Goal: Task Accomplishment & Management: Manage account settings

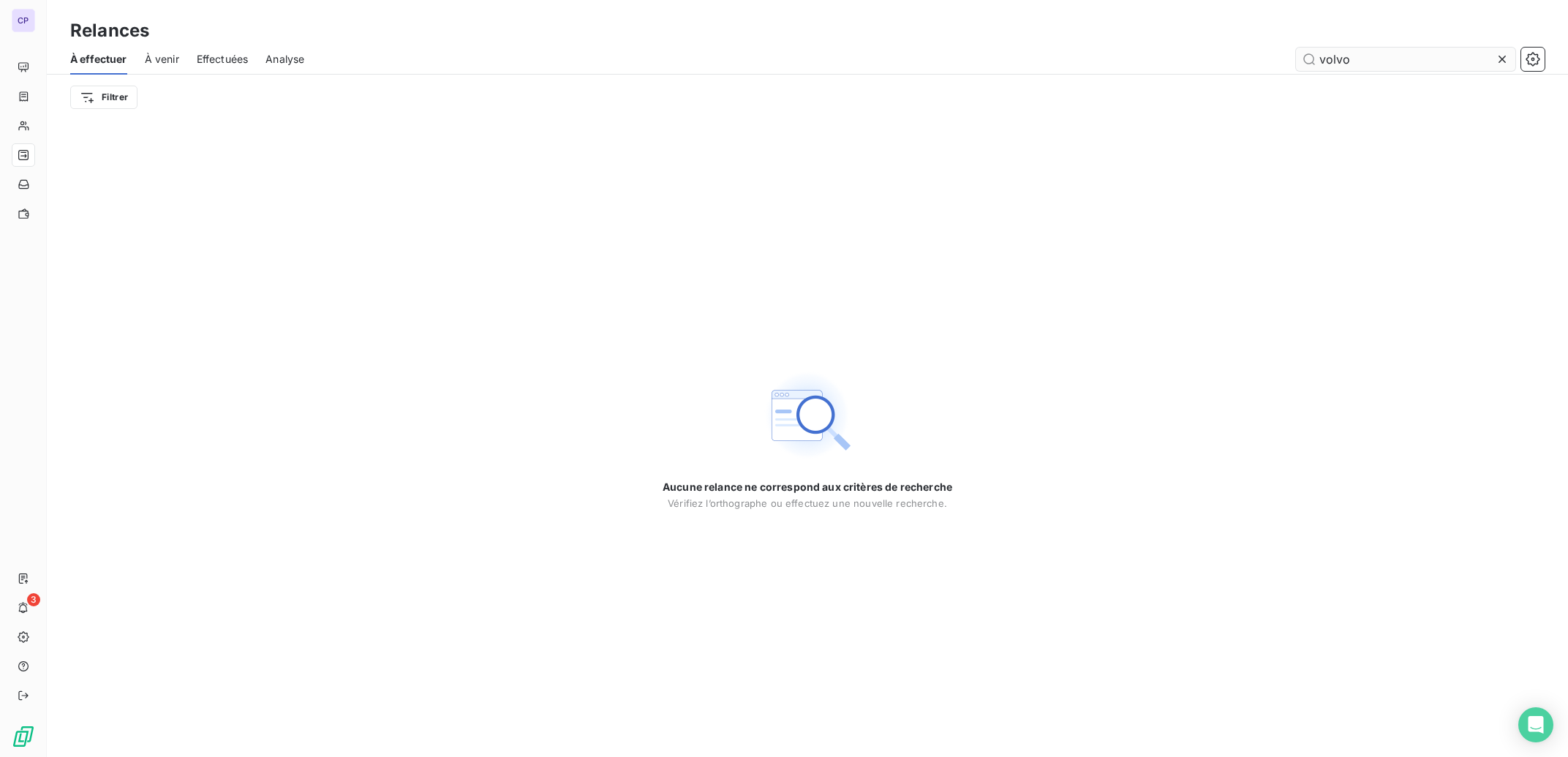
click at [1506, 58] on icon at bounding box center [1502, 59] width 15 height 15
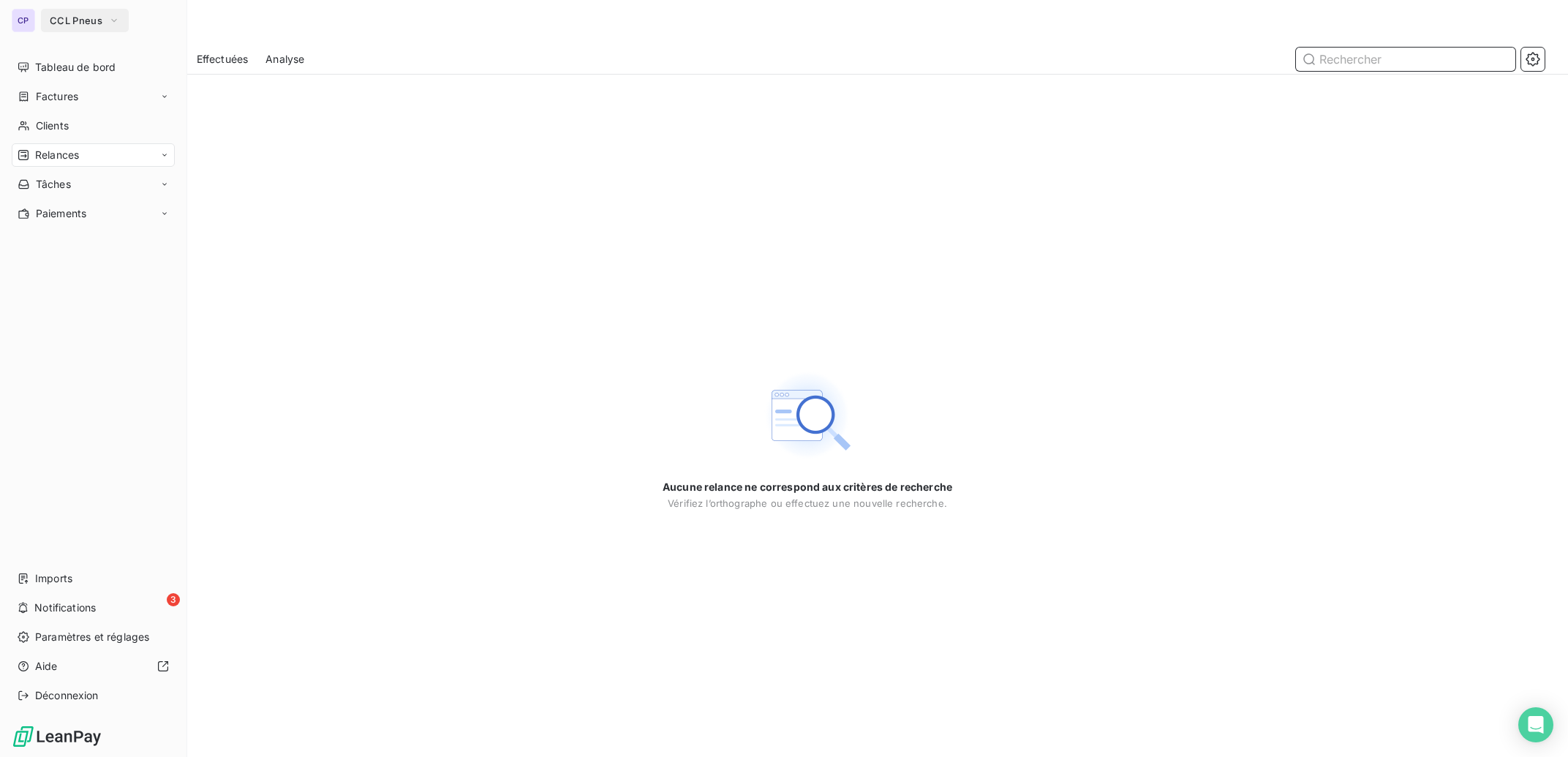
click at [1500, 62] on input "volvo" at bounding box center [1406, 59] width 220 height 24
click at [87, 24] on span "CCL Pneus" at bounding box center [76, 21] width 53 height 12
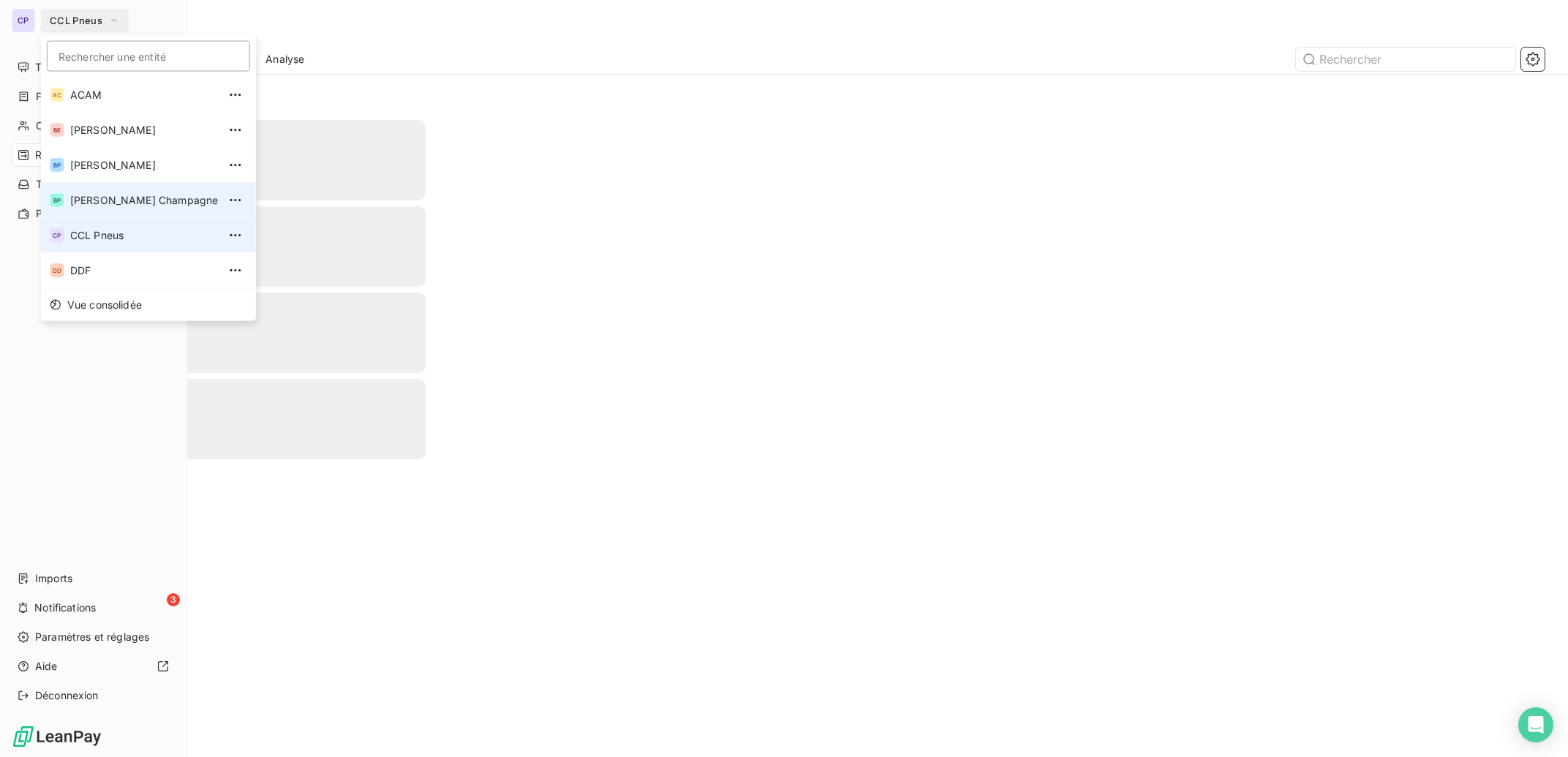
click at [126, 201] on span "Bertrand Pneus Champagne" at bounding box center [144, 200] width 148 height 15
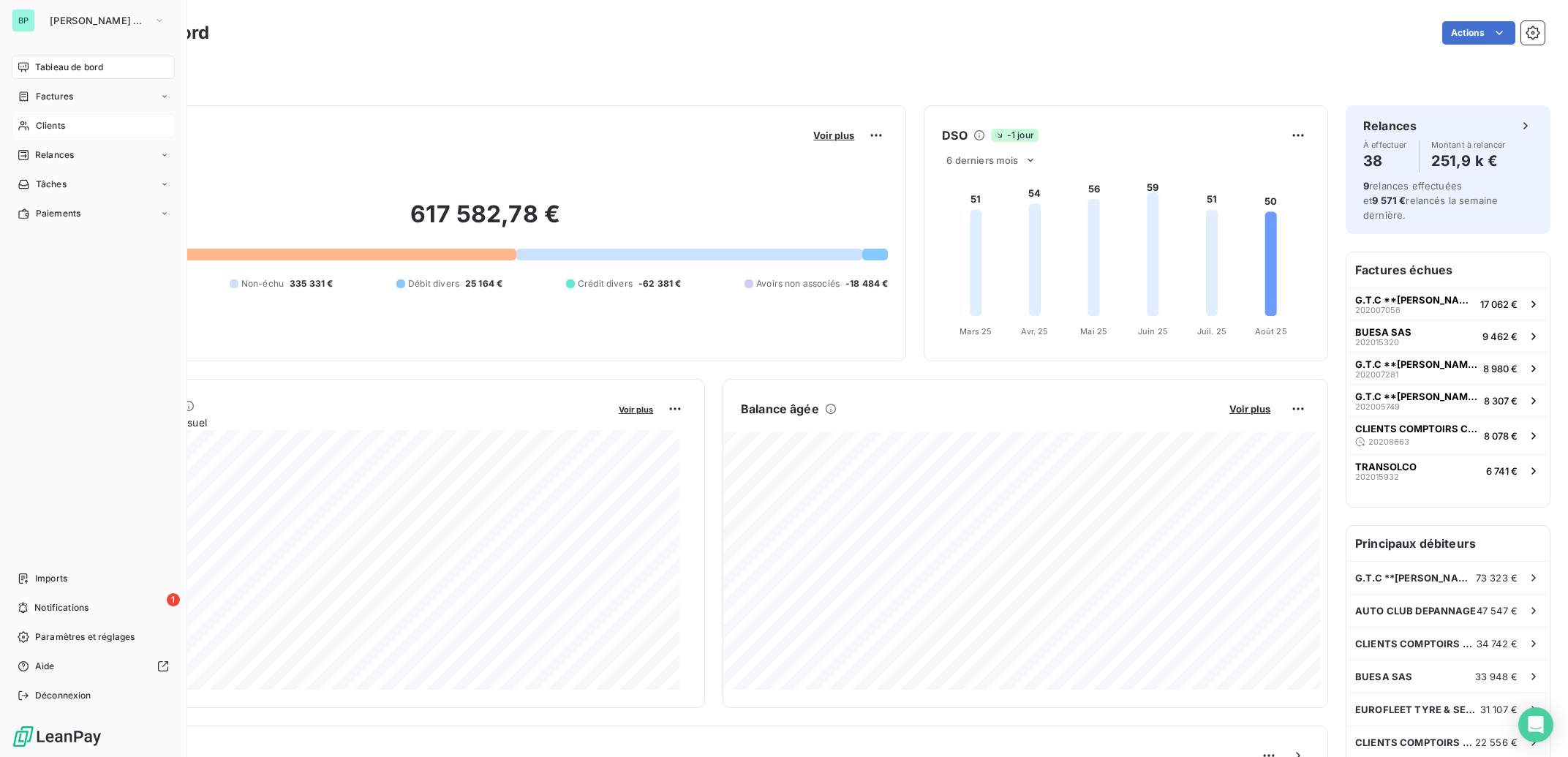
click at [55, 115] on div "Clients" at bounding box center [93, 126] width 163 height 24
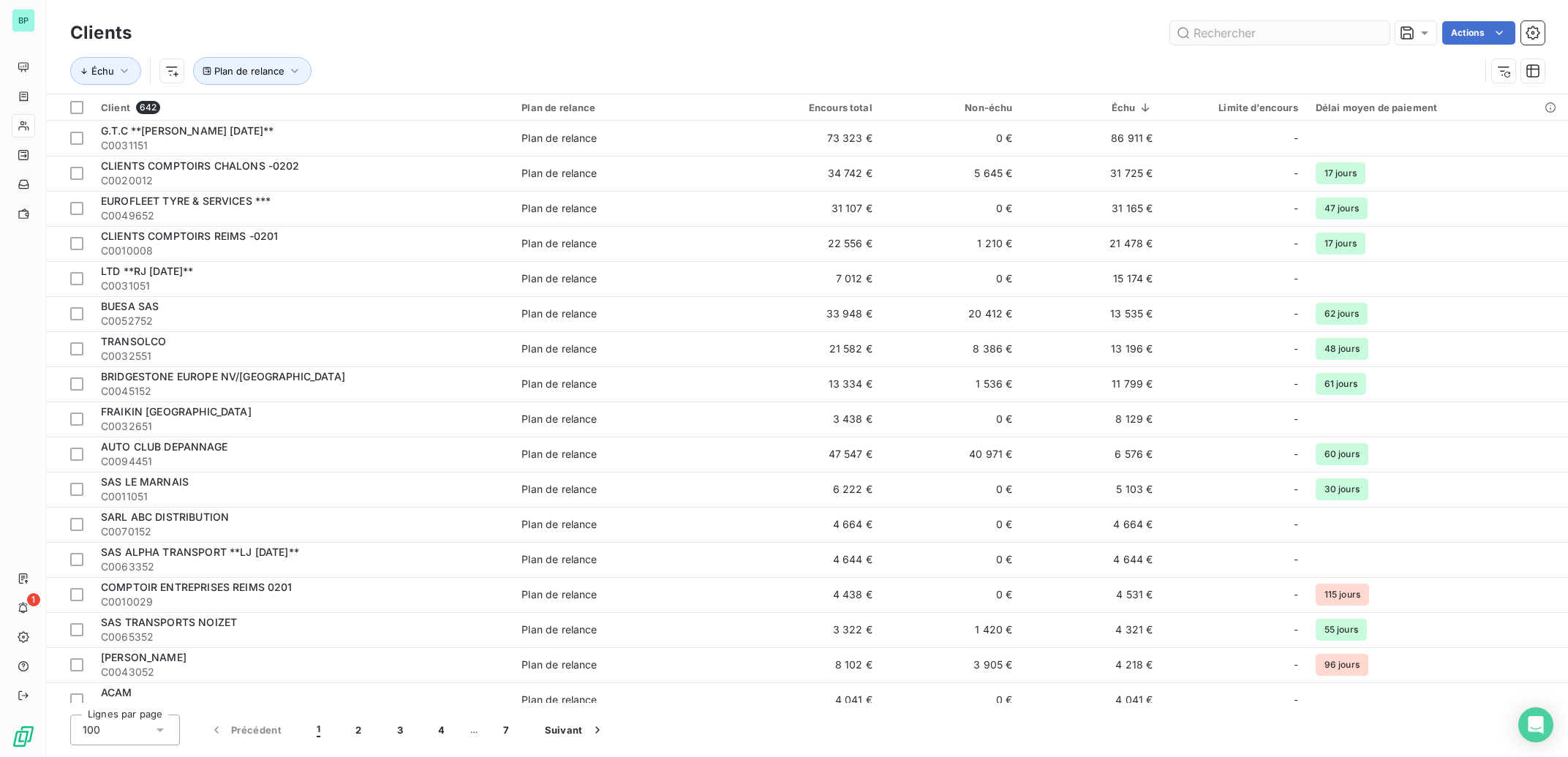
click at [1218, 33] on input "text" at bounding box center [1280, 33] width 220 height 24
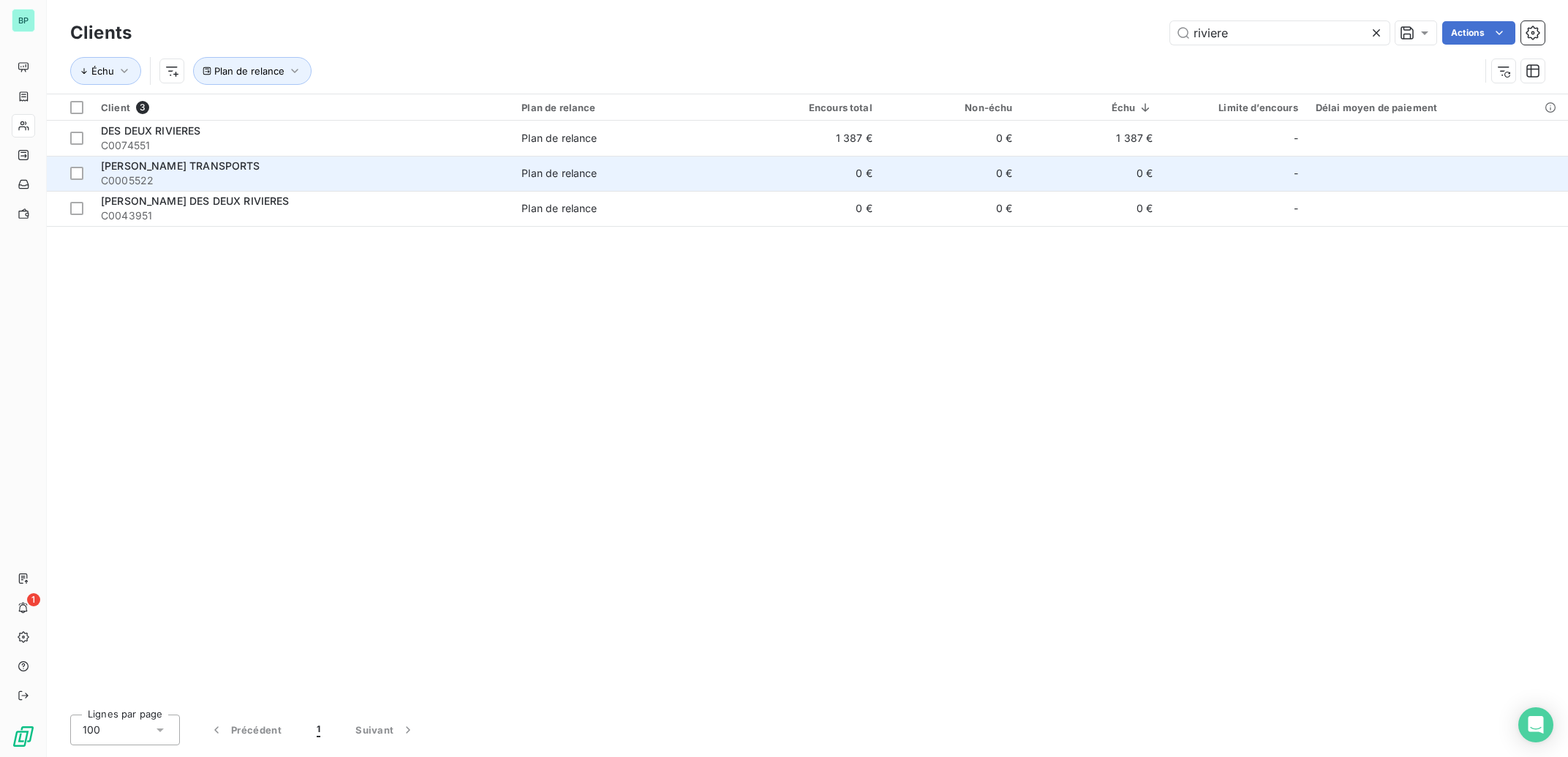
type input "riviere"
click at [217, 166] on span "SA RIVIERE TRANSPORTS" at bounding box center [181, 166] width 160 height 13
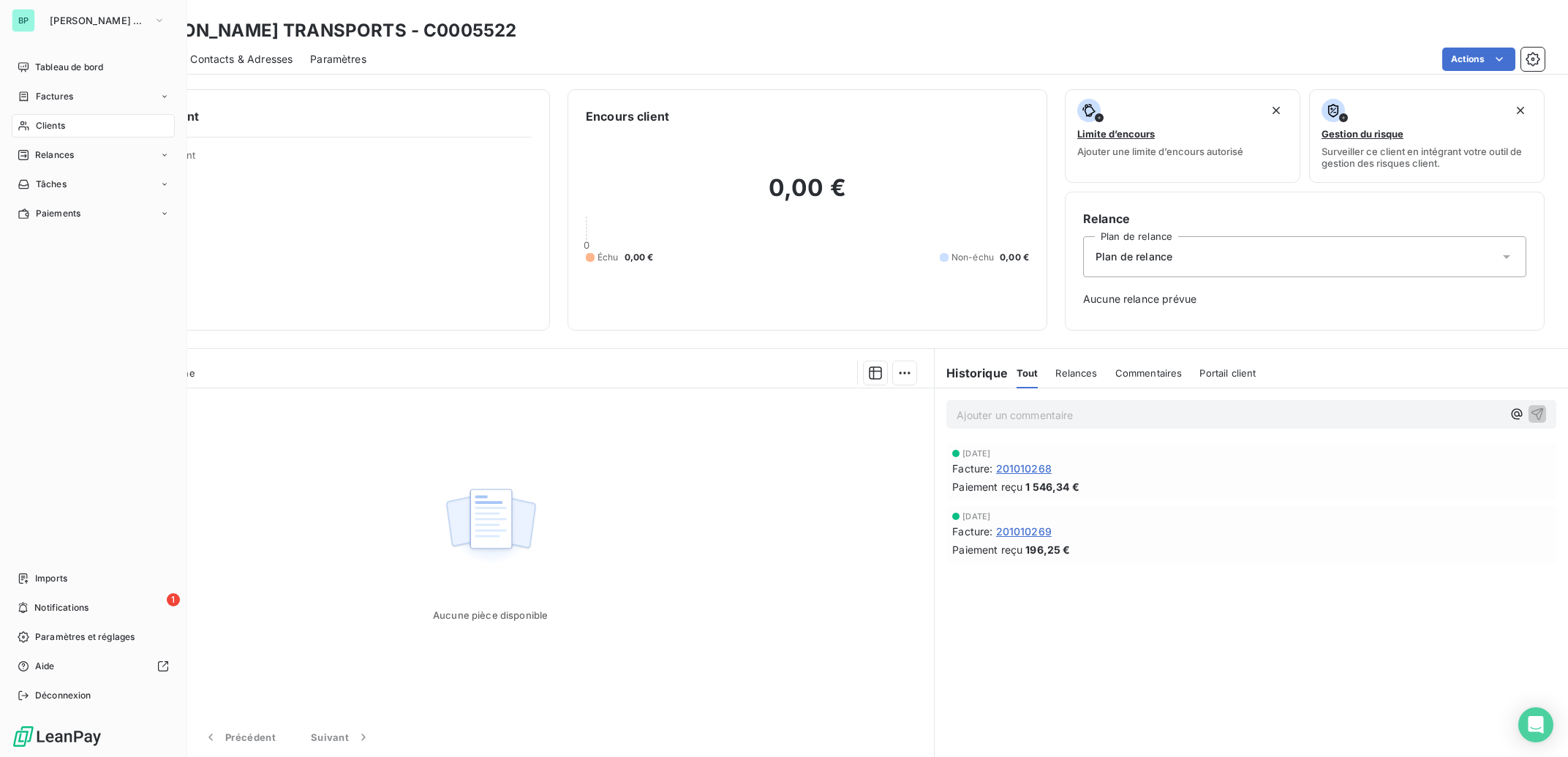
click at [63, 126] on span "Clients" at bounding box center [50, 126] width 29 height 13
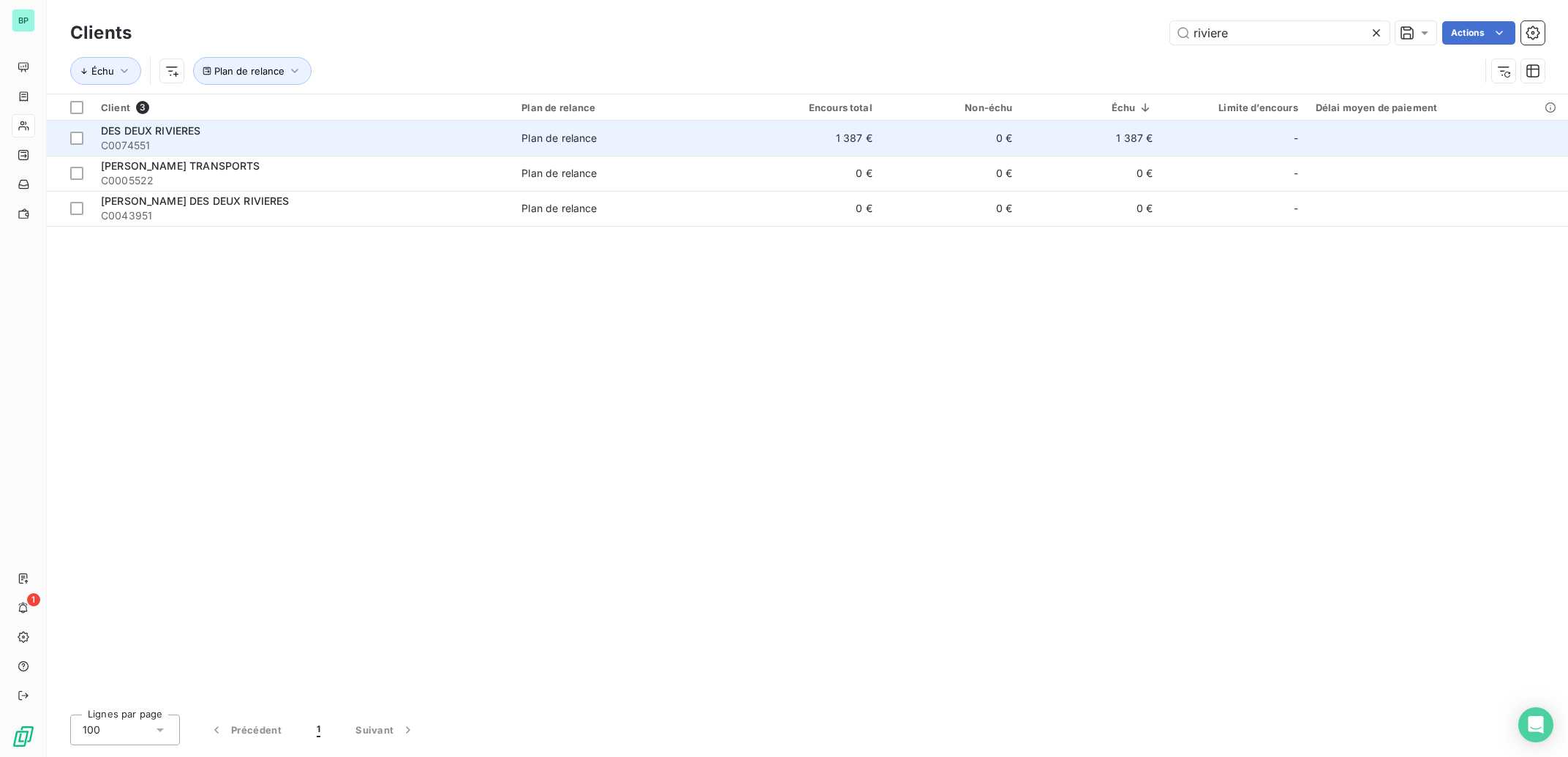
click at [156, 133] on span "DES DEUX RIVIERES" at bounding box center [151, 130] width 100 height 13
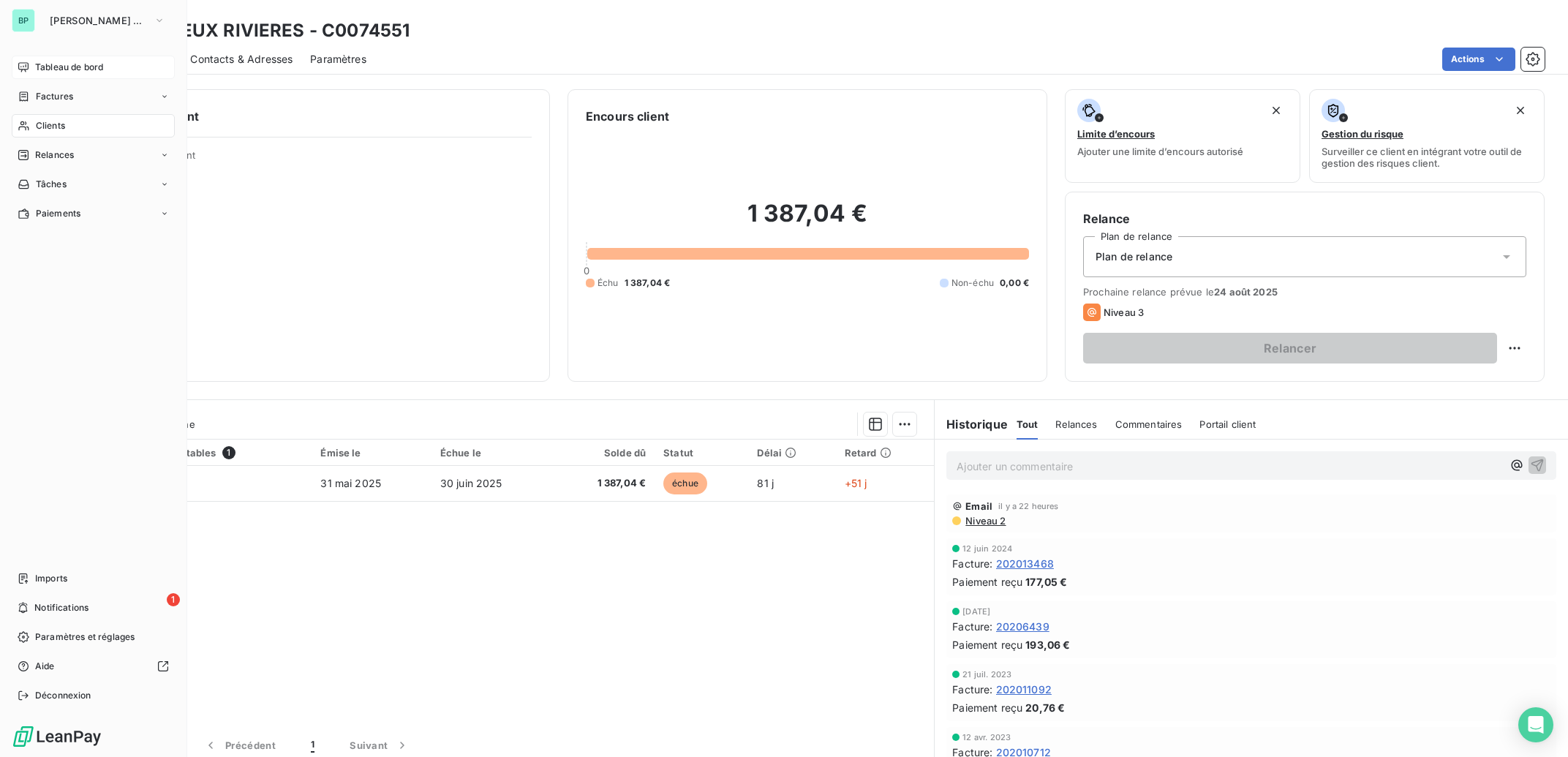
click at [47, 68] on span "Tableau de bord" at bounding box center [69, 67] width 68 height 13
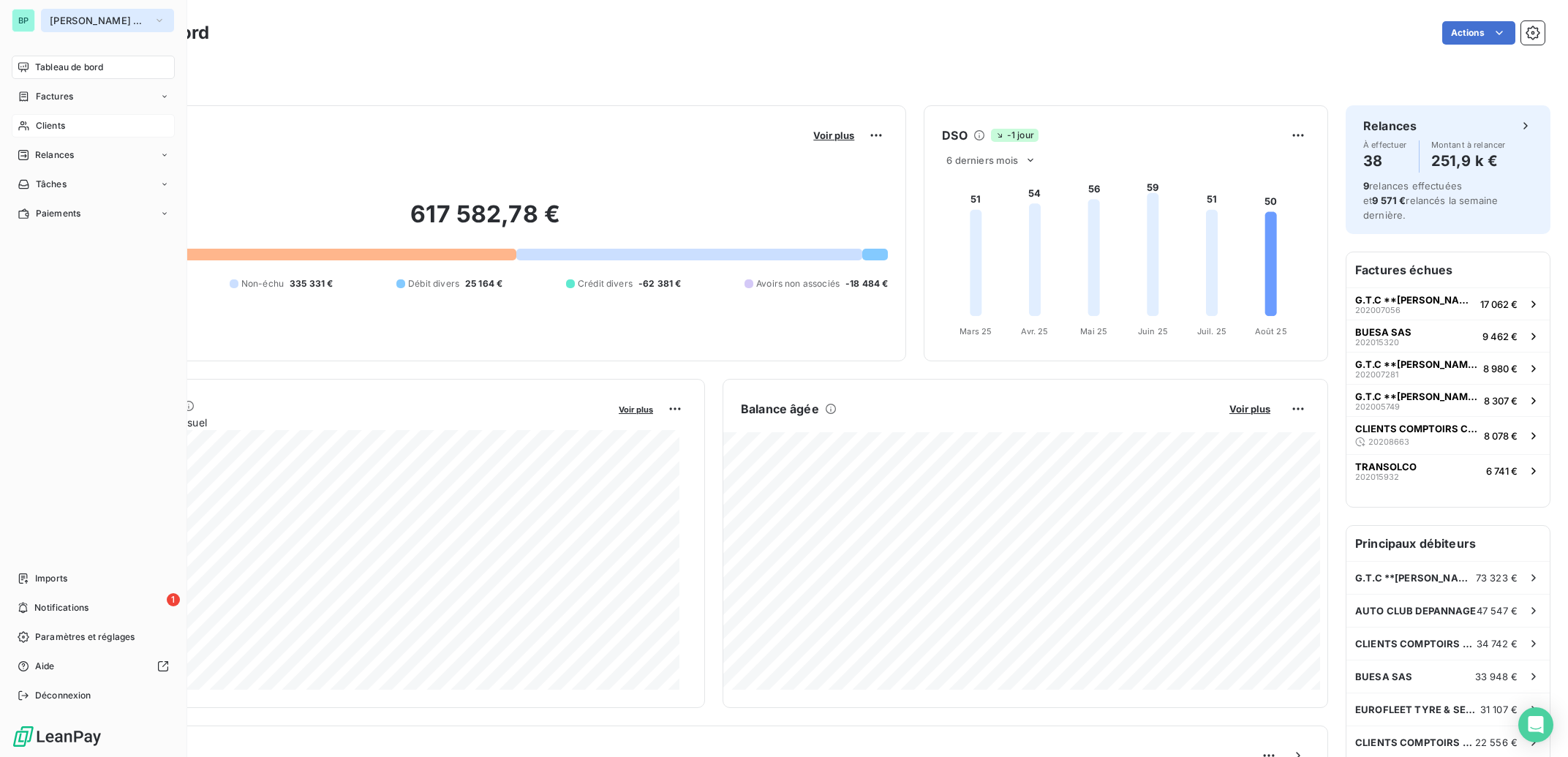
click at [125, 19] on span "Bertrand Pneus Champagne" at bounding box center [99, 21] width 98 height 12
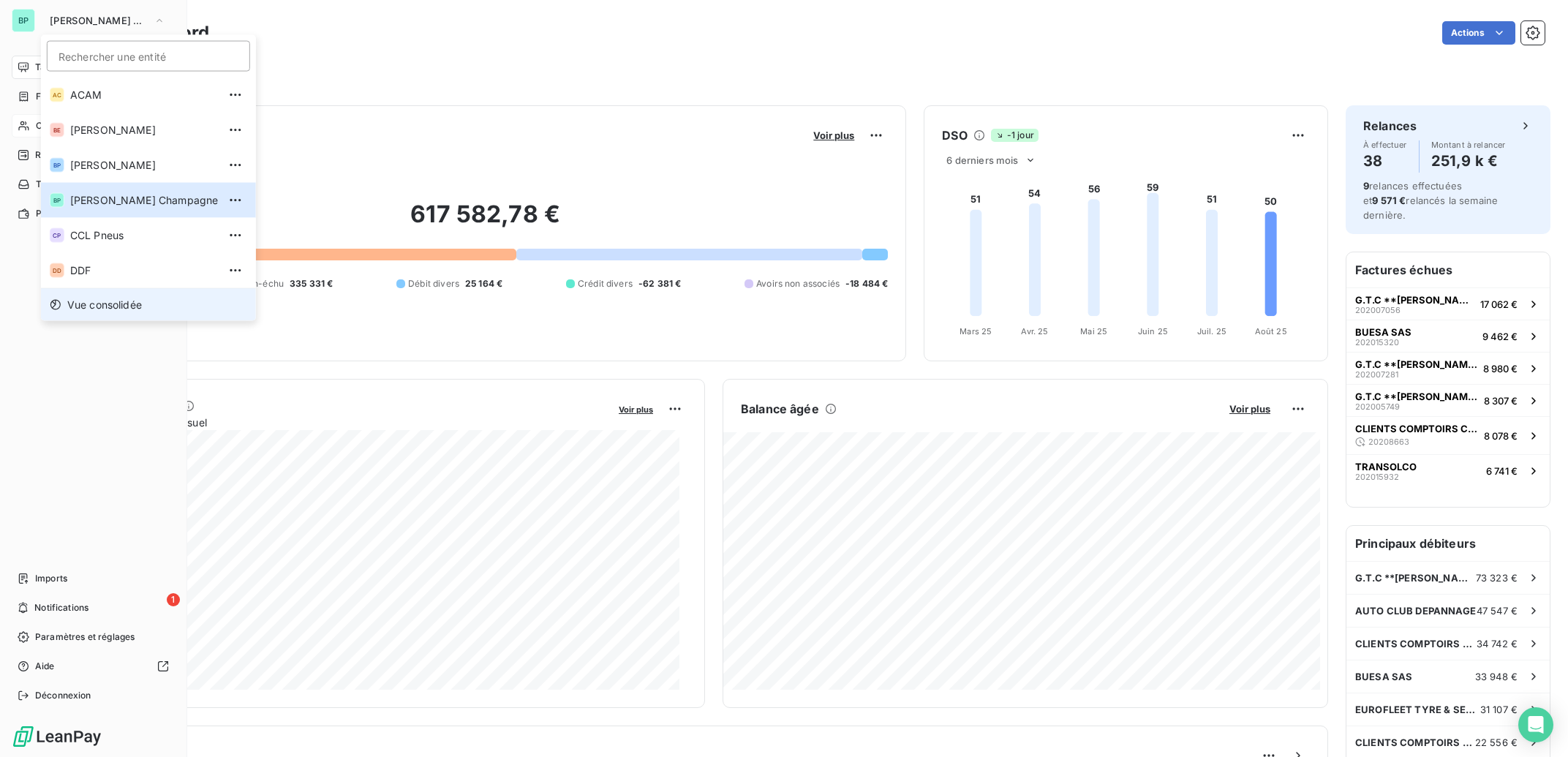
click at [115, 308] on span "Vue consolidée" at bounding box center [104, 305] width 74 height 15
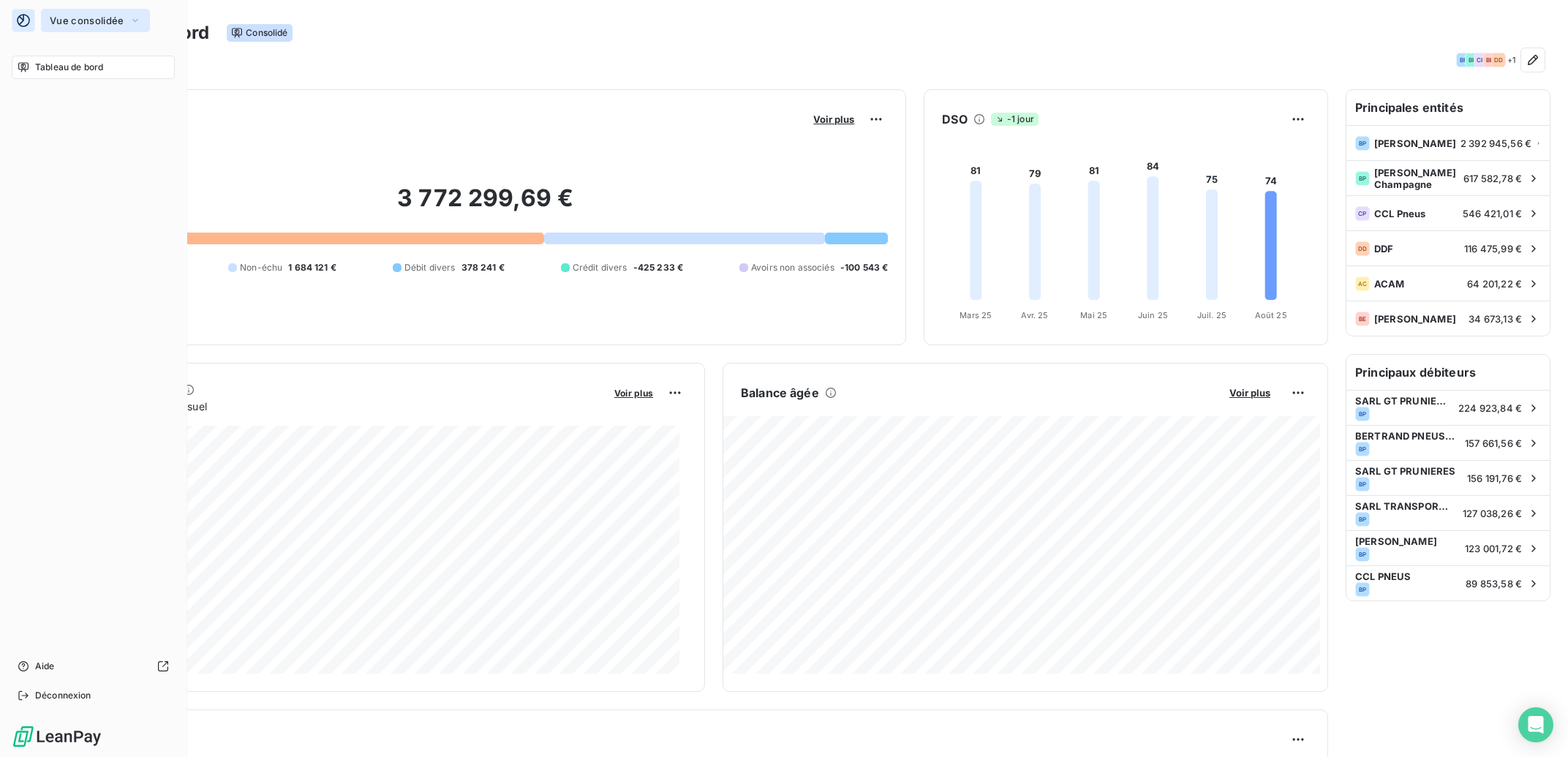
click at [132, 21] on icon "button" at bounding box center [135, 21] width 12 height 15
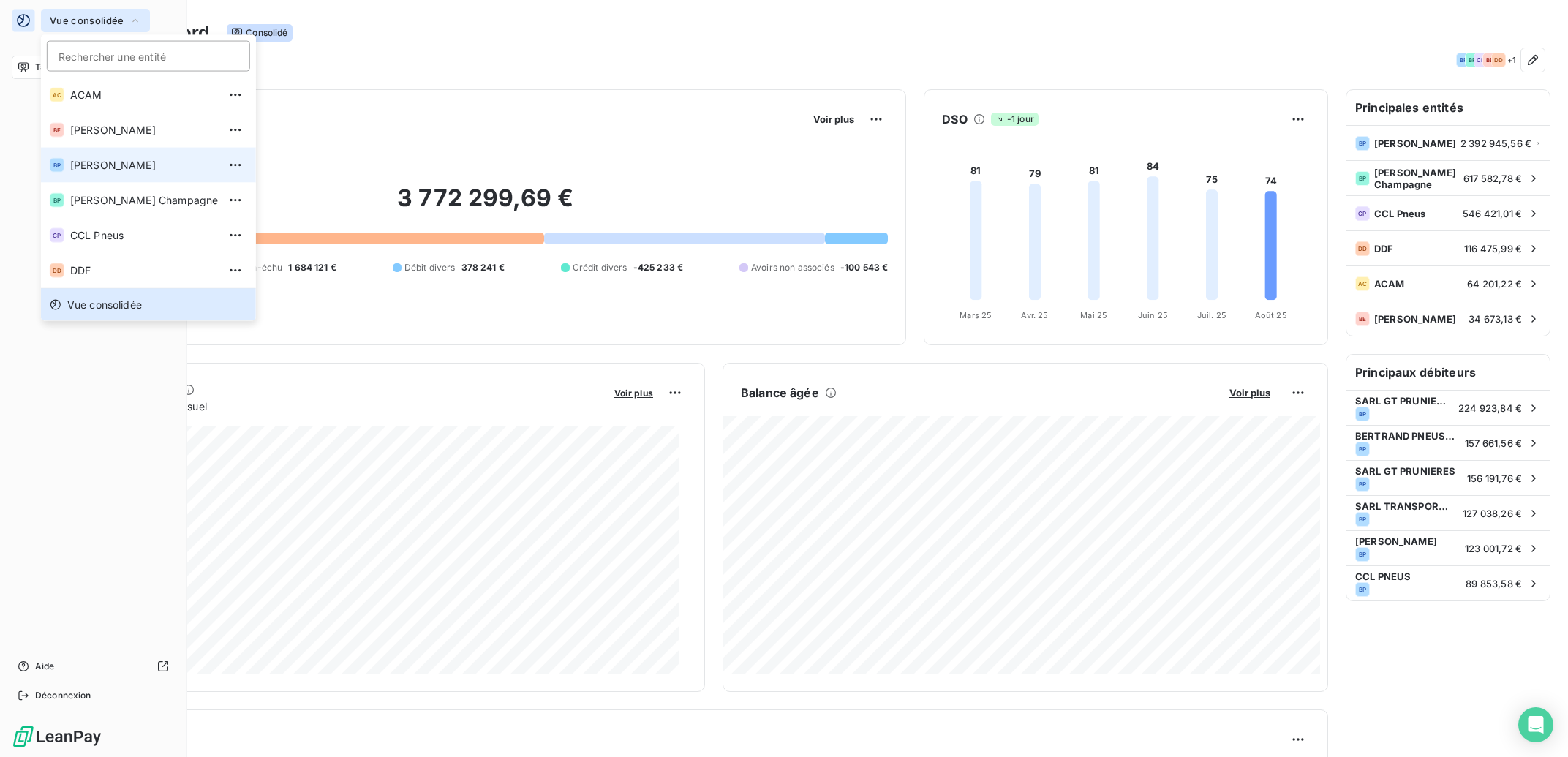
click at [126, 168] on span "[PERSON_NAME]" at bounding box center [144, 165] width 148 height 15
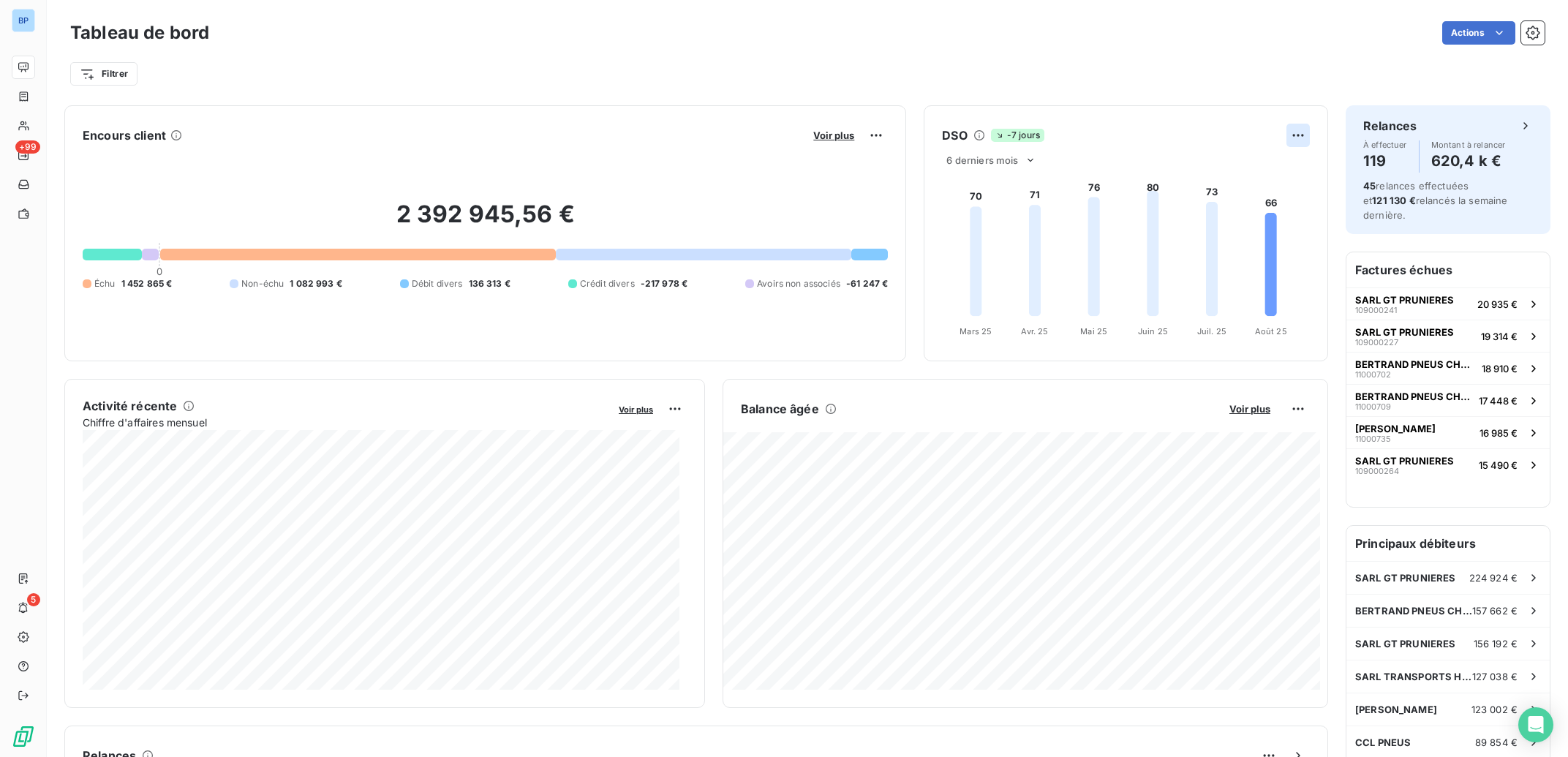
click at [1289, 140] on html "BP +99 5 Tableau de bord Actions Filtrer Encours client Voir plus 2 392 945,56 …" at bounding box center [784, 378] width 1568 height 757
click at [989, 161] on html "BP +99 5 Tableau de bord Actions Filtrer Encours client Voir plus 2 392 945,56 …" at bounding box center [784, 378] width 1568 height 757
click at [1024, 156] on icon at bounding box center [1030, 160] width 12 height 12
click at [956, 222] on div at bounding box center [961, 217] width 15 height 15
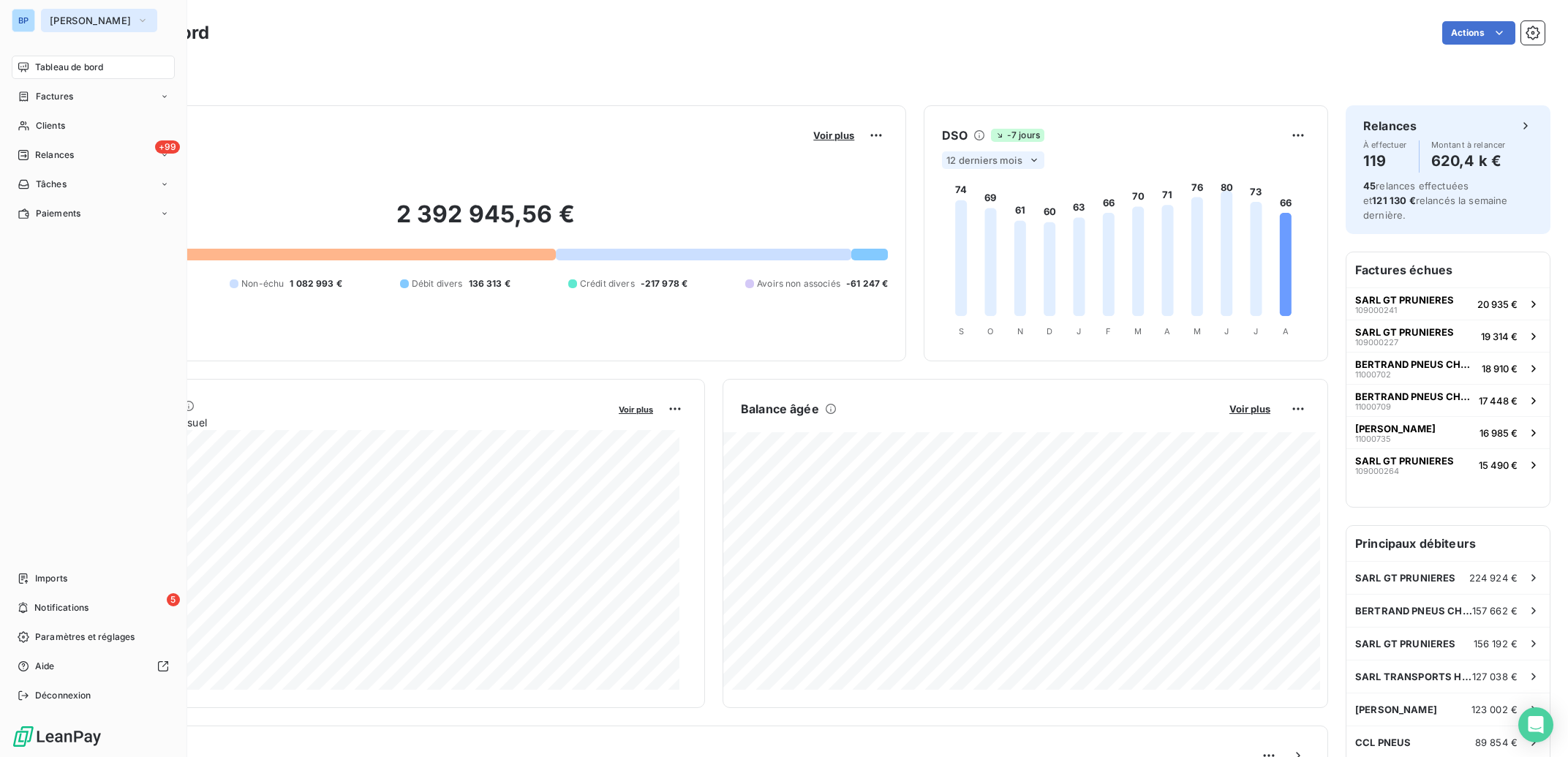
click at [68, 22] on span "[PERSON_NAME]" at bounding box center [90, 21] width 81 height 12
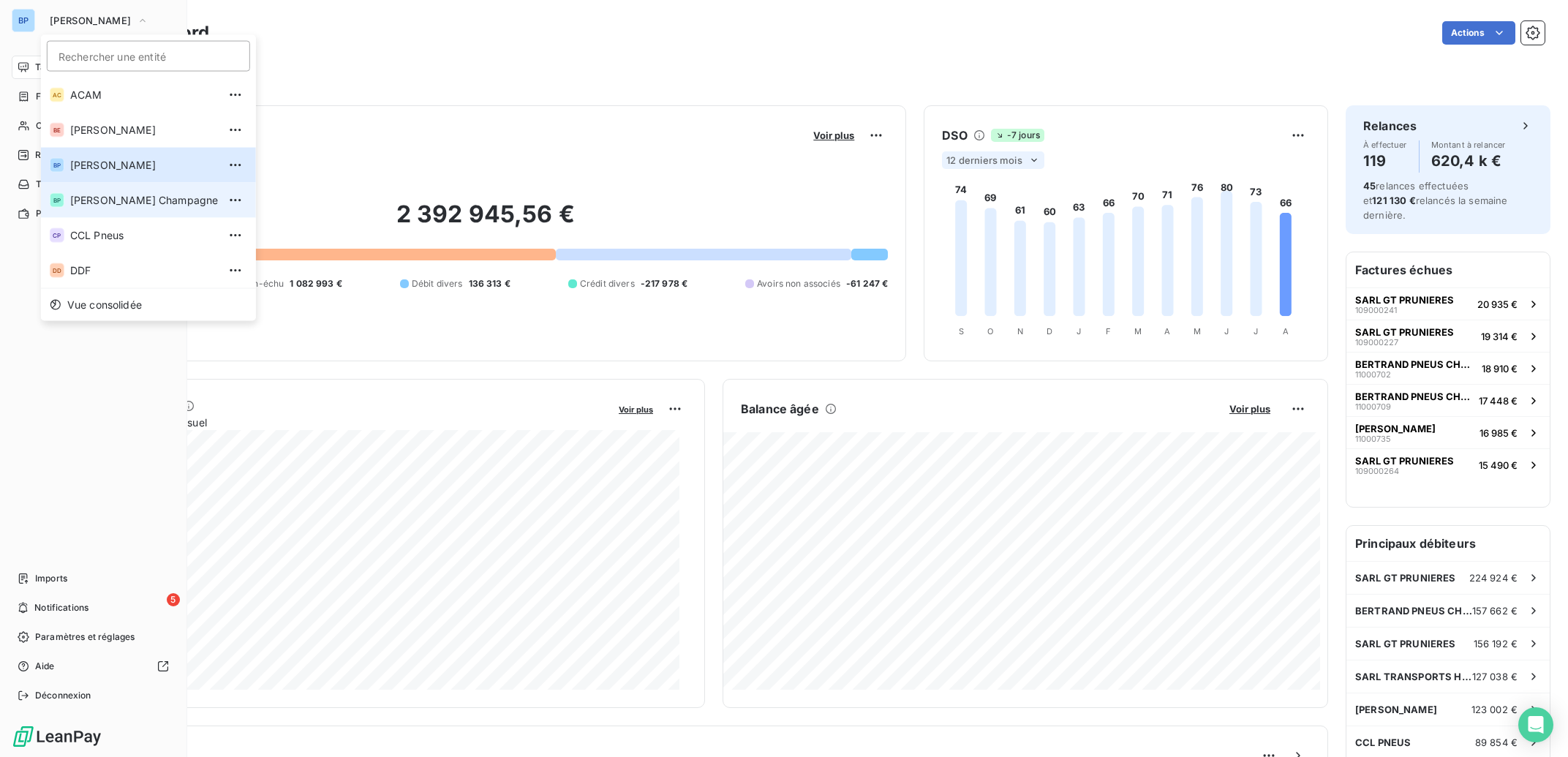
click at [136, 210] on li "BP Bertrand Pneus Champagne" at bounding box center [149, 200] width 215 height 35
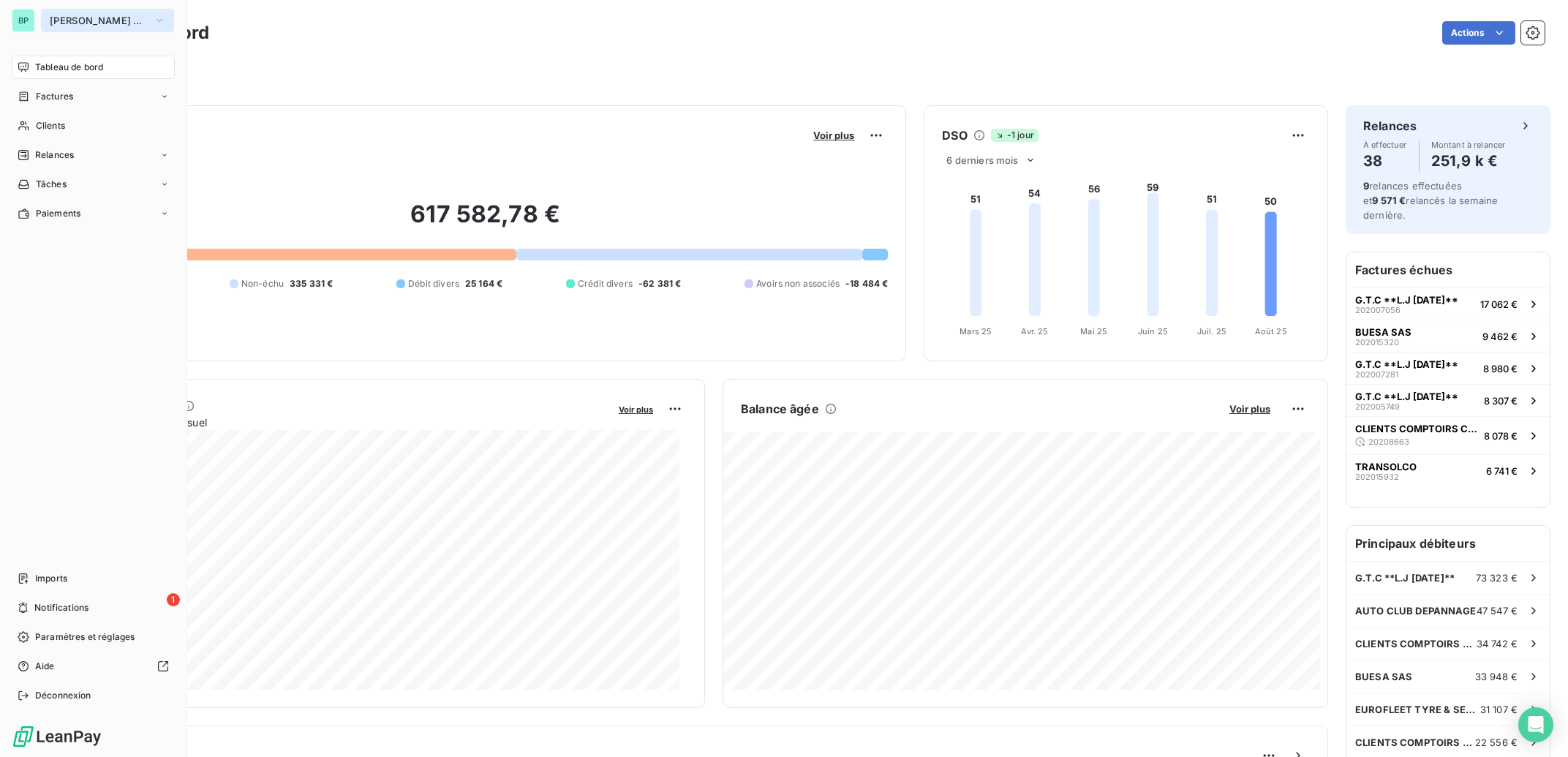
click at [96, 21] on span "[PERSON_NAME] Champagne" at bounding box center [99, 21] width 98 height 12
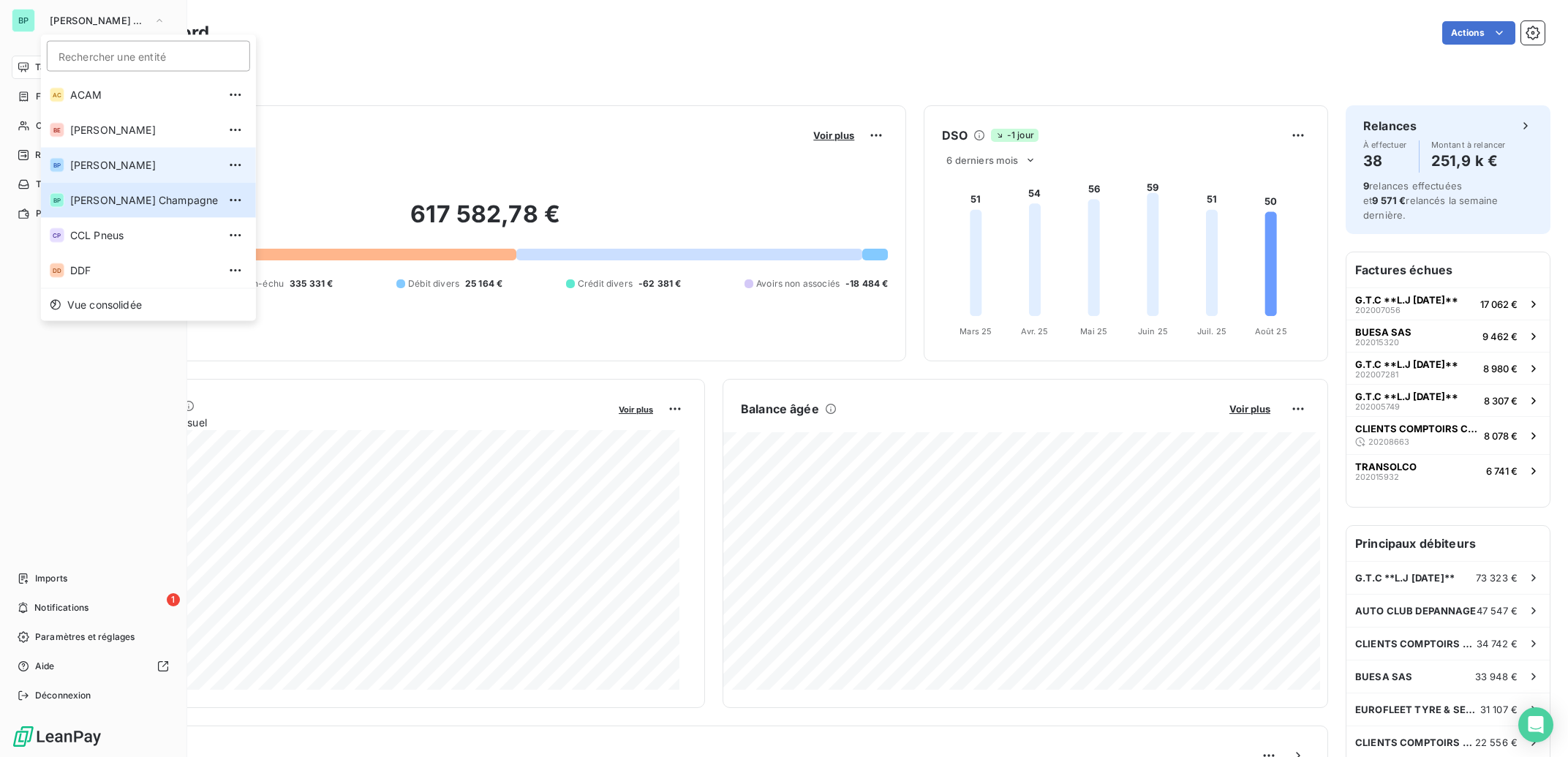
click at [115, 160] on span "[PERSON_NAME]" at bounding box center [144, 165] width 148 height 15
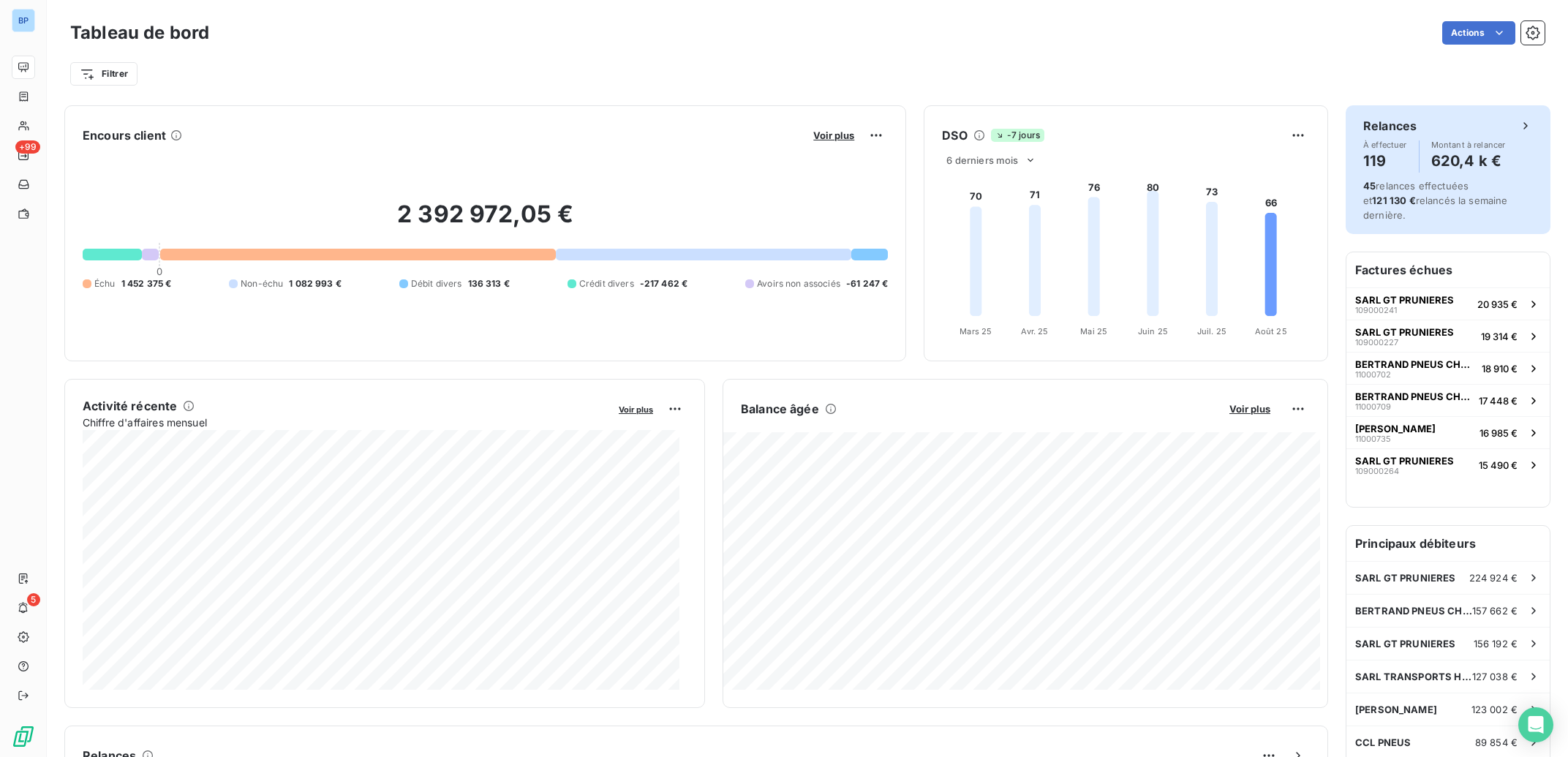
click at [1489, 149] on span "Montant à relancer" at bounding box center [1468, 145] width 74 height 9
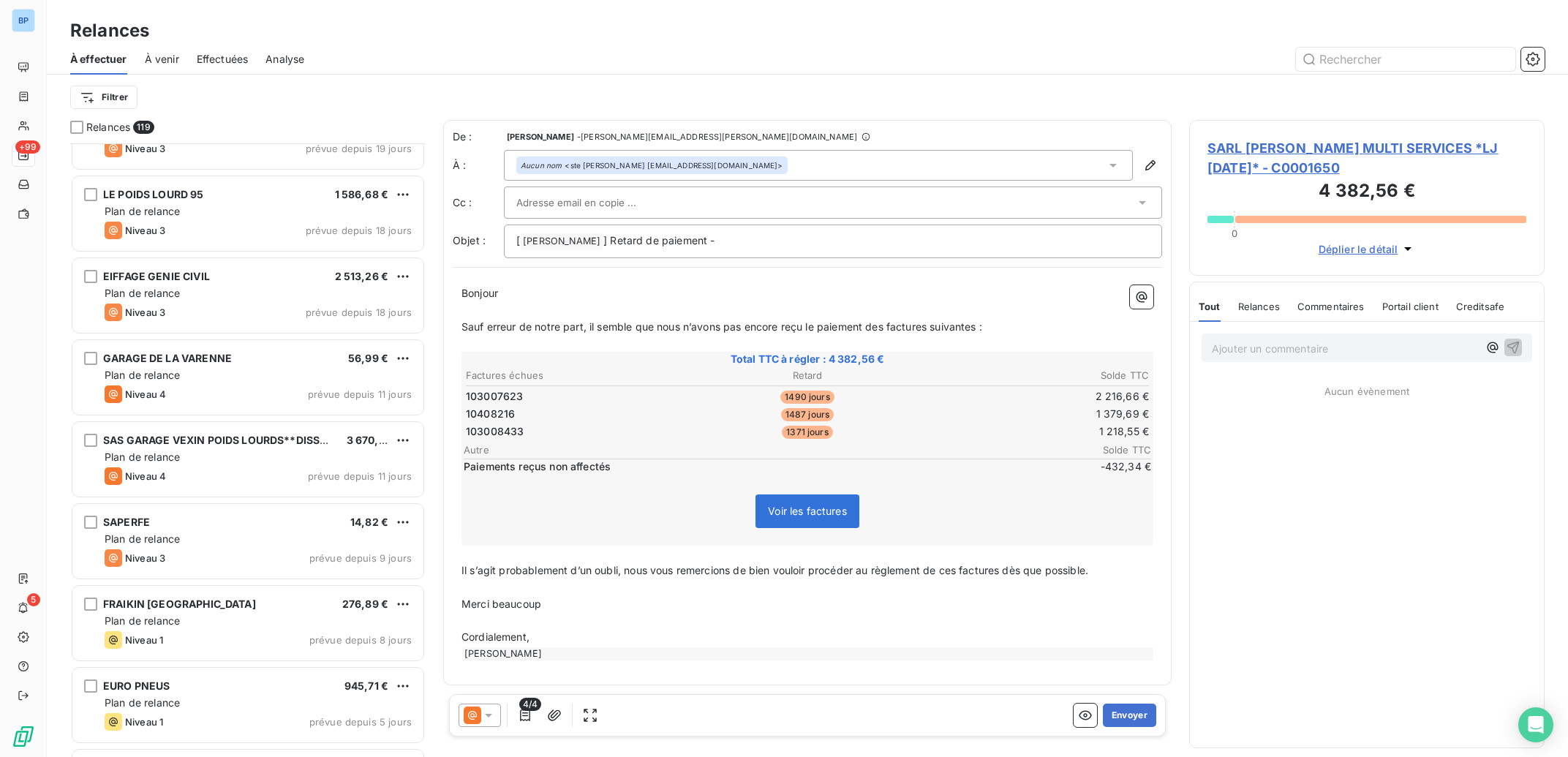
scroll to position [7863, 0]
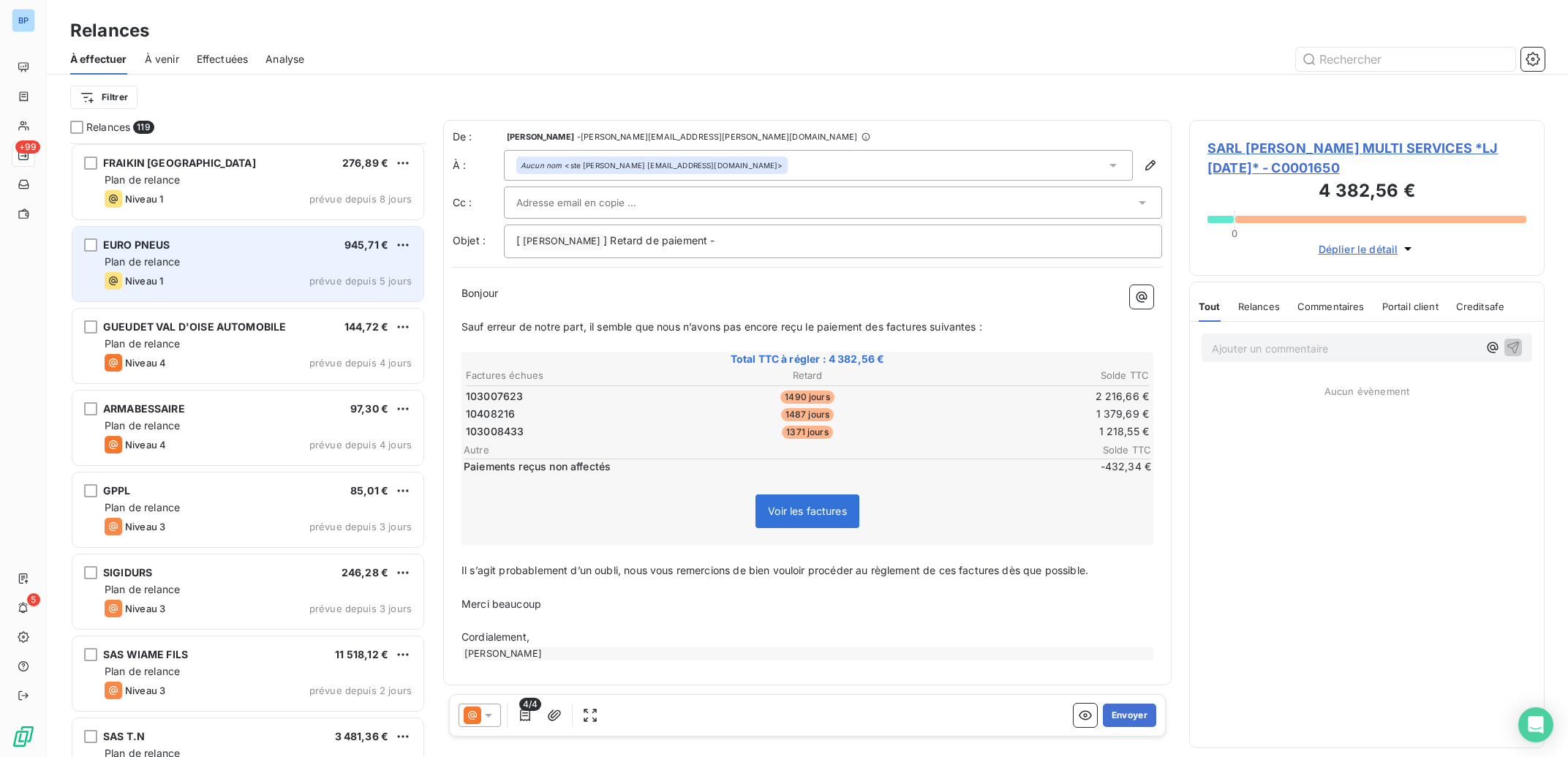
click at [281, 269] on div "EURO PNEUS 945,71 € Plan de relance Niveau 1 prévue depuis 5 jours" at bounding box center [248, 264] width 351 height 74
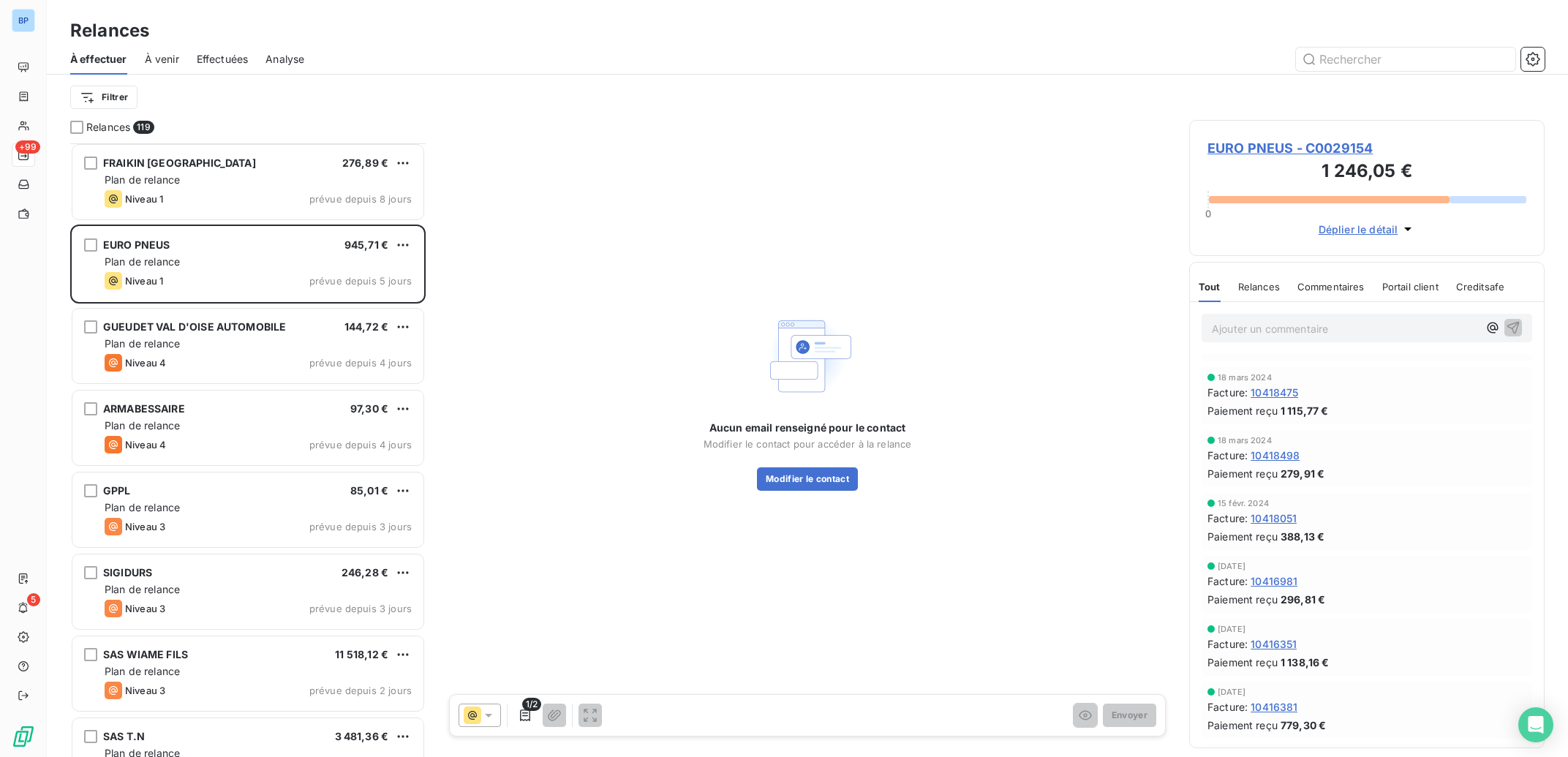
scroll to position [676, 0]
click at [1316, 142] on span "EURO PNEUS - C0029154" at bounding box center [1366, 148] width 318 height 20
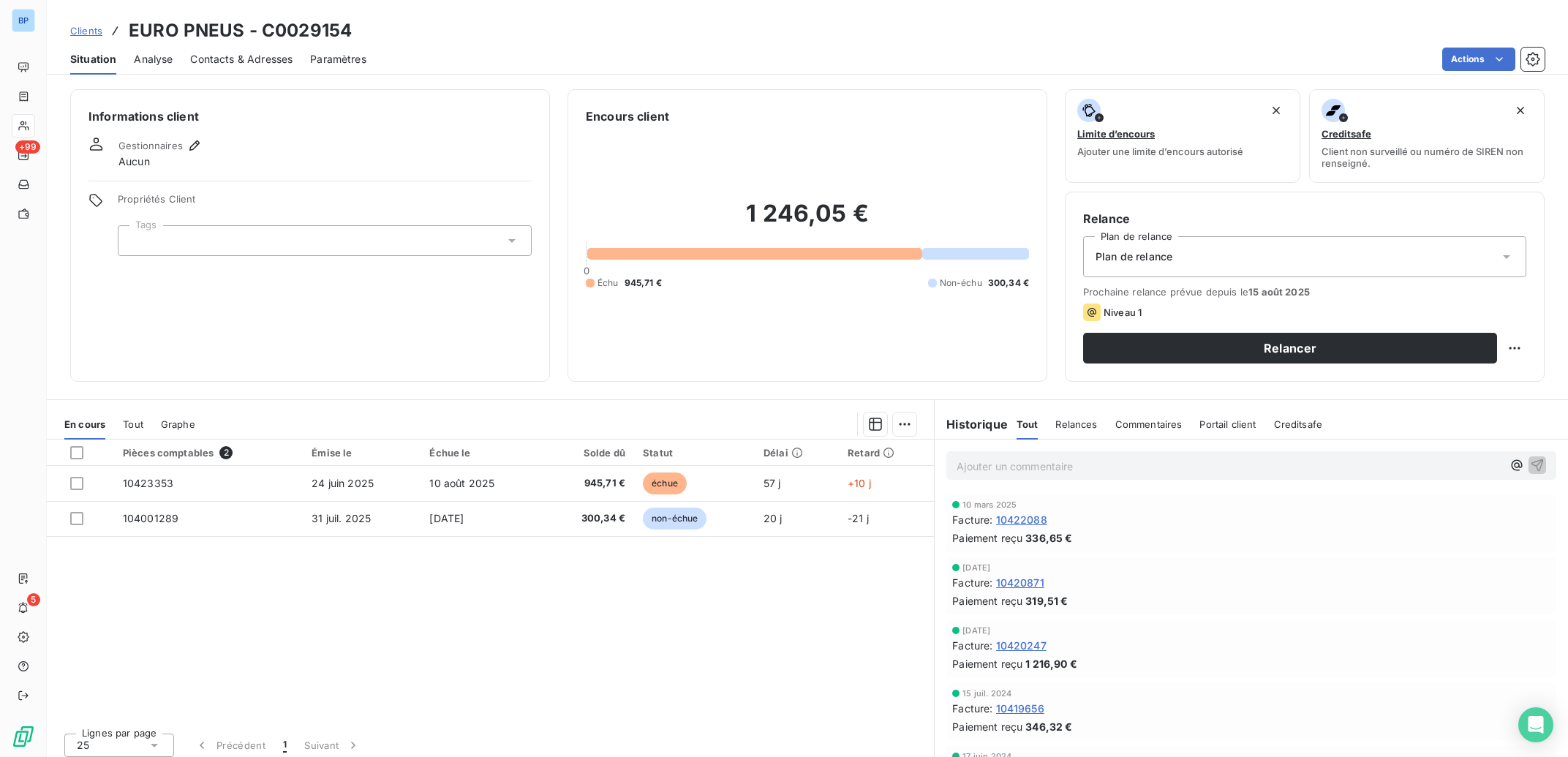
click at [254, 55] on span "Contacts & Adresses" at bounding box center [242, 59] width 103 height 15
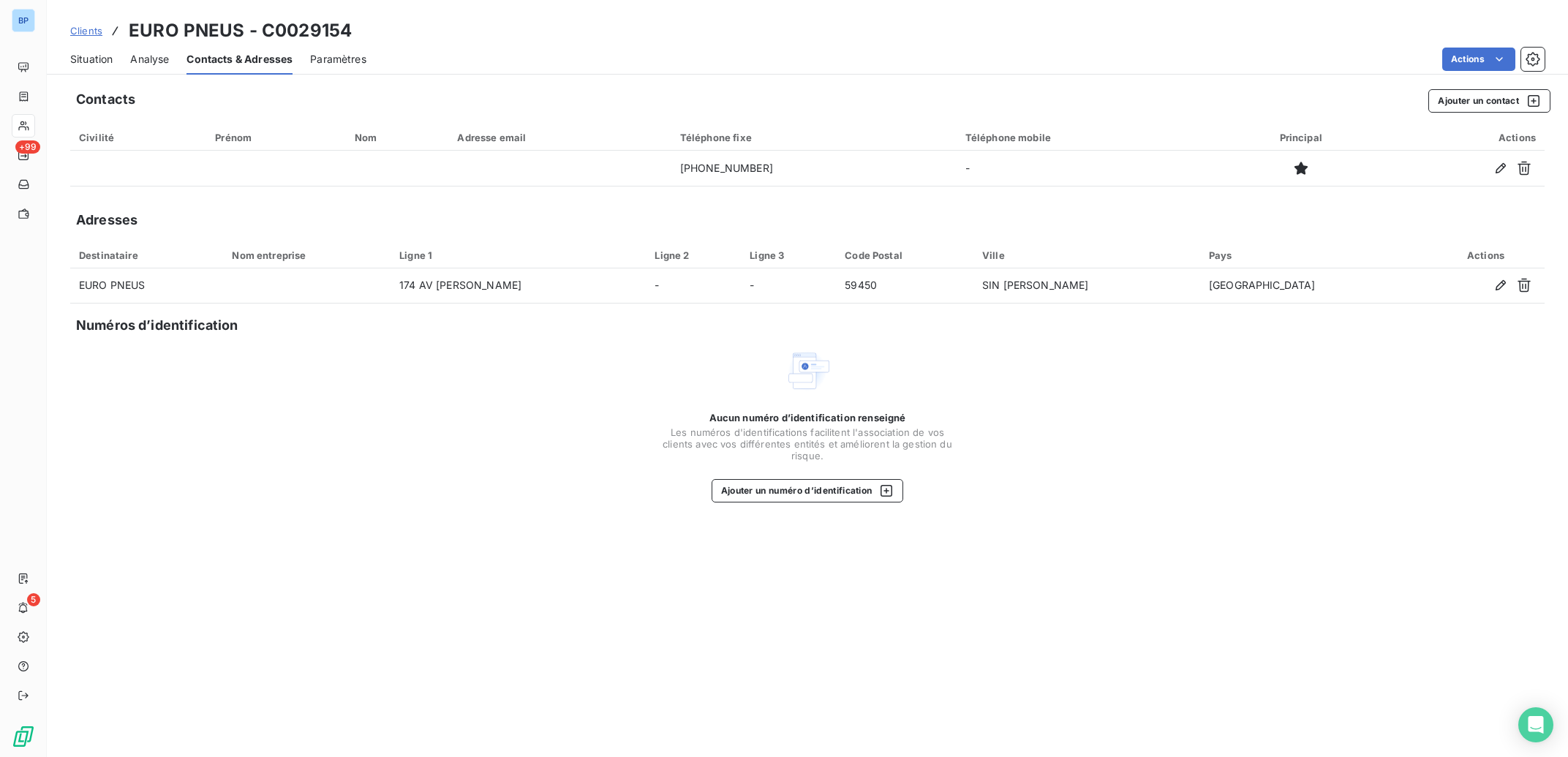
click at [107, 54] on span "Situation" at bounding box center [92, 59] width 43 height 15
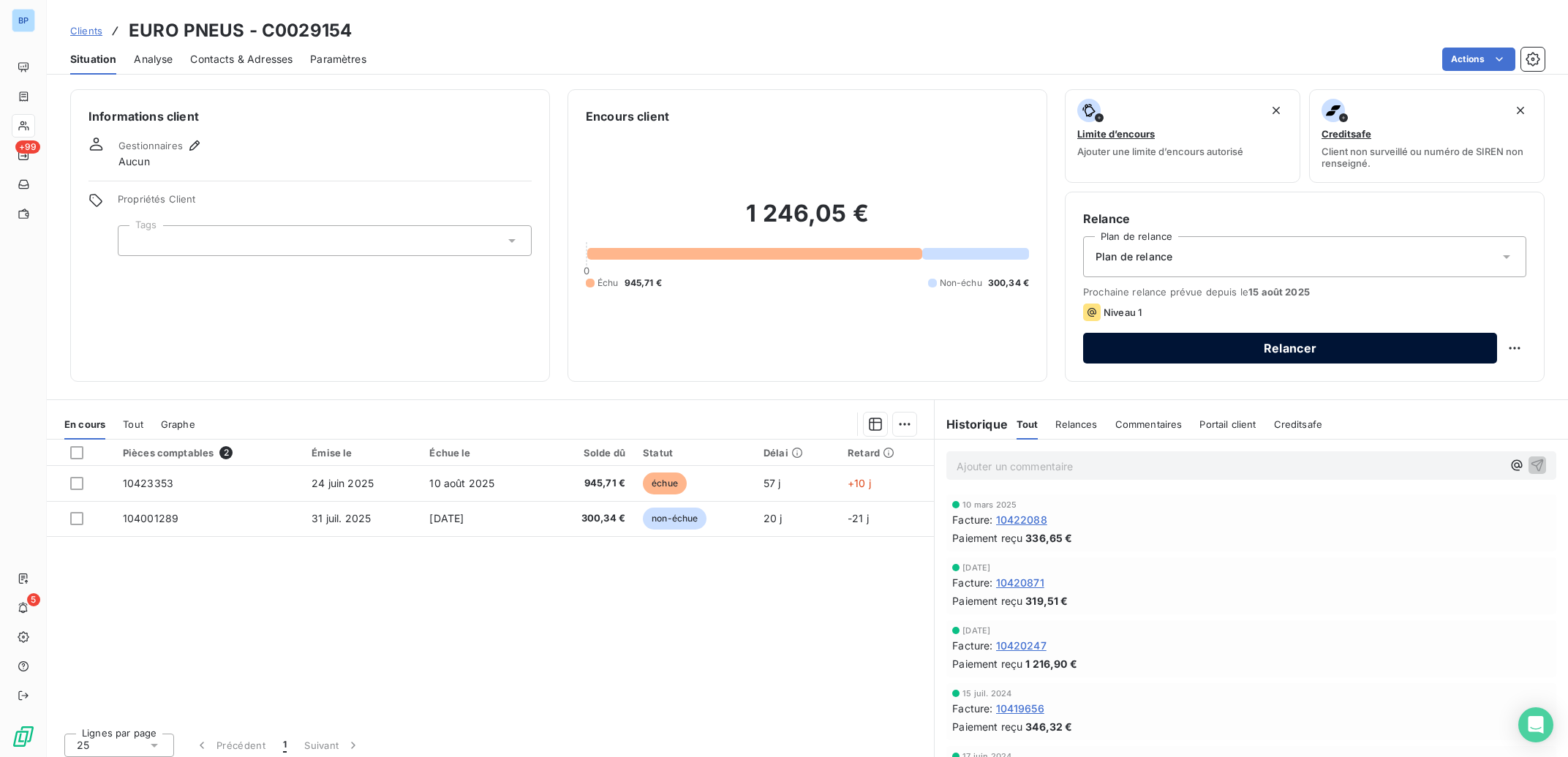
click at [1290, 345] on button "Relancer" at bounding box center [1290, 348] width 414 height 31
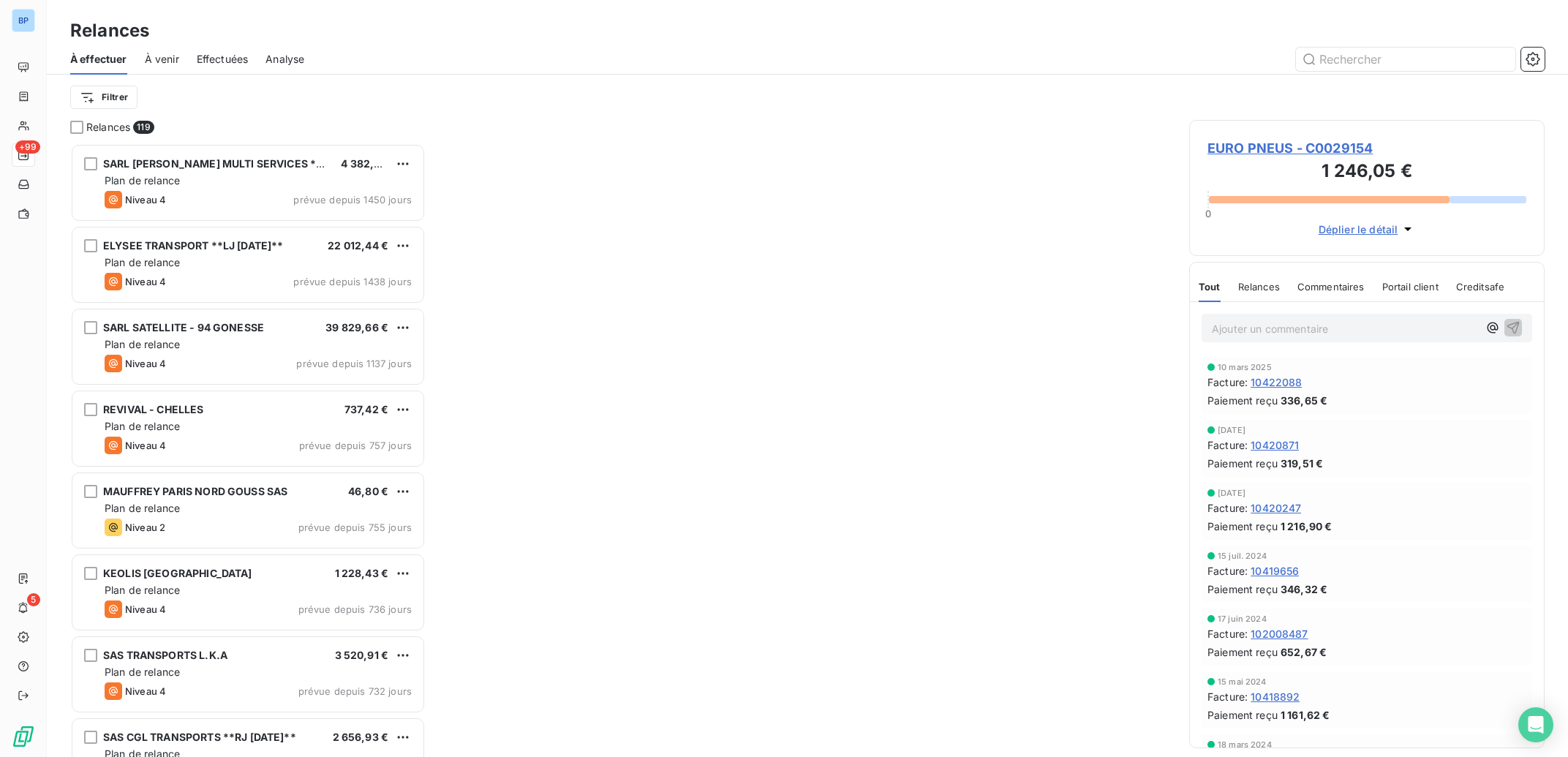
scroll to position [599, 341]
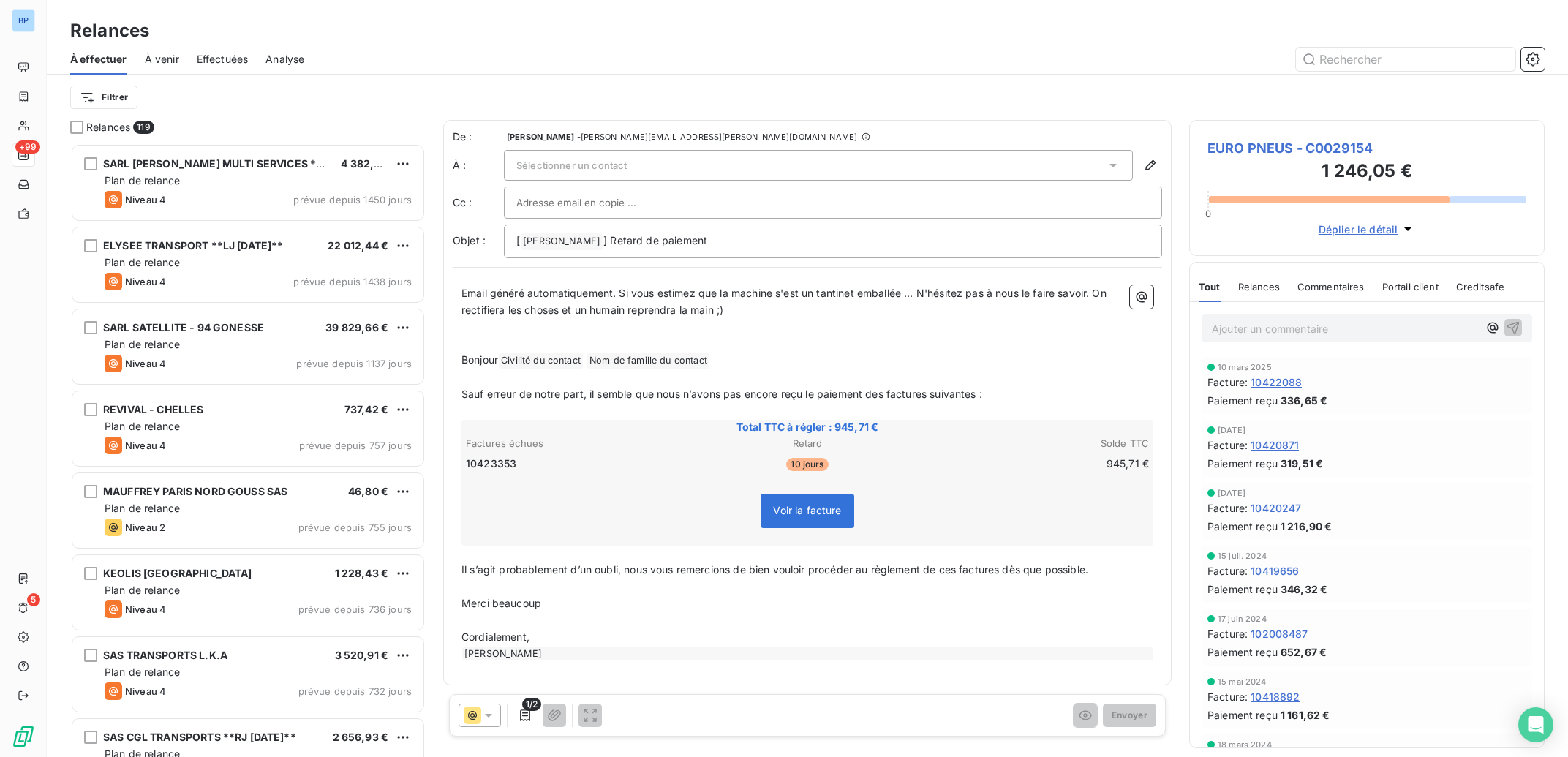
click at [619, 162] on span "Sélectionner un contact" at bounding box center [571, 165] width 111 height 12
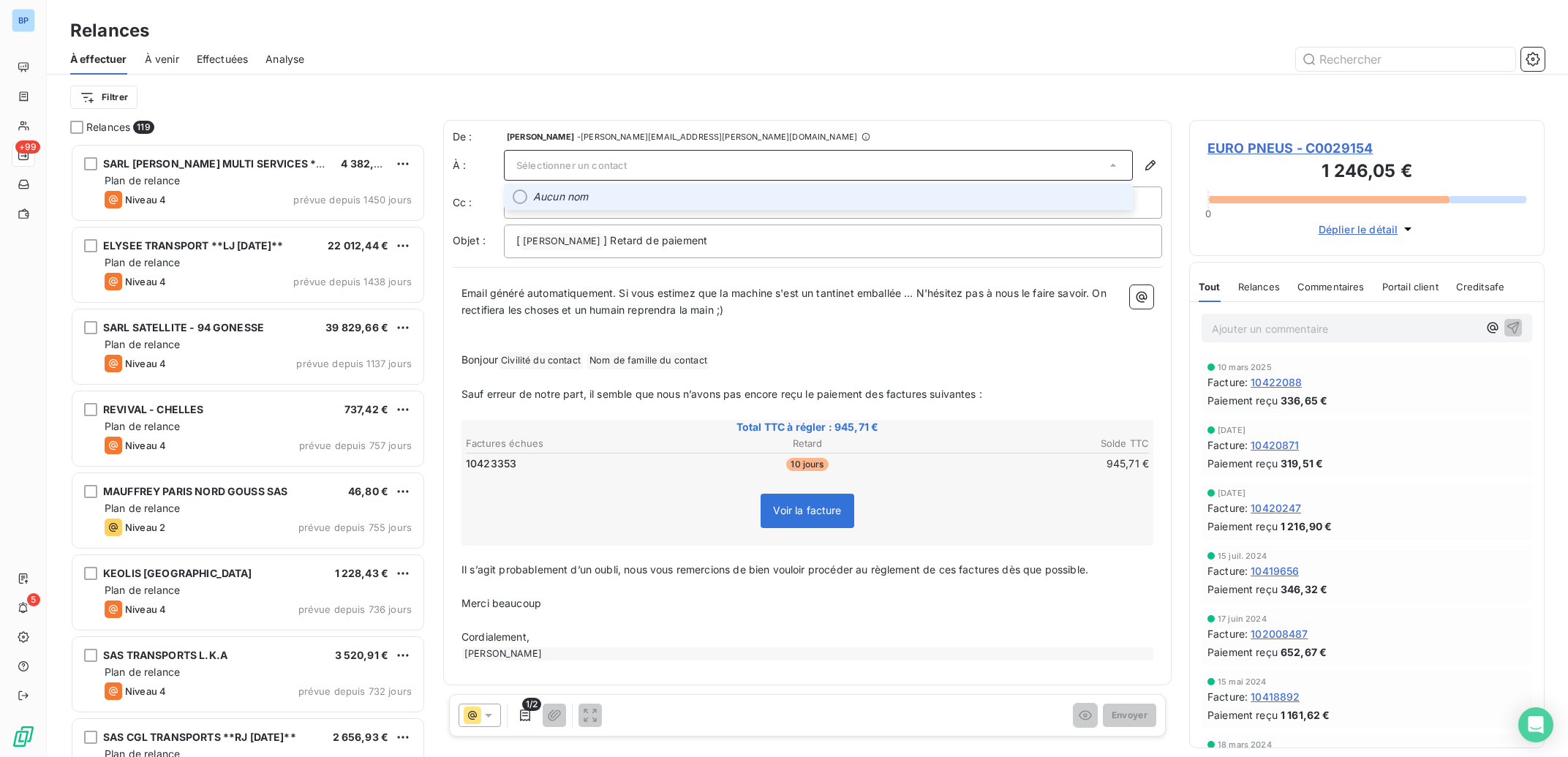
click at [612, 166] on span "Sélectionner un contact" at bounding box center [571, 165] width 111 height 12
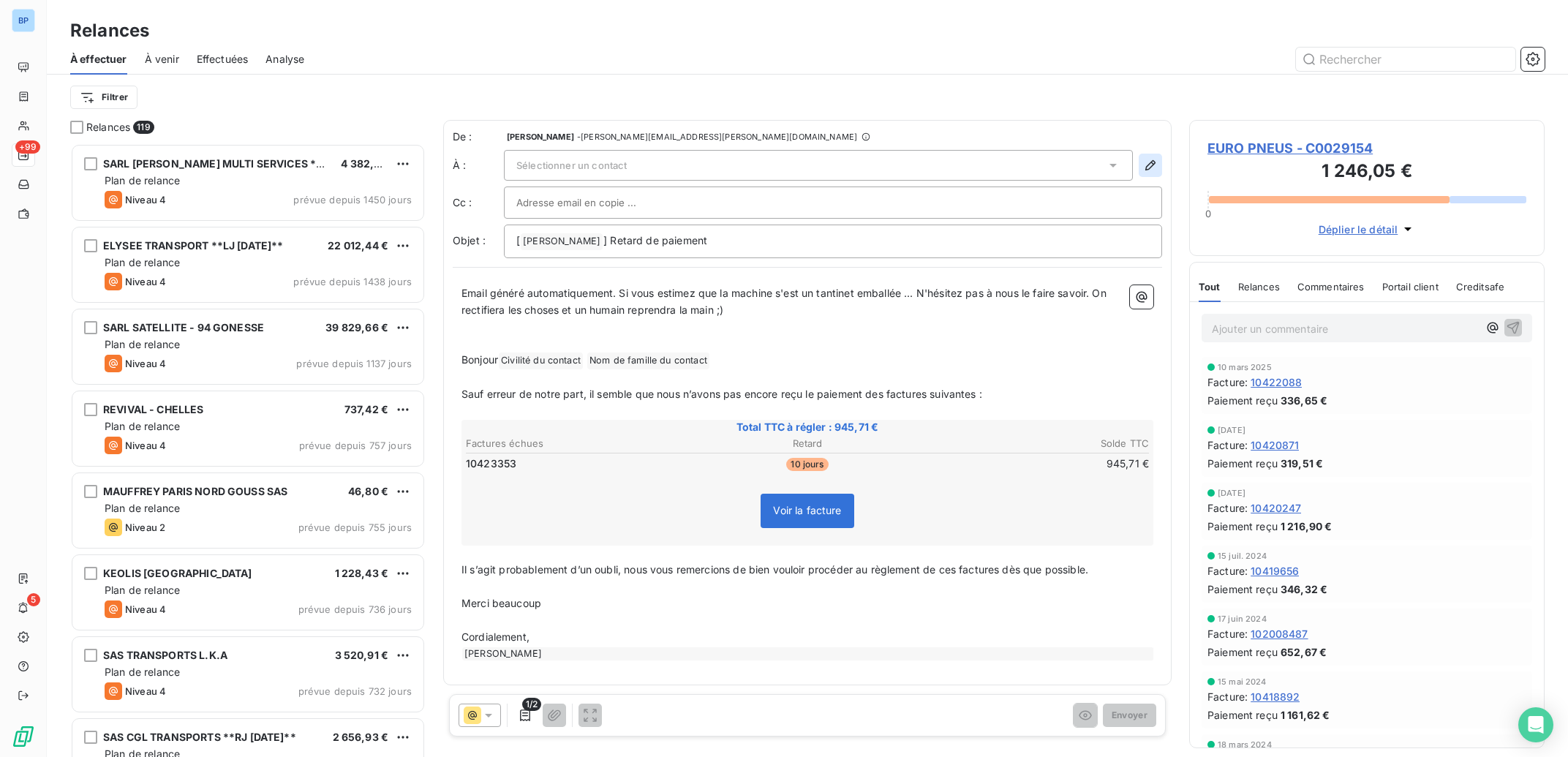
click at [1149, 165] on icon "button" at bounding box center [1150, 165] width 10 height 10
click at [586, 163] on span "Sélectionner un contact" at bounding box center [571, 165] width 111 height 12
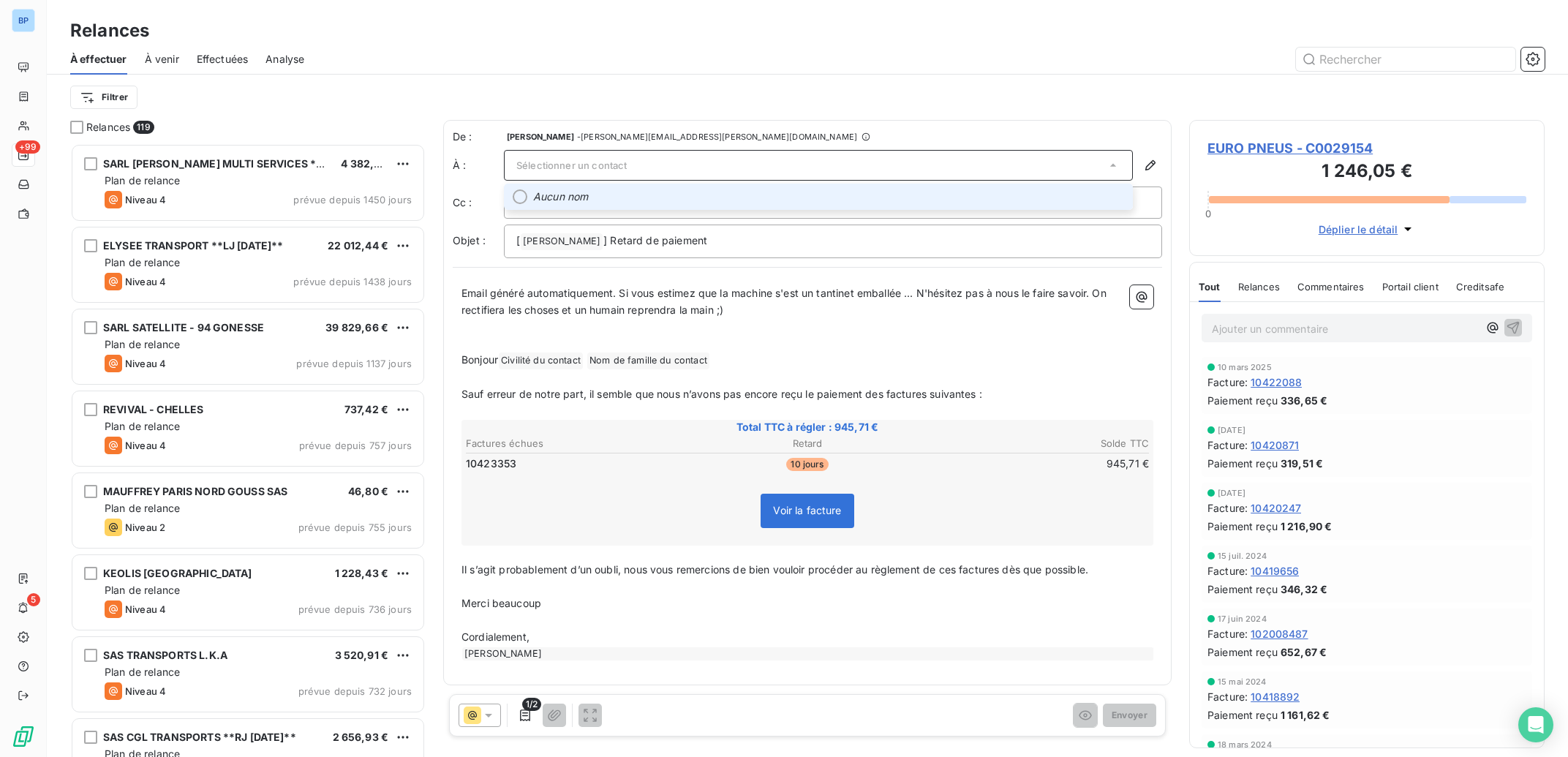
click at [586, 163] on span "Sélectionner un contact" at bounding box center [571, 165] width 111 height 12
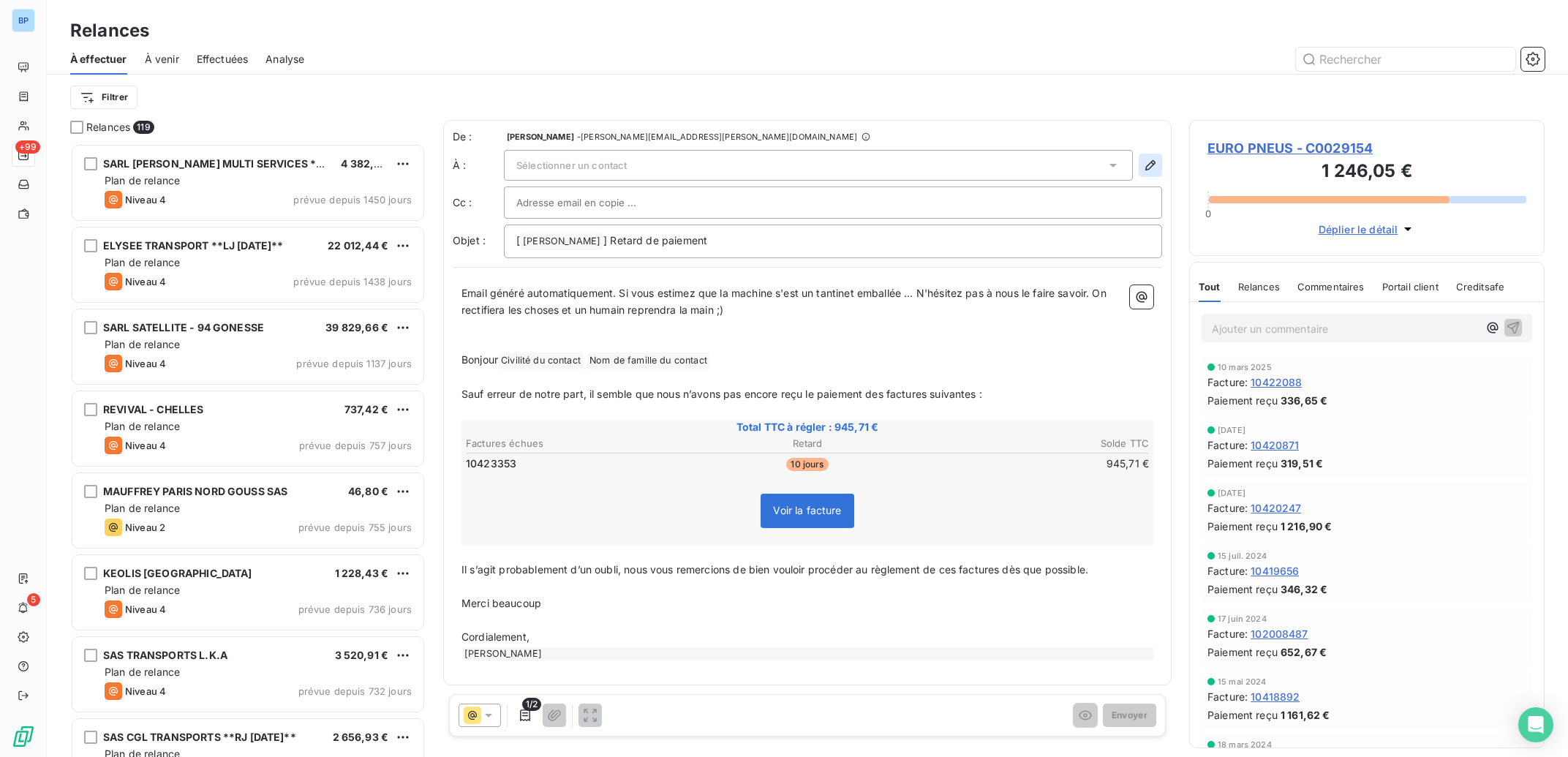
click at [1149, 169] on icon "button" at bounding box center [1150, 165] width 15 height 15
click at [838, 166] on div "Sélectionner un contact" at bounding box center [819, 165] width 629 height 31
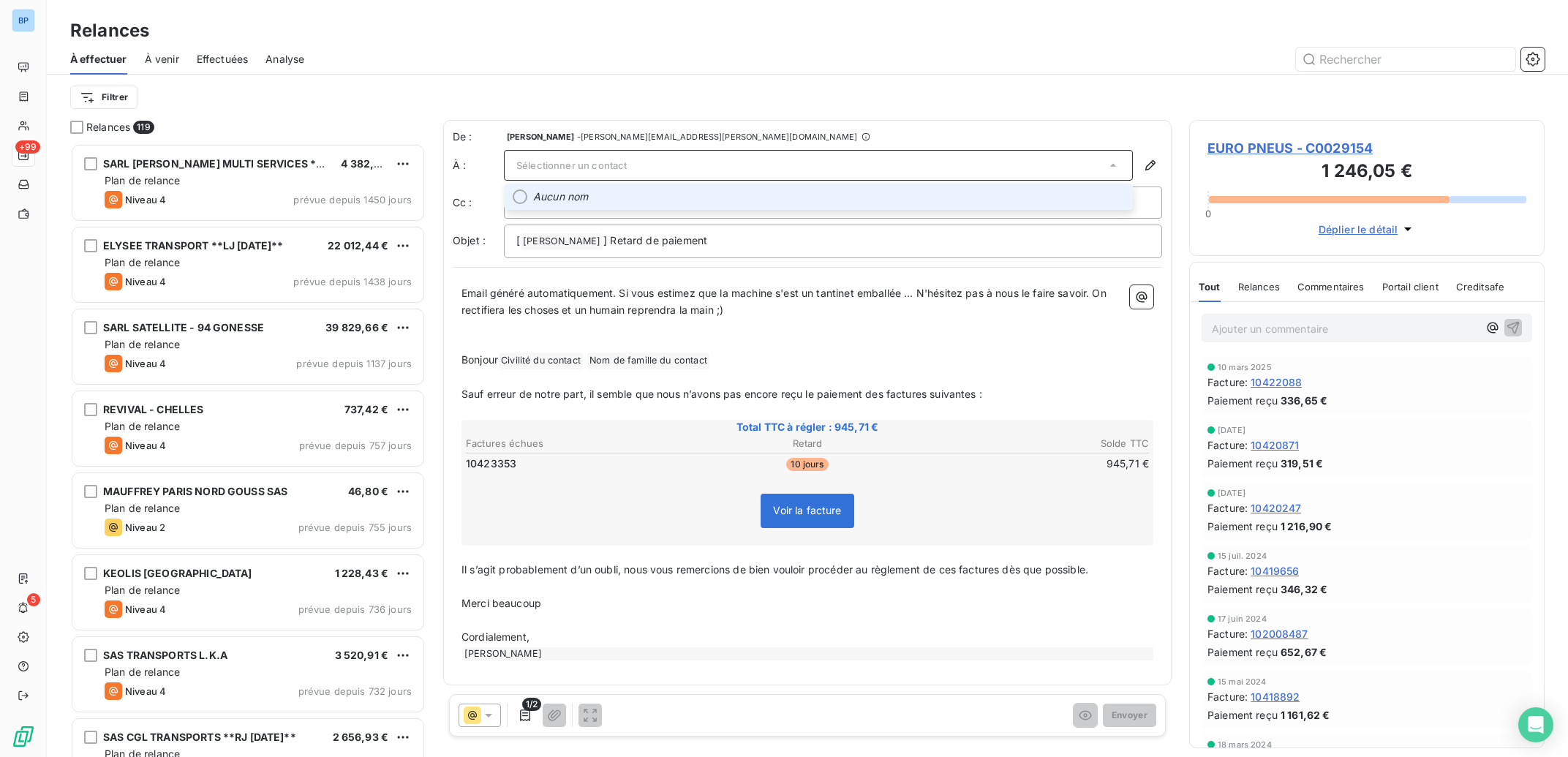
click at [514, 203] on li "Aucun nom" at bounding box center [819, 196] width 629 height 26
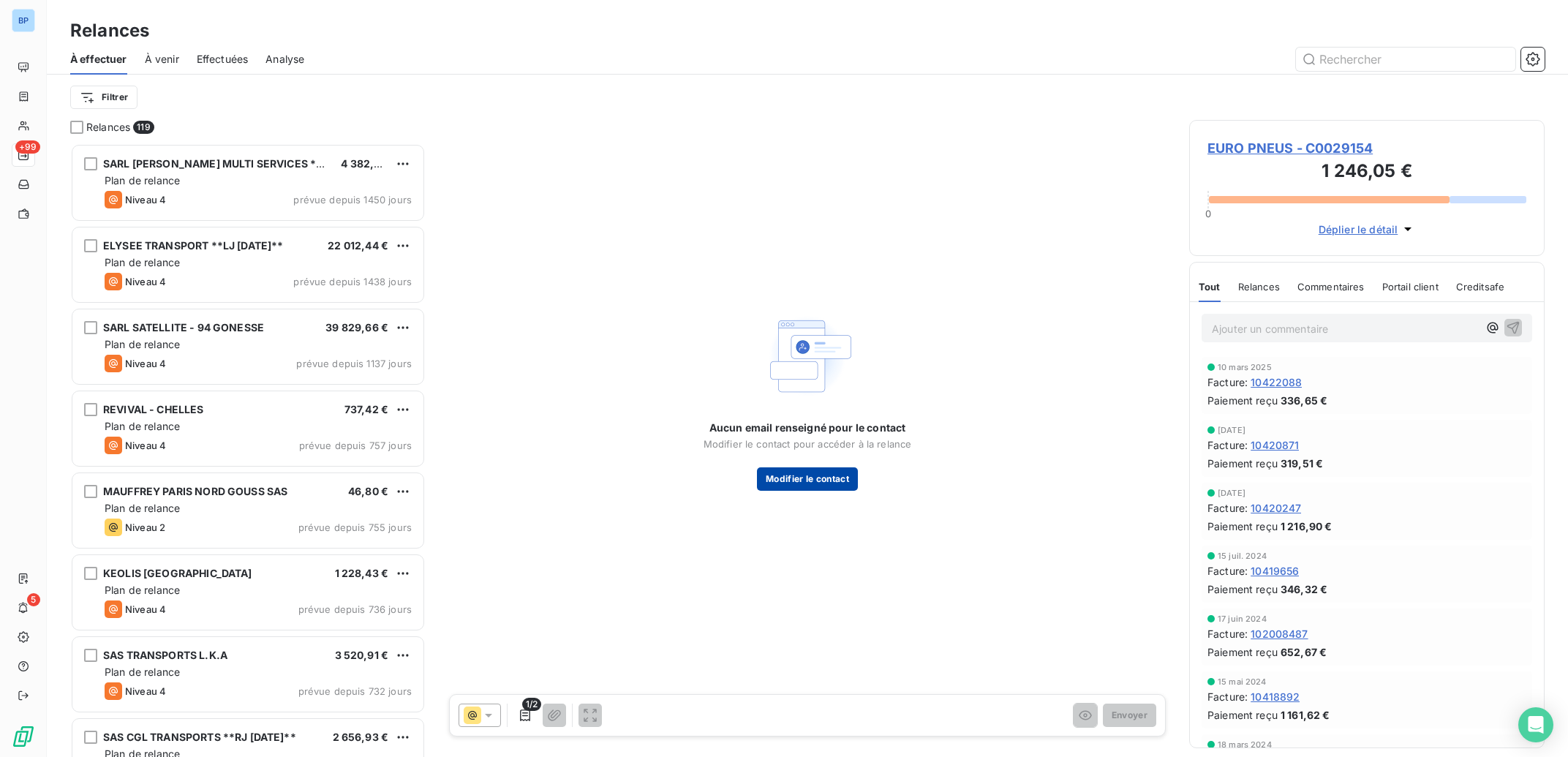
click at [802, 477] on button "Modifier le contact" at bounding box center [808, 479] width 101 height 24
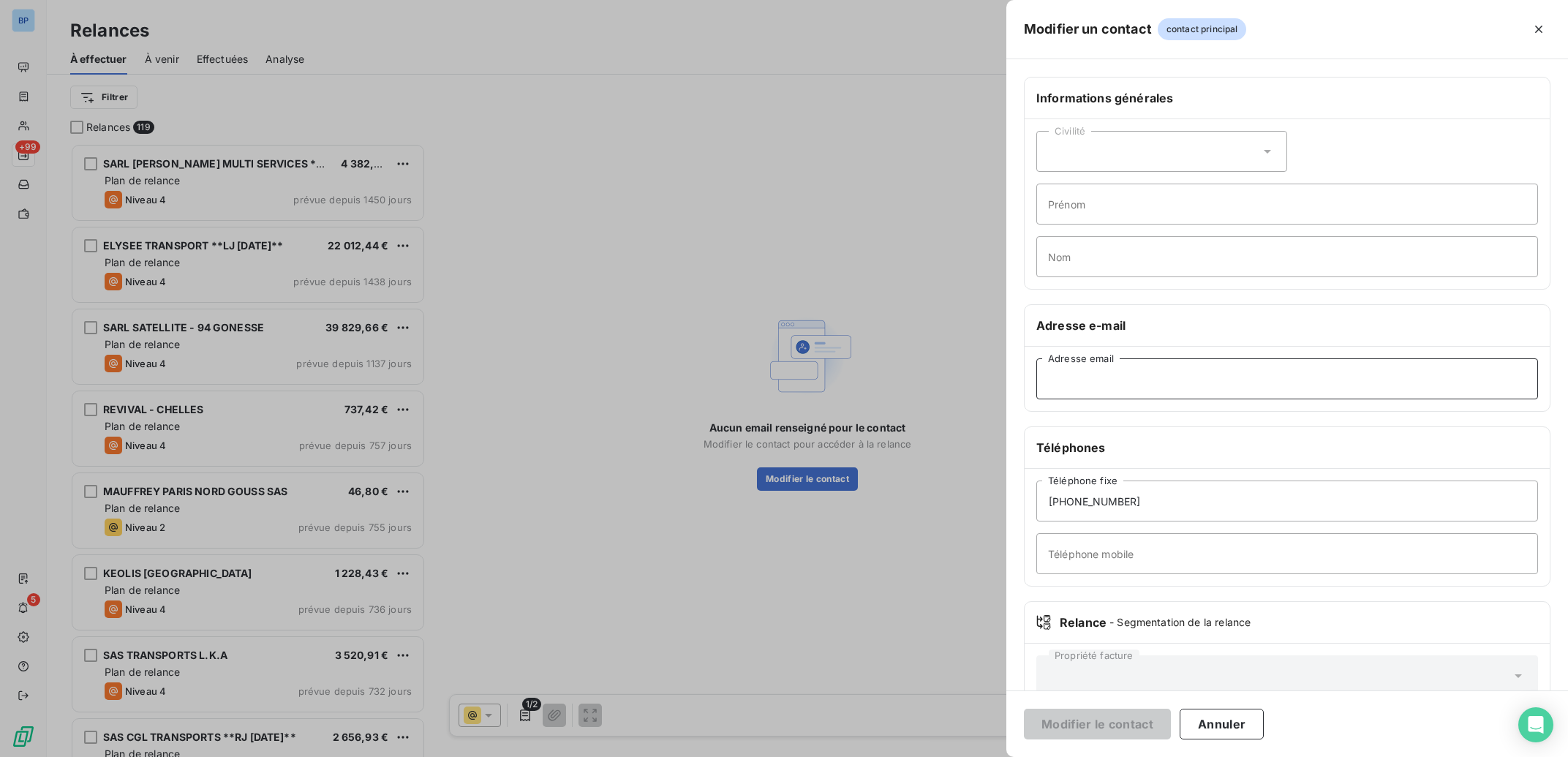
click at [1082, 367] on input "Adresse email" at bounding box center [1287, 378] width 502 height 41
type input "S"
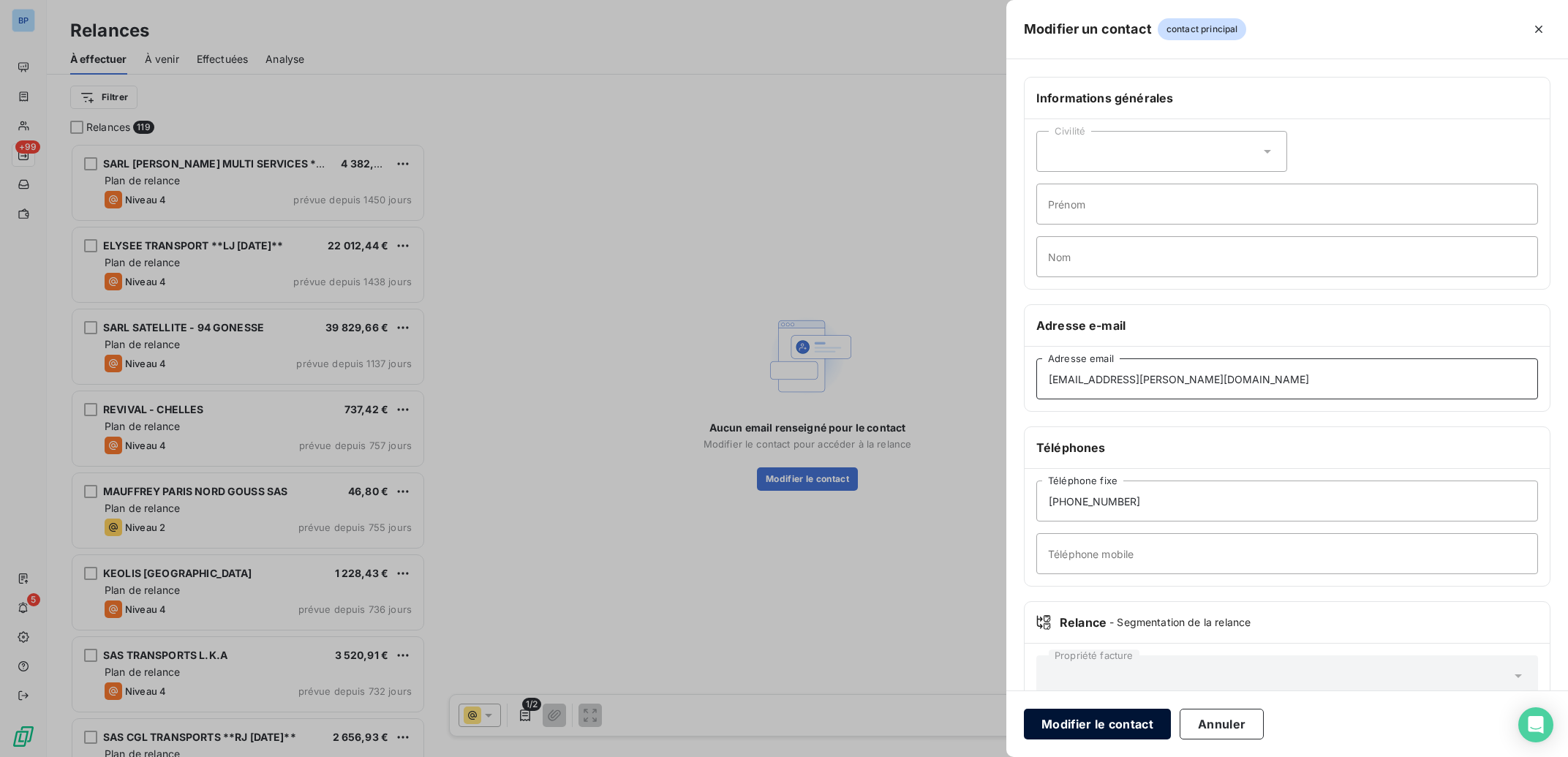
type input "[EMAIL_ADDRESS][PERSON_NAME][DOMAIN_NAME]"
click at [1121, 721] on button "Modifier le contact" at bounding box center [1097, 724] width 147 height 31
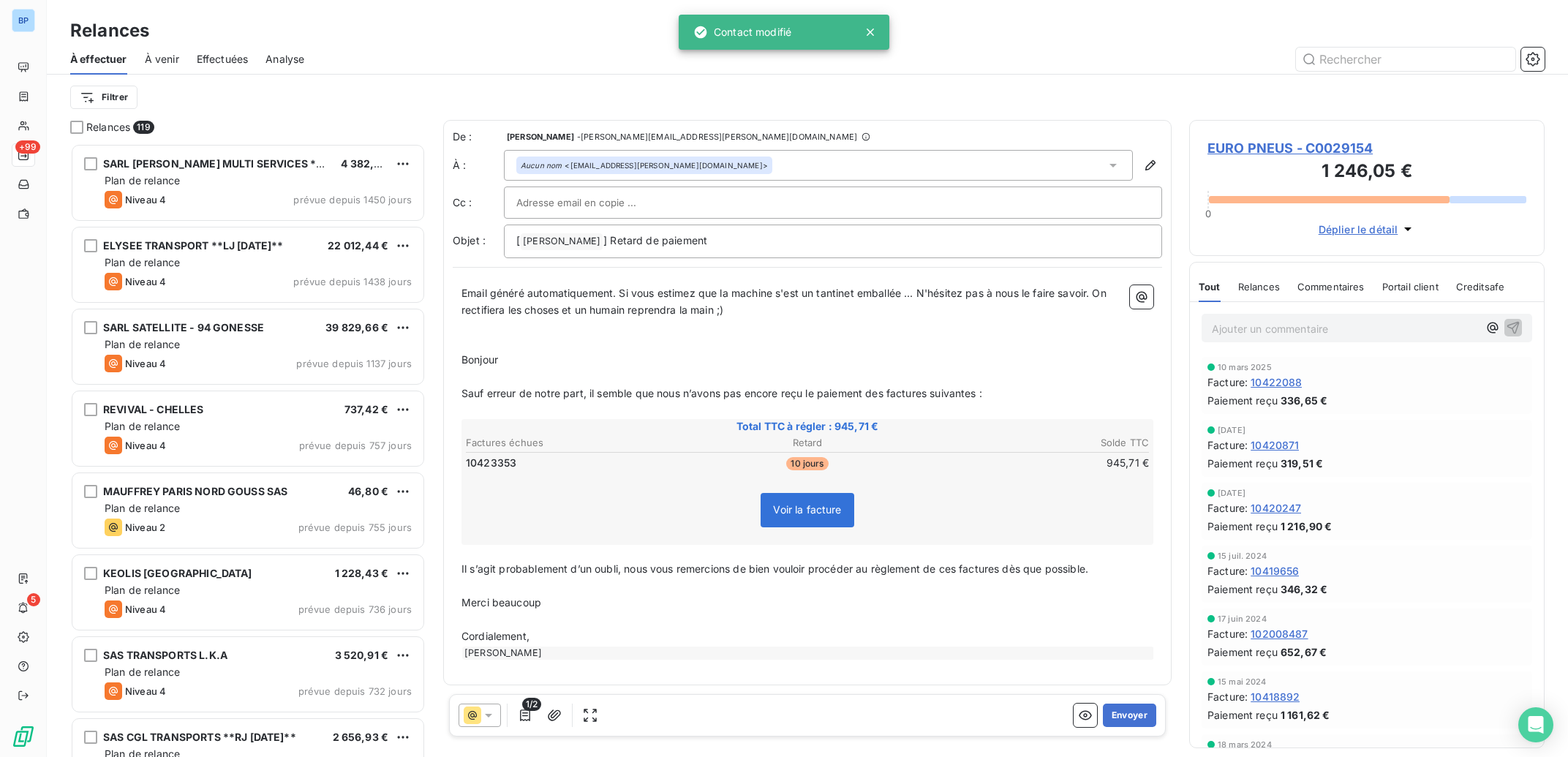
click at [459, 299] on div "Email généré automatiquement. Si vous estimez que la machine s'est un tantinet …" at bounding box center [808, 473] width 710 height 392
click at [461, 292] on div "Email généré automatiquement. Si vous estimez que la machine s'est un tantinet …" at bounding box center [808, 473] width 710 height 392
click at [463, 293] on span "Email généré automatiquement. Si vous estimez que la machine s'est un tantinet …" at bounding box center [786, 301] width 648 height 29
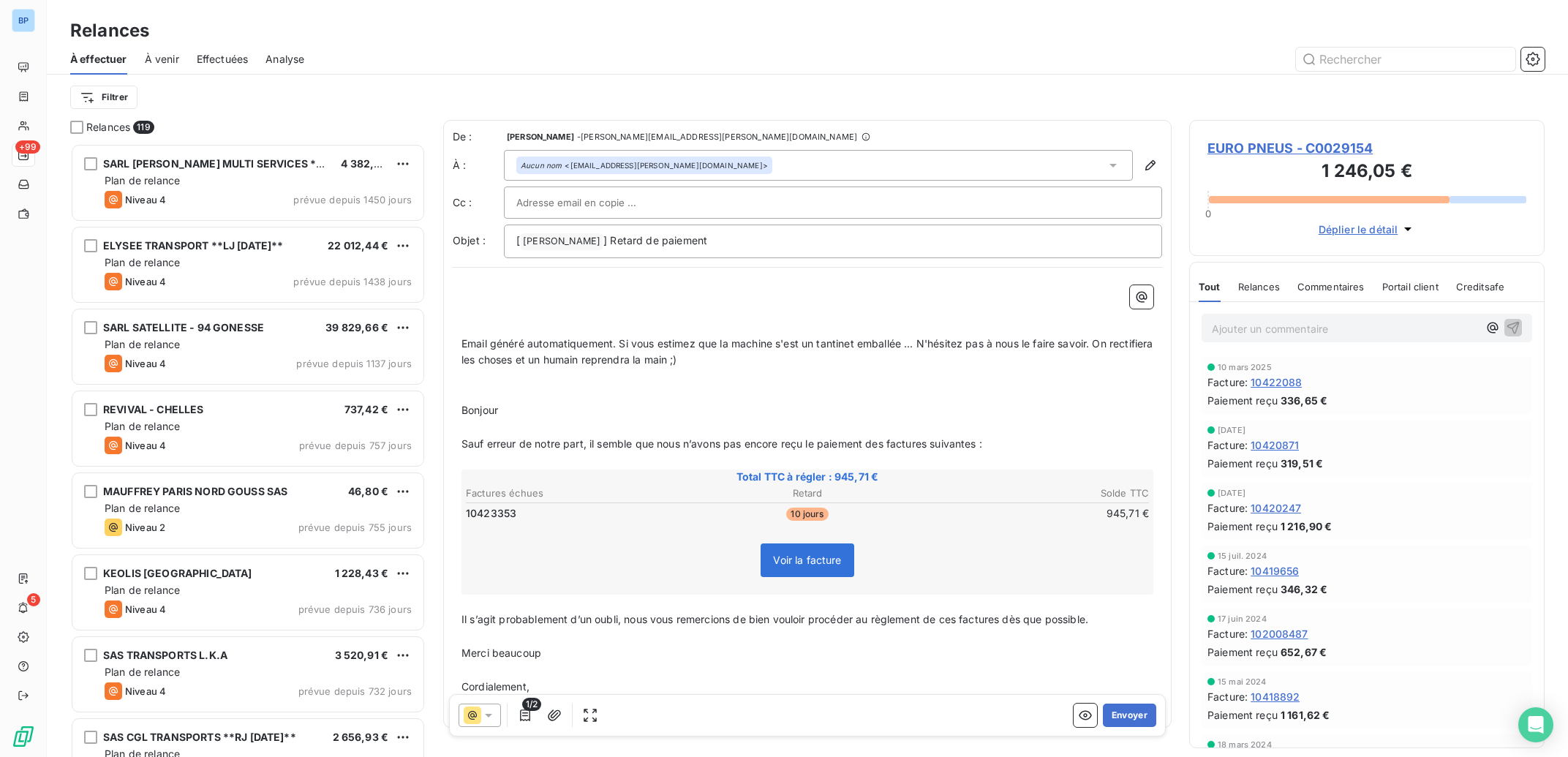
click at [526, 296] on p "﻿" at bounding box center [807, 293] width 692 height 17
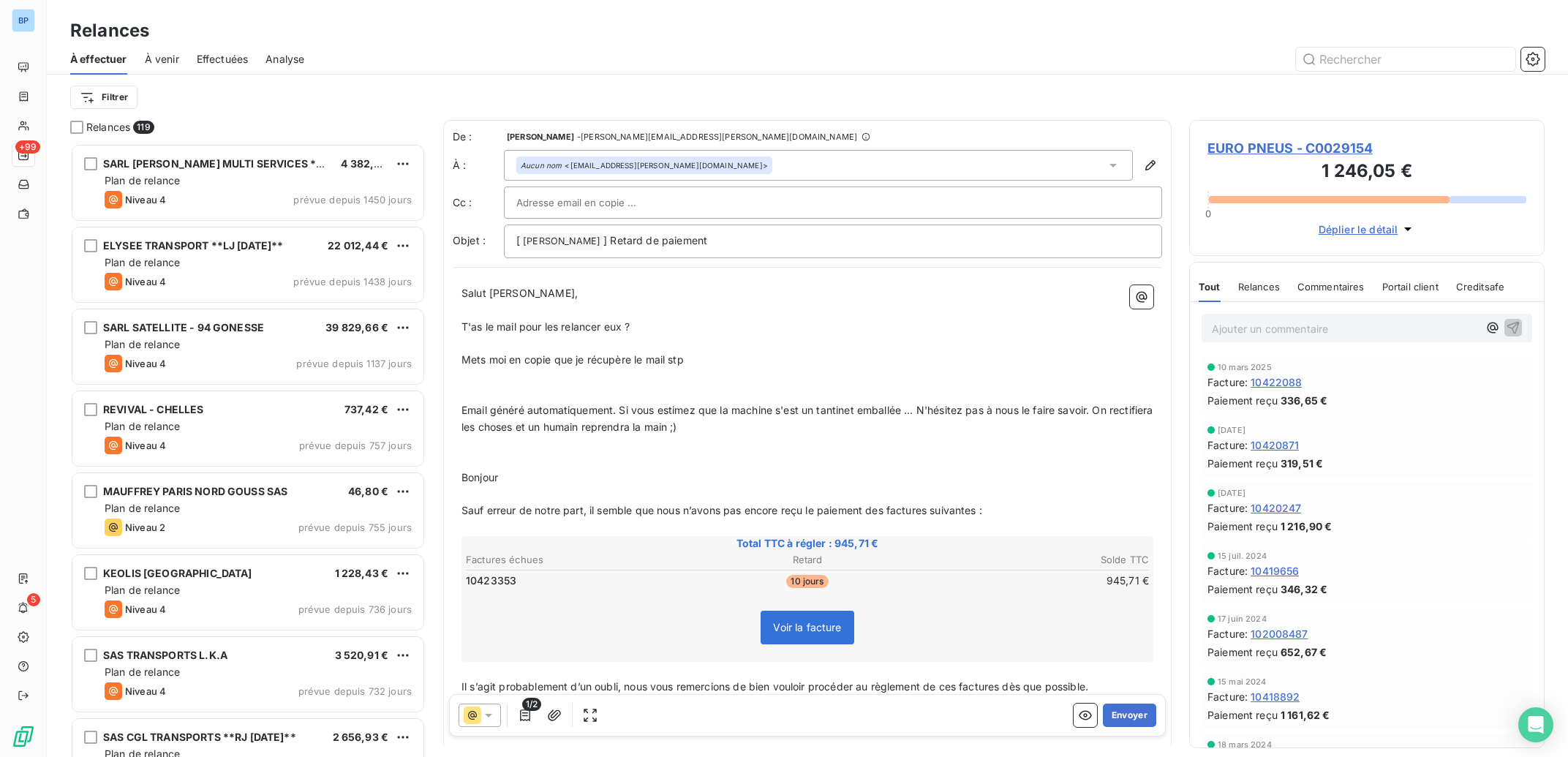
click at [1237, 330] on p "Ajouter un commentaire ﻿" at bounding box center [1344, 328] width 266 height 18
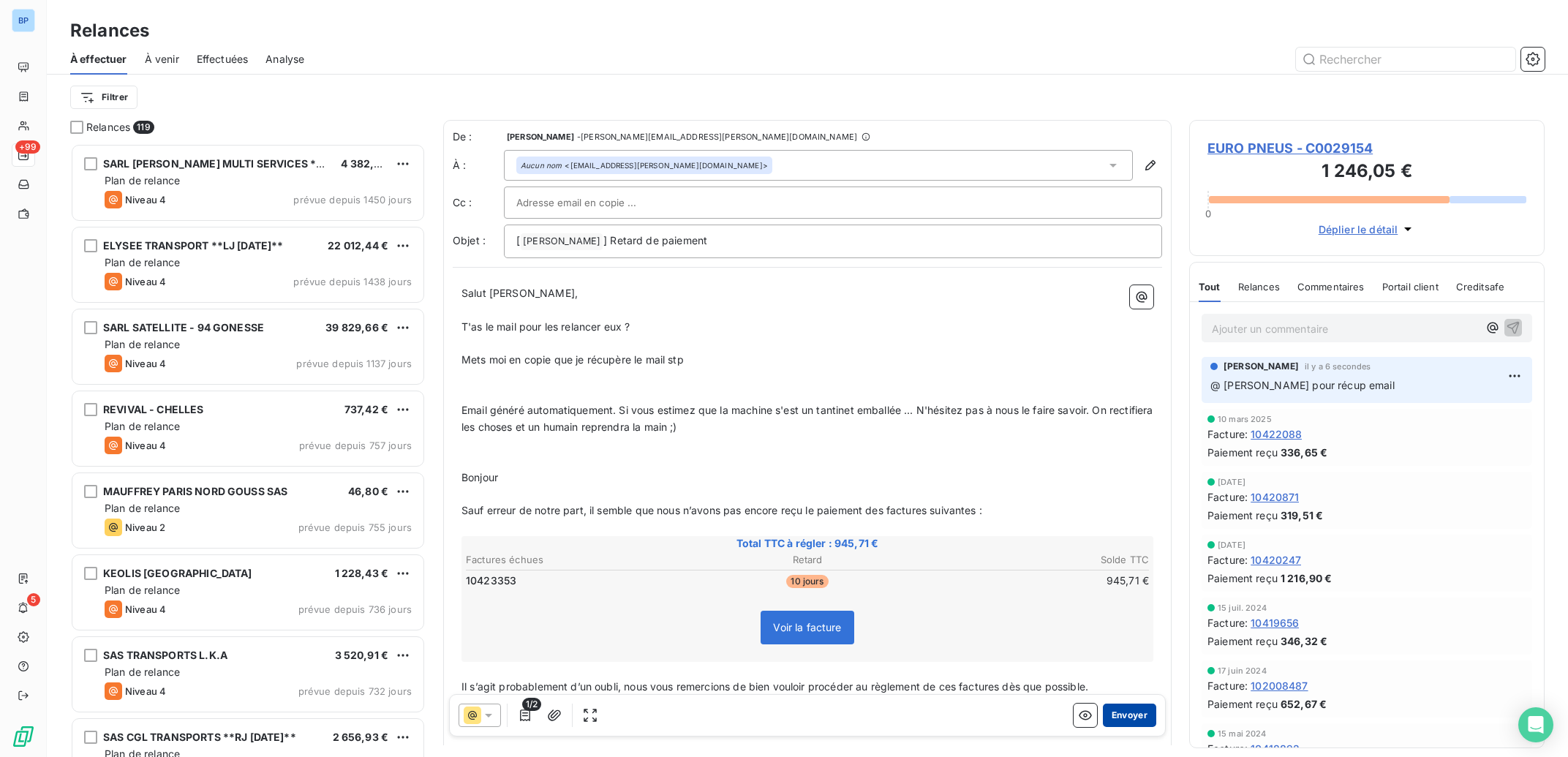
click at [1125, 710] on button "Envoyer" at bounding box center [1129, 715] width 54 height 24
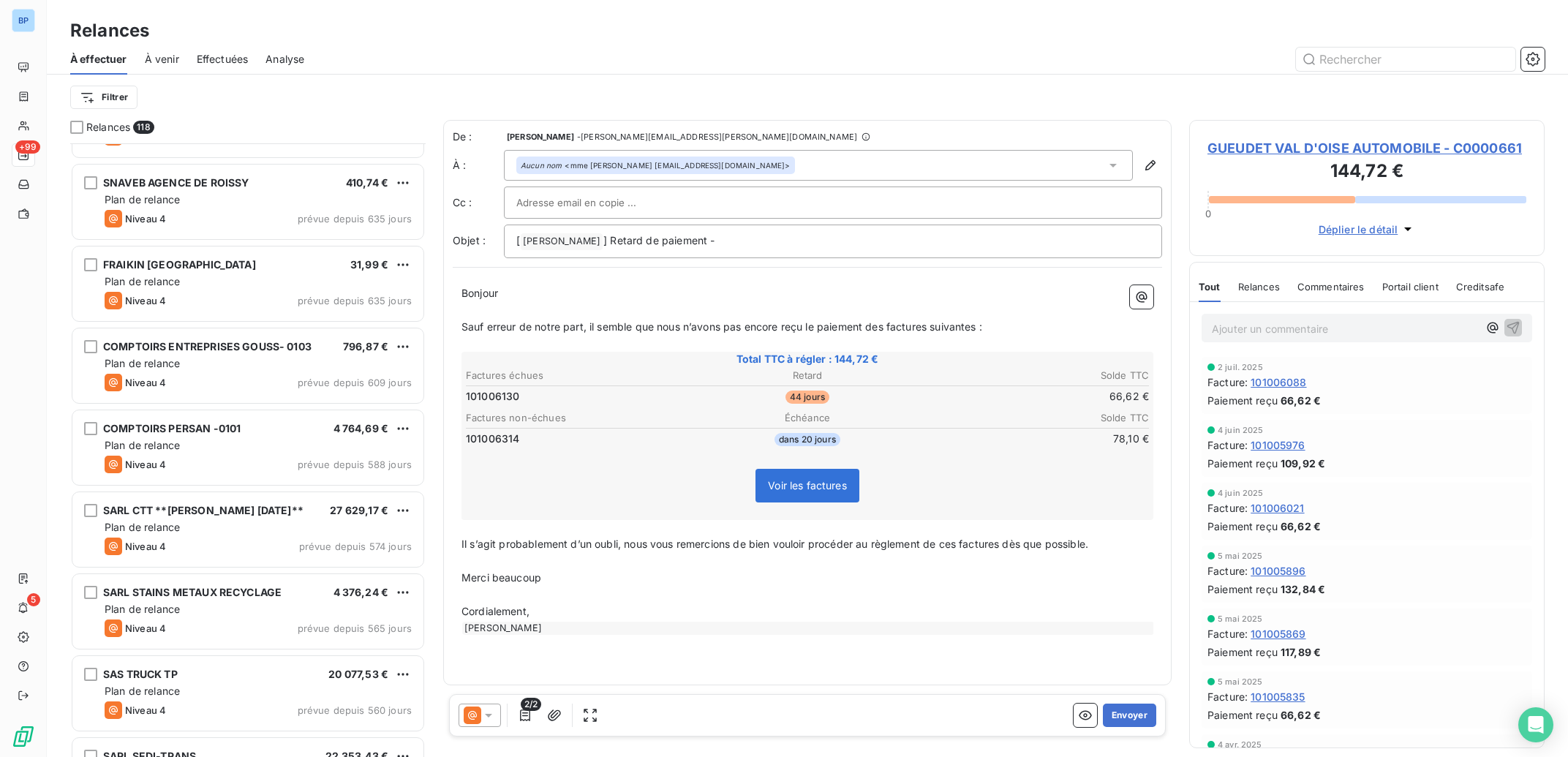
scroll to position [1102, 0]
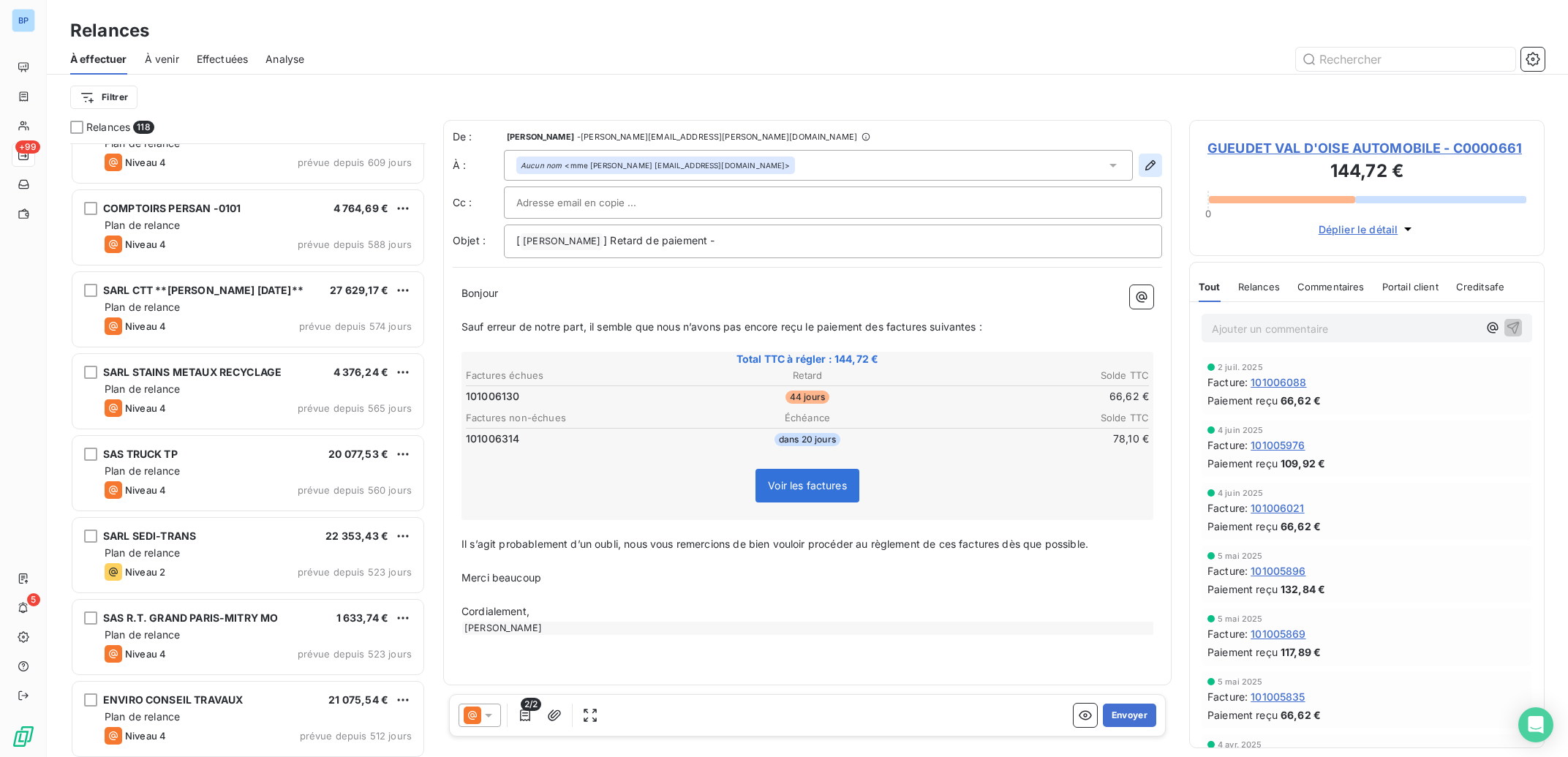
click at [1152, 159] on icon "button" at bounding box center [1150, 165] width 15 height 15
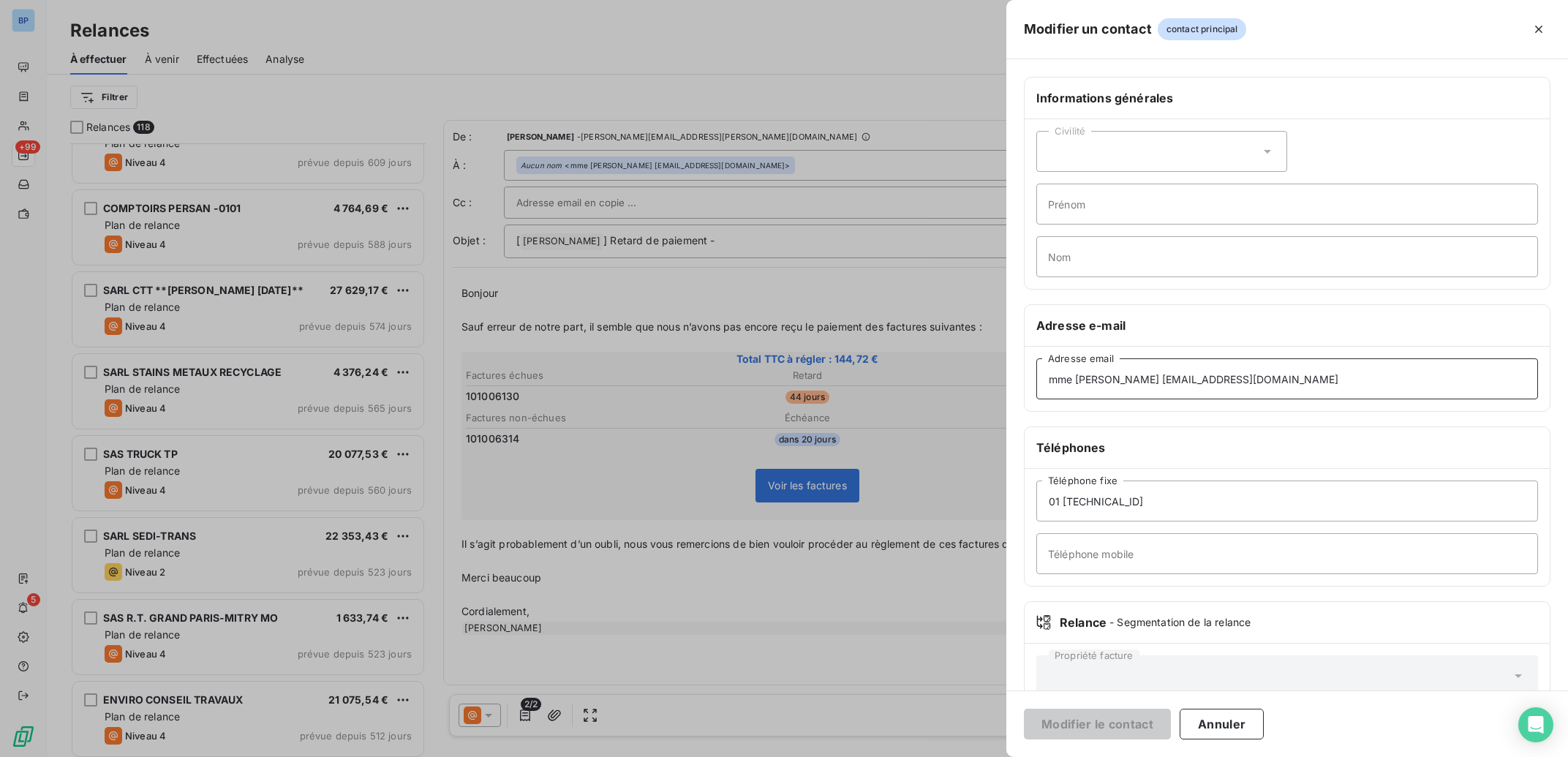
drag, startPoint x: 1114, startPoint y: 380, endPoint x: 860, endPoint y: 379, distance: 254.0
click at [860, 756] on div "Modifier un contact contact principal Informations générales Civilité Prénom No…" at bounding box center [784, 757] width 1568 height 0
type input "plefebvre@gueudet.fr"
click at [1116, 723] on button "Modifier le contact" at bounding box center [1097, 724] width 147 height 31
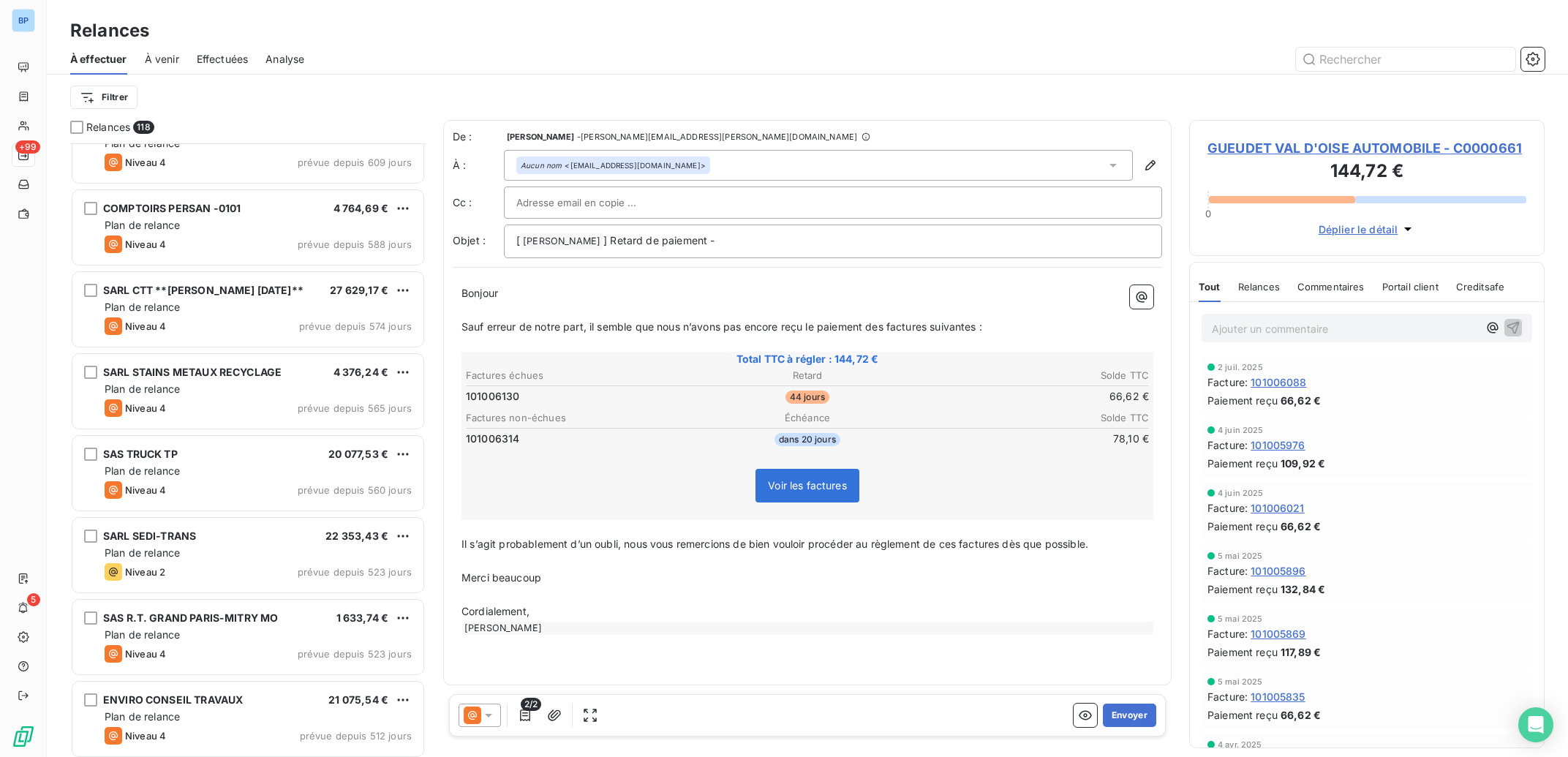
click at [1274, 330] on p "Ajouter un commentaire ﻿" at bounding box center [1344, 328] width 266 height 18
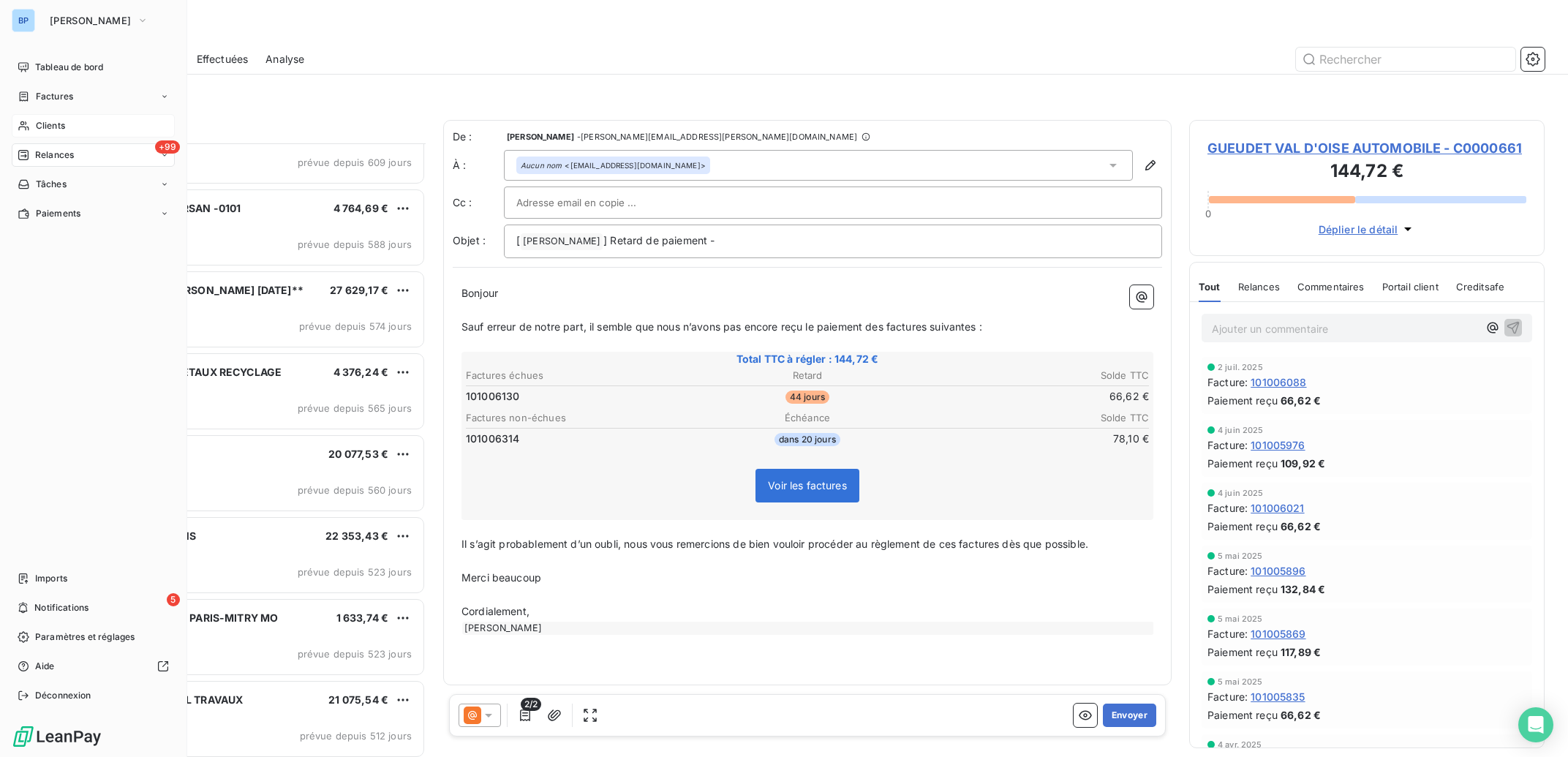
click at [62, 126] on span "Clients" at bounding box center [50, 126] width 29 height 13
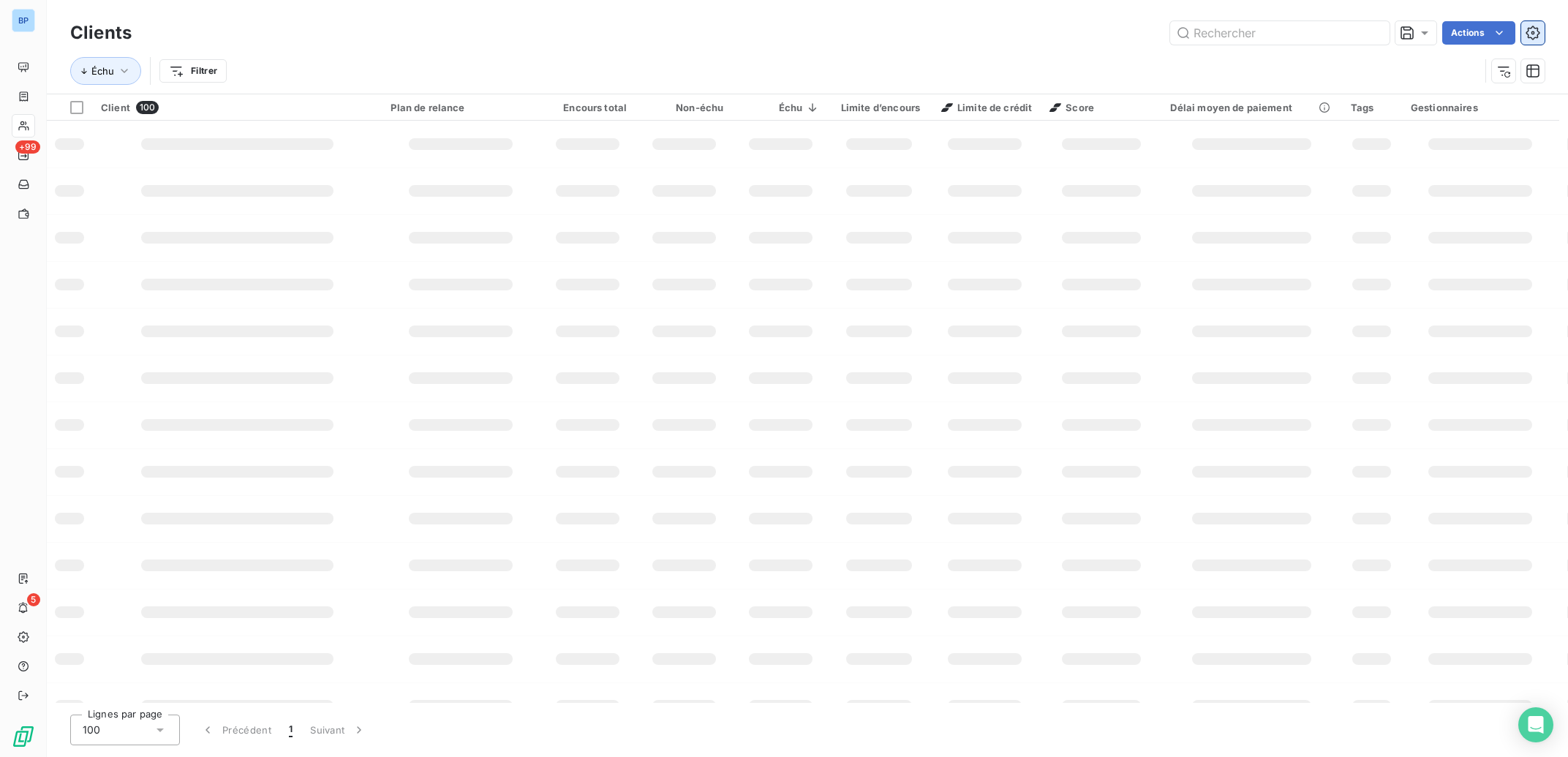
click at [1540, 35] on icon "button" at bounding box center [1532, 32] width 15 height 15
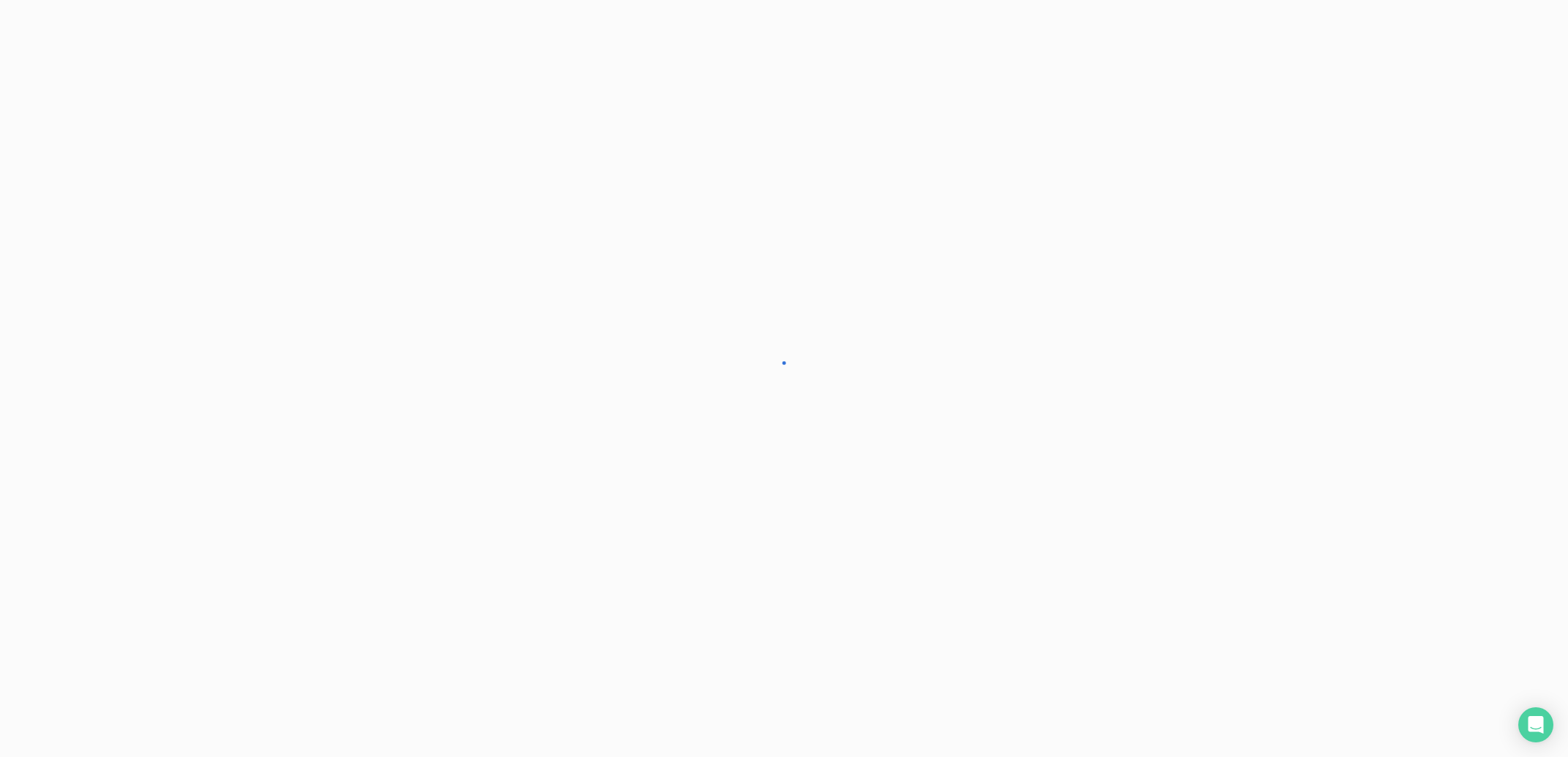
click at [1533, 37] on div at bounding box center [784, 378] width 1568 height 757
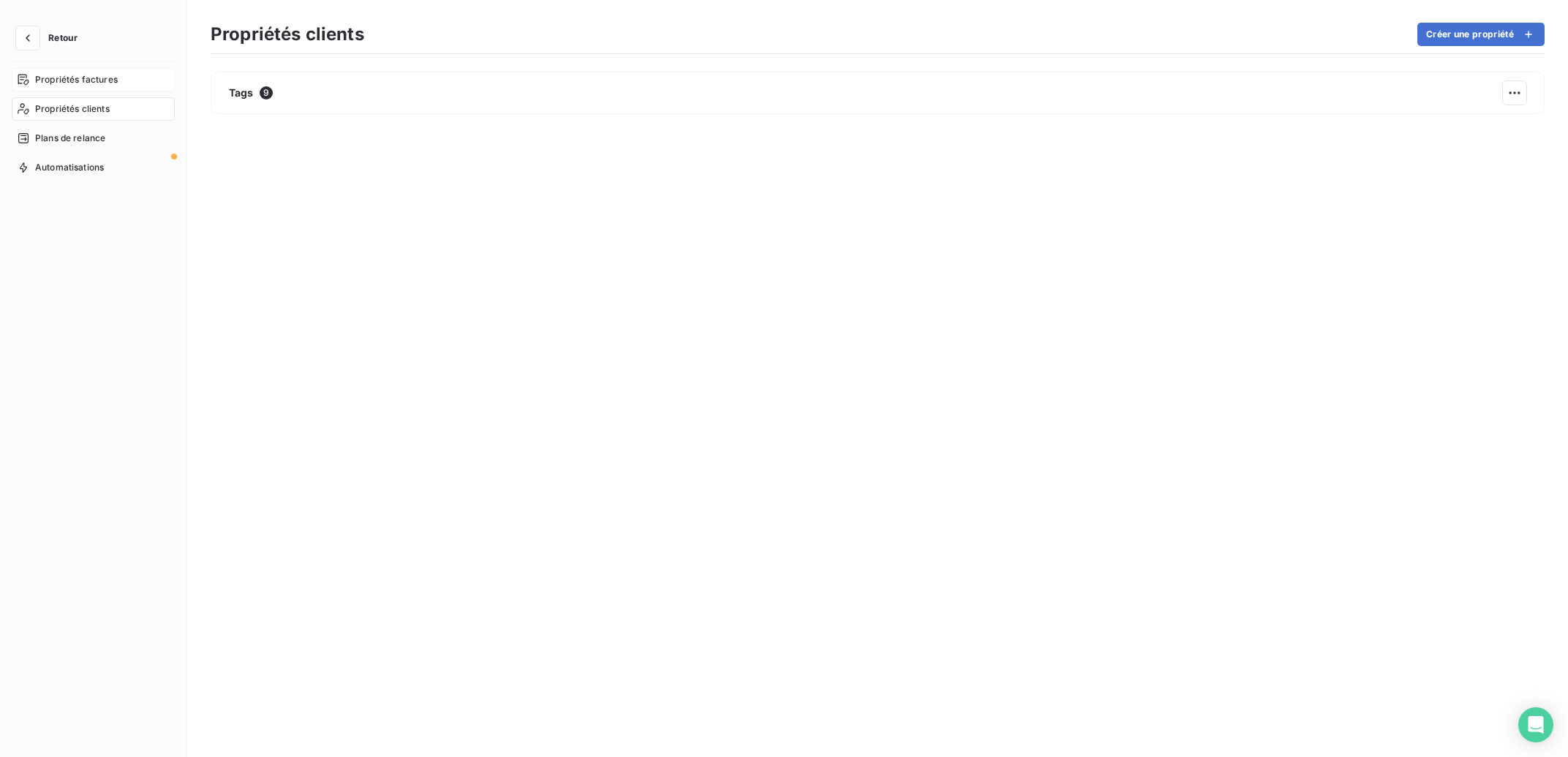
click at [90, 78] on span "Propriétés factures" at bounding box center [76, 80] width 83 height 13
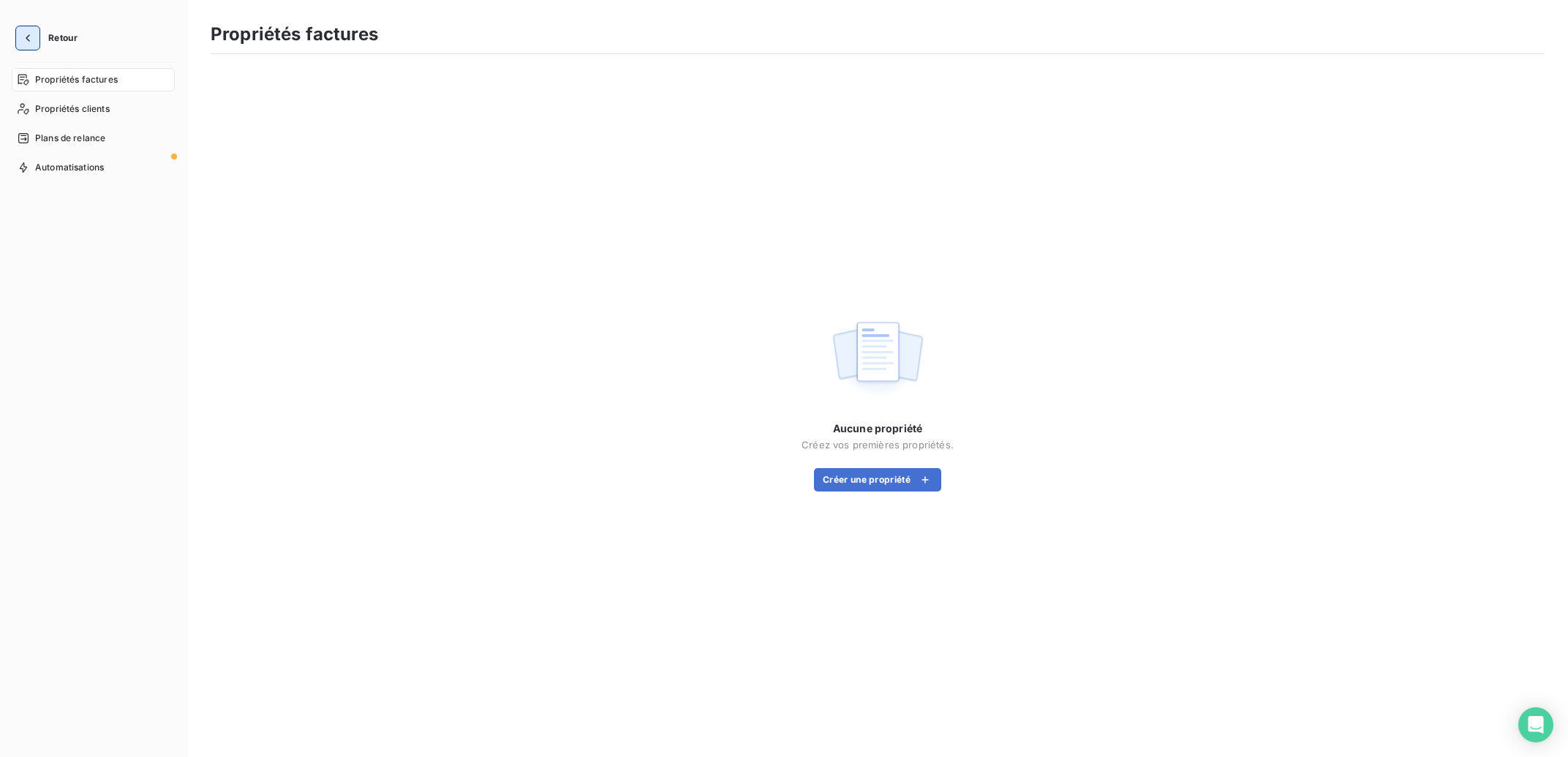
click at [29, 37] on icon "button" at bounding box center [28, 38] width 15 height 15
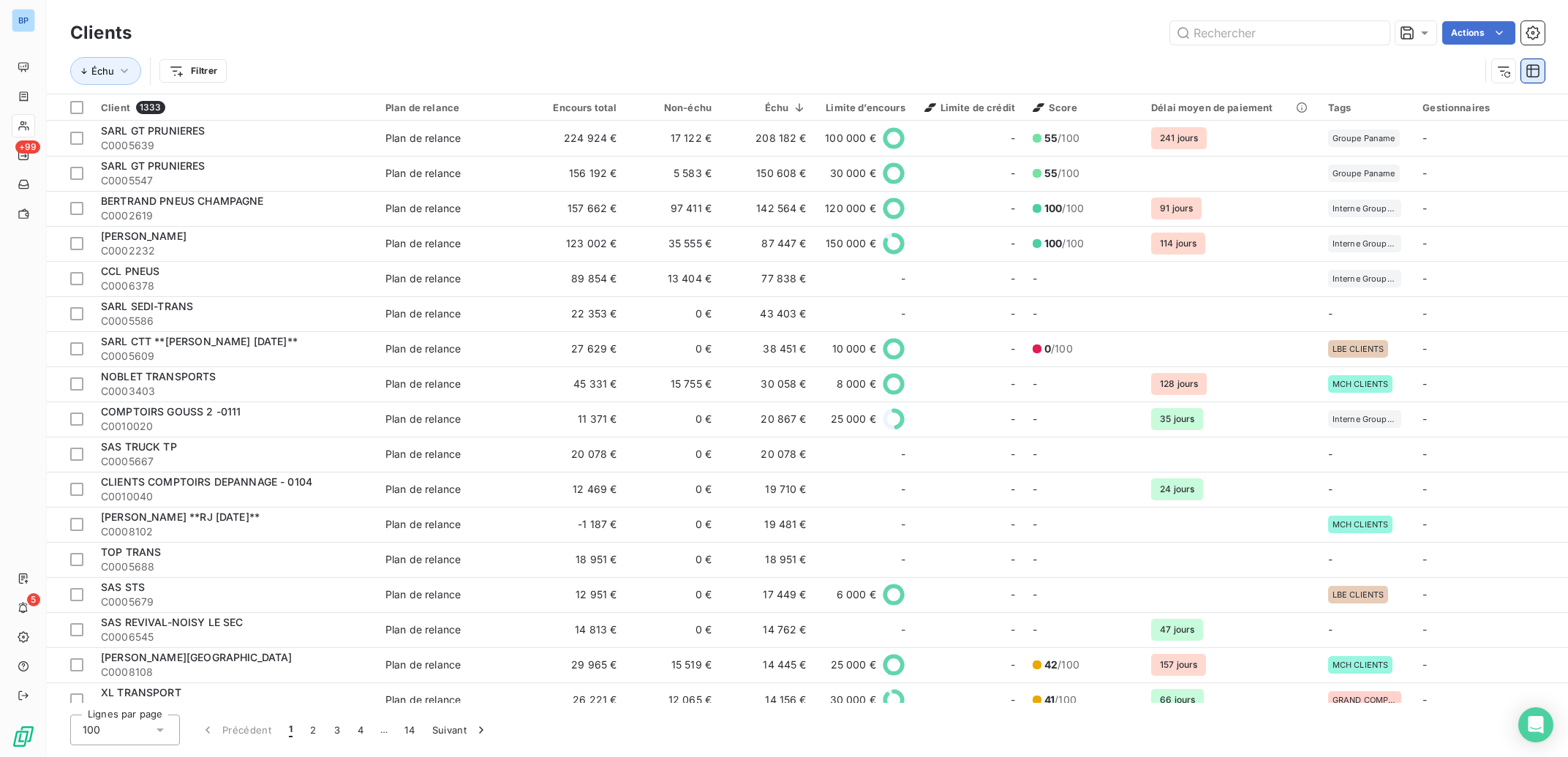
click at [1539, 77] on icon "button" at bounding box center [1532, 71] width 15 height 15
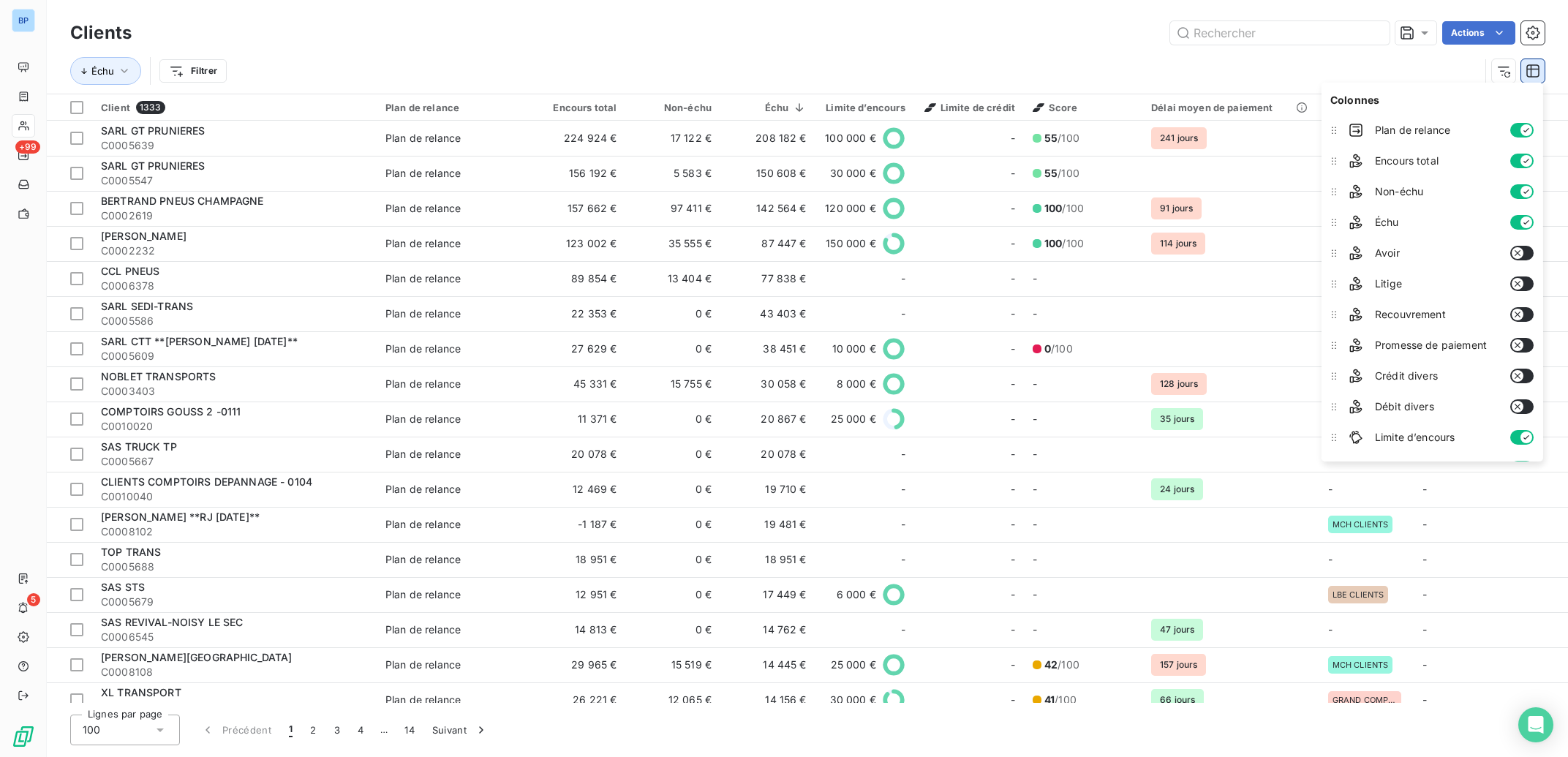
click at [1539, 77] on icon "button" at bounding box center [1532, 71] width 15 height 15
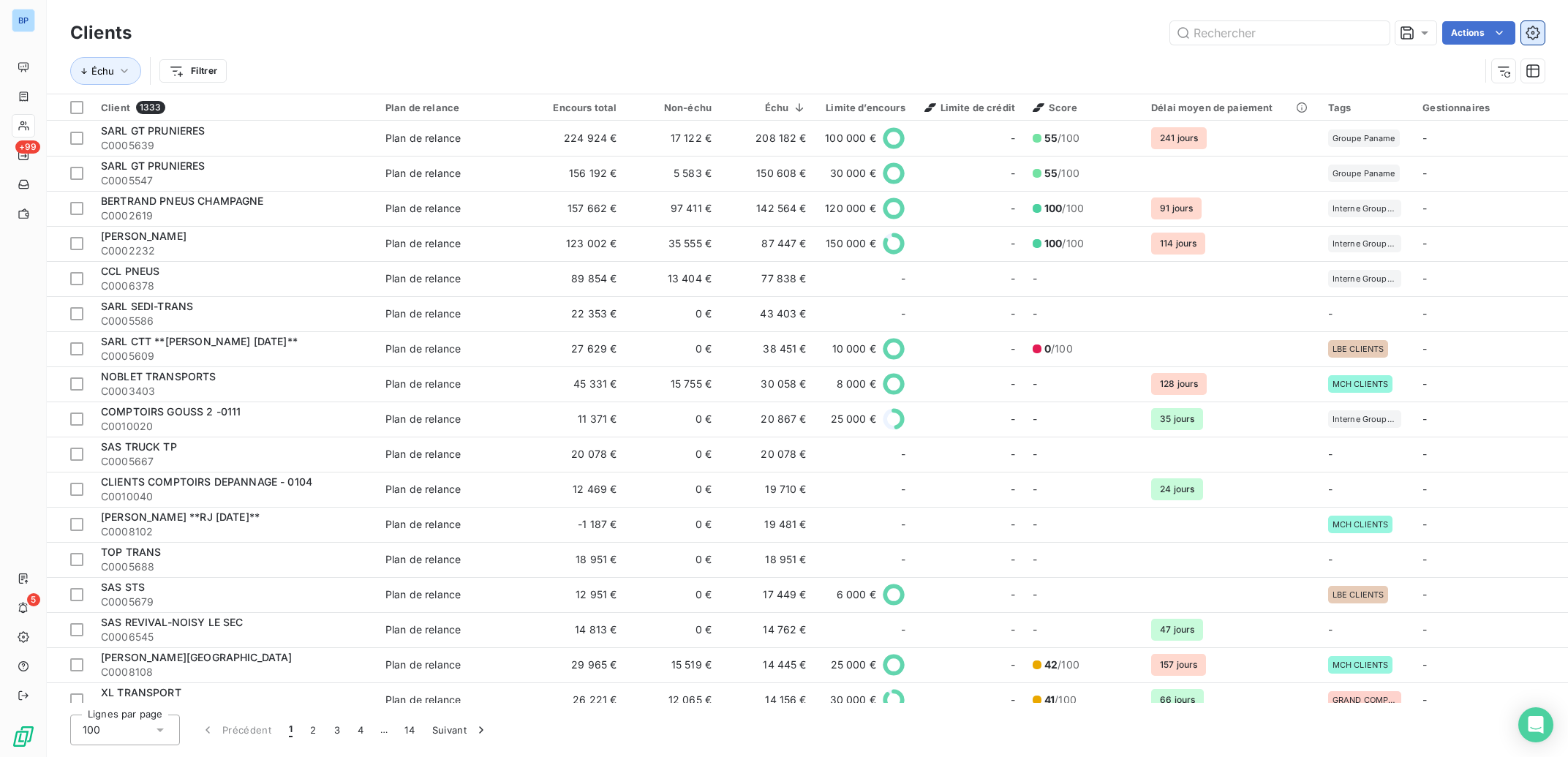
click at [1532, 36] on icon "button" at bounding box center [1532, 32] width 15 height 15
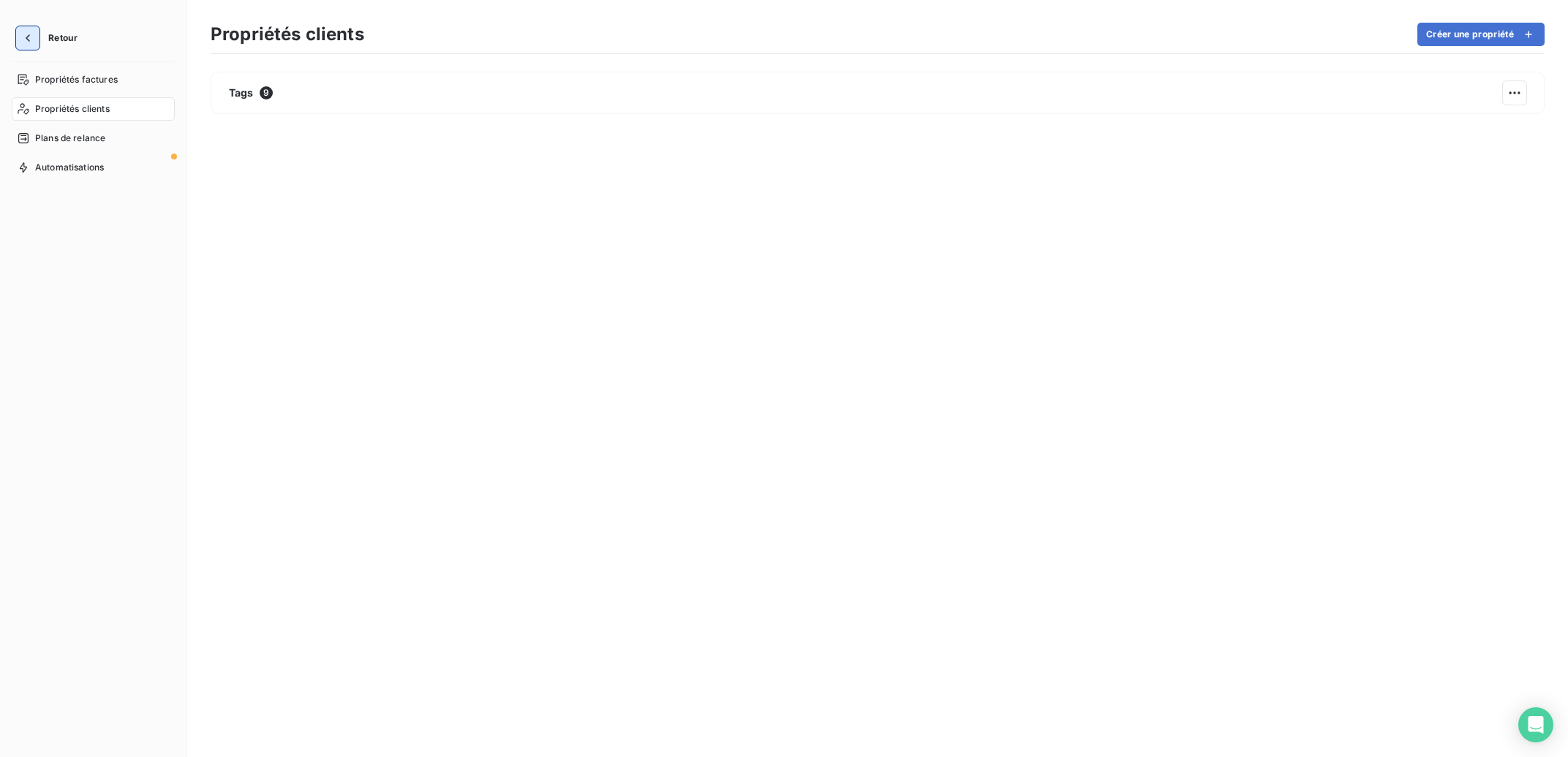
click at [34, 38] on button "button" at bounding box center [28, 38] width 24 height 24
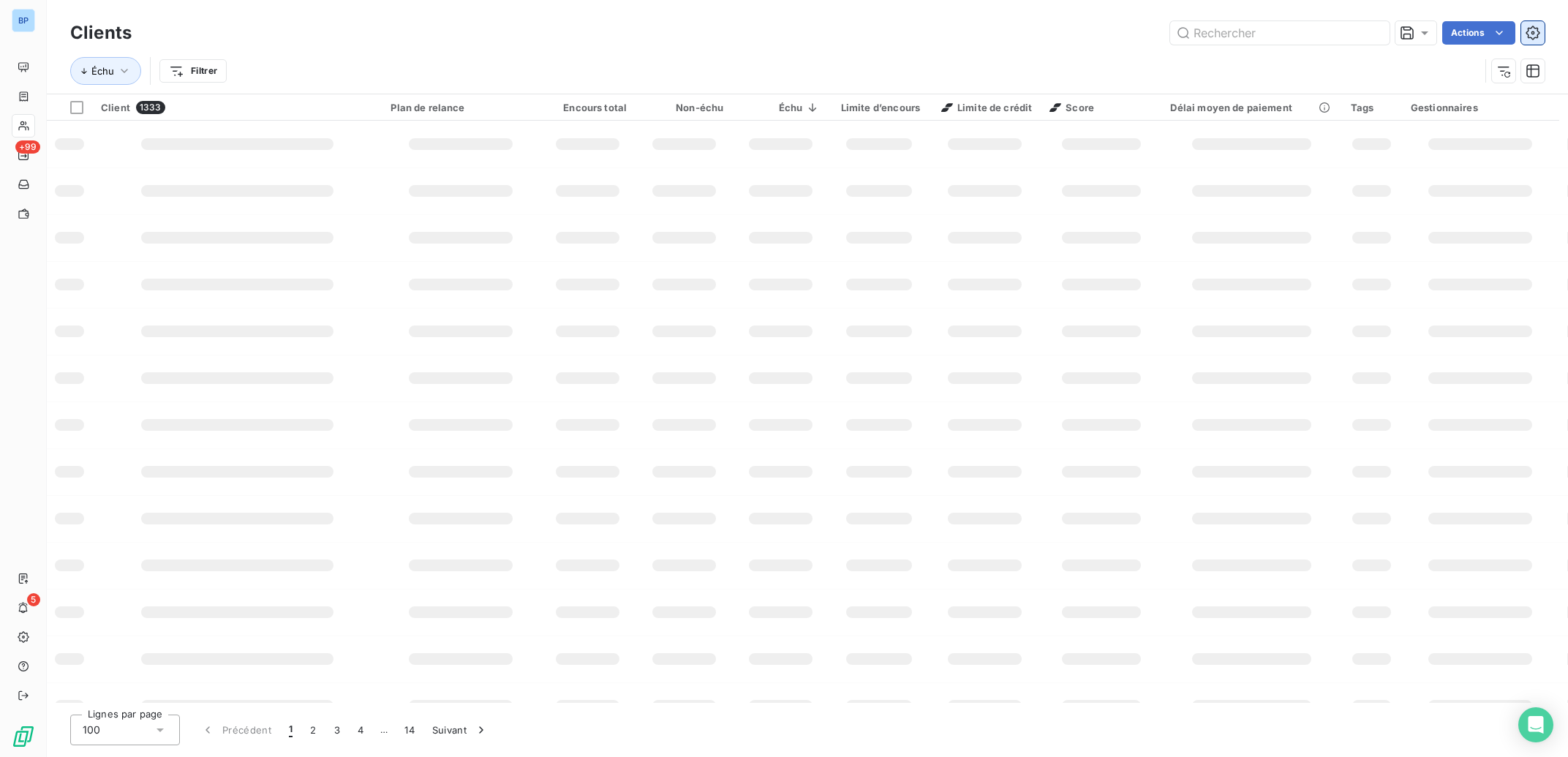
click at [1538, 36] on icon "button" at bounding box center [1532, 32] width 14 height 14
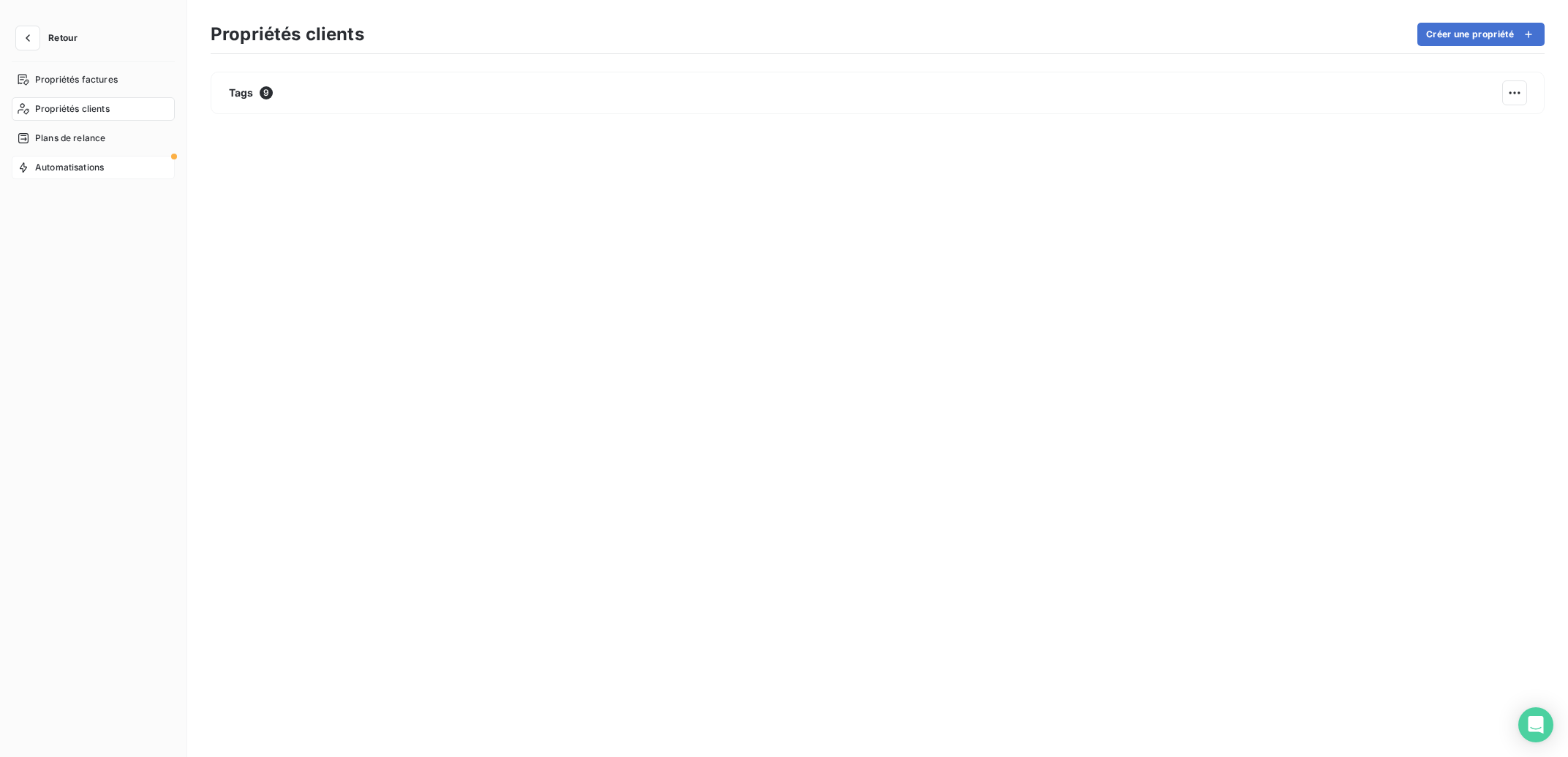
click at [62, 170] on span "Automatisations" at bounding box center [69, 168] width 69 height 13
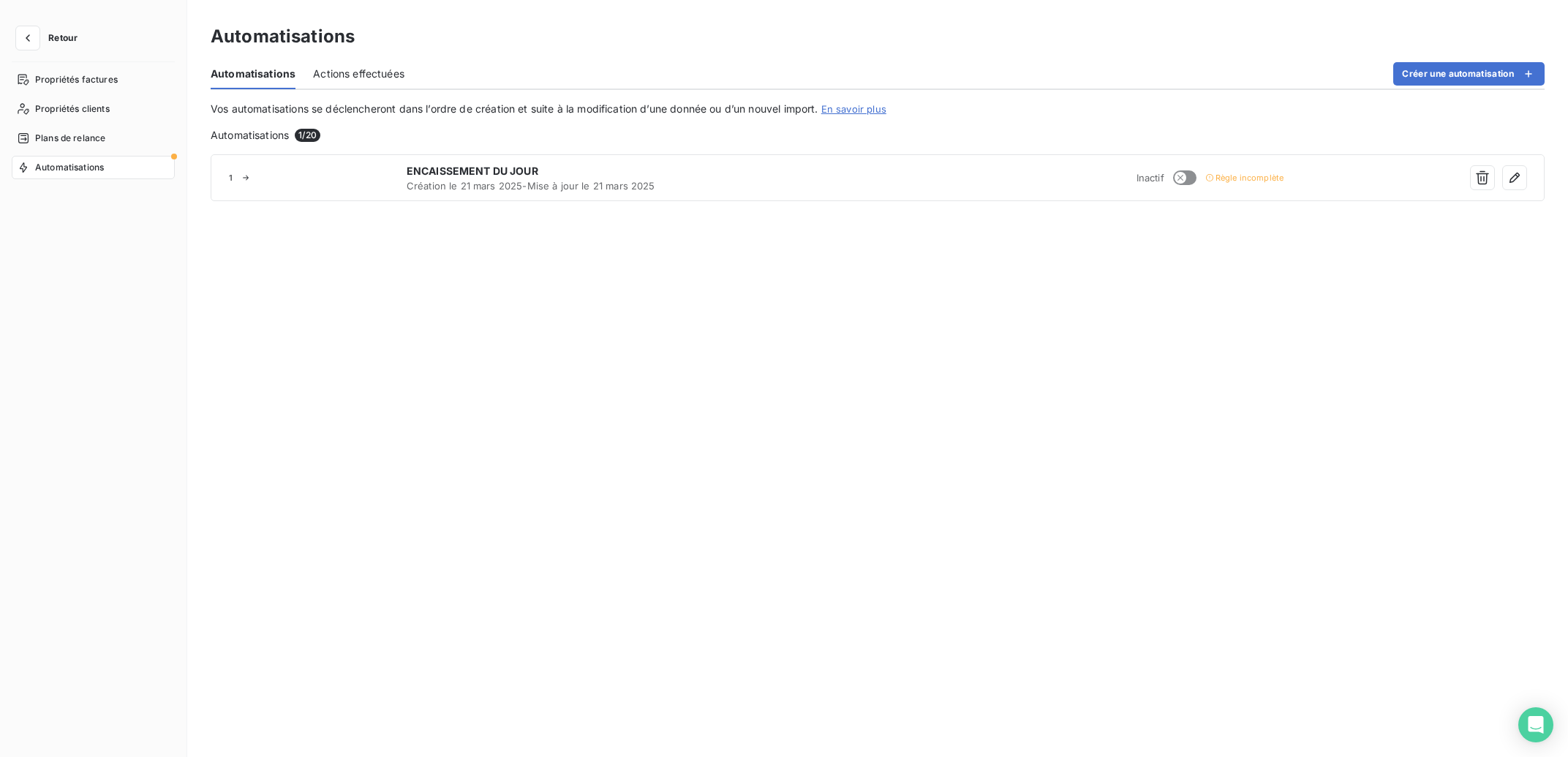
click at [361, 76] on span "Actions effectuées" at bounding box center [359, 73] width 92 height 15
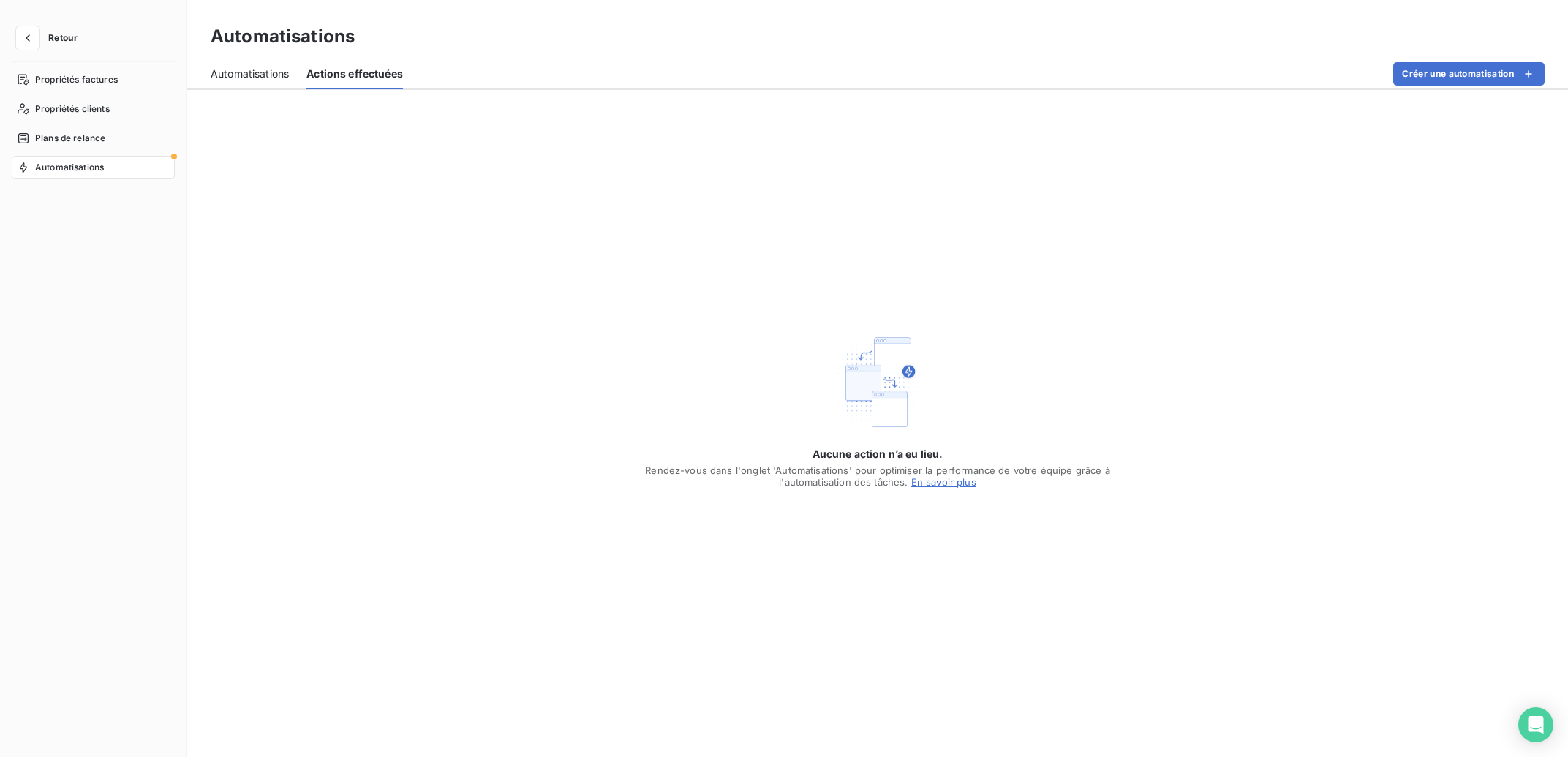
click at [257, 67] on span "Automatisations" at bounding box center [249, 73] width 78 height 15
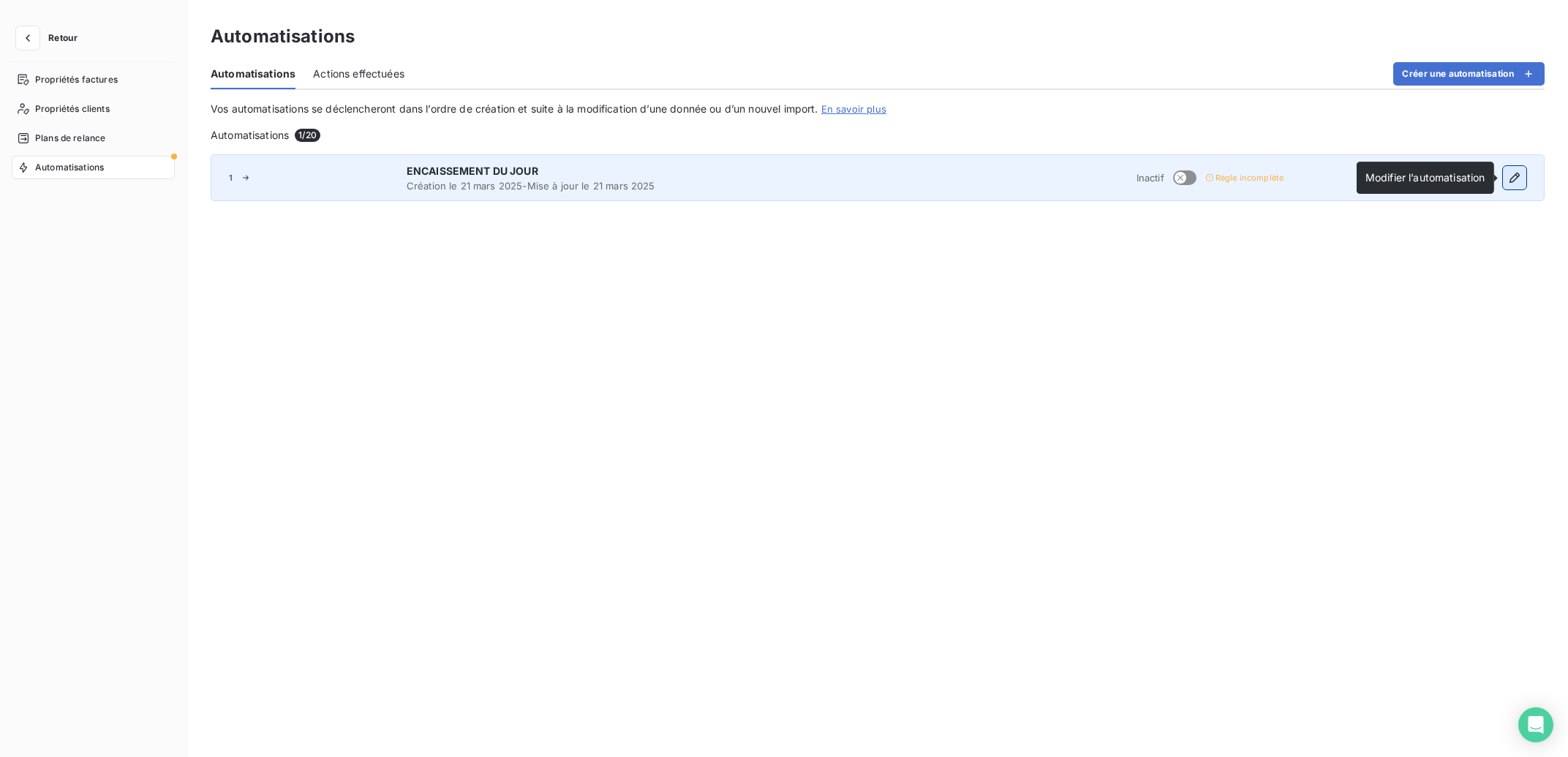
click at [1521, 178] on icon "button" at bounding box center [1514, 178] width 15 height 15
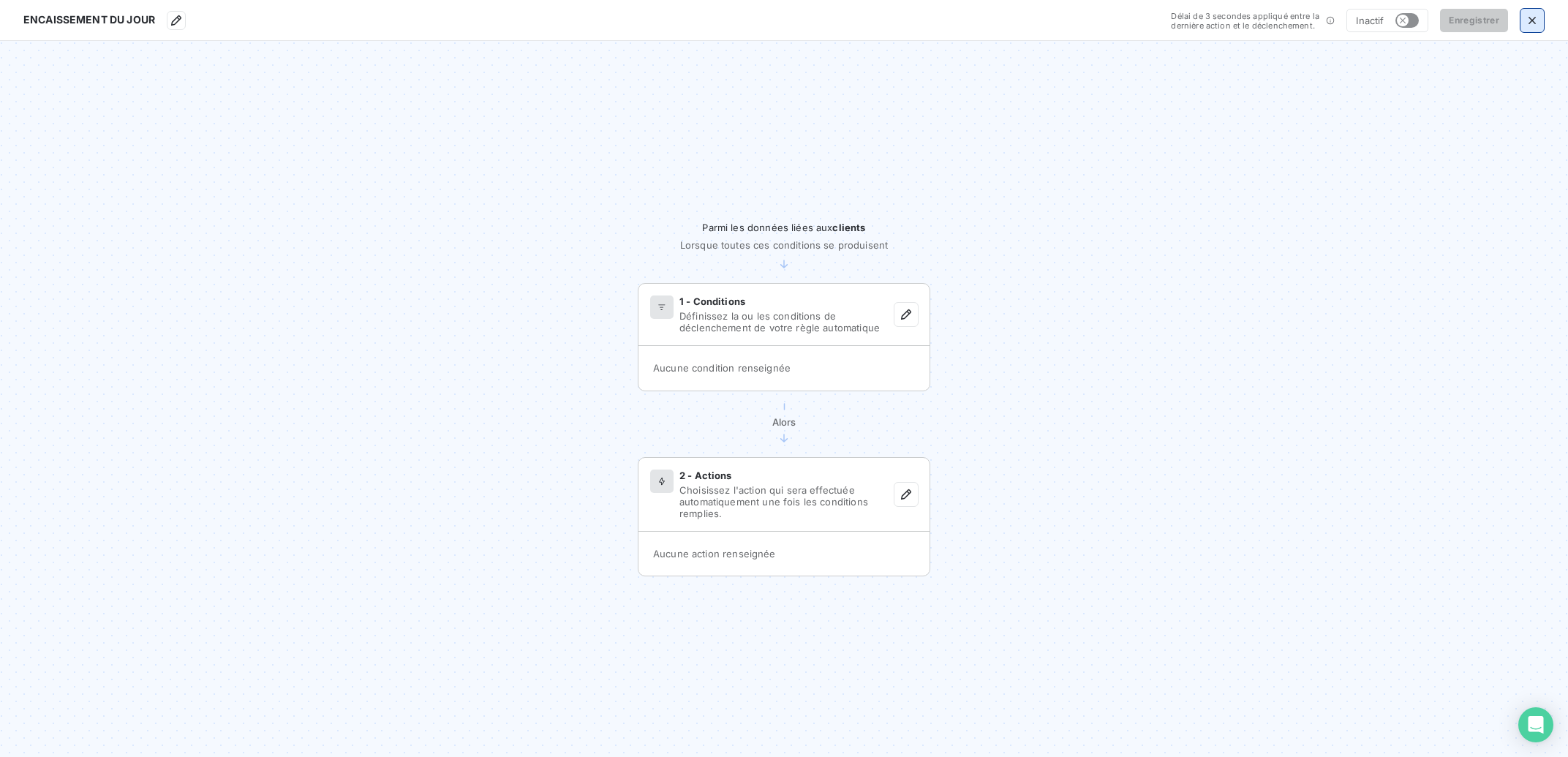
click at [1532, 21] on icon "button" at bounding box center [1532, 21] width 15 height 15
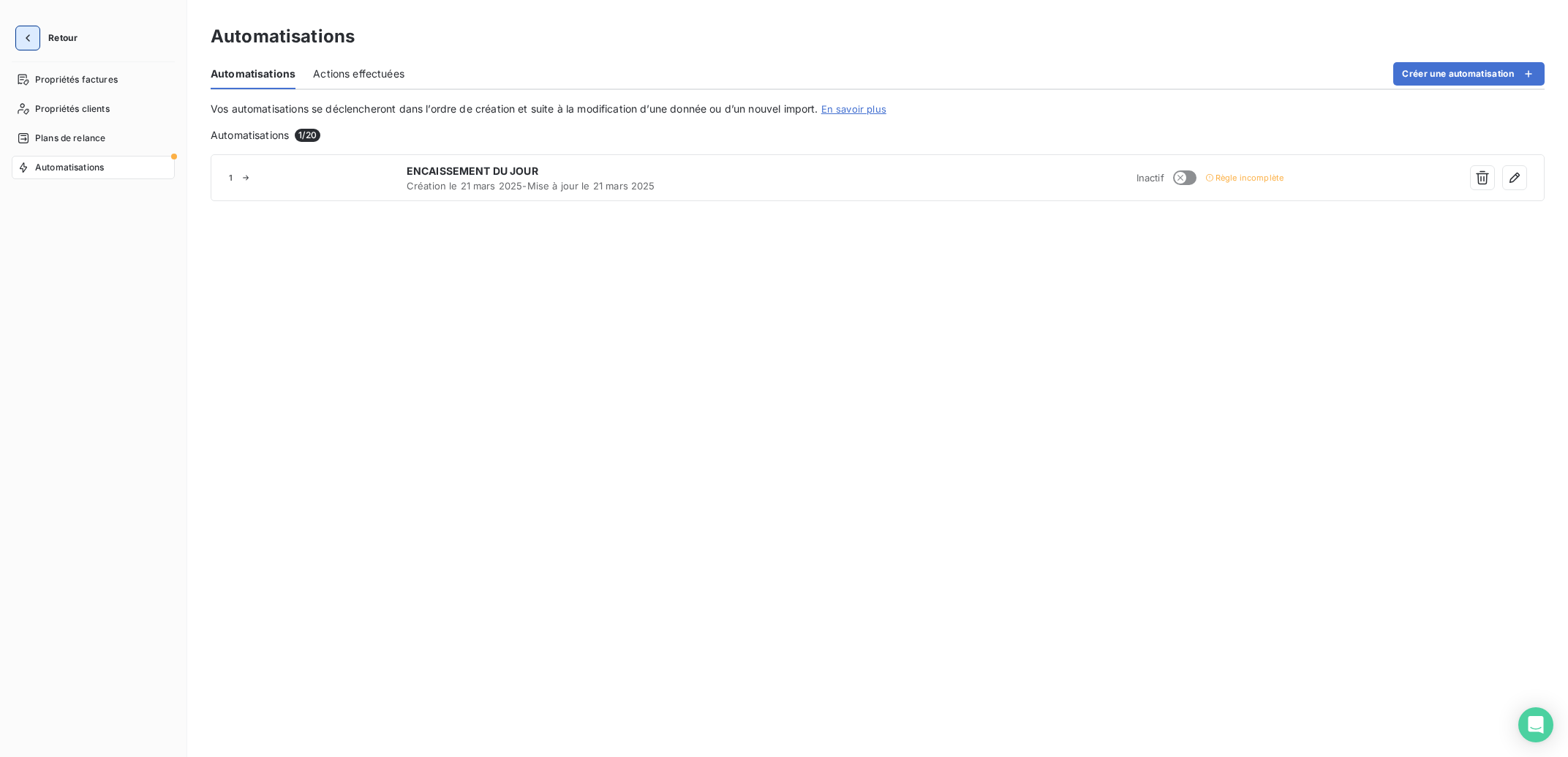
click at [26, 36] on icon "button" at bounding box center [28, 38] width 15 height 15
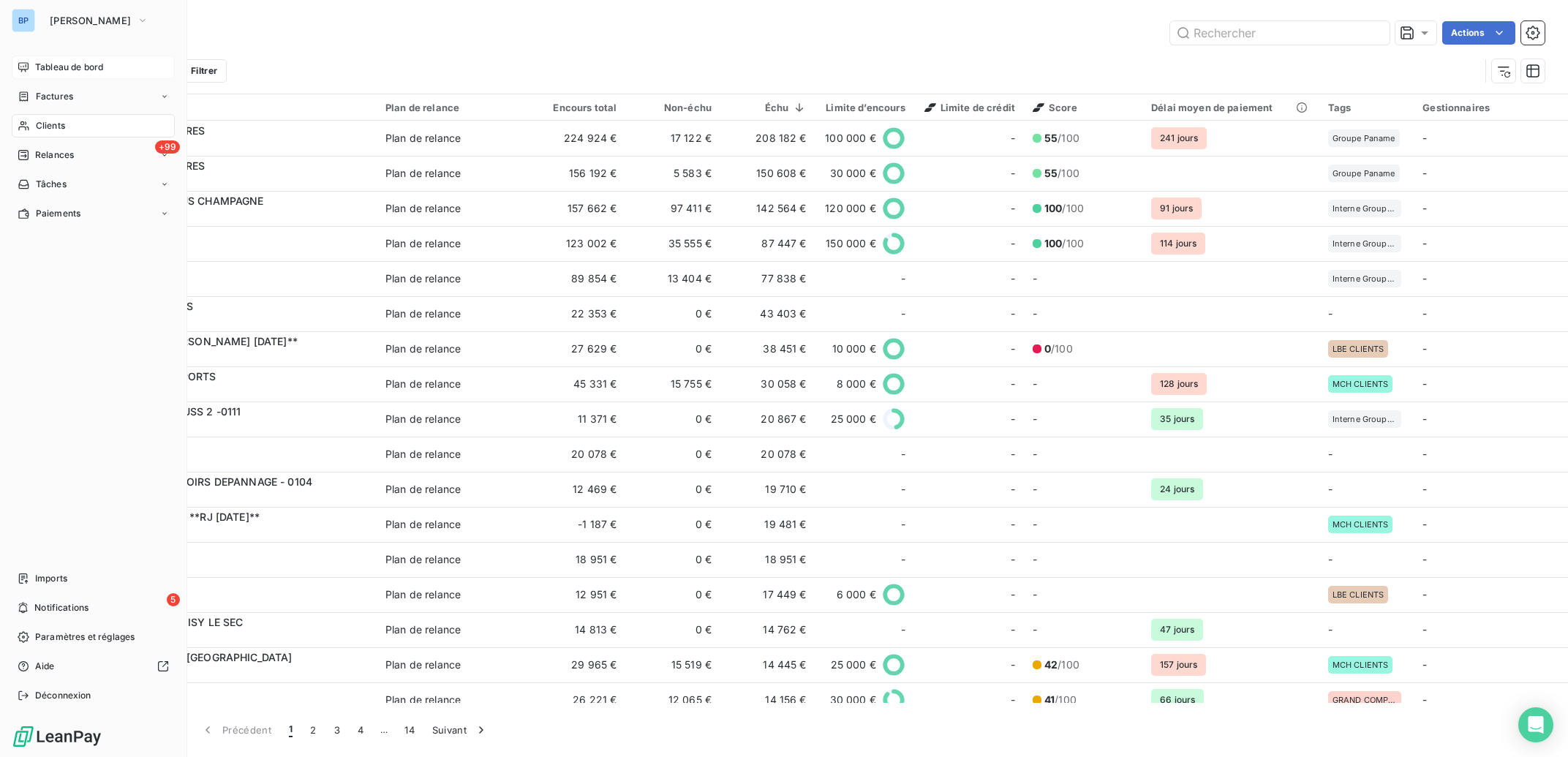
click at [83, 64] on span "Tableau de bord" at bounding box center [69, 67] width 68 height 13
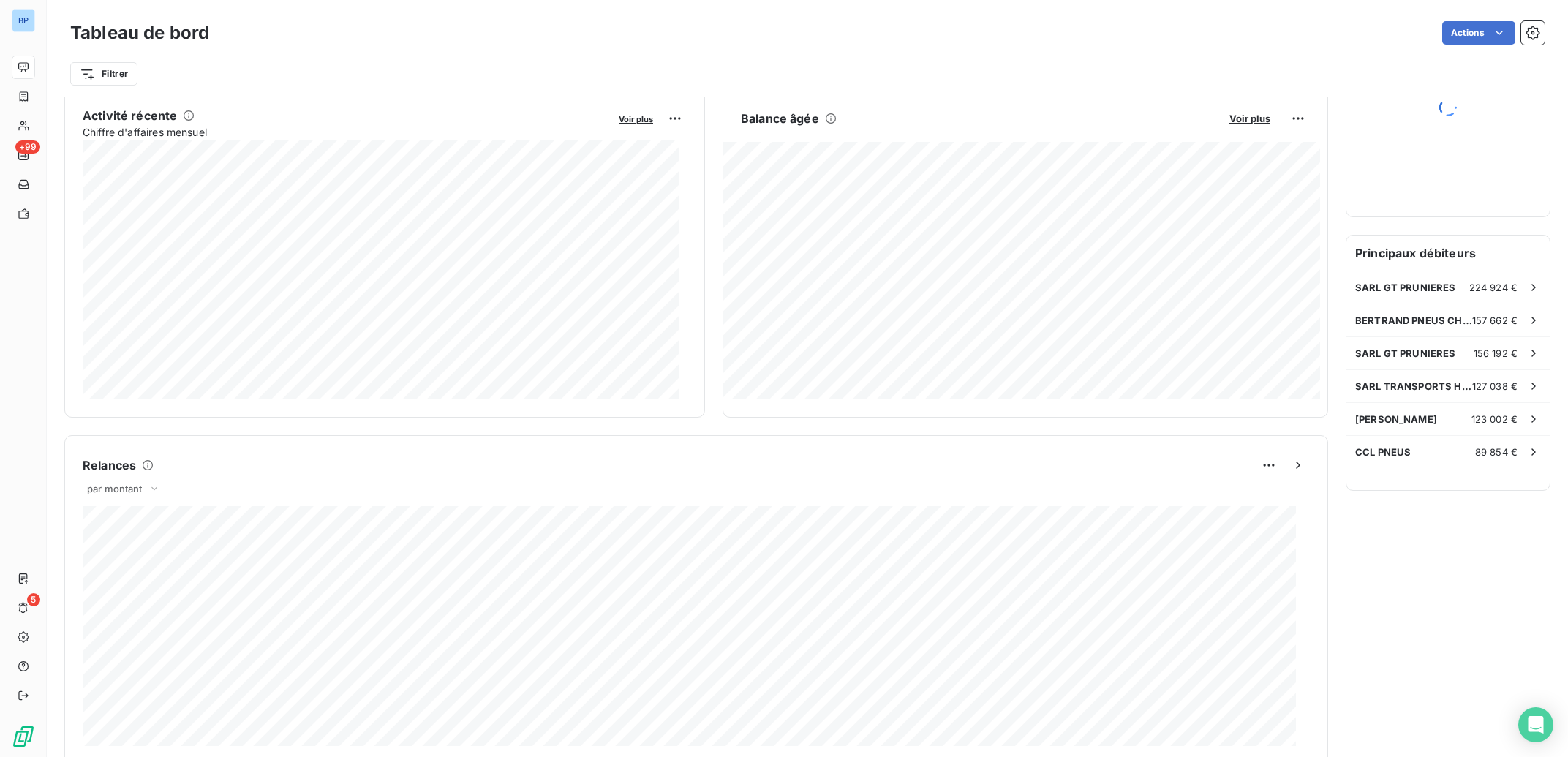
scroll to position [81, 0]
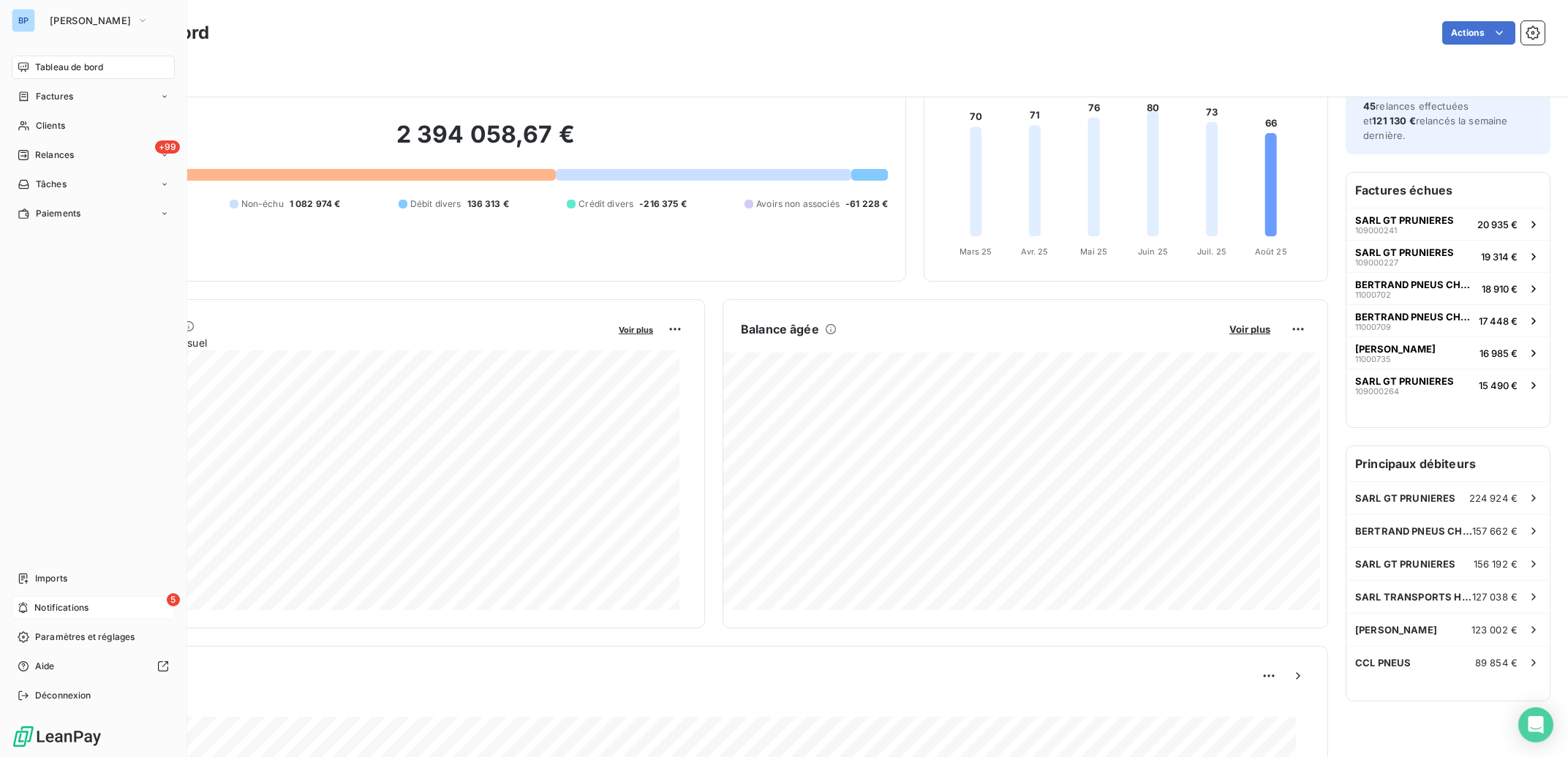
click at [58, 606] on span "Notifications" at bounding box center [61, 608] width 54 height 13
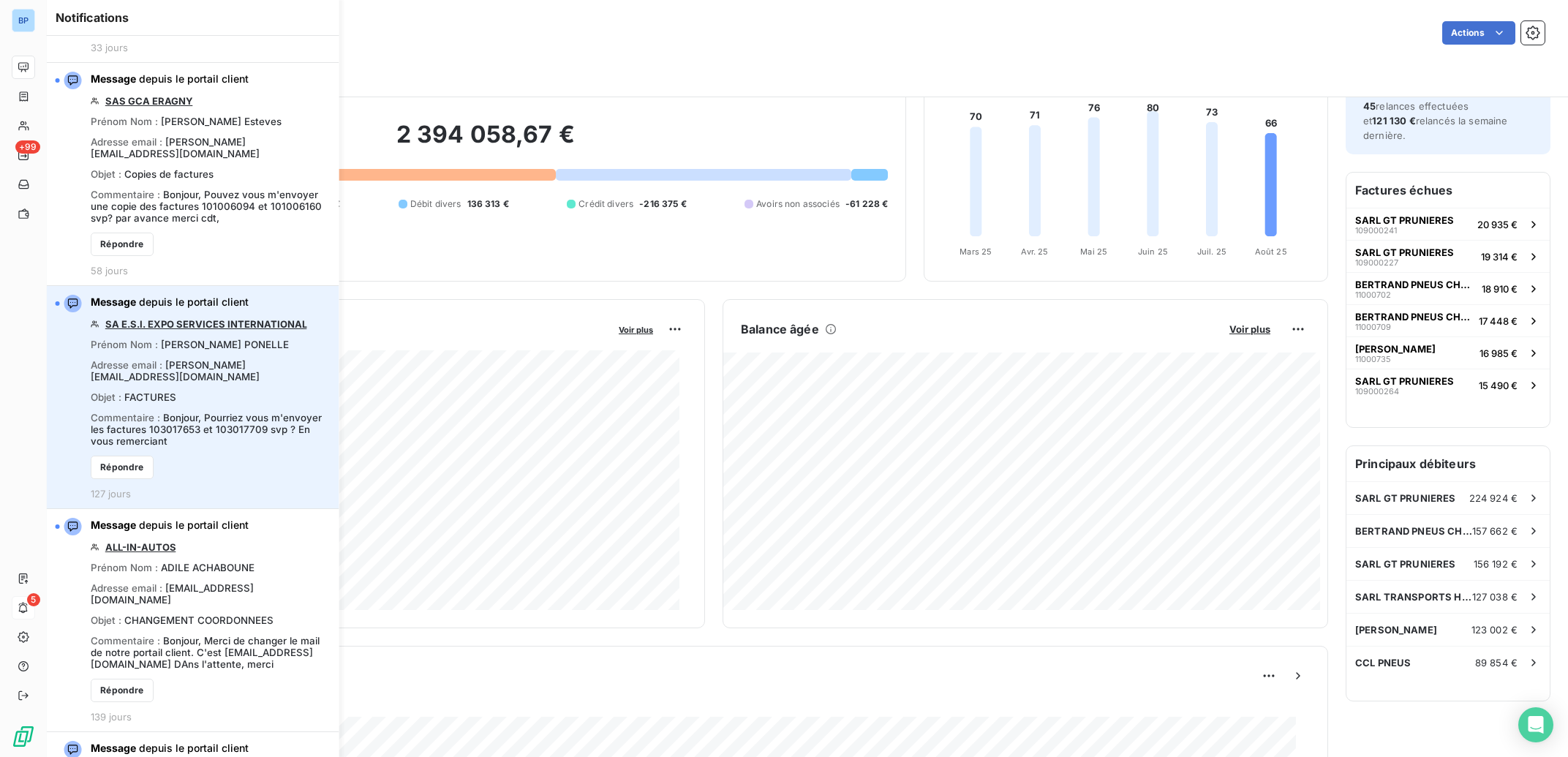
scroll to position [588, 0]
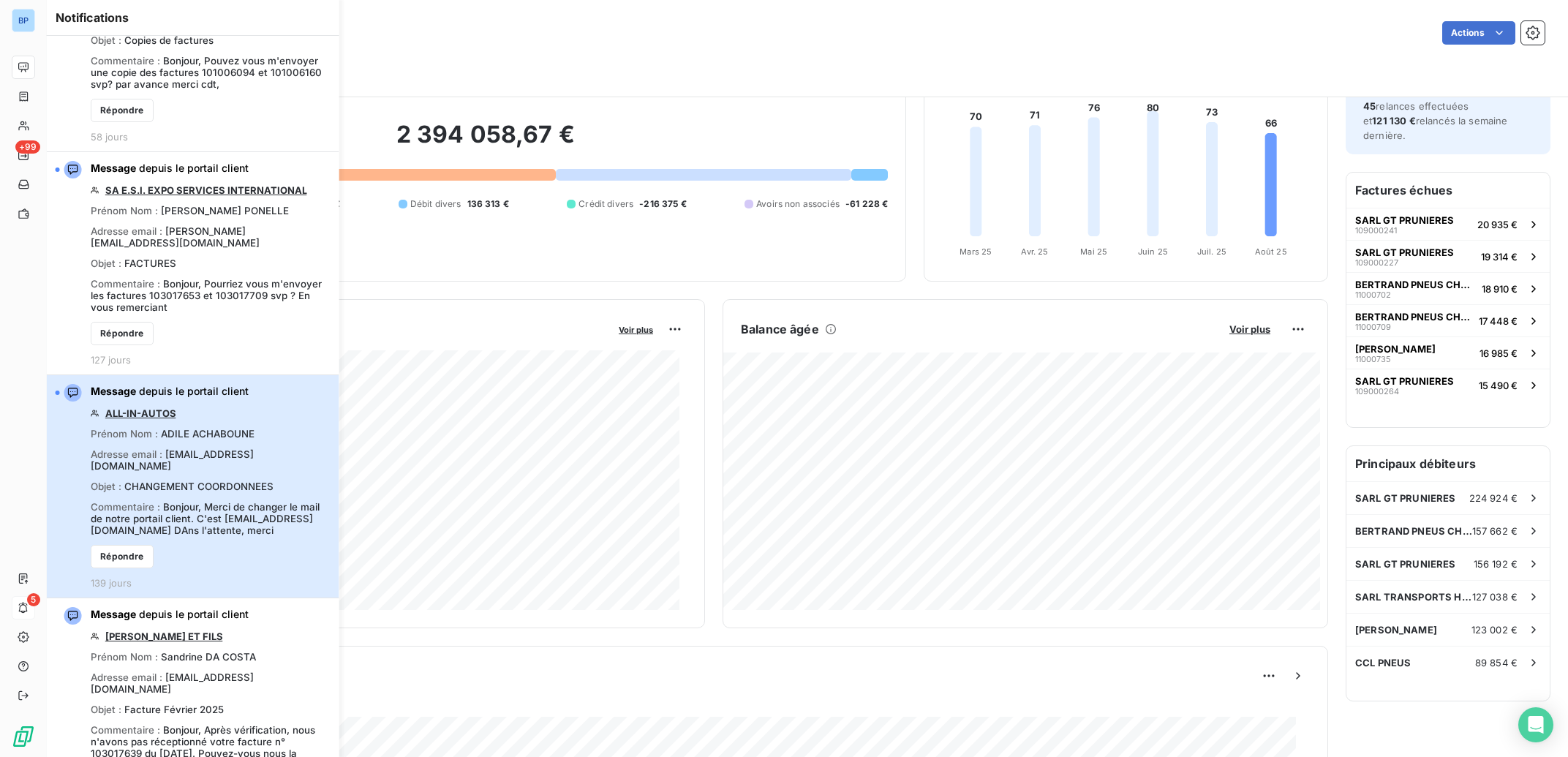
drag, startPoint x: 178, startPoint y: 514, endPoint x: 110, endPoint y: 499, distance: 69.6
click at [110, 501] on span "Bonjour, Merci de changer le mail de notre portail client. C'est All-inautos@or…" at bounding box center [205, 518] width 229 height 35
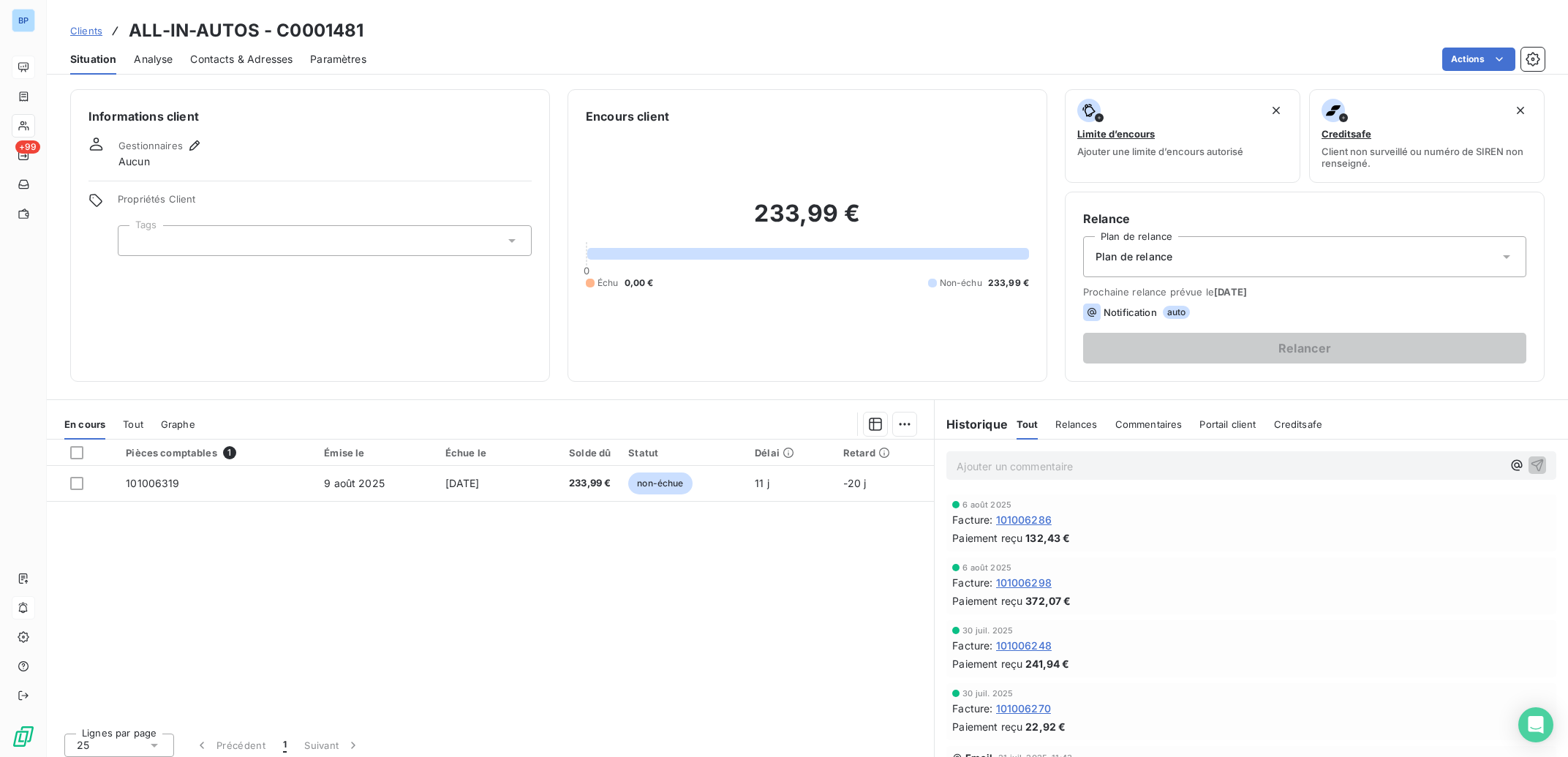
click at [248, 58] on span "Contacts & Adresses" at bounding box center [242, 59] width 103 height 15
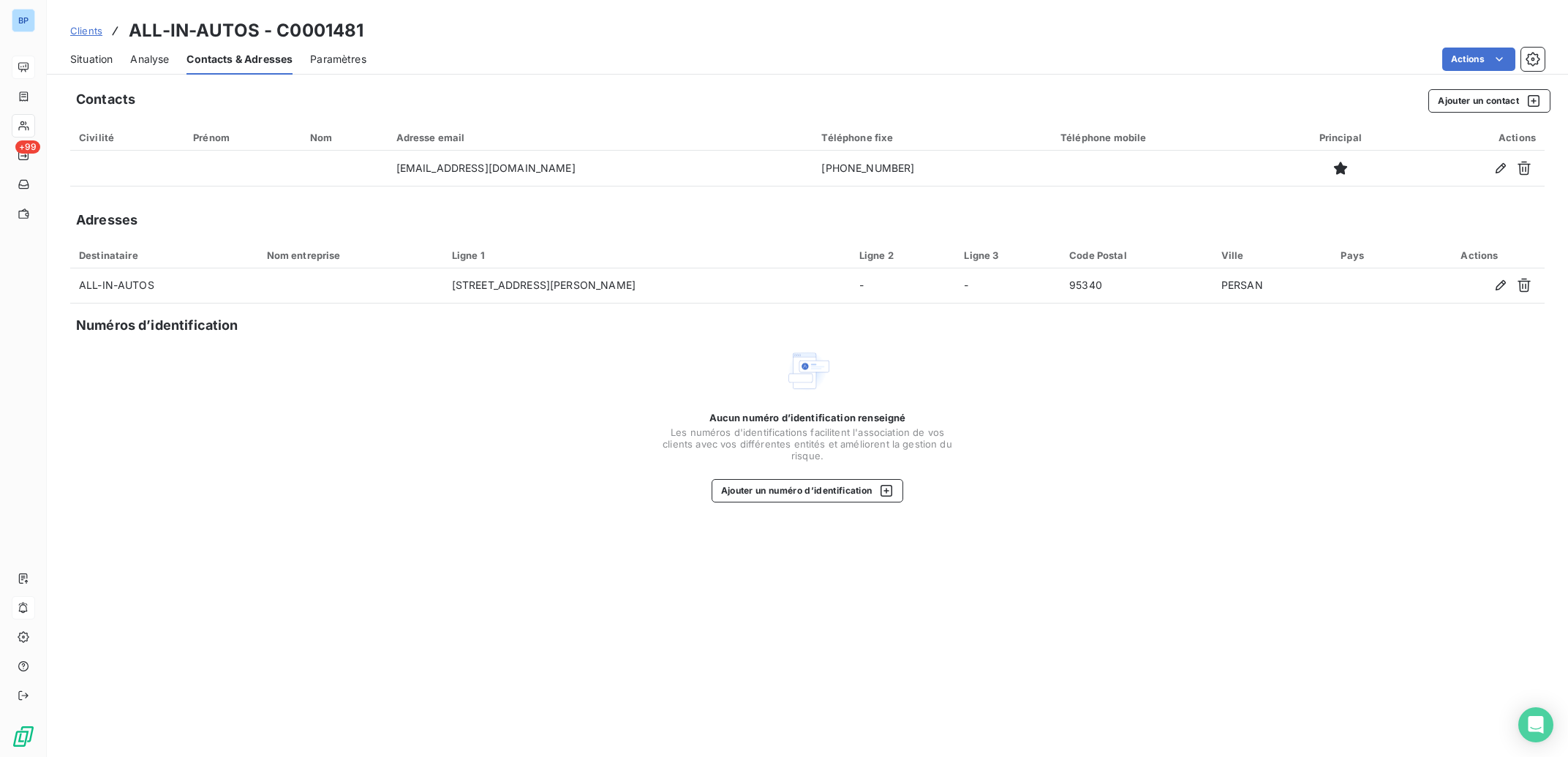
click at [96, 63] on span "Situation" at bounding box center [92, 59] width 43 height 15
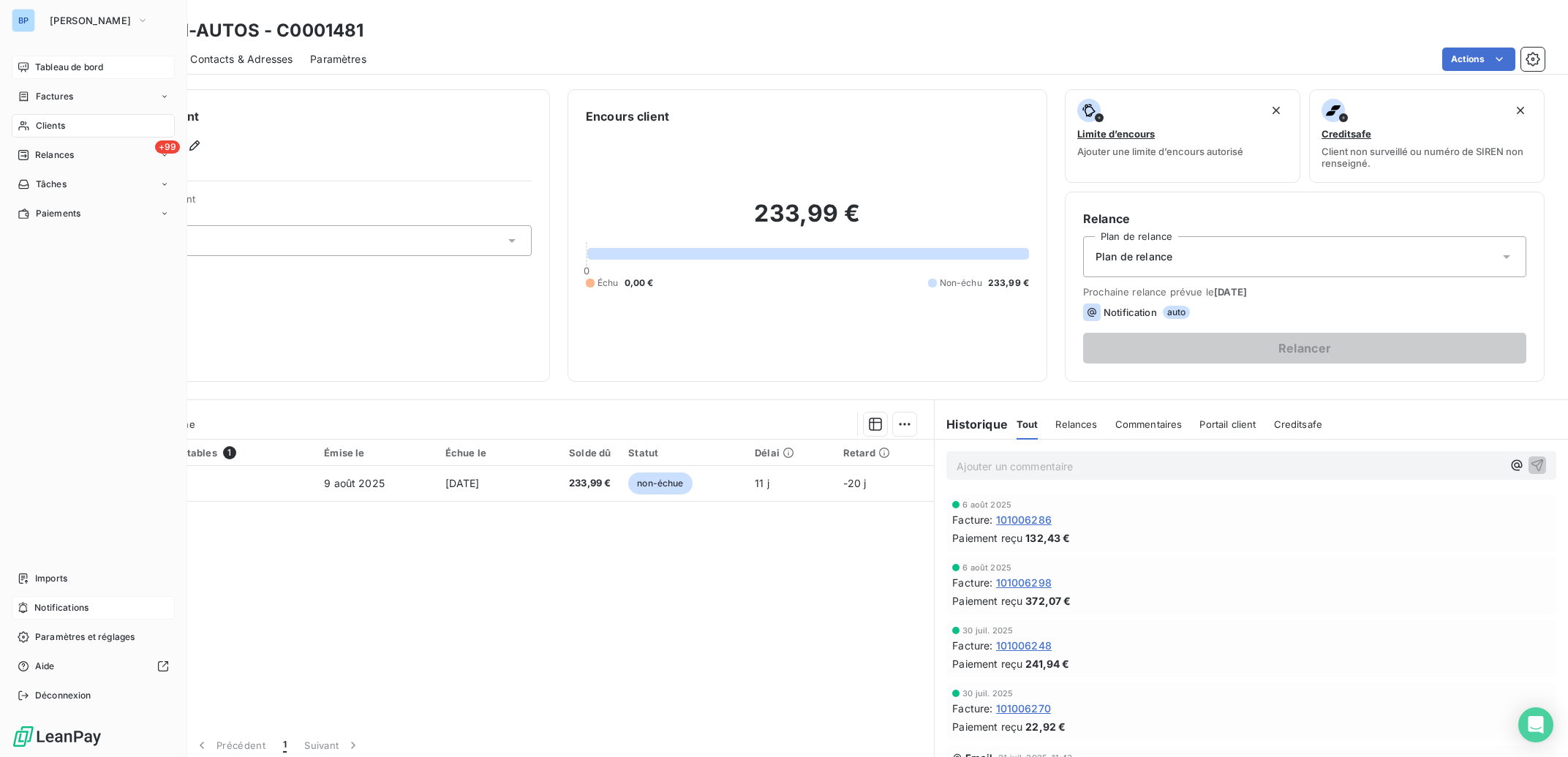
click at [51, 62] on span "Tableau de bord" at bounding box center [69, 67] width 68 height 13
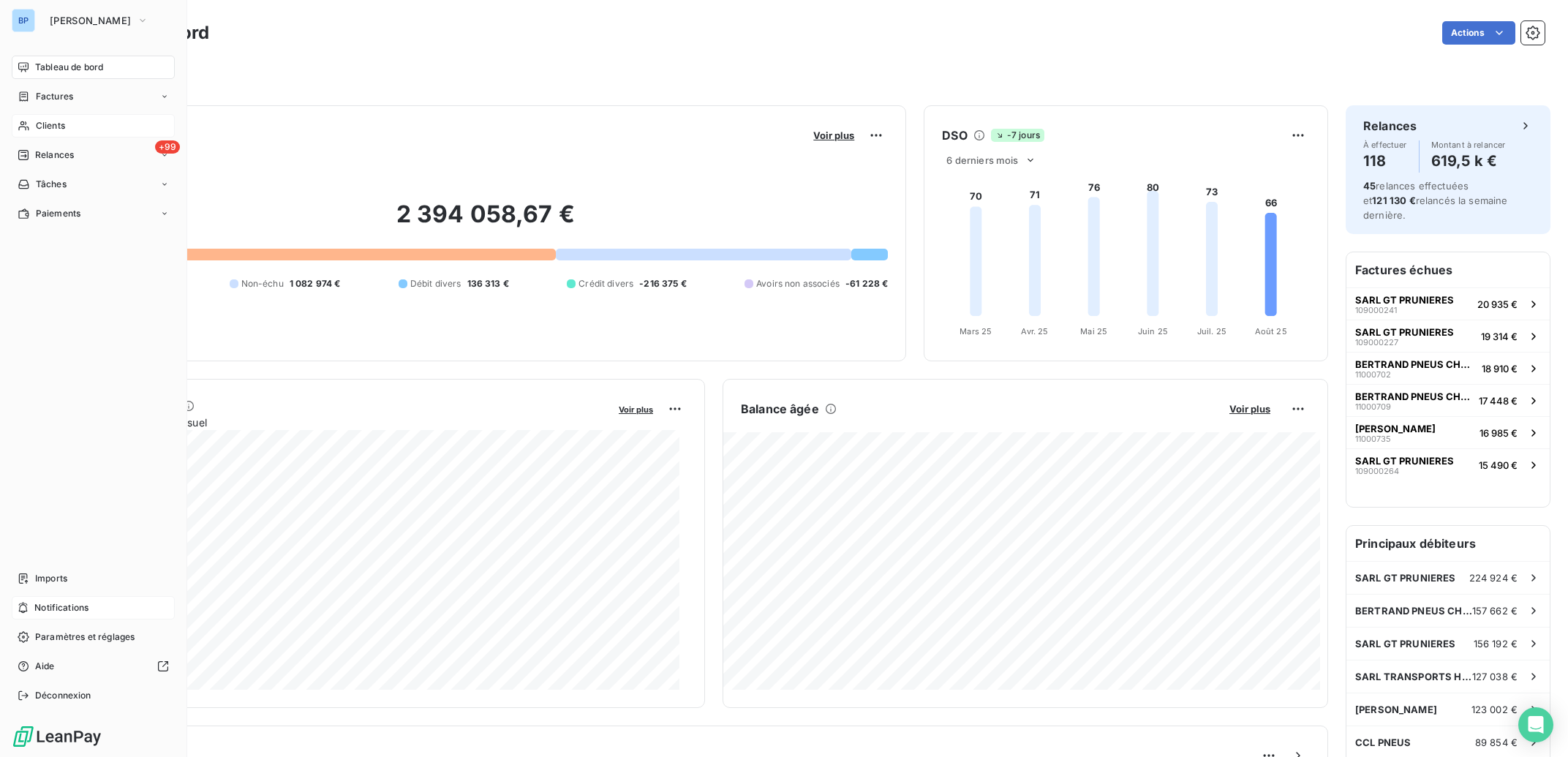
click at [60, 124] on span "Clients" at bounding box center [50, 126] width 29 height 13
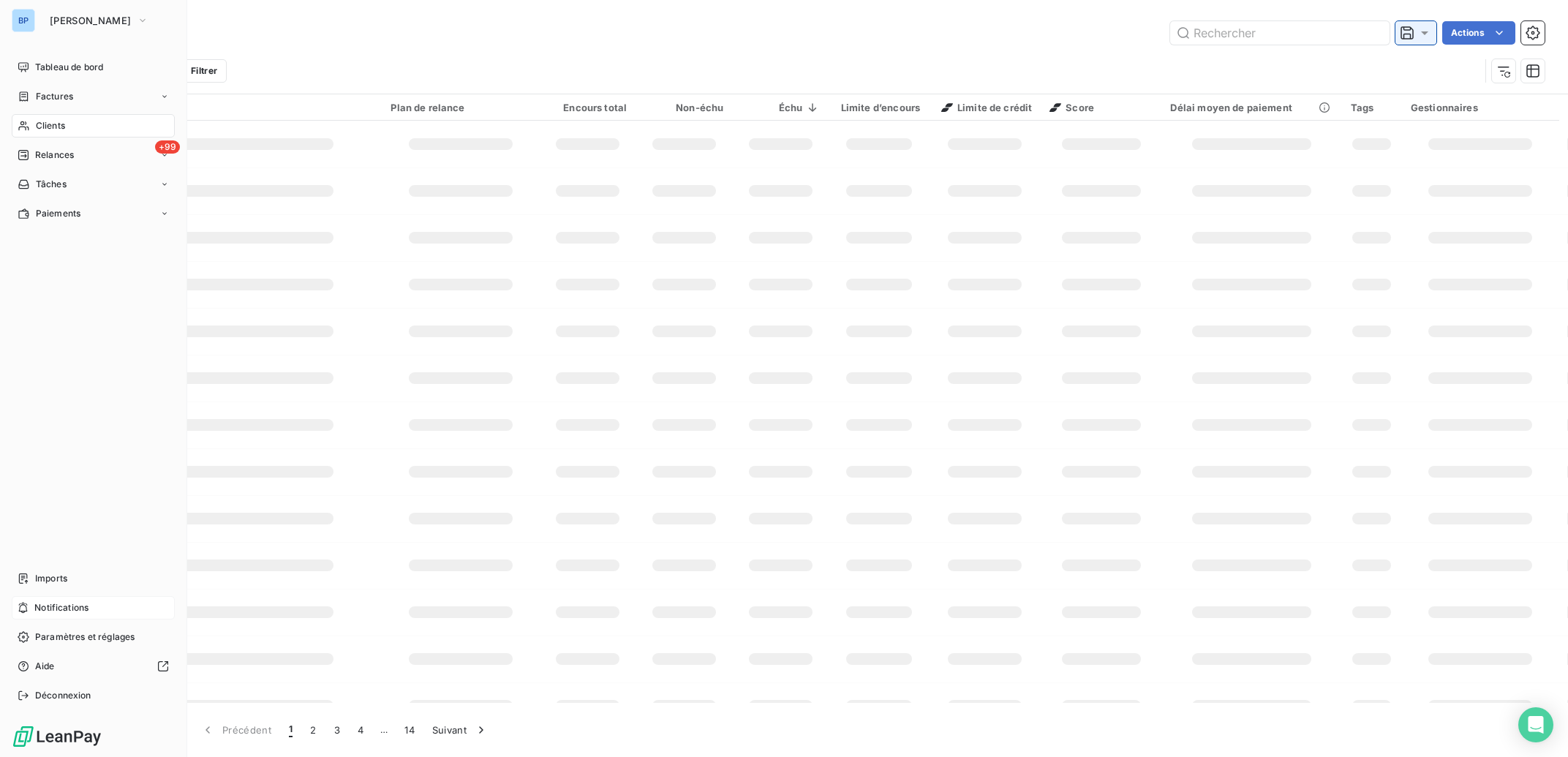
click at [1423, 32] on icon at bounding box center [1424, 33] width 7 height 4
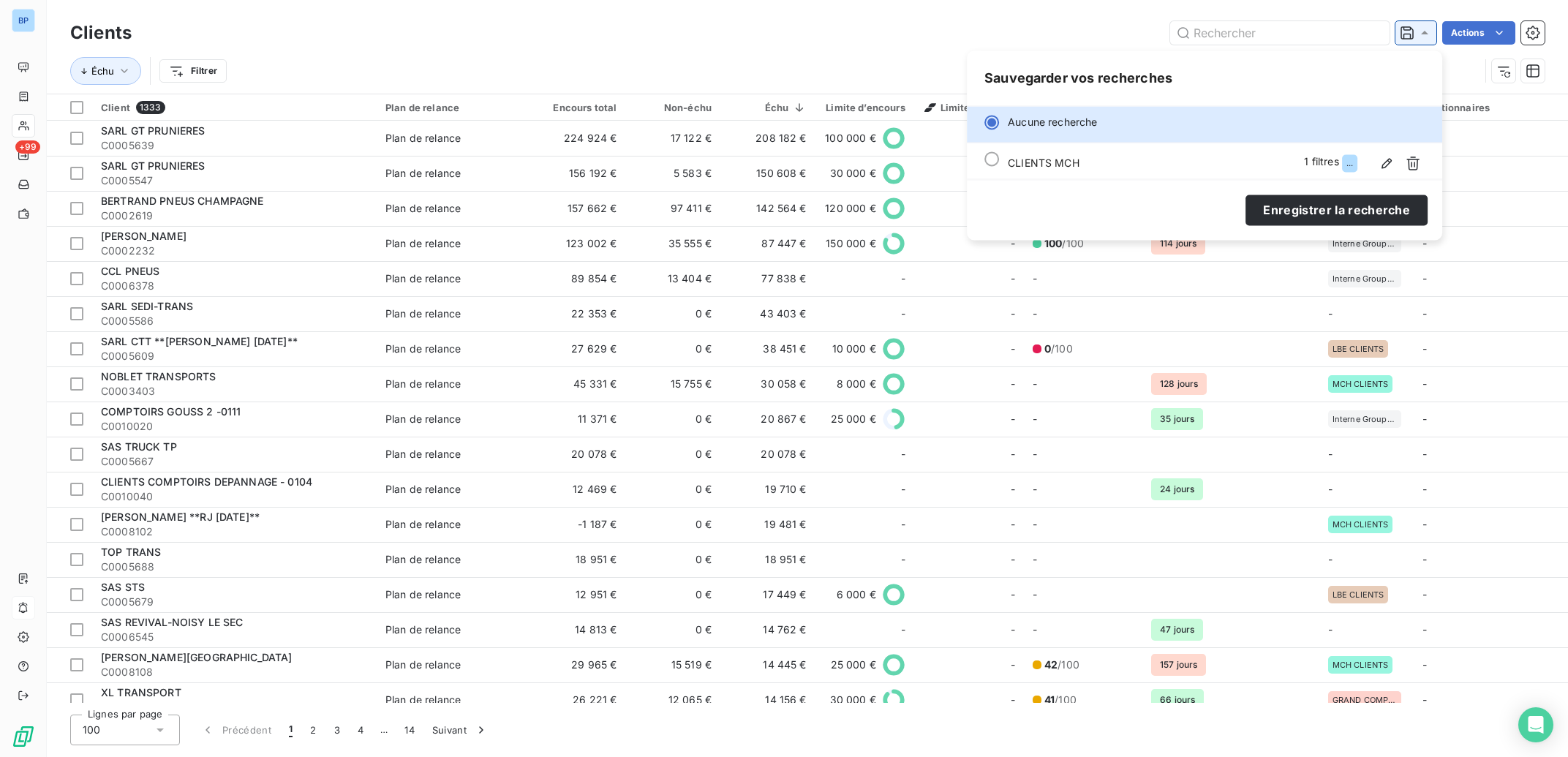
click at [1423, 32] on icon at bounding box center [1424, 32] width 7 height 4
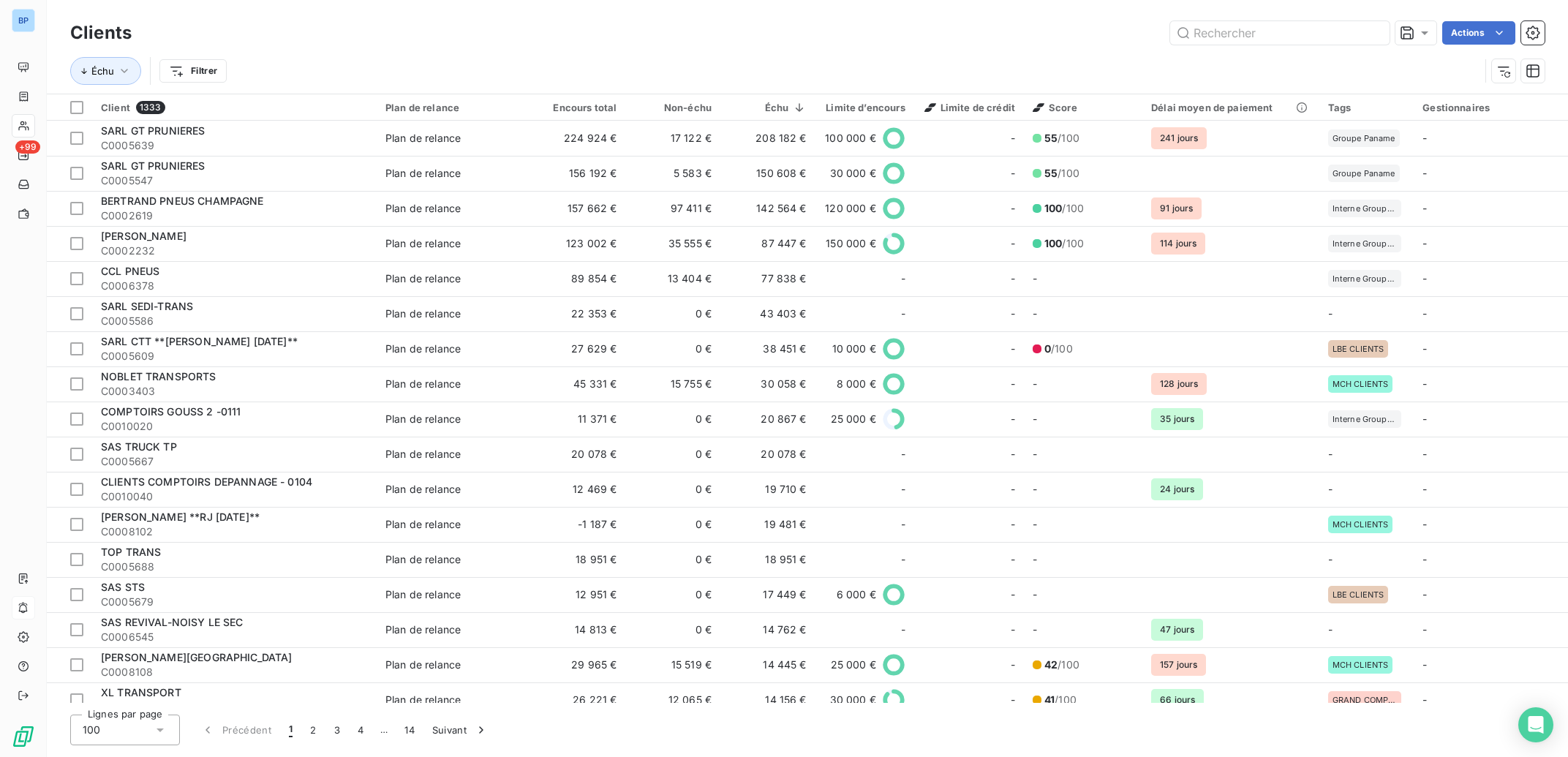
click at [161, 732] on icon at bounding box center [160, 729] width 15 height 15
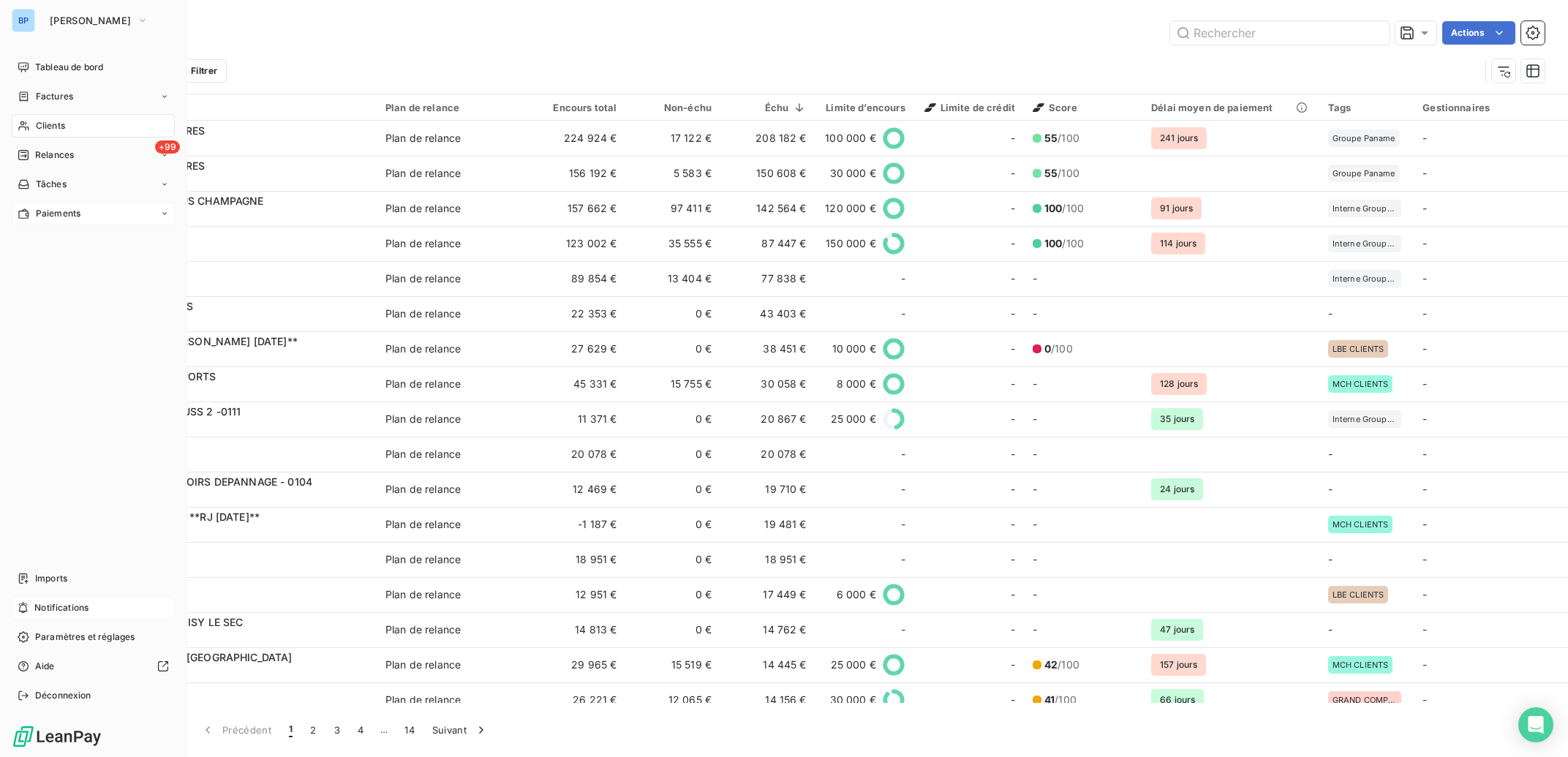
click at [66, 216] on span "Paiements" at bounding box center [58, 213] width 44 height 13
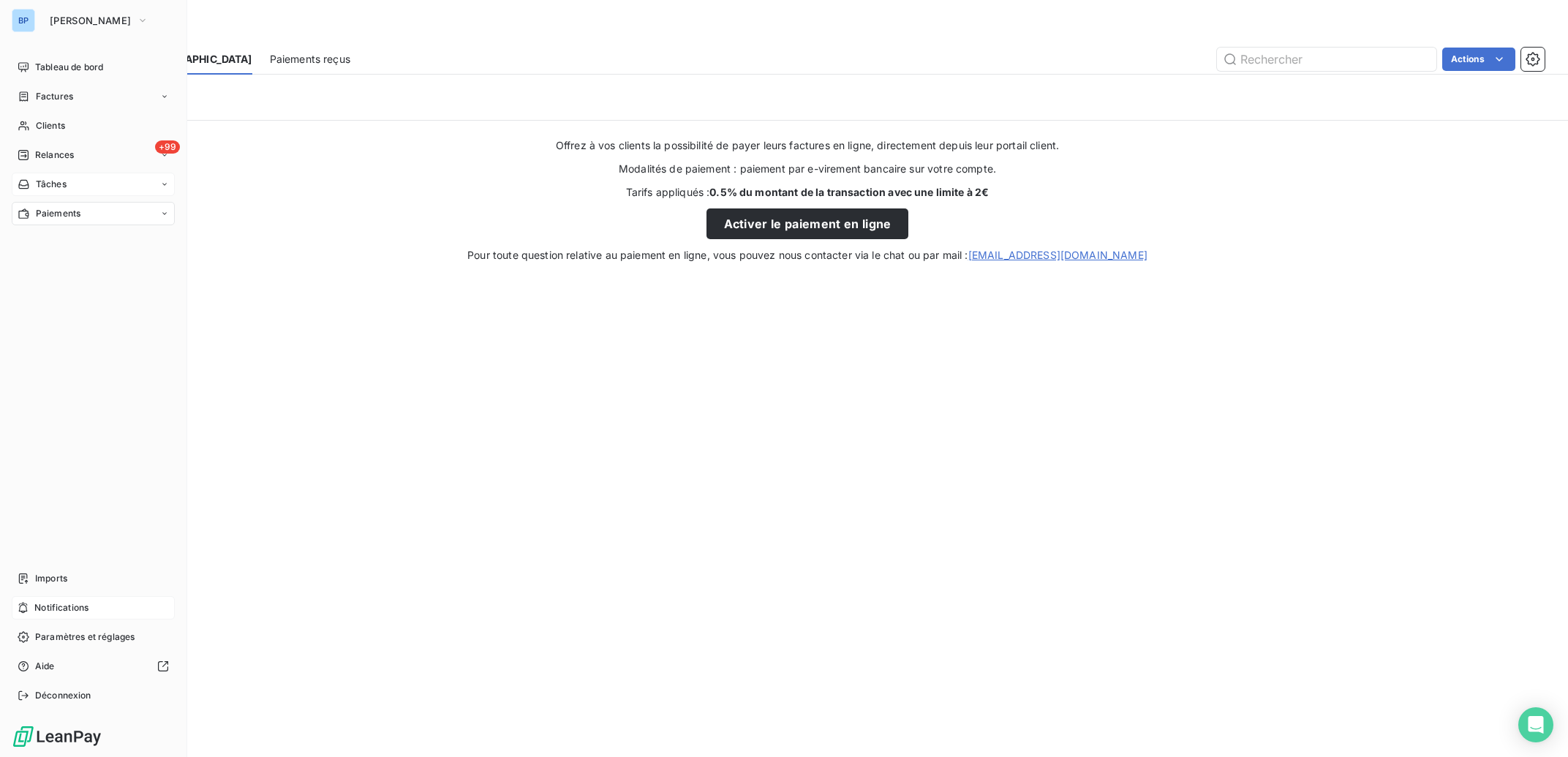
click at [60, 181] on span "Tâches" at bounding box center [51, 184] width 31 height 13
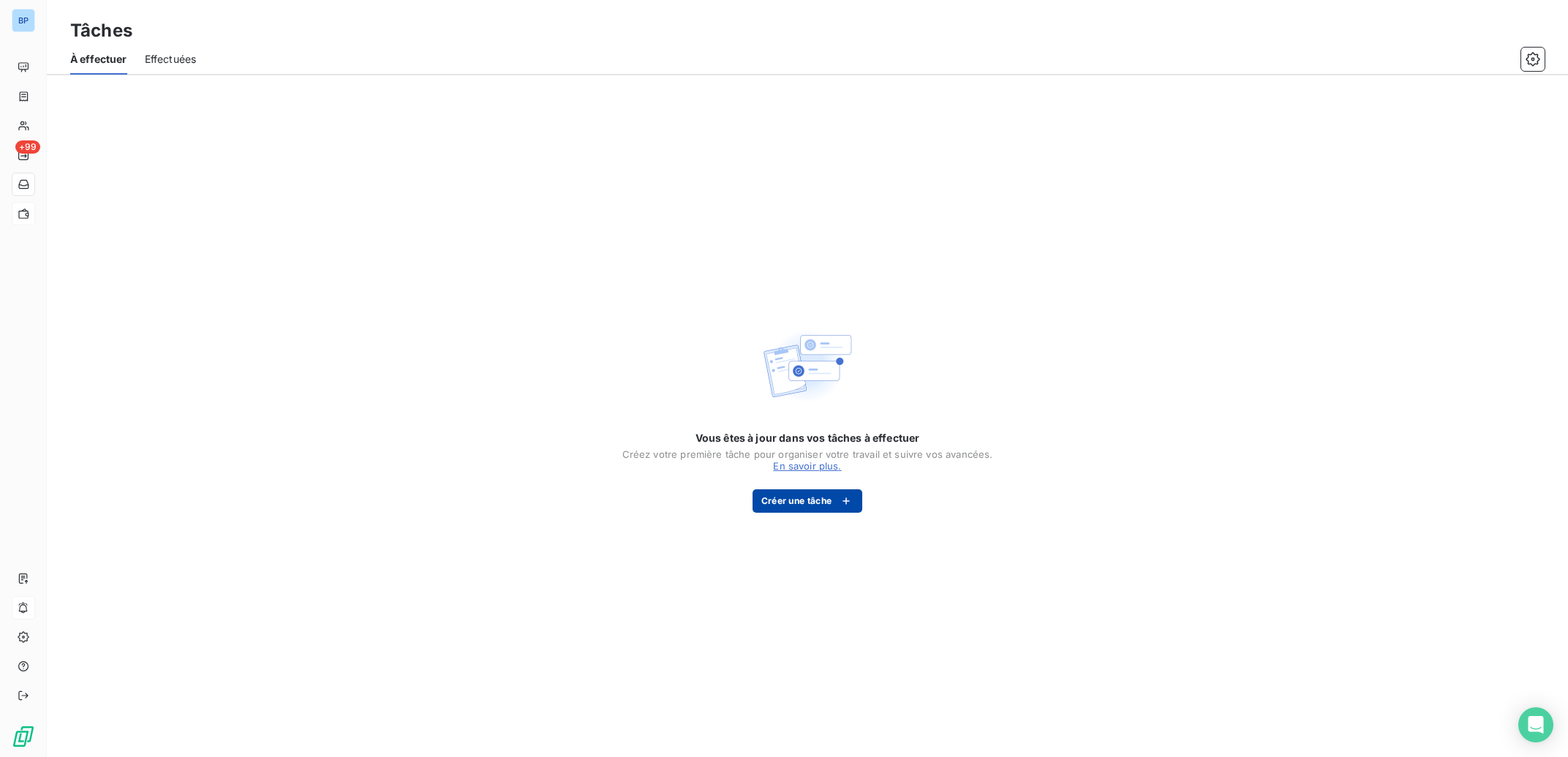
click at [808, 504] on button "Créer une tâche" at bounding box center [808, 501] width 111 height 24
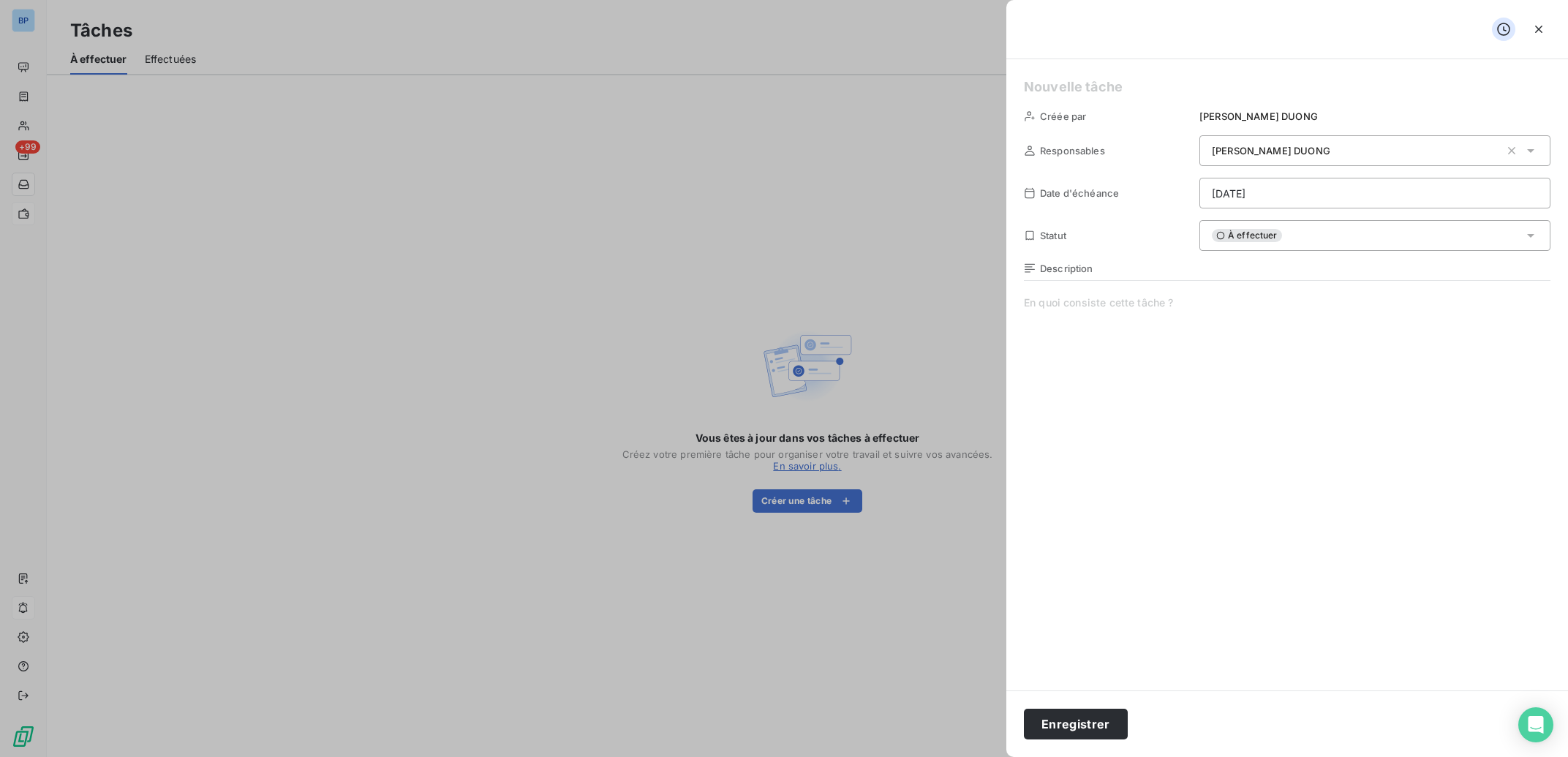
click at [1111, 308] on span at bounding box center [1287, 435] width 526 height 281
click at [1054, 725] on button "Enregistrer" at bounding box center [1075, 724] width 104 height 31
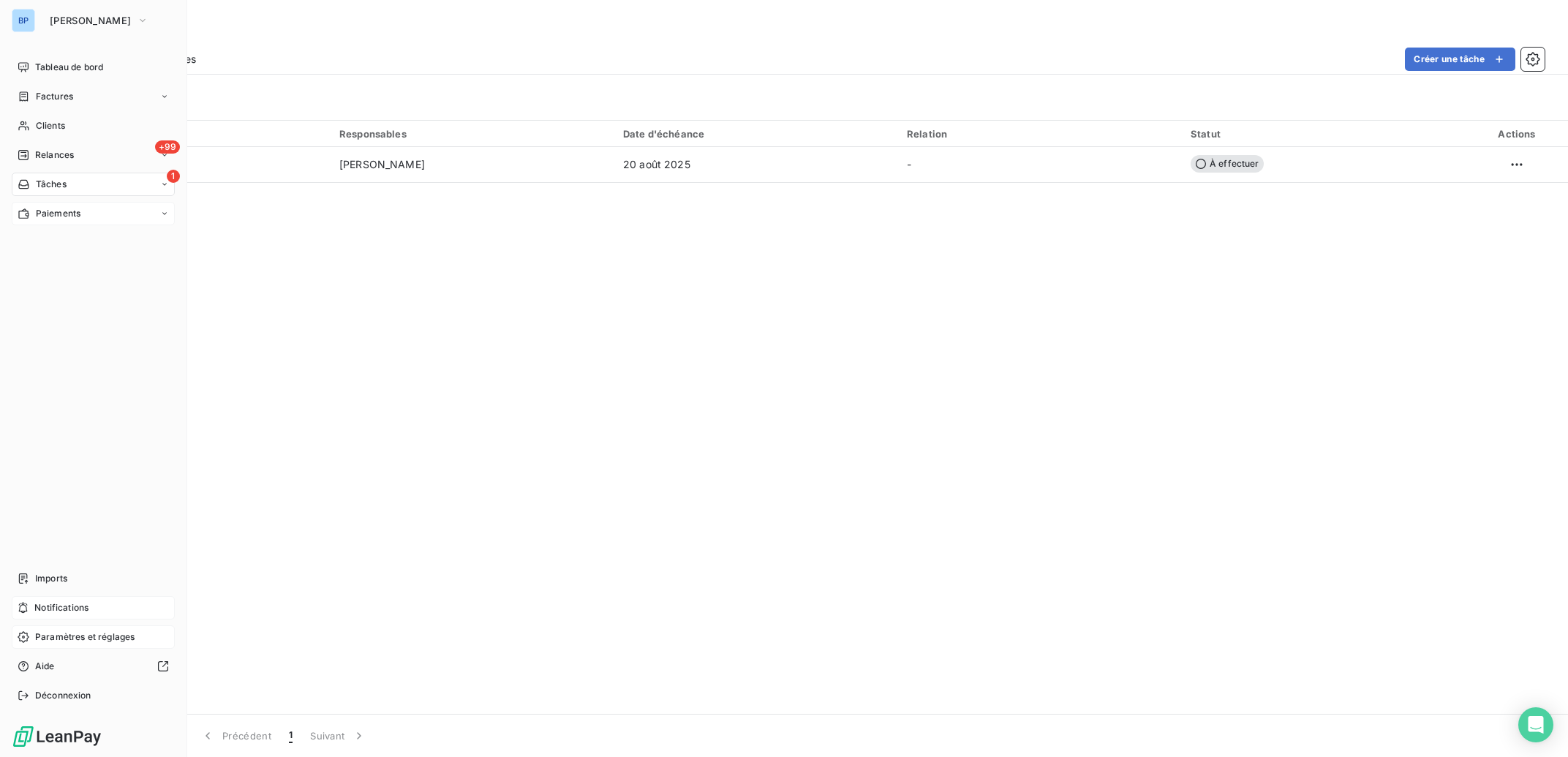
click at [80, 642] on span "Paramètres et réglages" at bounding box center [85, 637] width 100 height 13
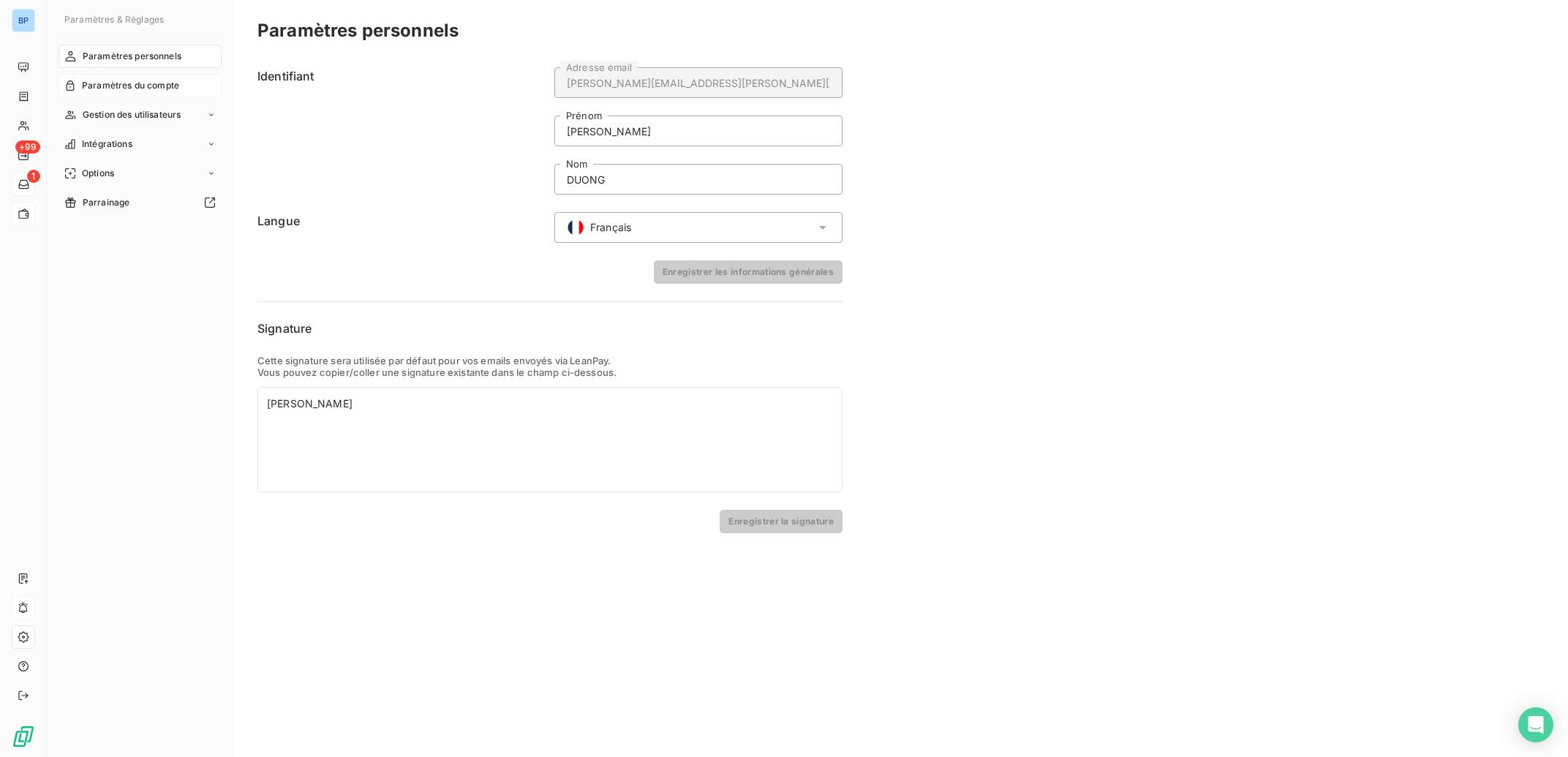
click at [163, 79] on span "Paramètres du compte" at bounding box center [130, 85] width 97 height 13
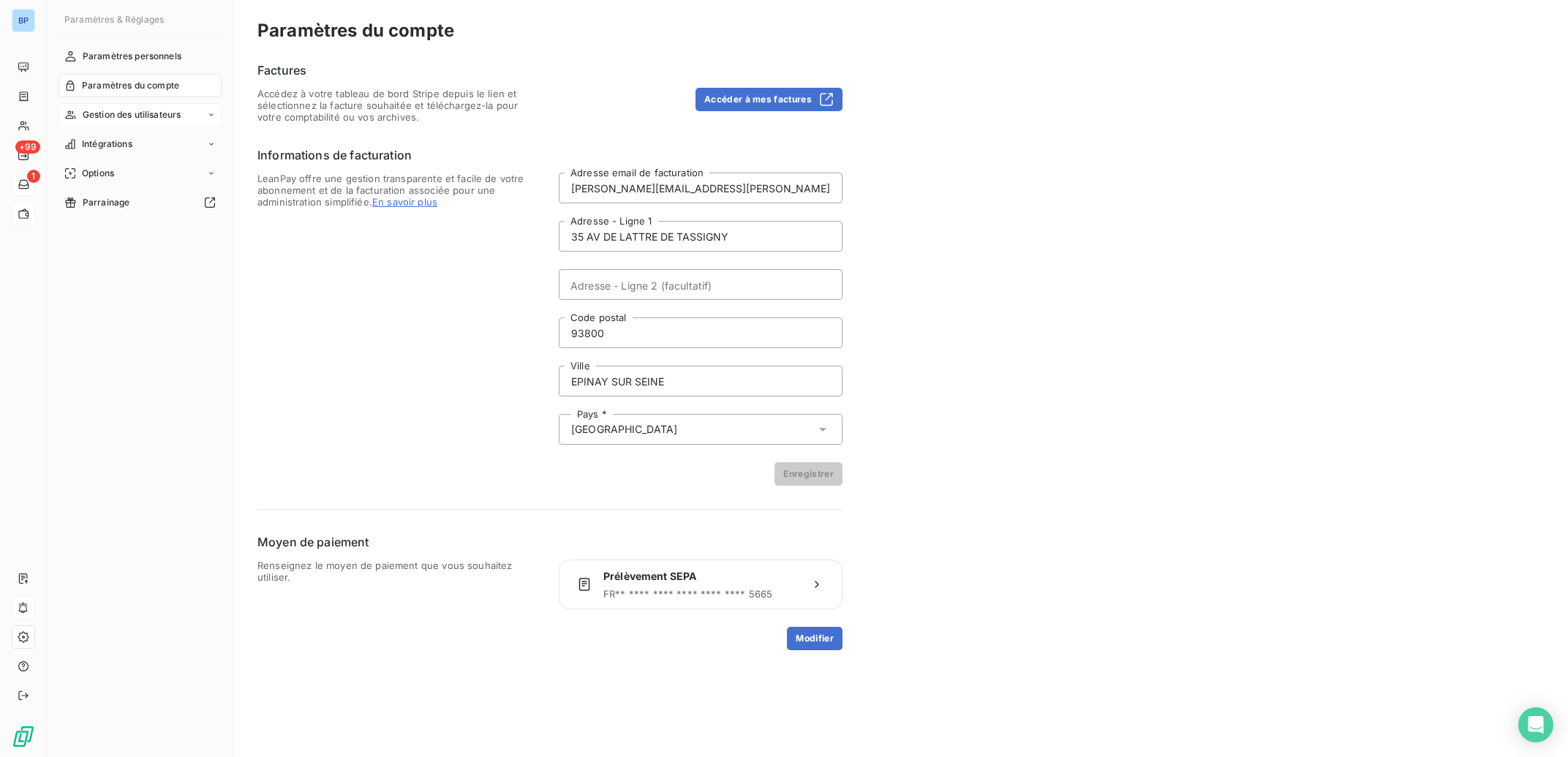
click at [138, 119] on span "Gestion des utilisateurs" at bounding box center [132, 115] width 99 height 13
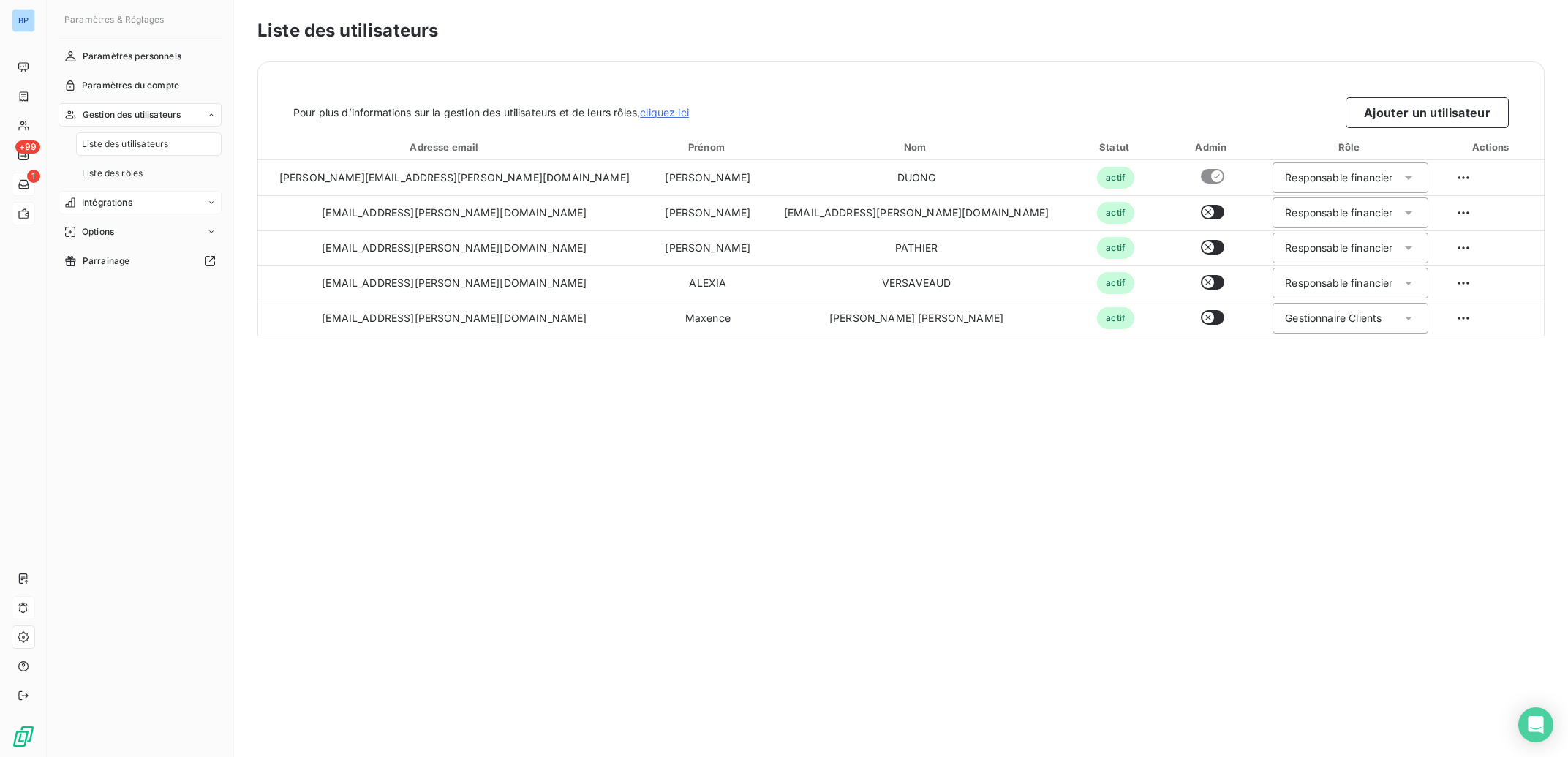
click at [119, 201] on span "Intégrations" at bounding box center [107, 202] width 51 height 13
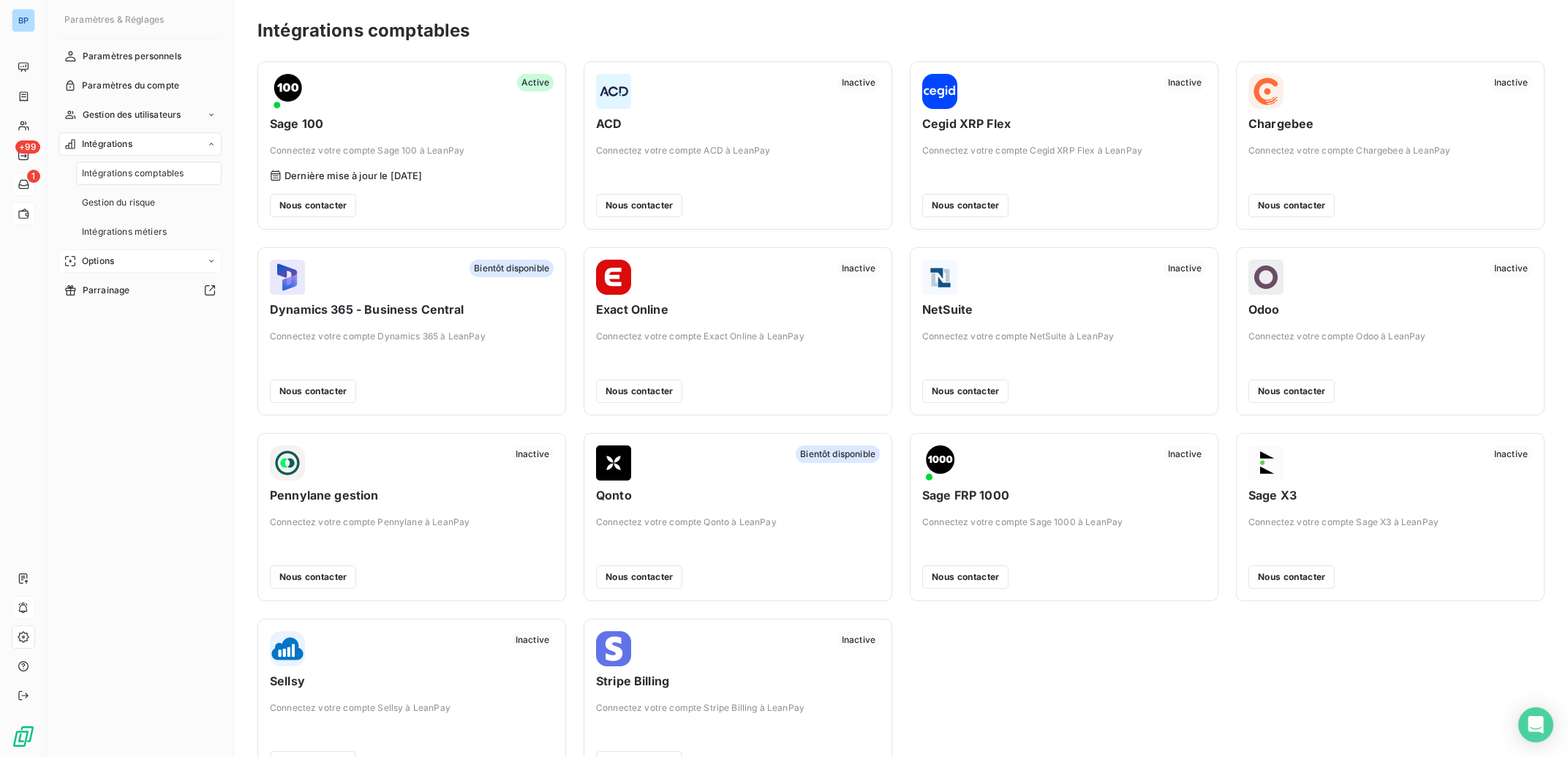
click at [110, 261] on span "Options" at bounding box center [98, 261] width 32 height 13
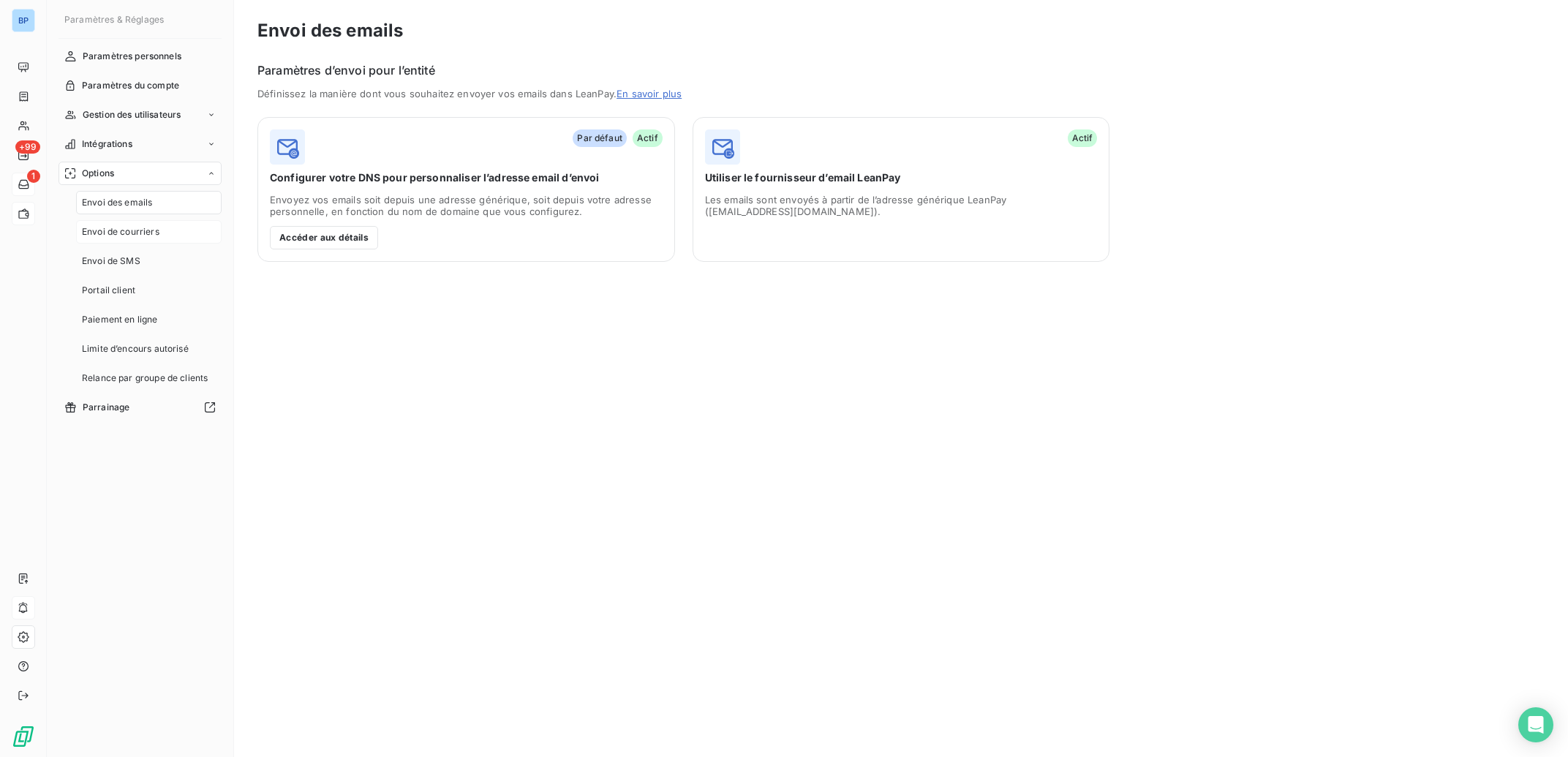
click at [120, 230] on span "Envoi de courriers" at bounding box center [121, 232] width 77 height 13
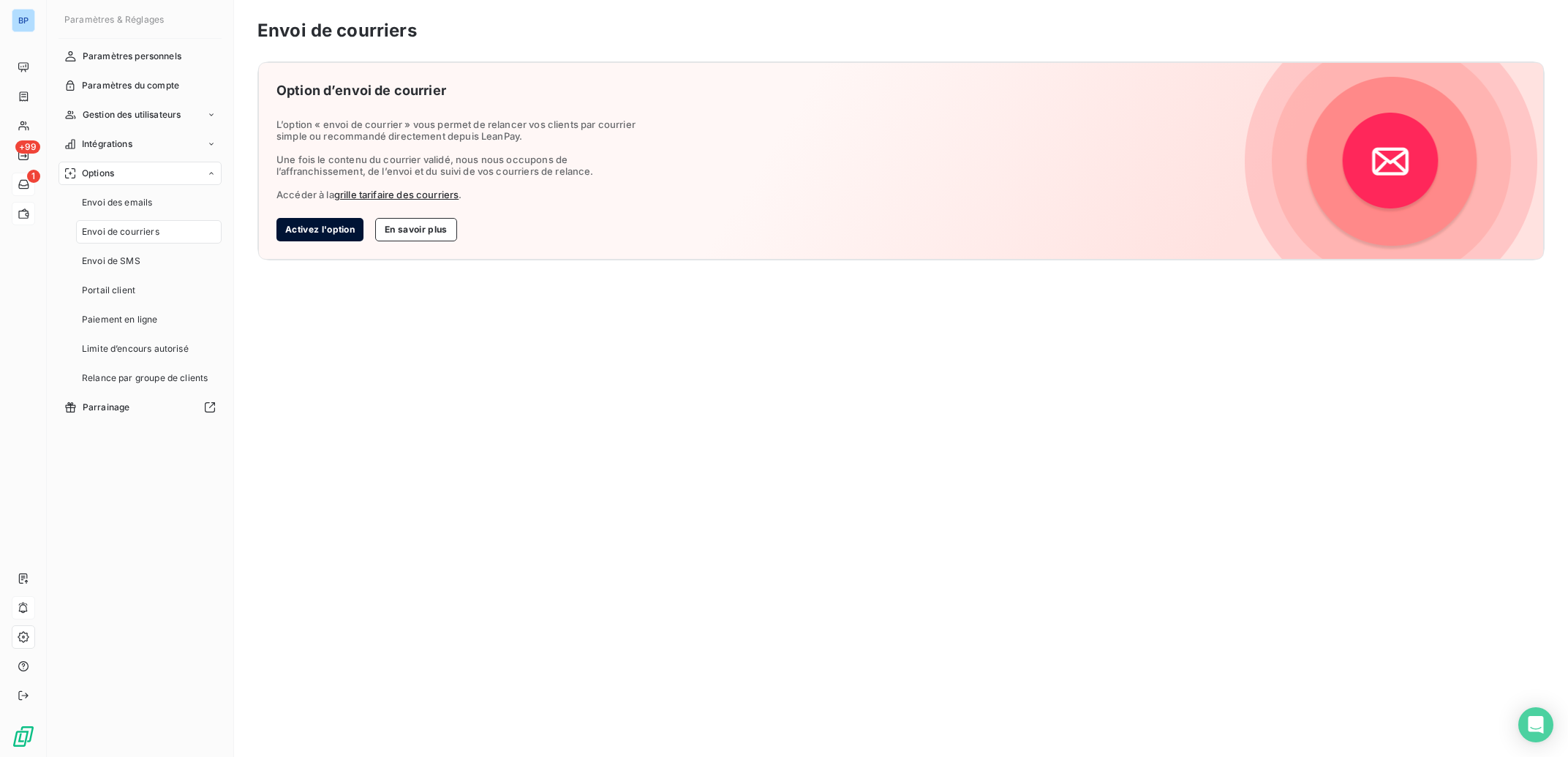
click at [341, 230] on button "Activez l'option" at bounding box center [320, 230] width 87 height 24
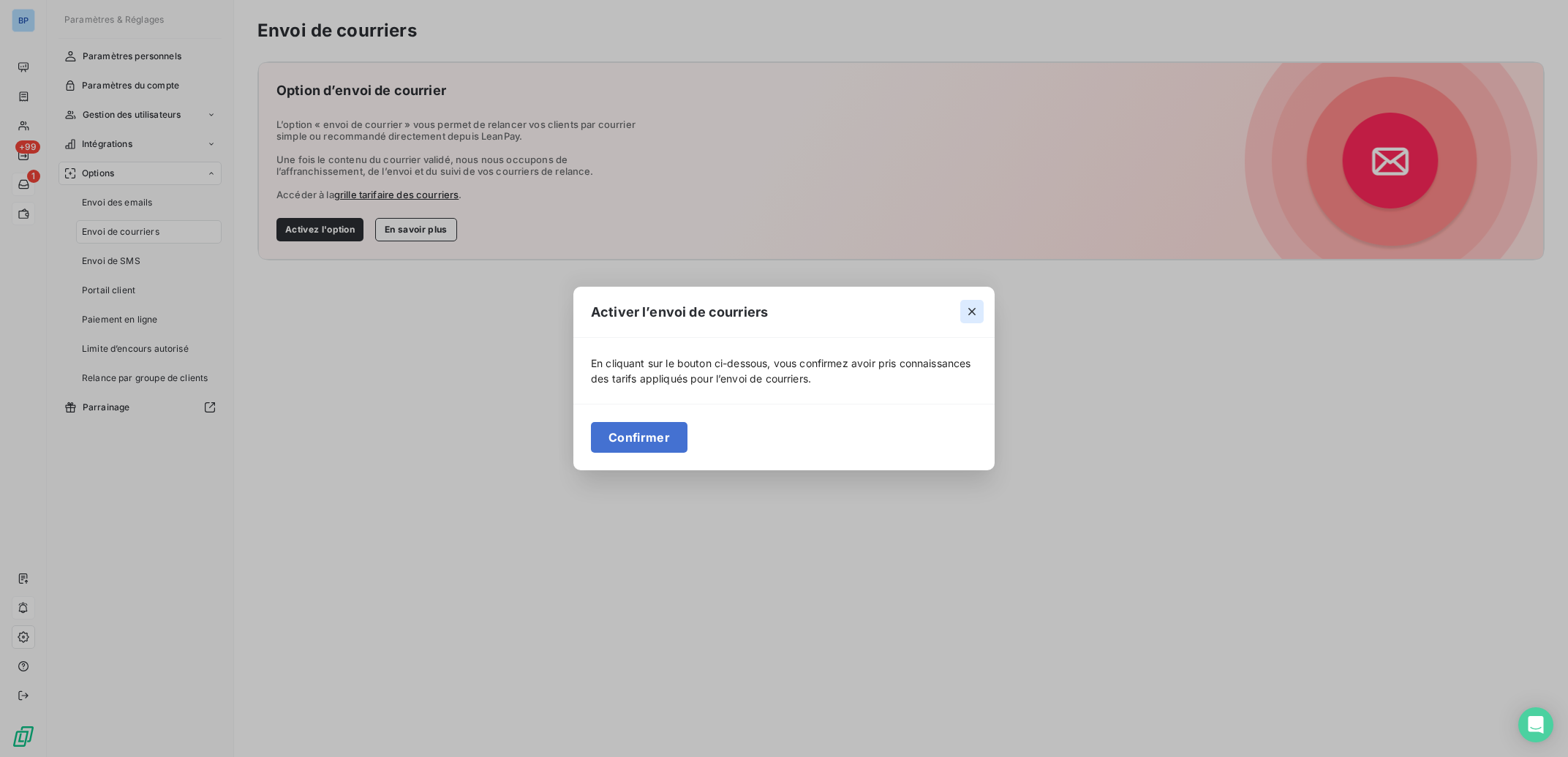
click at [977, 312] on icon "button" at bounding box center [972, 311] width 15 height 15
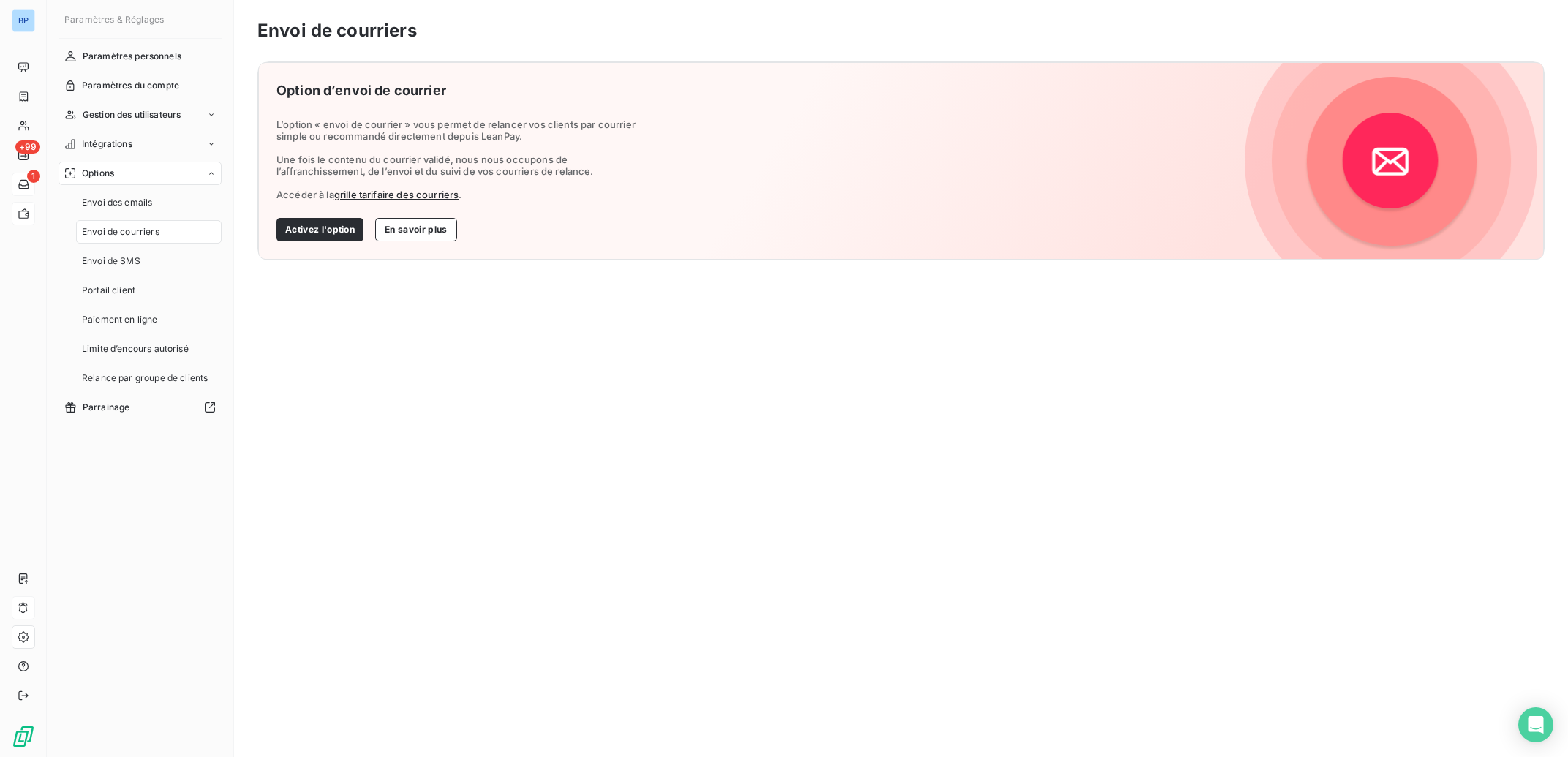
click at [446, 194] on link "grille tarifaire des courriers" at bounding box center [397, 194] width 125 height 12
click at [319, 228] on button "Activez l'option" at bounding box center [320, 230] width 87 height 24
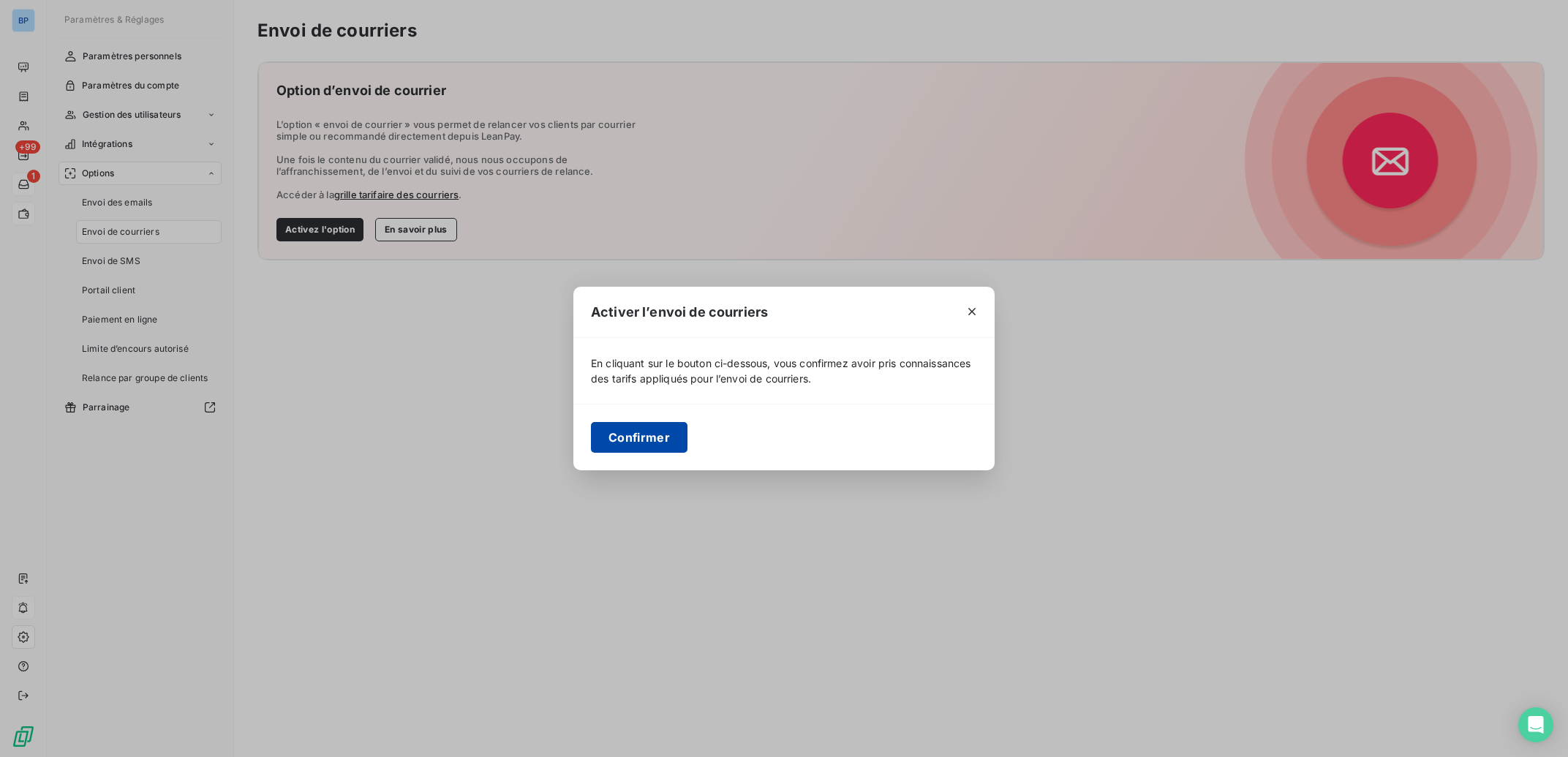
click at [632, 442] on button "Confirmer" at bounding box center [639, 437] width 96 height 31
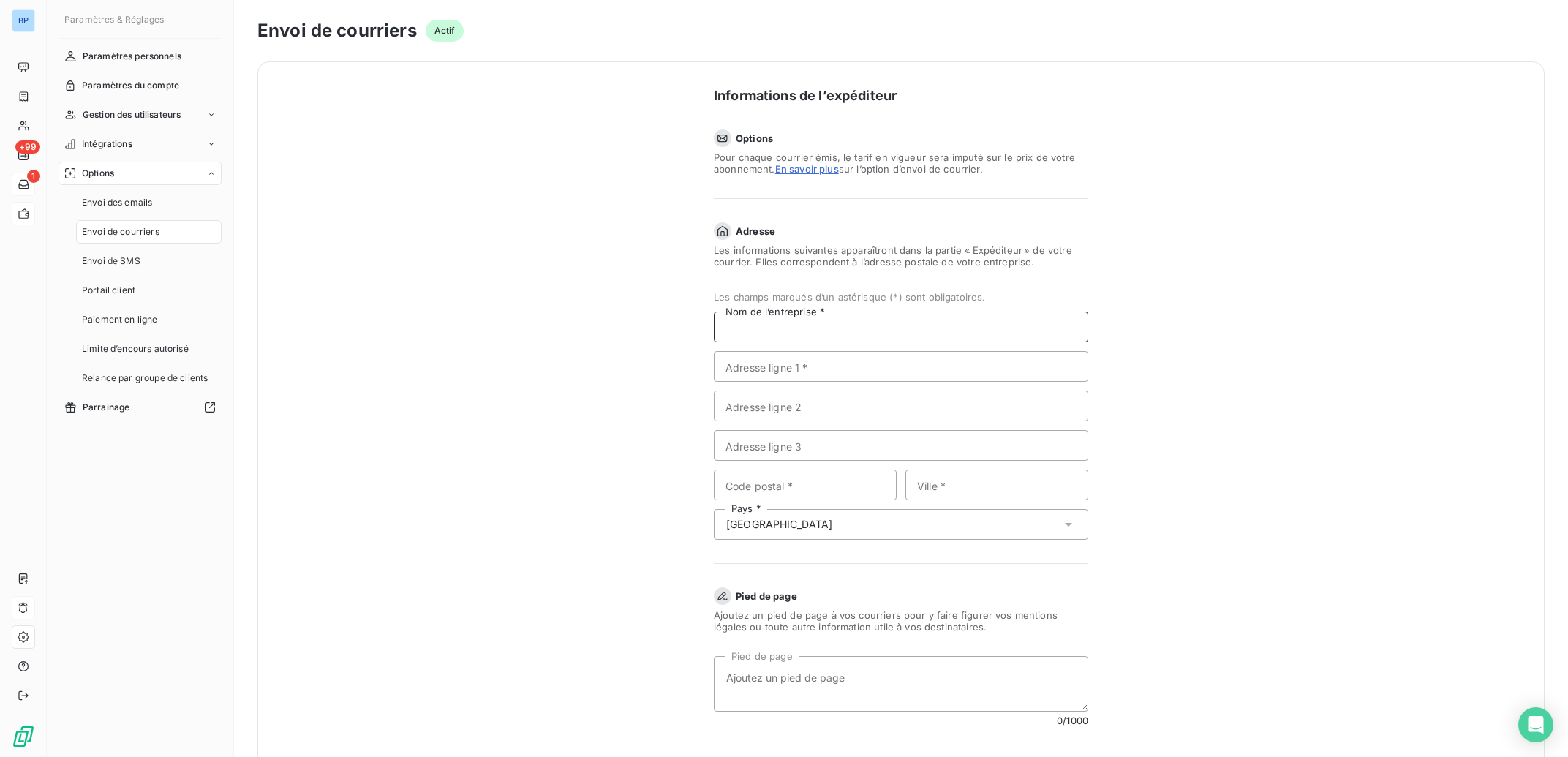
click at [832, 329] on input "Nom de l’entreprise *" at bounding box center [901, 326] width 375 height 31
type input "b"
type input "BERTRAND PNEUS"
type input "35A"
type input "SAS BERTRAND PNEUS"
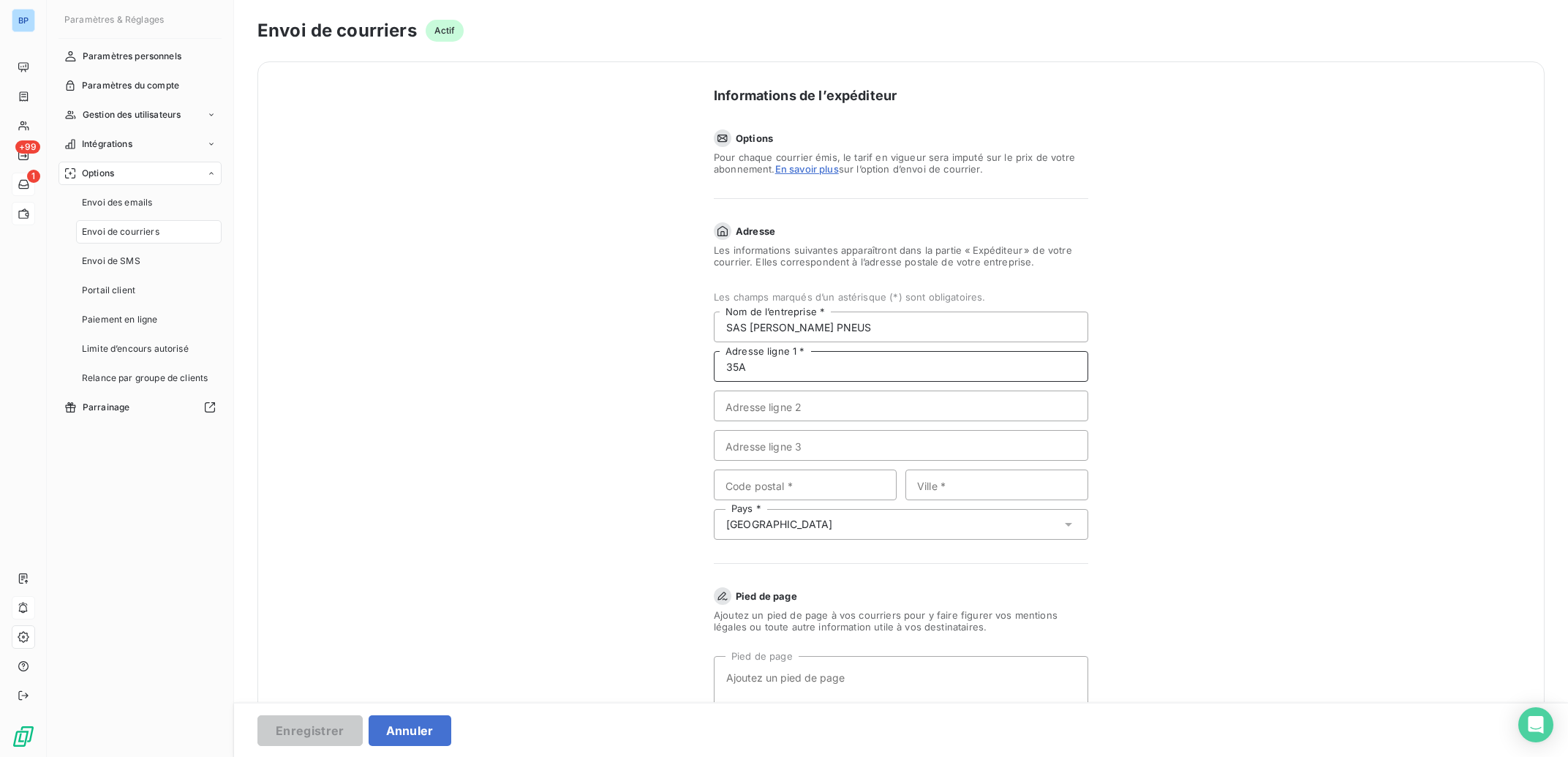
type input "35A AV DE LATTRE DE TASSIGNY"
type input "93800"
type input "EPINAY-SUR-SEINE"
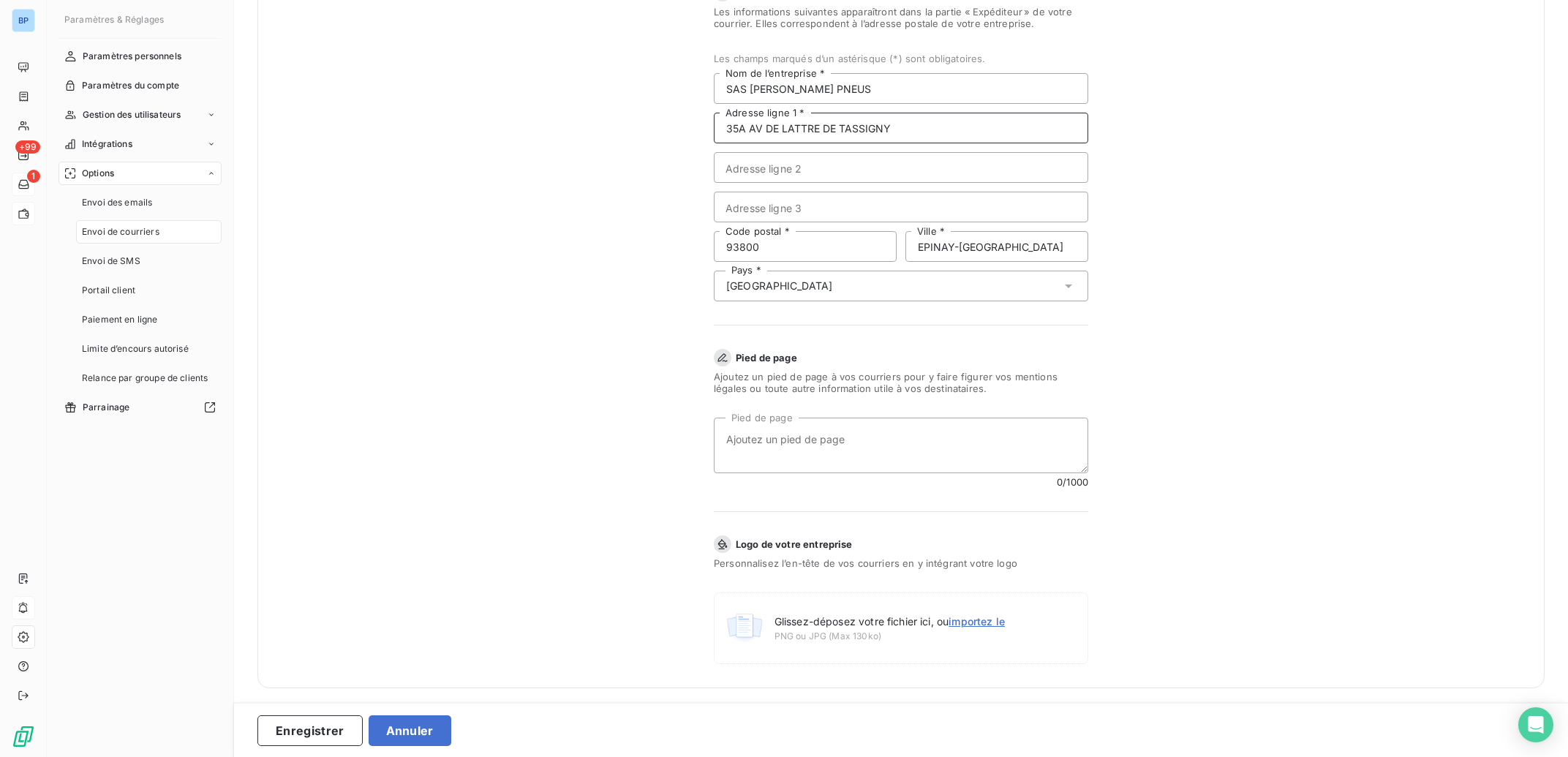
scroll to position [243, 0]
click at [874, 435] on textarea "Pied de page" at bounding box center [901, 442] width 375 height 55
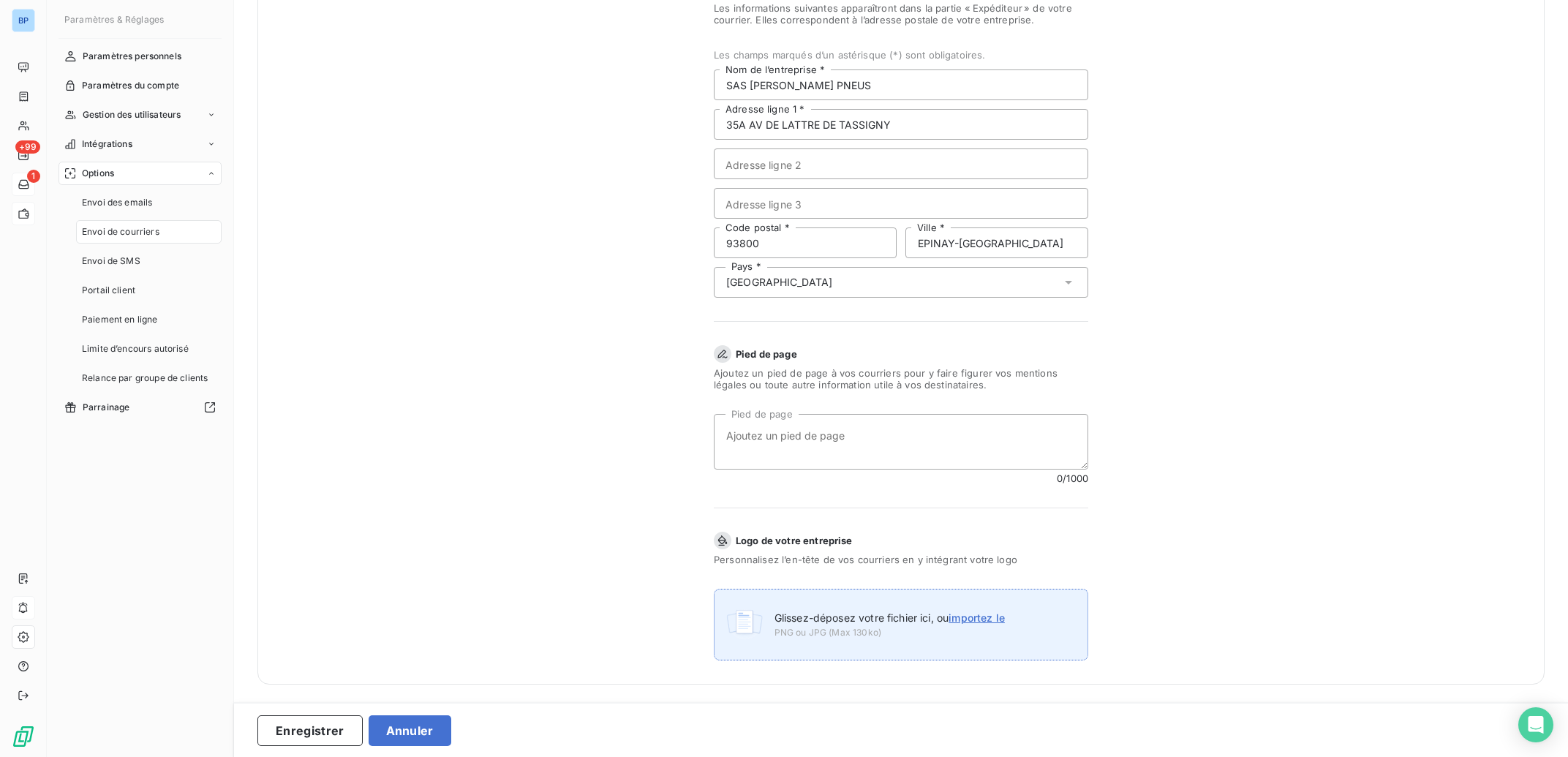
click at [989, 622] on span "importez le" at bounding box center [976, 618] width 56 height 13
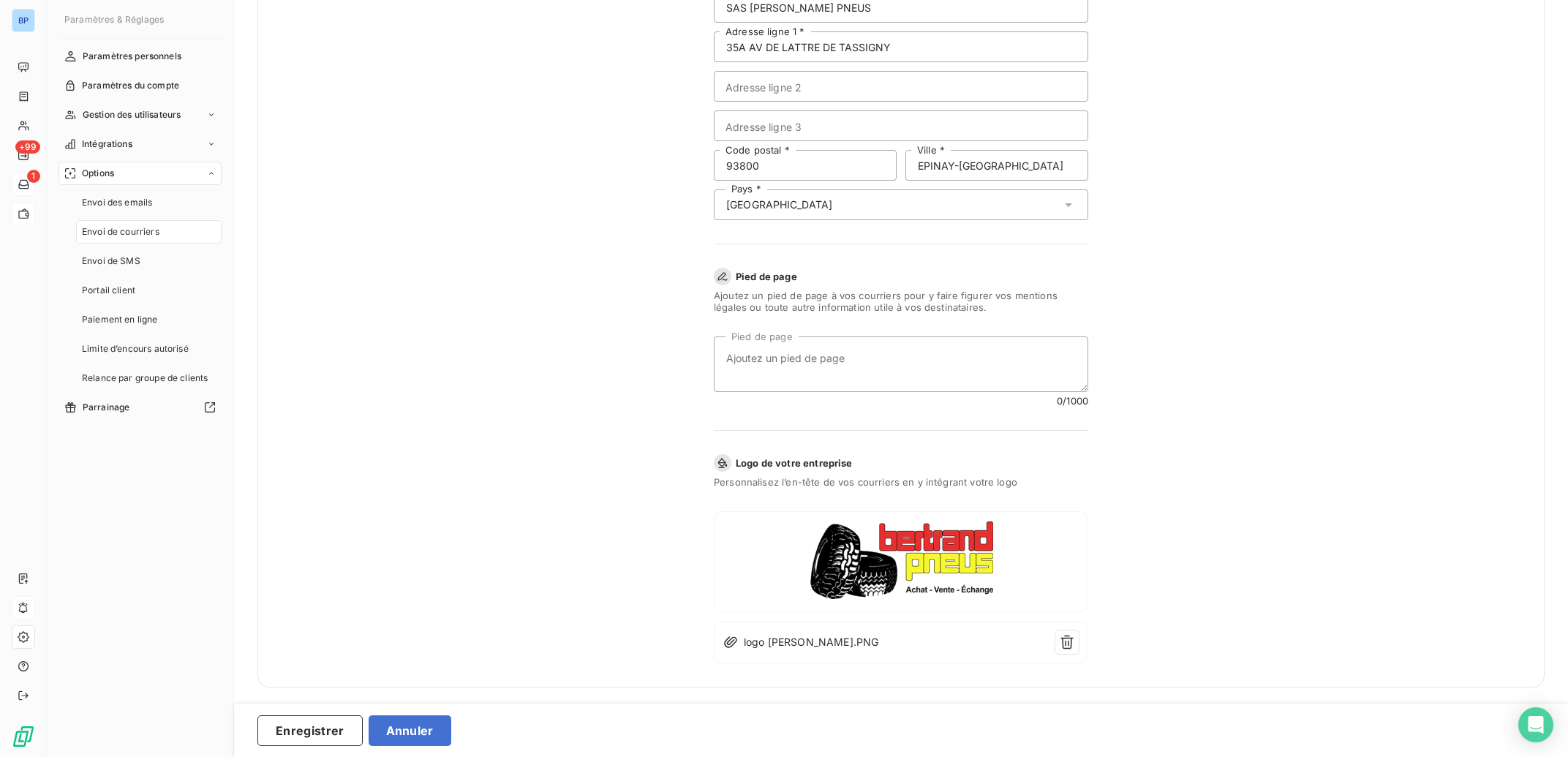
scroll to position [324, 0]
click at [885, 351] on textarea "Pied de page" at bounding box center [901, 361] width 375 height 55
click at [321, 735] on button "Enregistrer" at bounding box center [310, 730] width 105 height 31
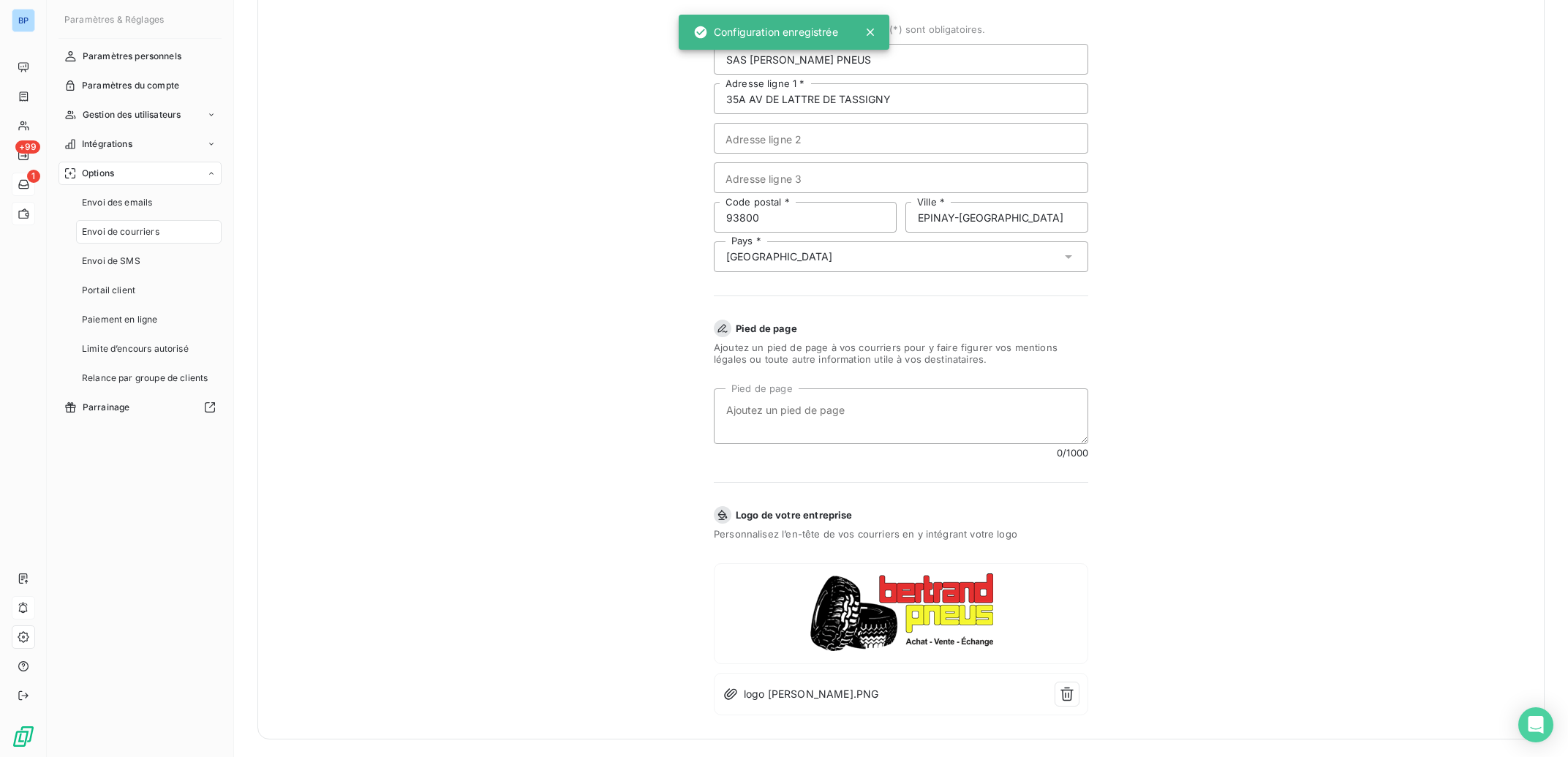
scroll to position [0, 0]
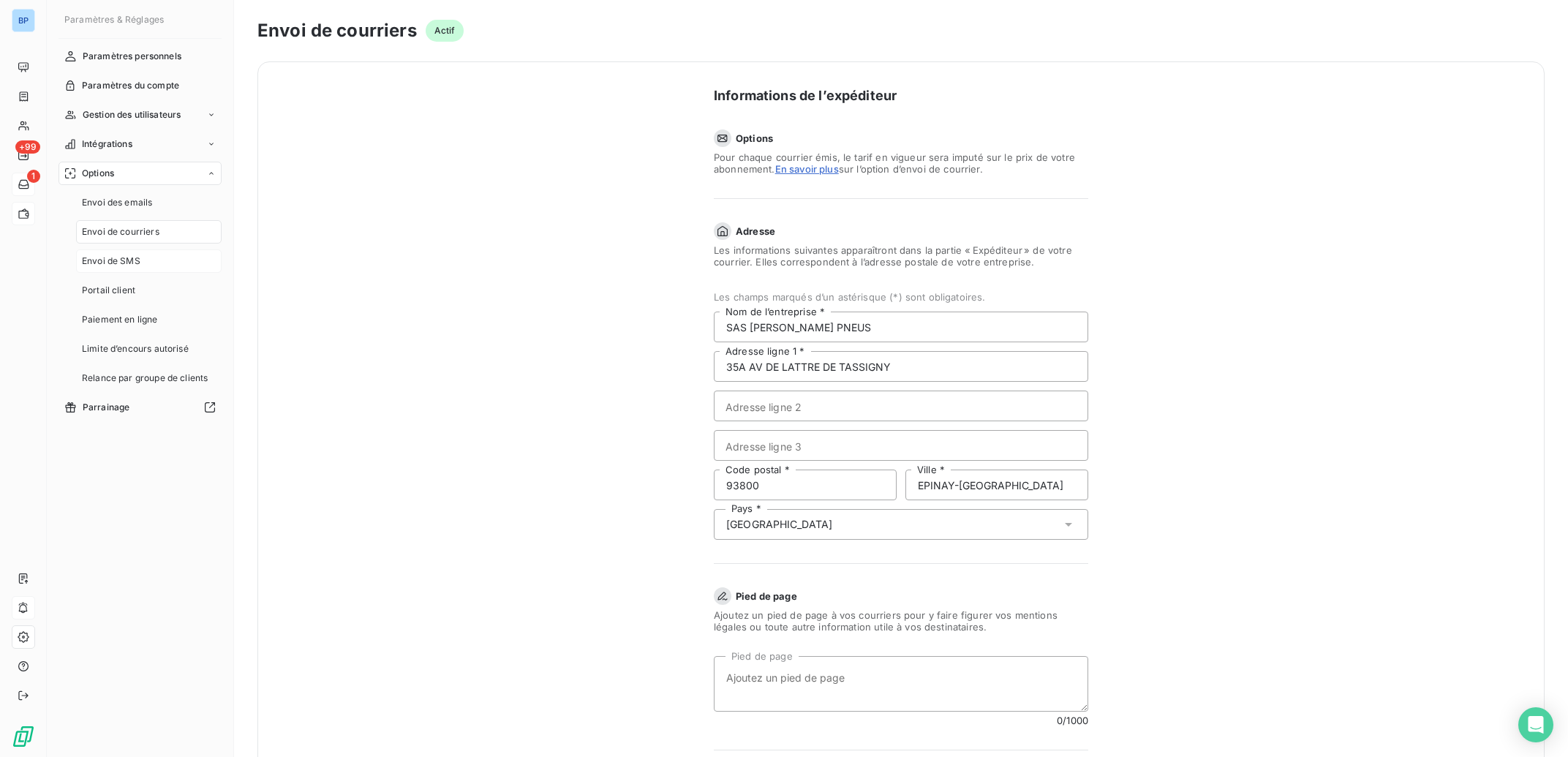
click at [120, 263] on span "Envoi de SMS" at bounding box center [111, 261] width 58 height 13
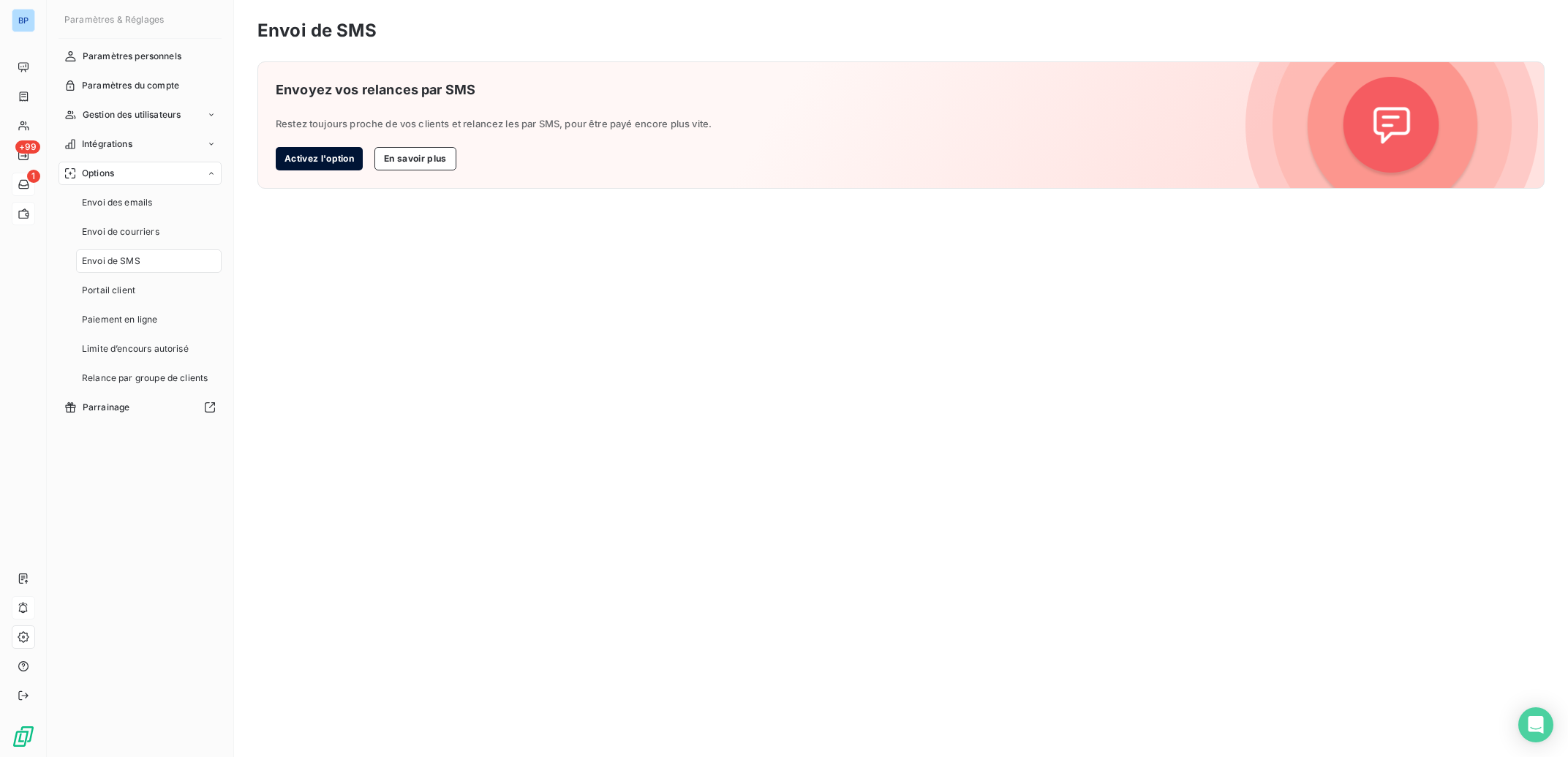
click at [326, 162] on button "Activez l'option" at bounding box center [319, 159] width 87 height 24
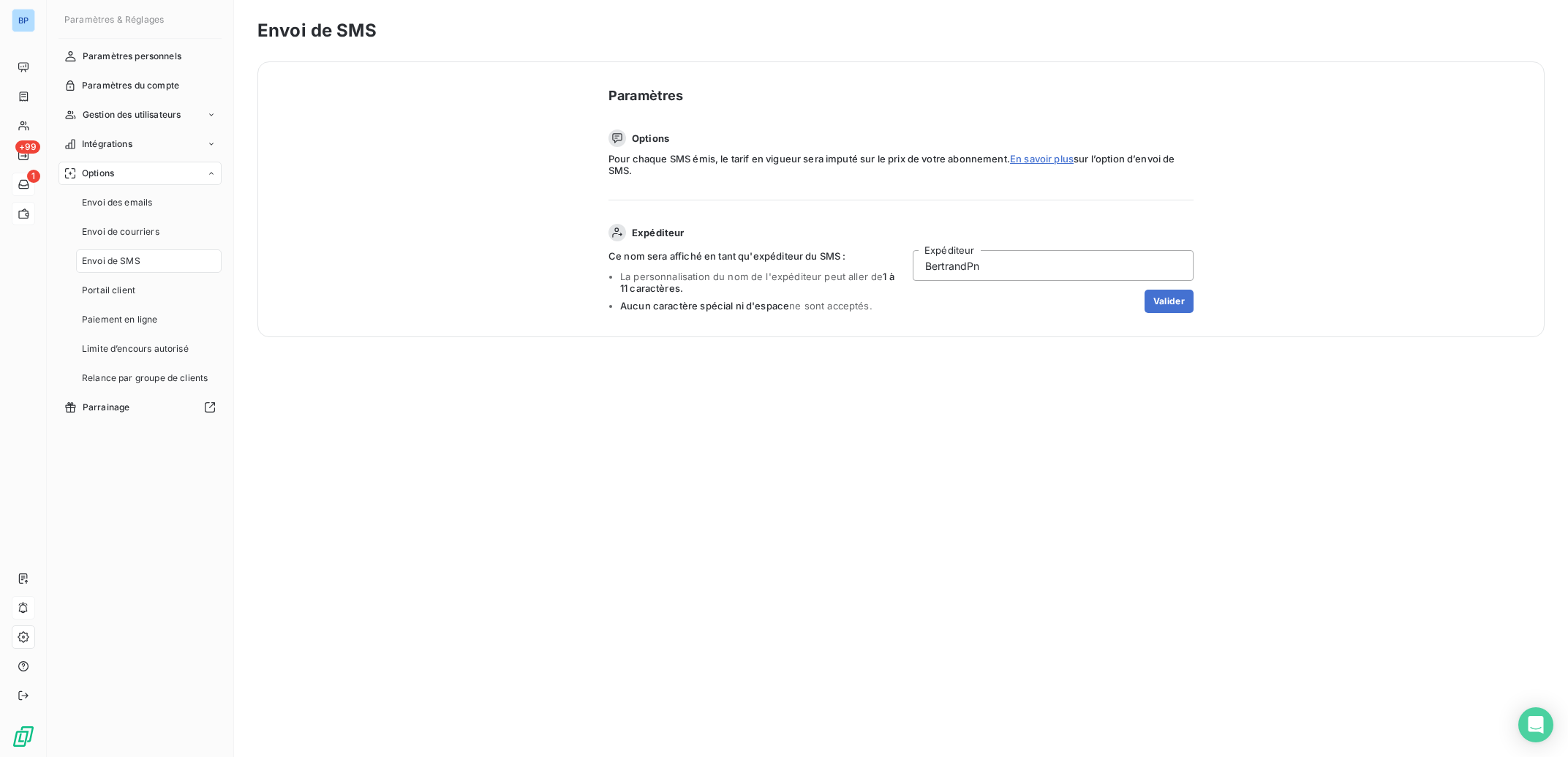
type input "BertrandPn"
click at [1047, 159] on link "En savoir plus" at bounding box center [1042, 158] width 64 height 12
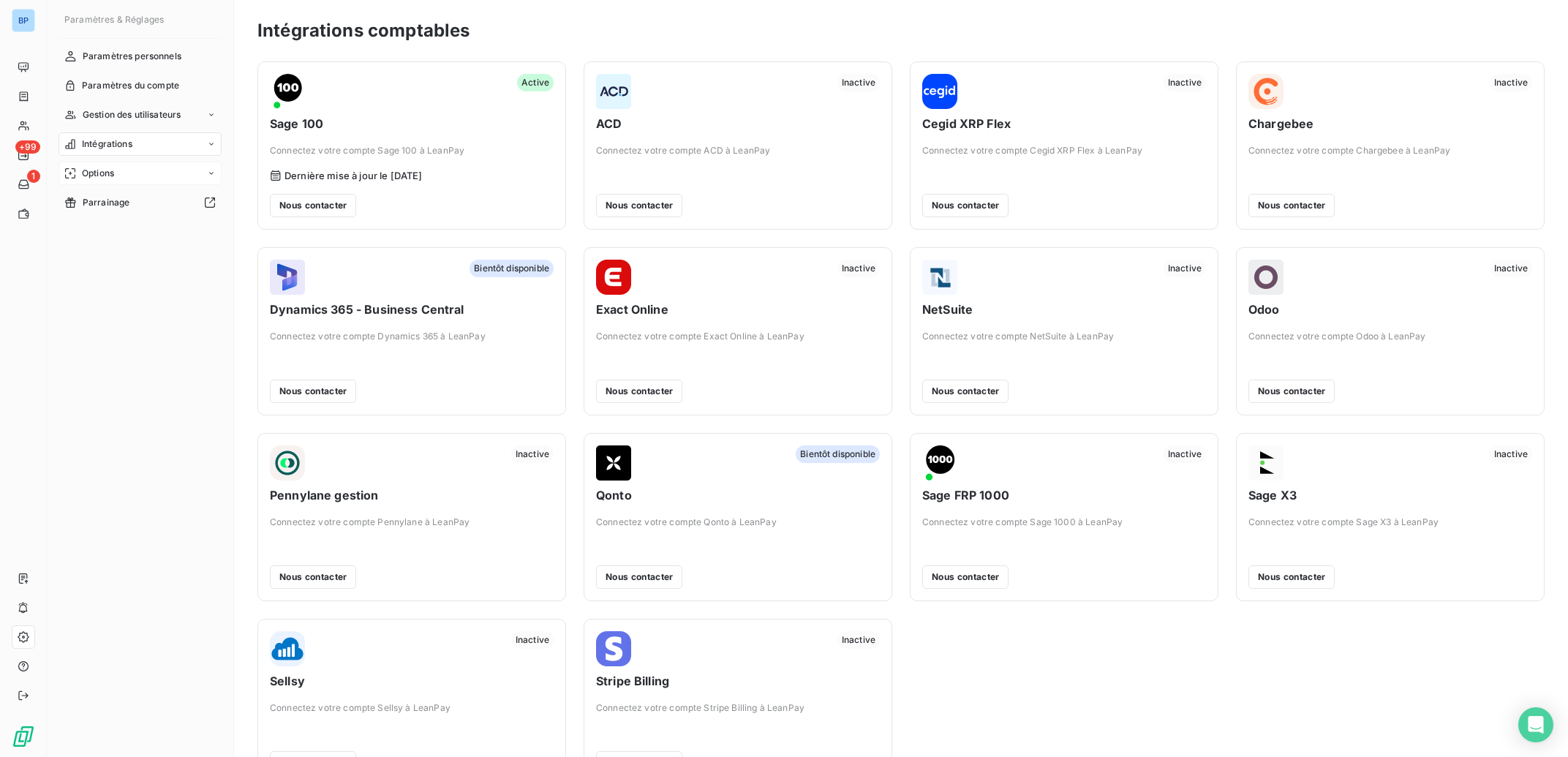
click at [111, 175] on span "Options" at bounding box center [98, 173] width 32 height 13
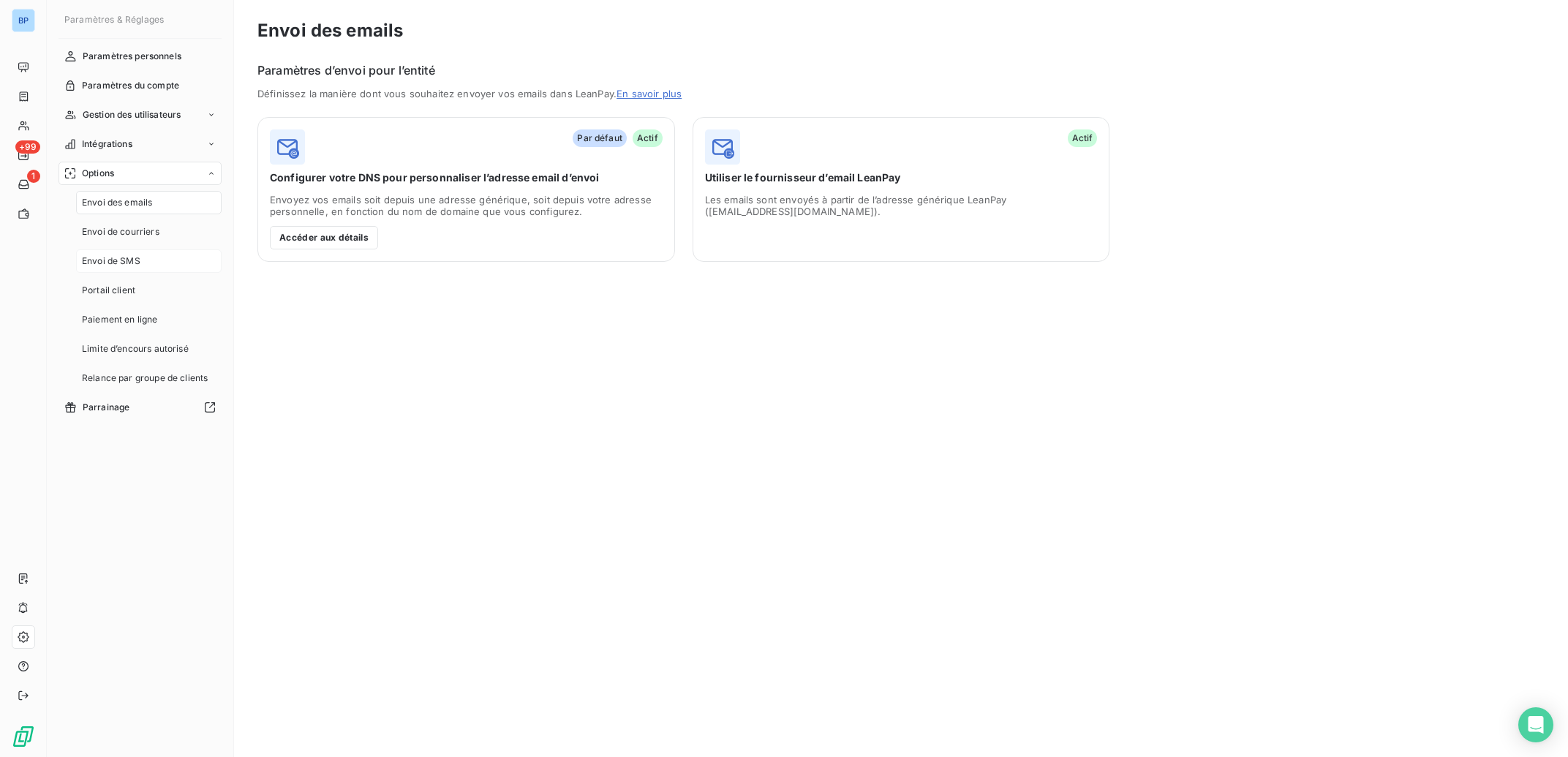
click at [130, 256] on span "Envoi de SMS" at bounding box center [111, 261] width 58 height 13
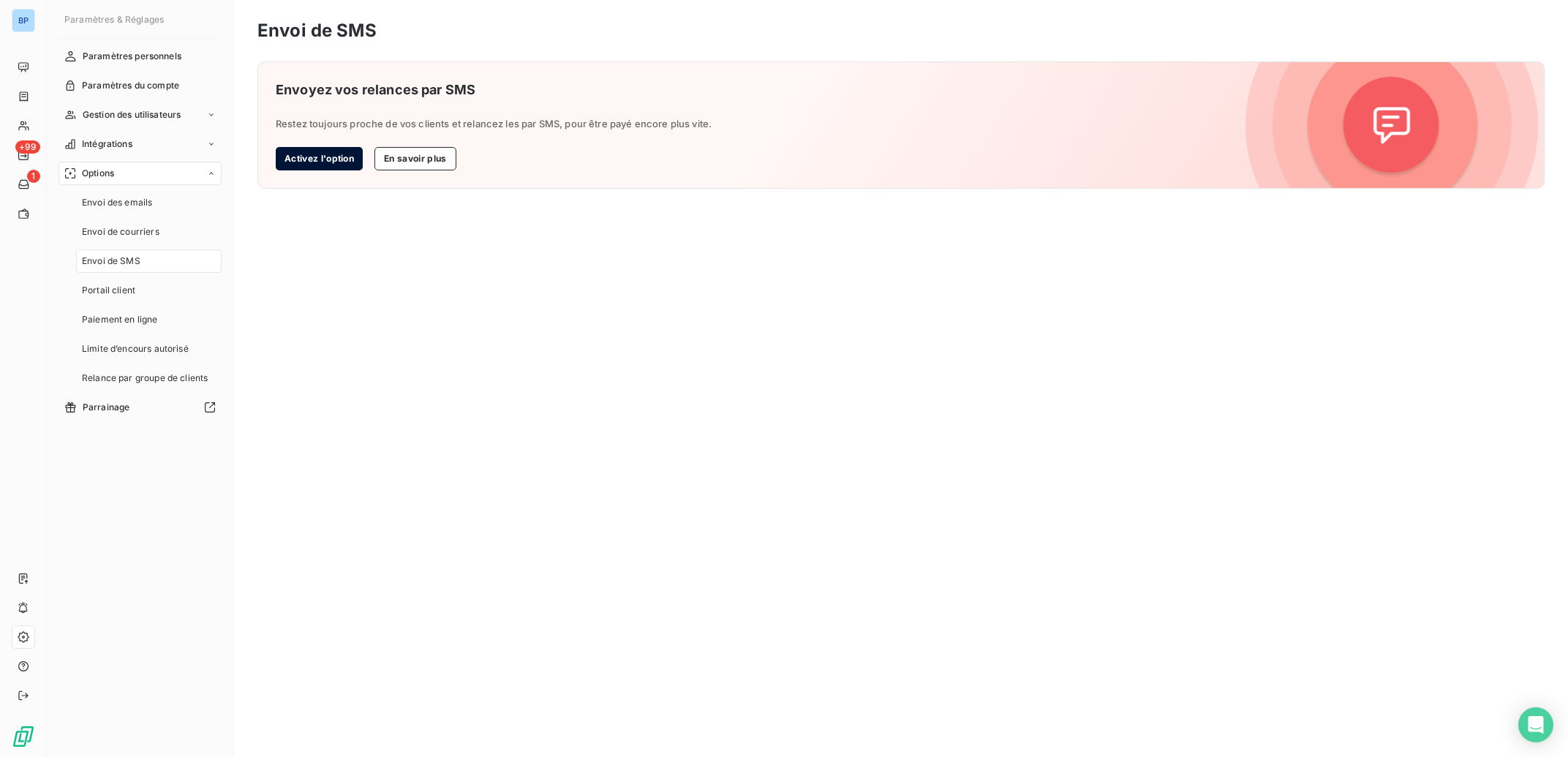
click at [325, 159] on button "Activez l'option" at bounding box center [319, 159] width 87 height 24
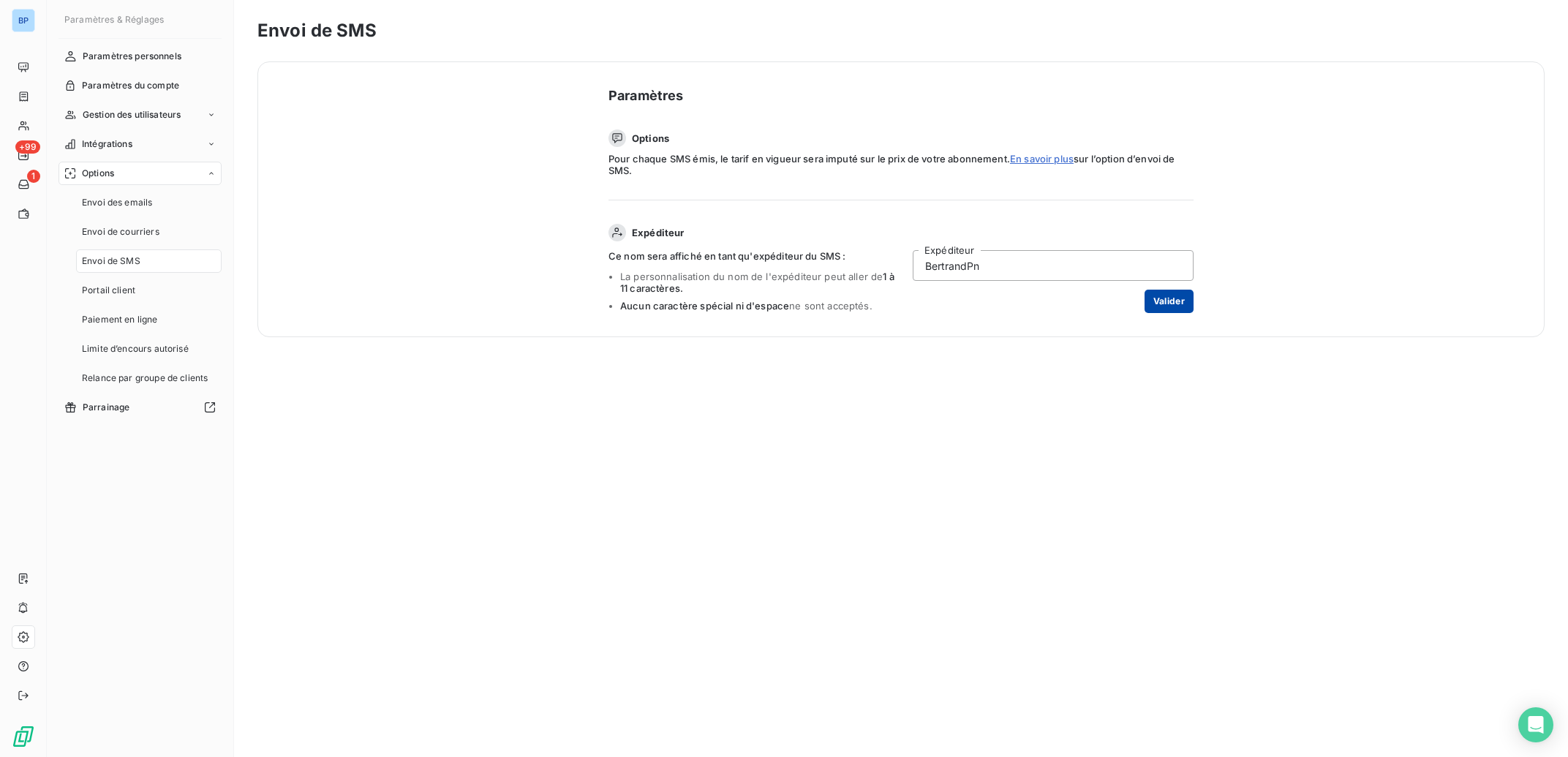
type input "BertrandPn"
click at [1179, 307] on button "Valider" at bounding box center [1169, 301] width 49 height 24
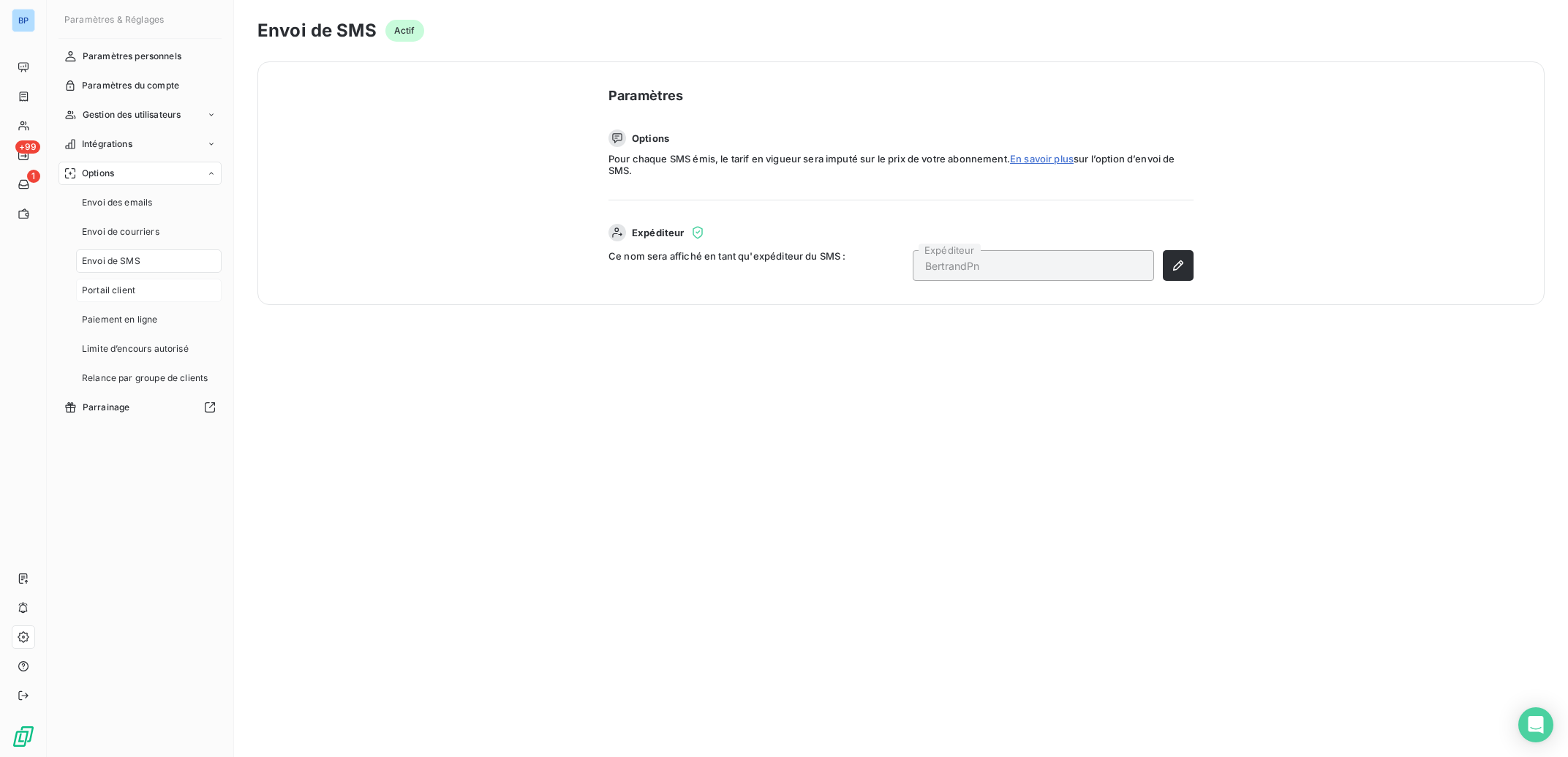
click at [114, 288] on span "Portail client" at bounding box center [109, 290] width 54 height 13
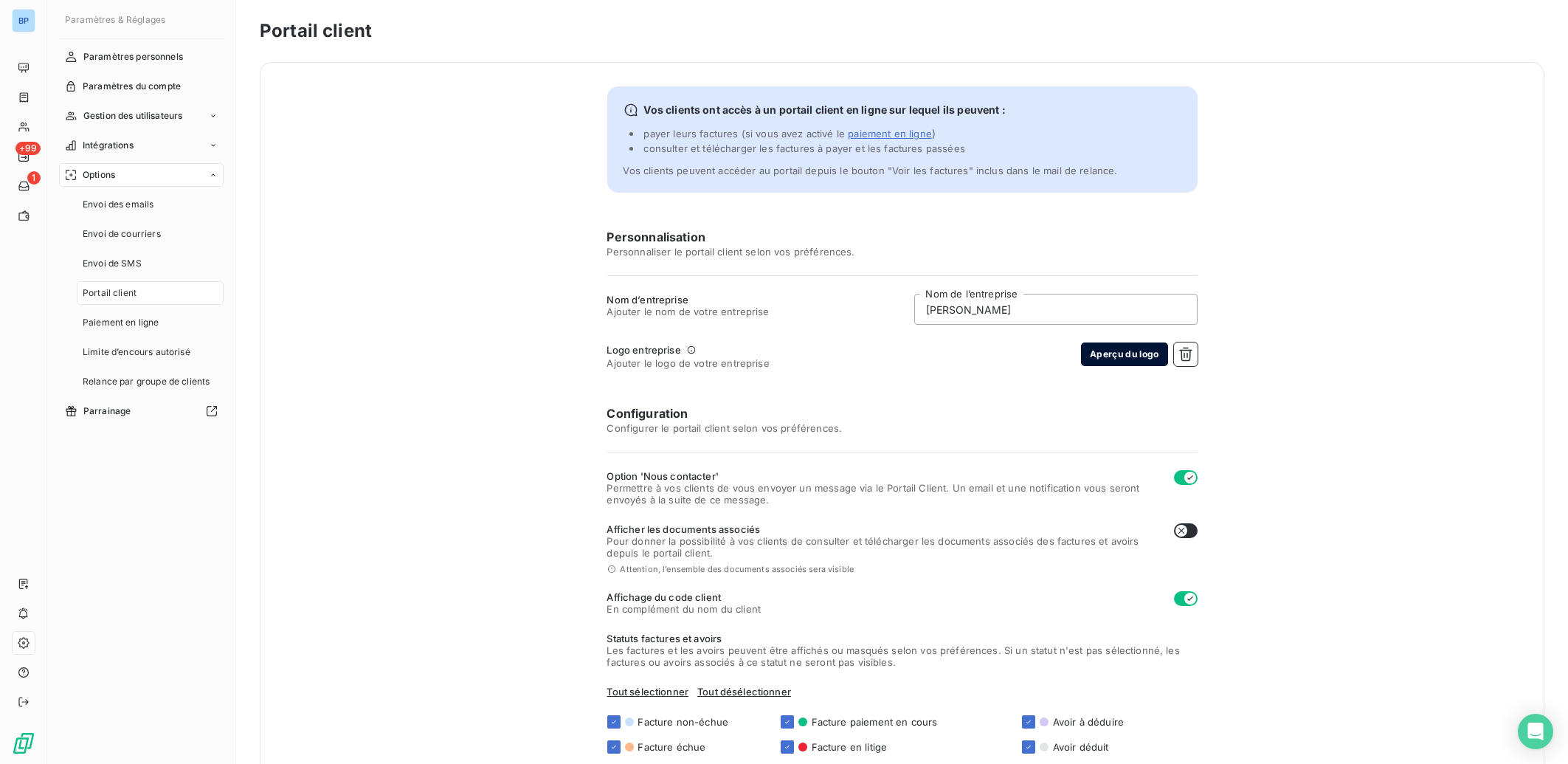
click at [1123, 353] on button "Aperçu du logo" at bounding box center [1125, 354] width 86 height 24
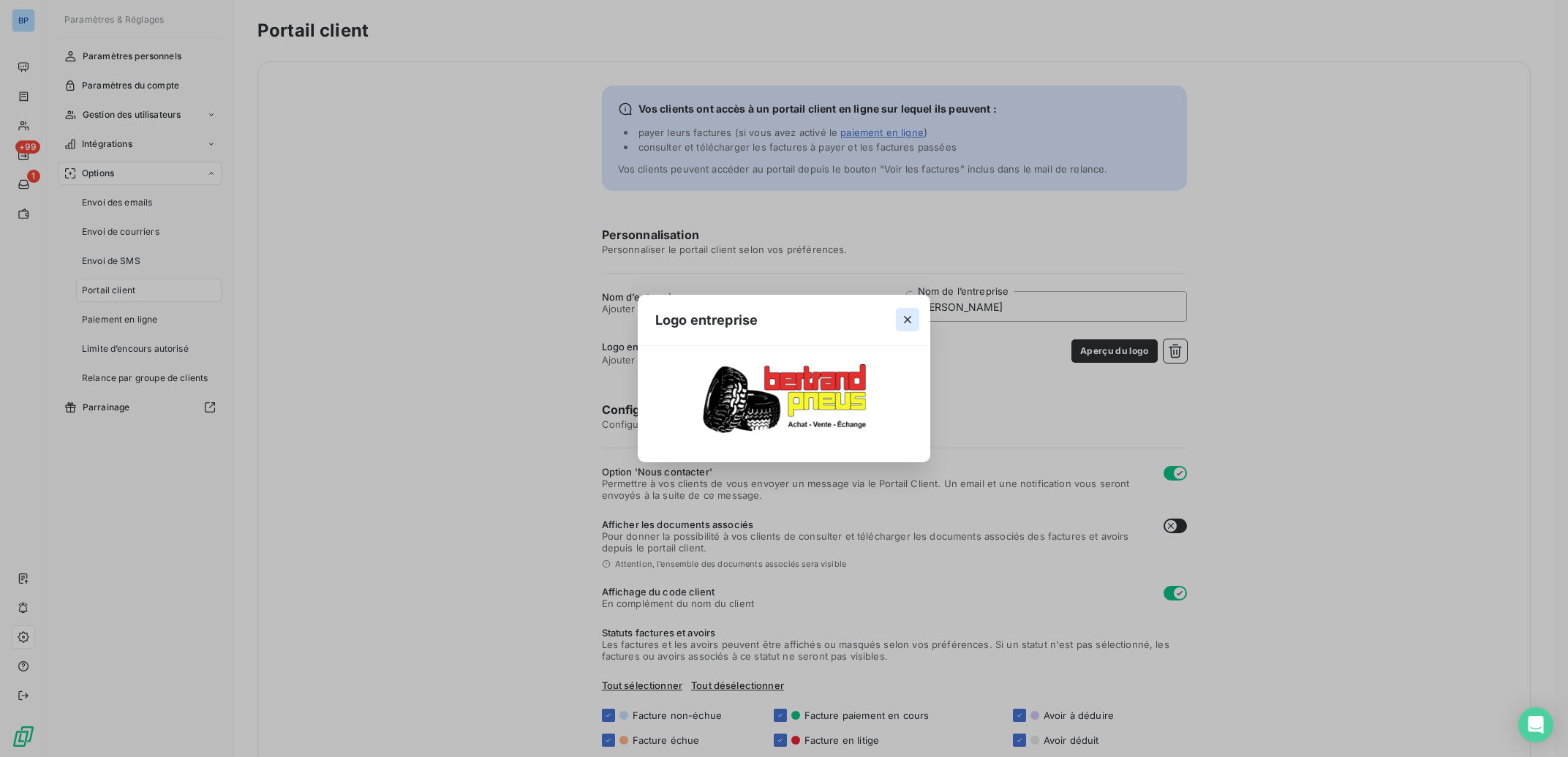
click at [903, 317] on icon "button" at bounding box center [907, 319] width 15 height 15
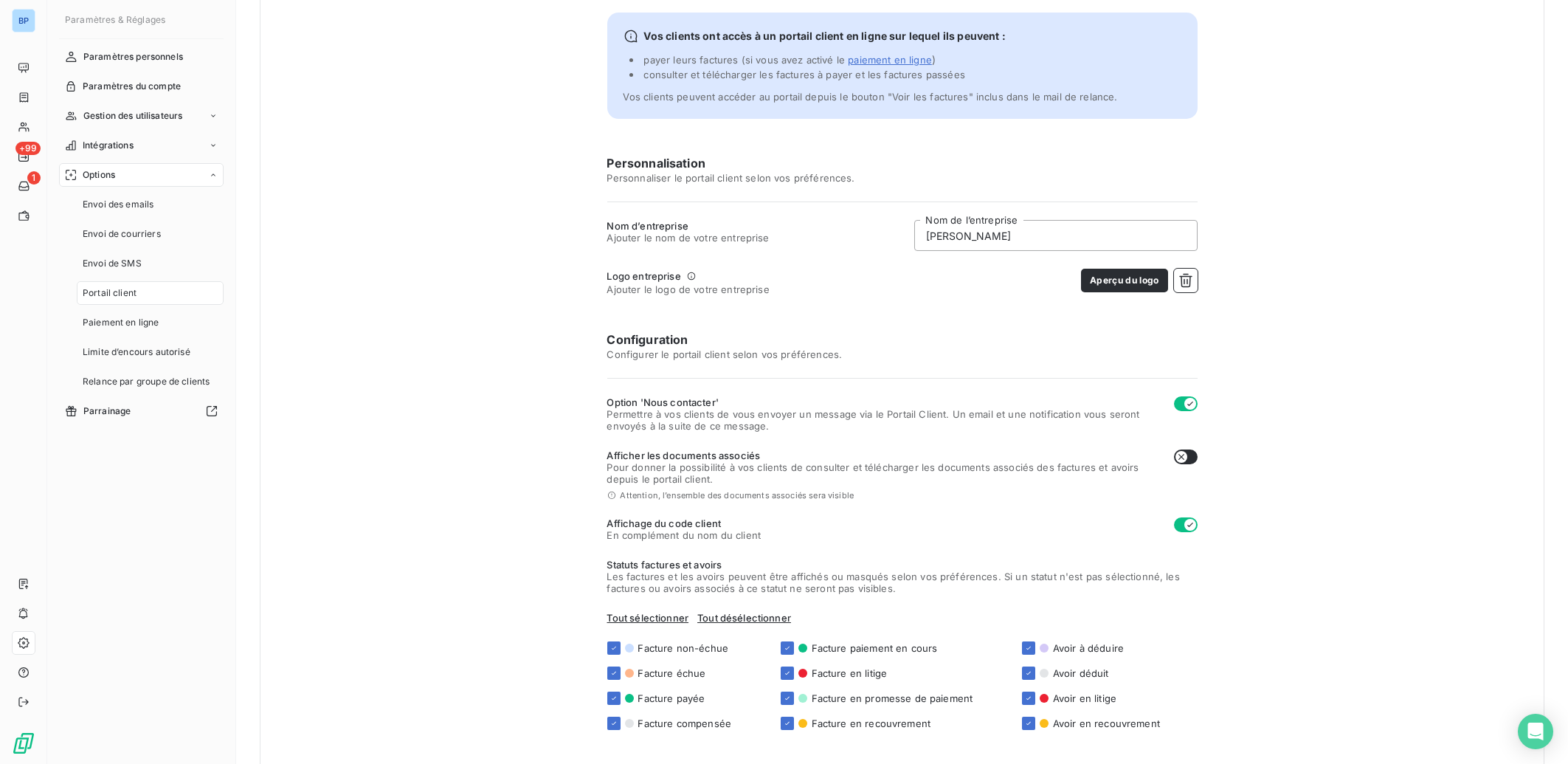
scroll to position [148, 0]
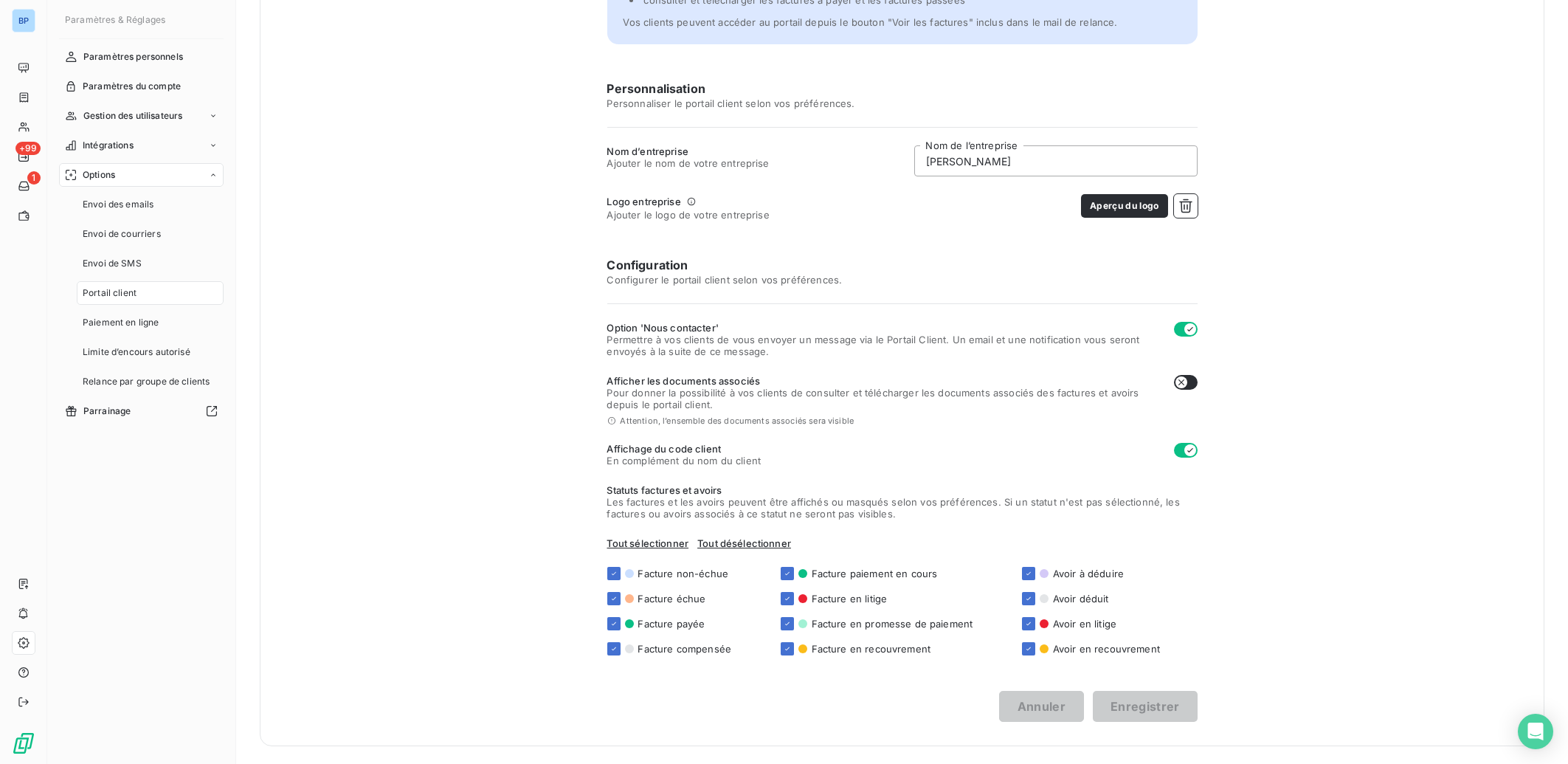
click at [1184, 384] on button "button" at bounding box center [1186, 382] width 24 height 15
click at [1184, 384] on icon "button" at bounding box center [1190, 382] width 12 height 12
click at [1184, 384] on button "button" at bounding box center [1186, 382] width 24 height 15
click at [1184, 384] on icon "button" at bounding box center [1190, 382] width 12 height 12
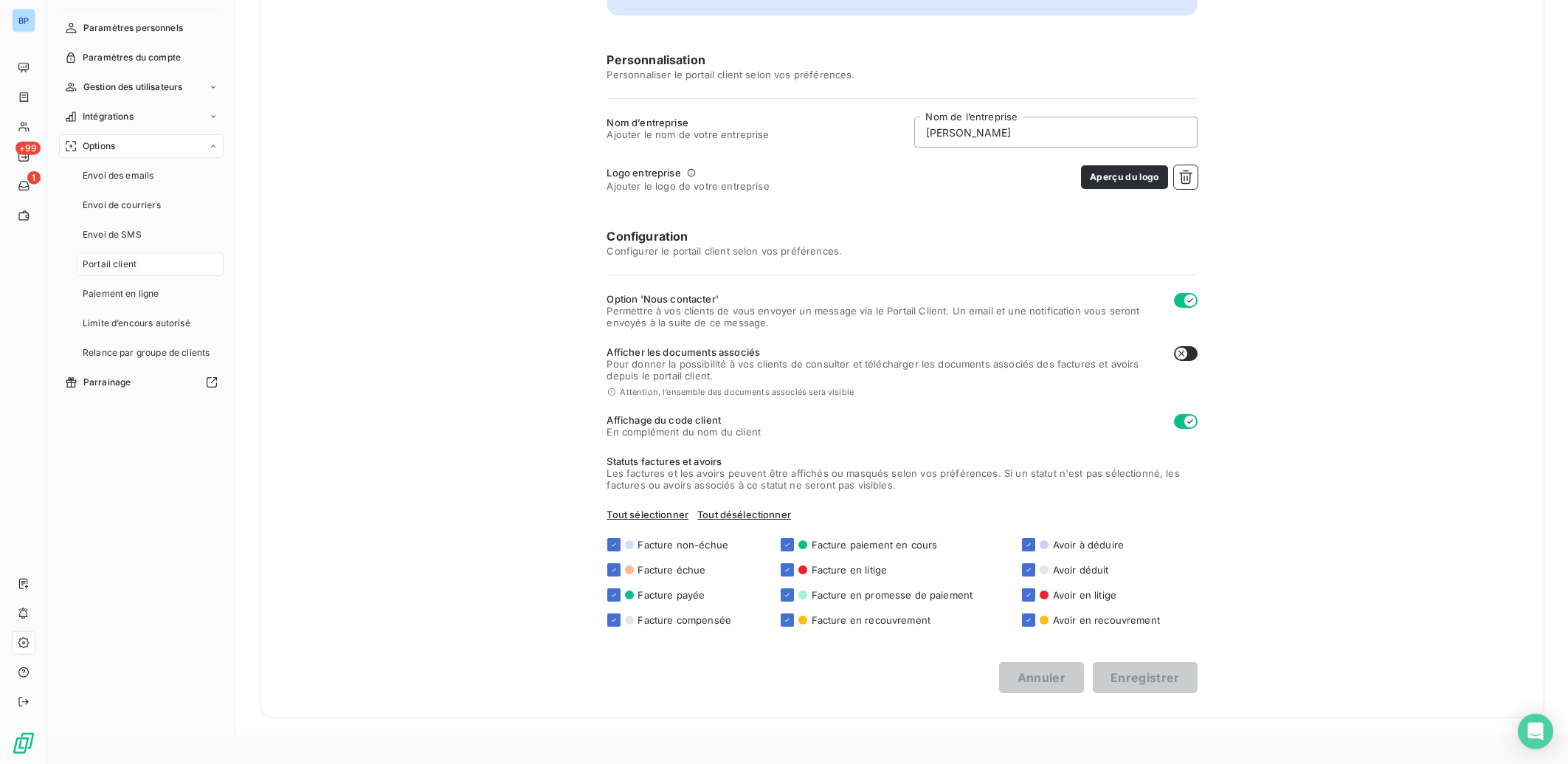
scroll to position [53, 0]
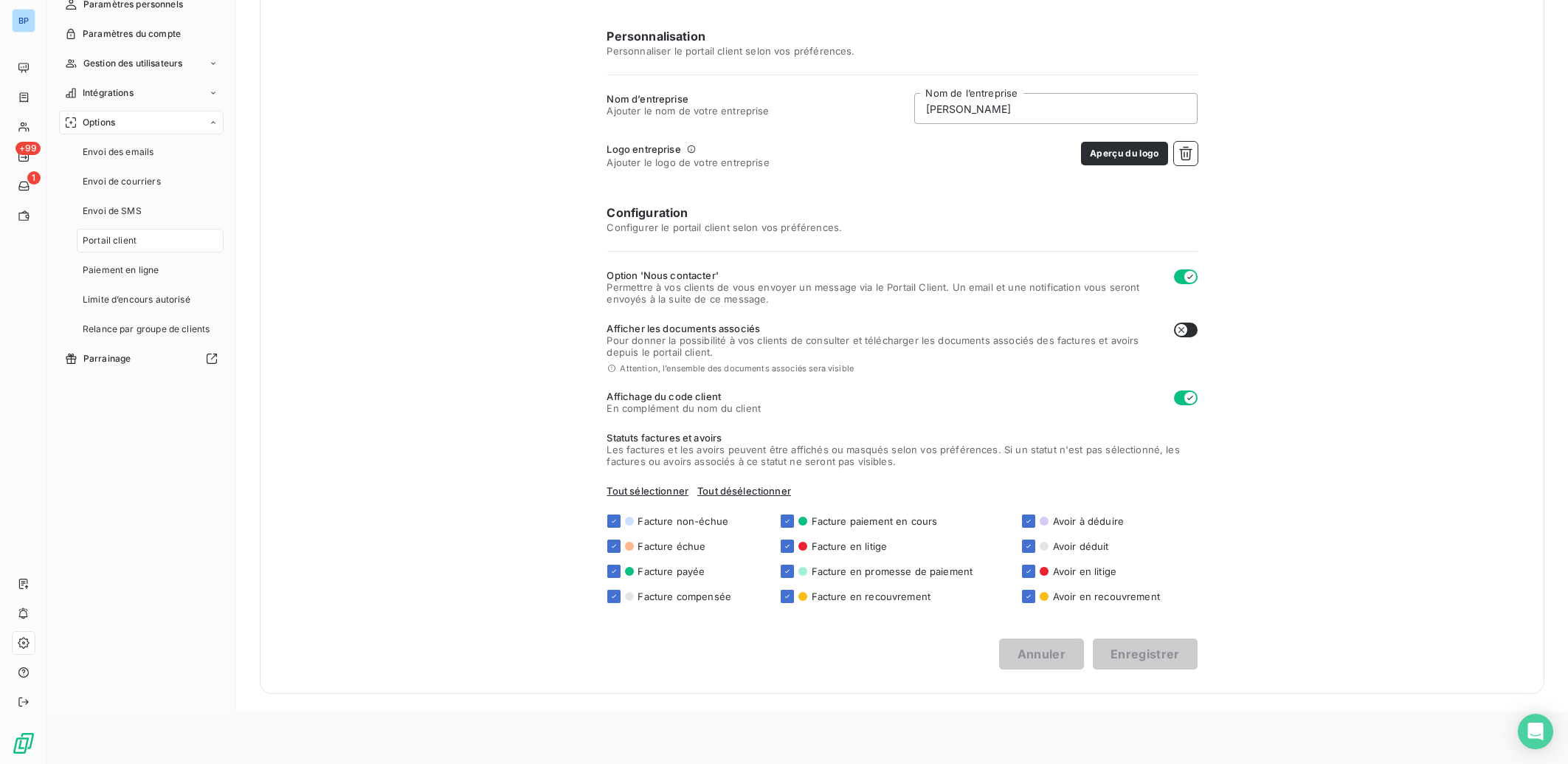
click at [1179, 331] on icon "button" at bounding box center [1181, 329] width 12 height 12
checkbox input "true"
click at [764, 490] on span "Tout désélectionner" at bounding box center [744, 490] width 94 height 12
checkbox input "false"
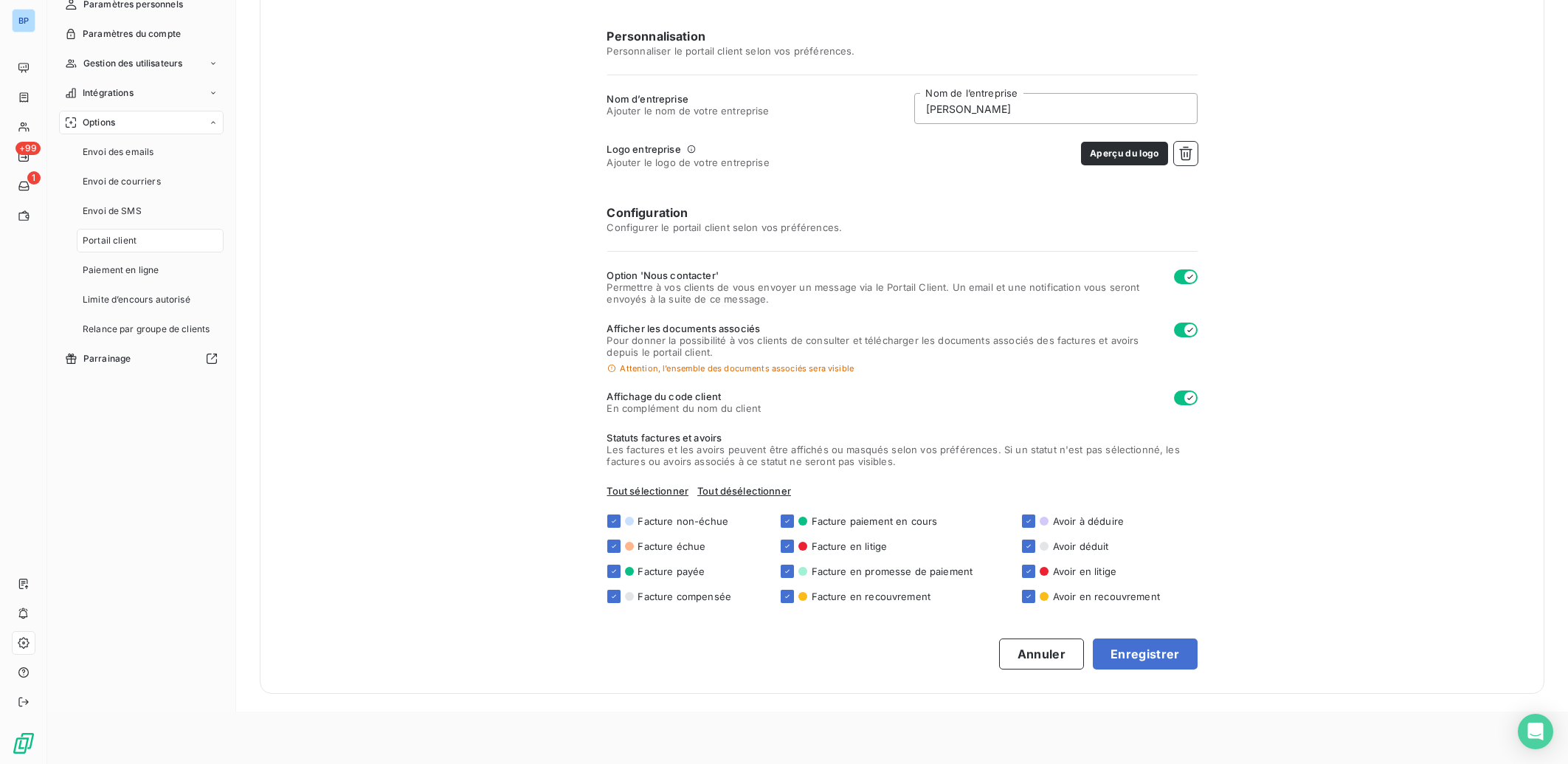
checkbox input "false"
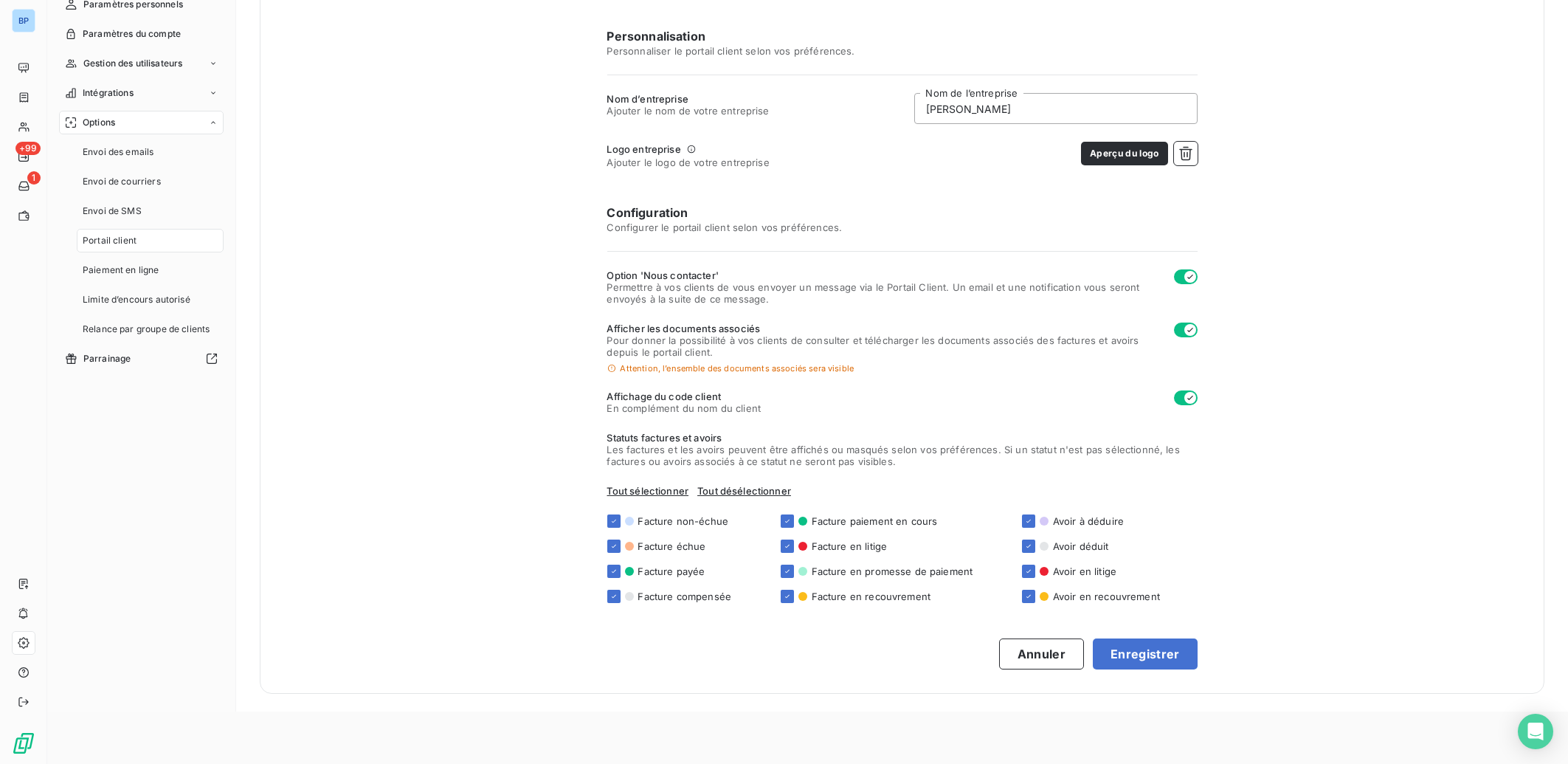
checkbox input "false"
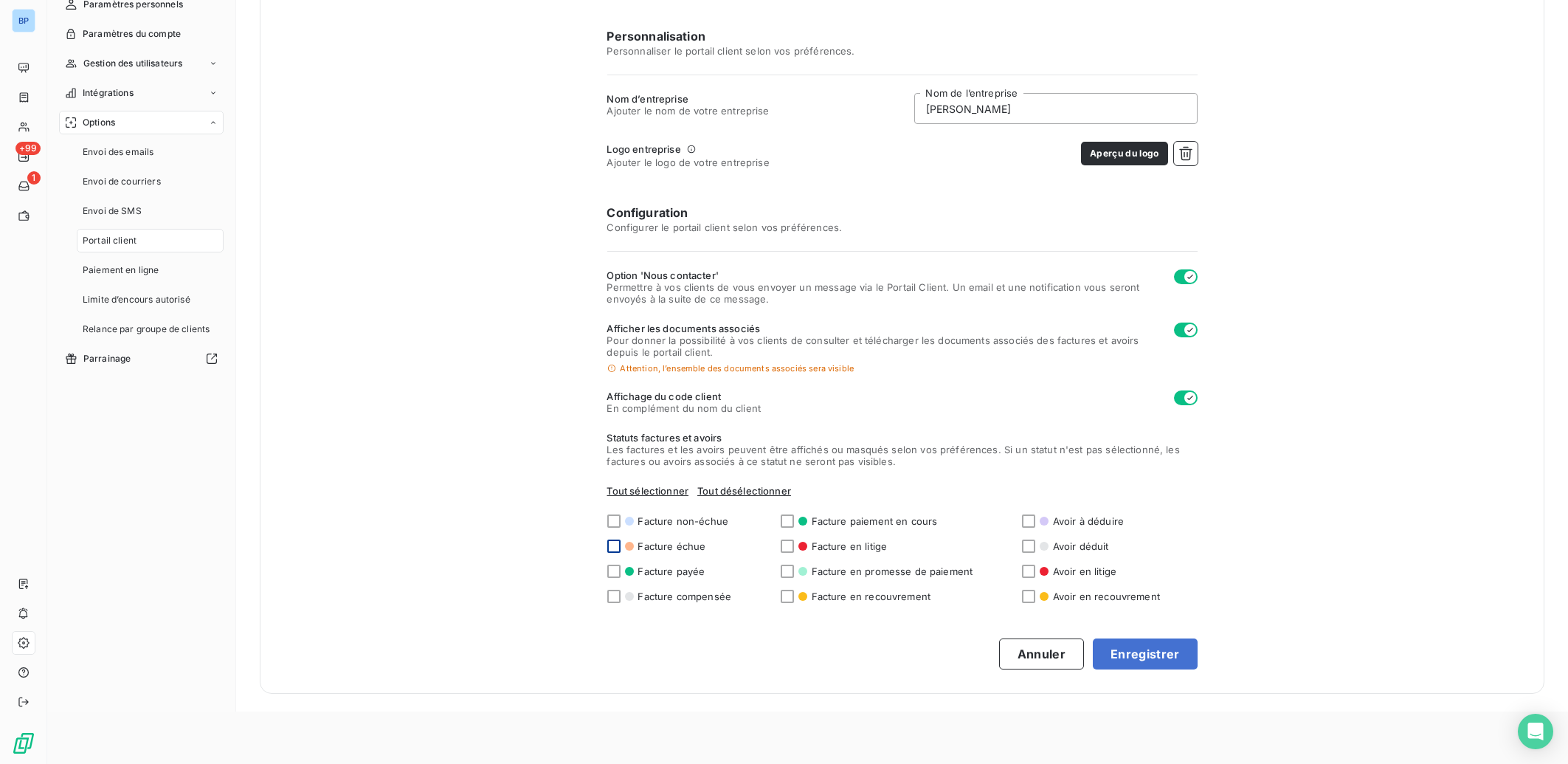
click at [608, 549] on div at bounding box center [614, 545] width 14 height 14
checkbox input "true"
click at [628, 492] on span "Tout sélectionner" at bounding box center [648, 490] width 82 height 12
checkbox input "true"
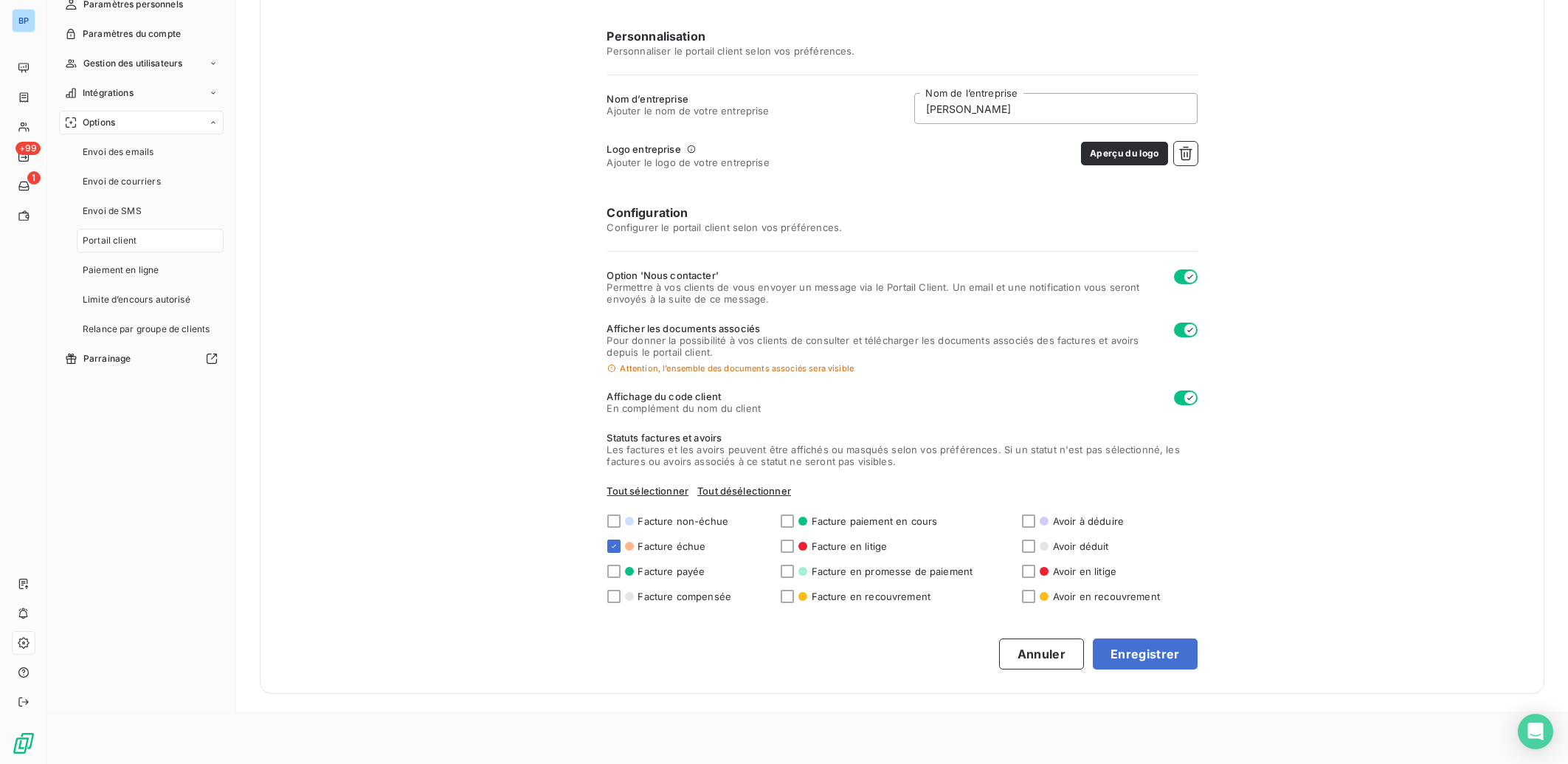
checkbox input "true"
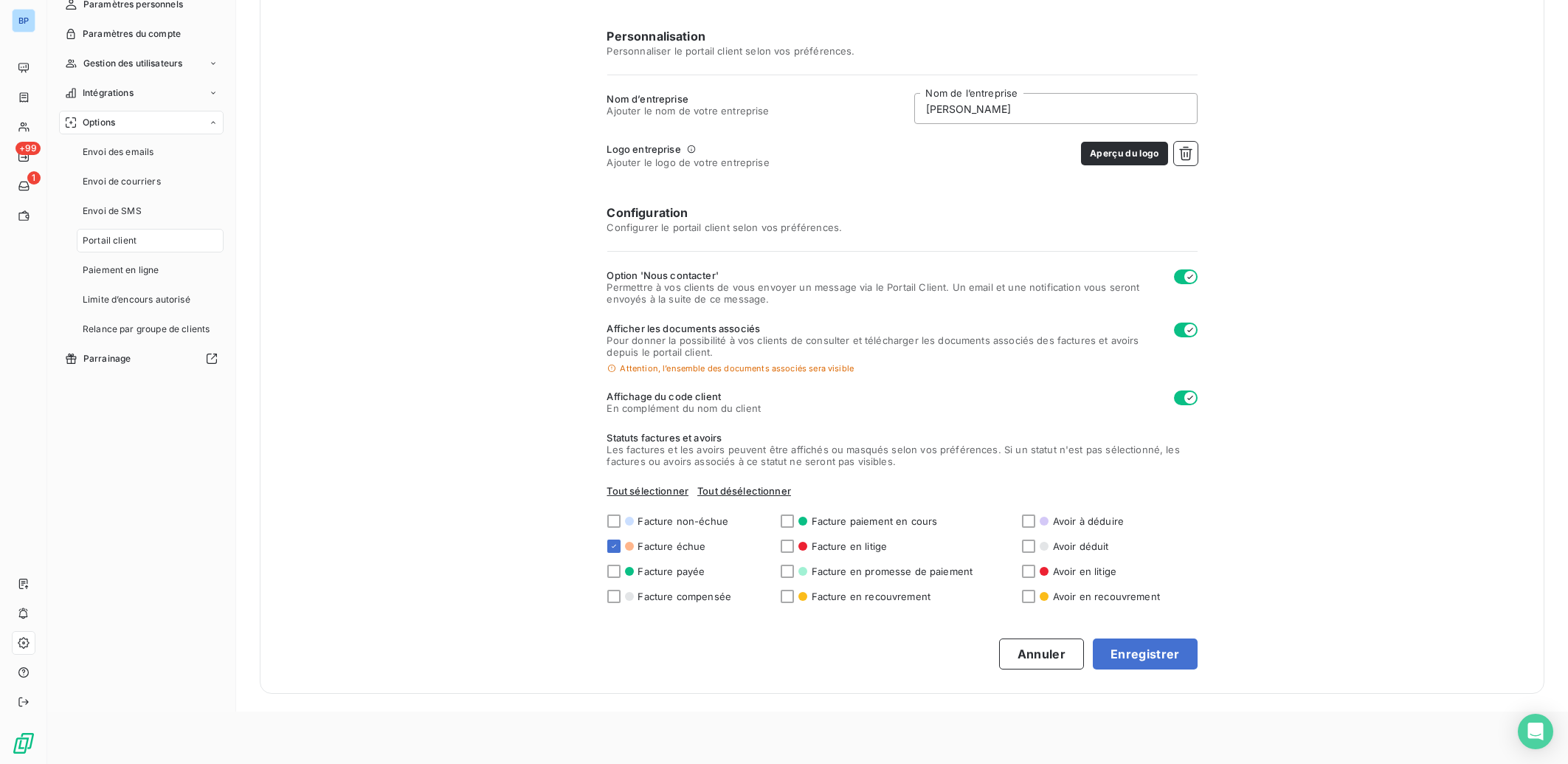
checkbox input "true"
click at [1184, 332] on icon "button" at bounding box center [1190, 329] width 12 height 12
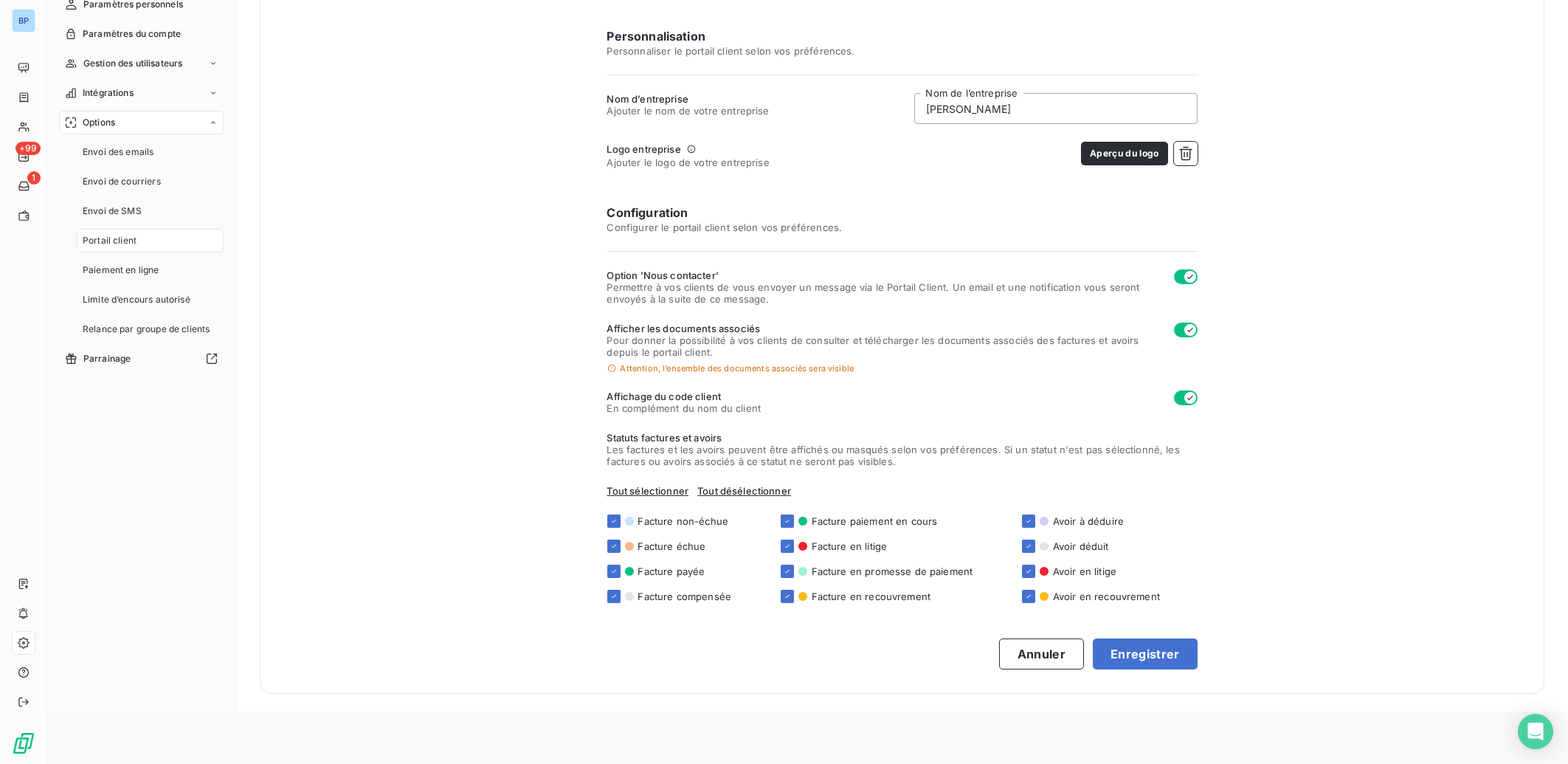
checkbox input "false"
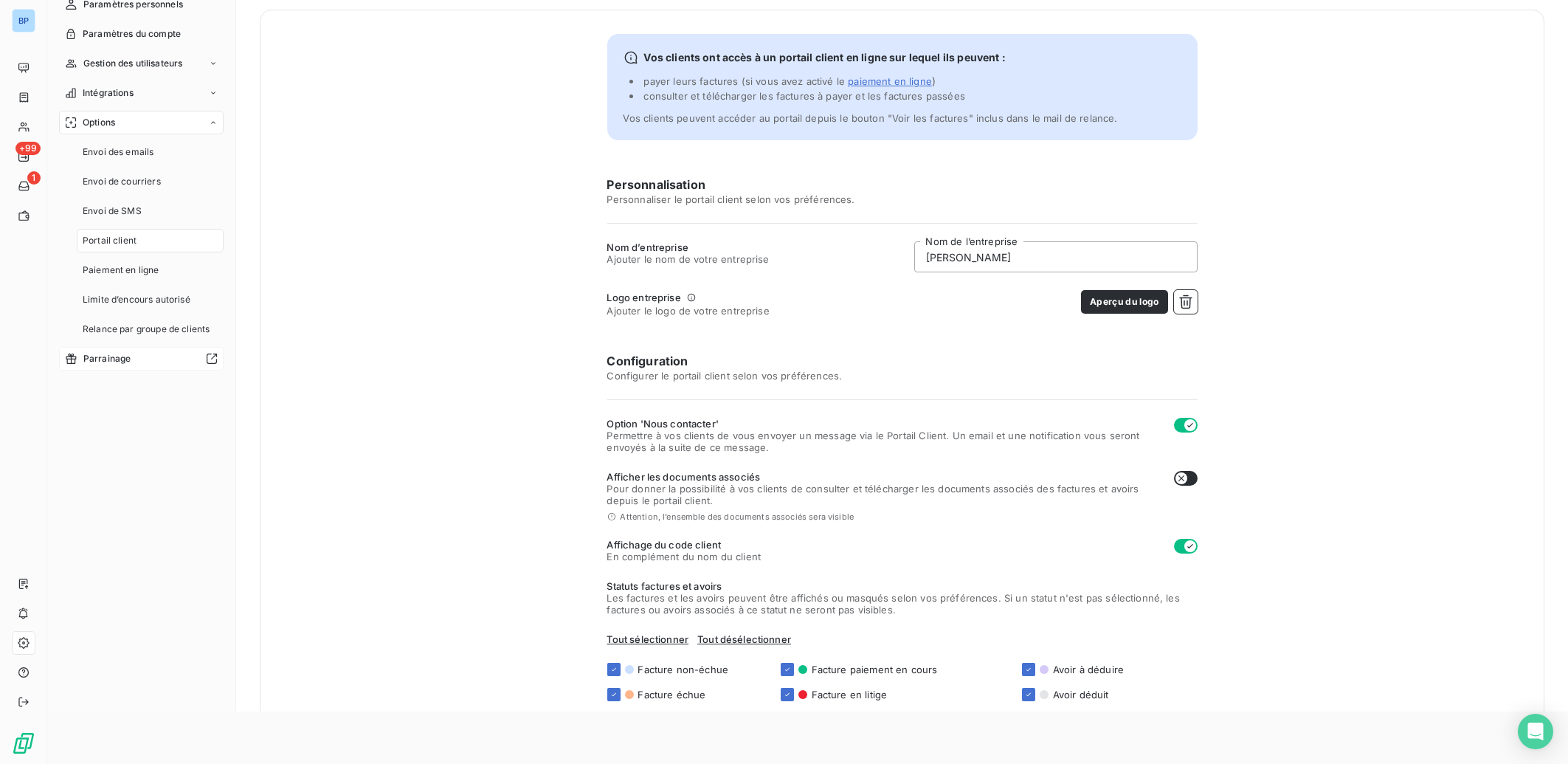
click at [117, 360] on span "Parrainage" at bounding box center [108, 358] width 48 height 14
click at [139, 150] on span "Envoi des emails" at bounding box center [118, 152] width 71 height 14
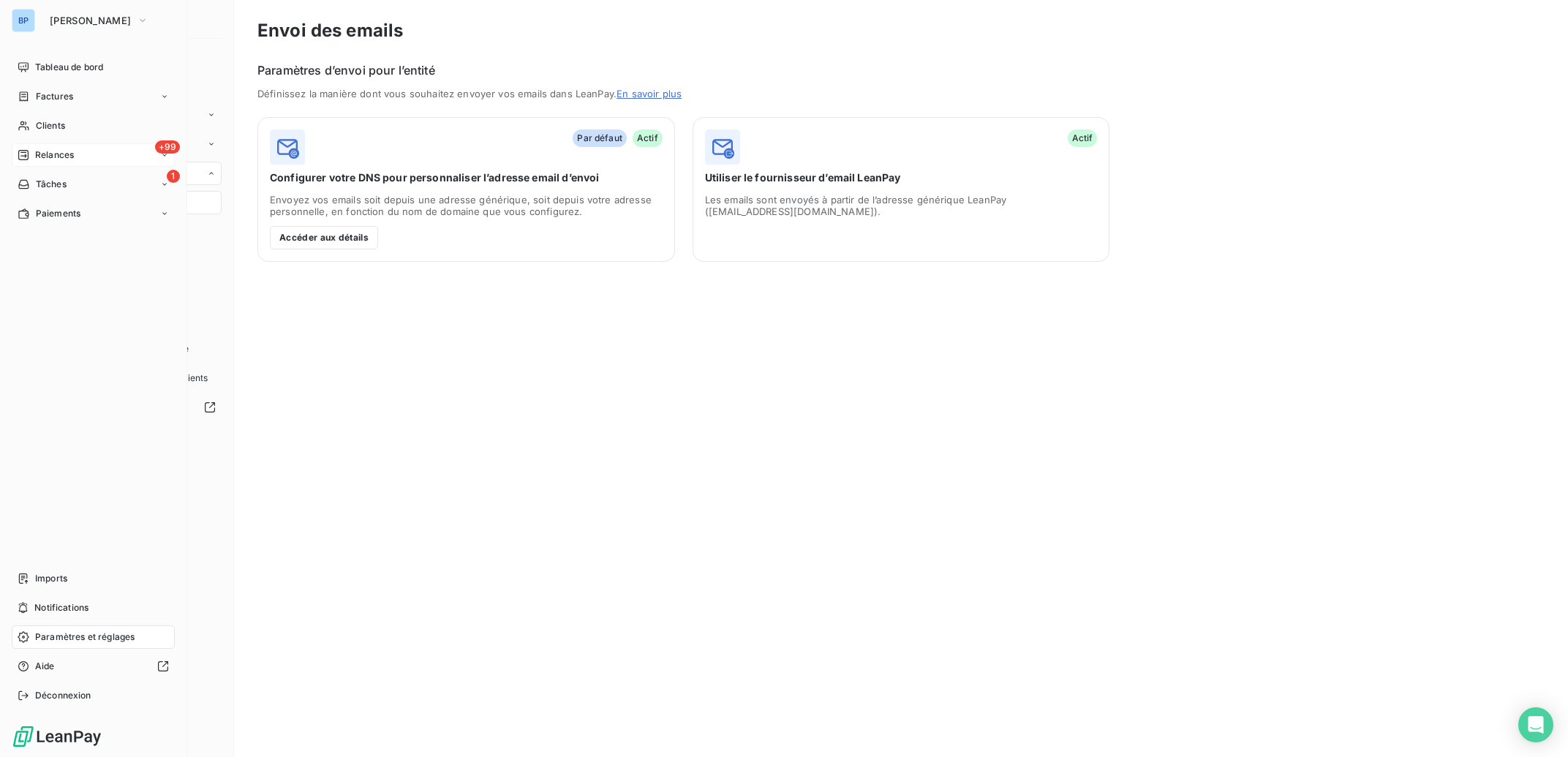
click at [58, 156] on span "Relances" at bounding box center [54, 155] width 39 height 13
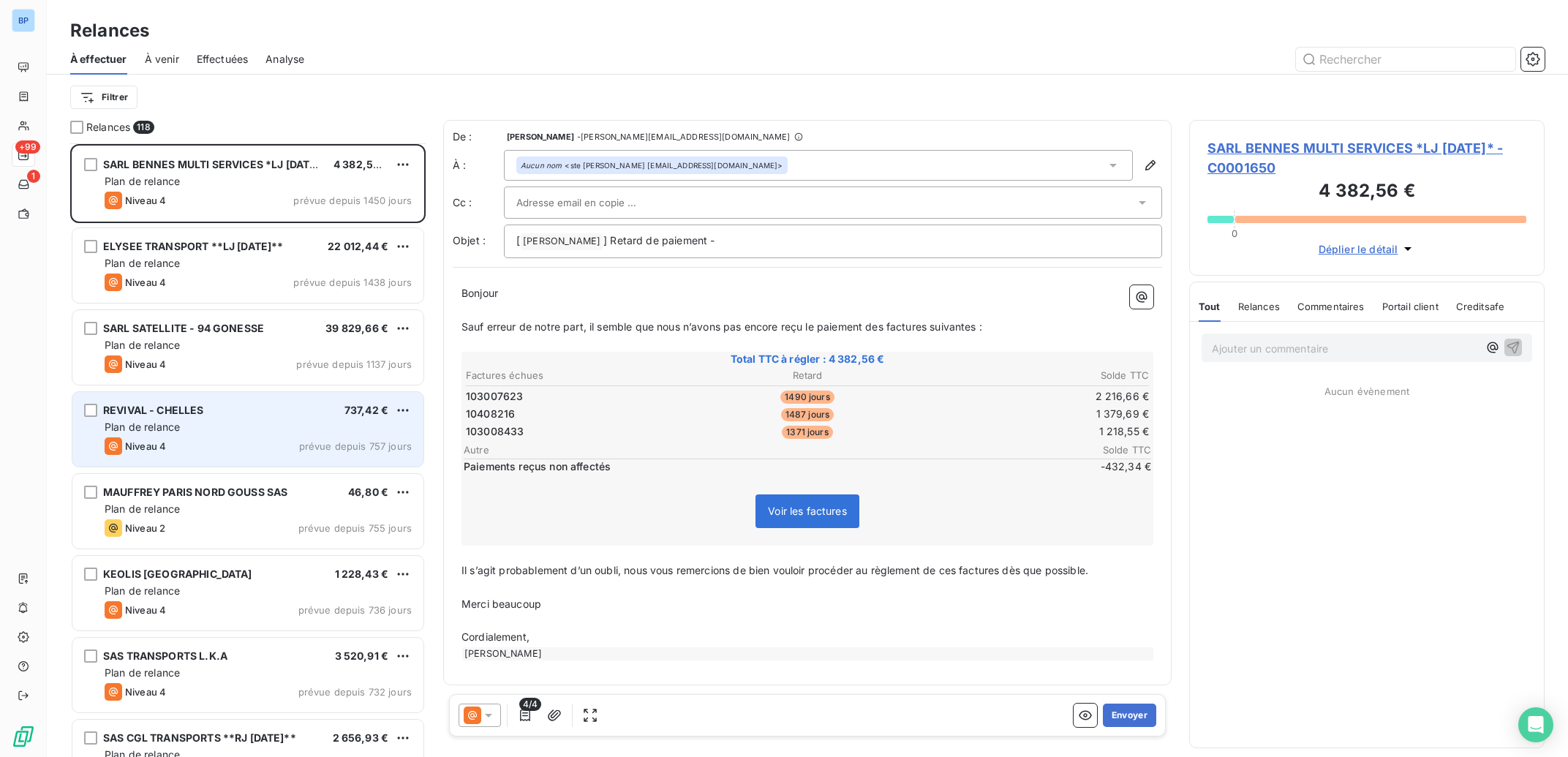
scroll to position [73, 0]
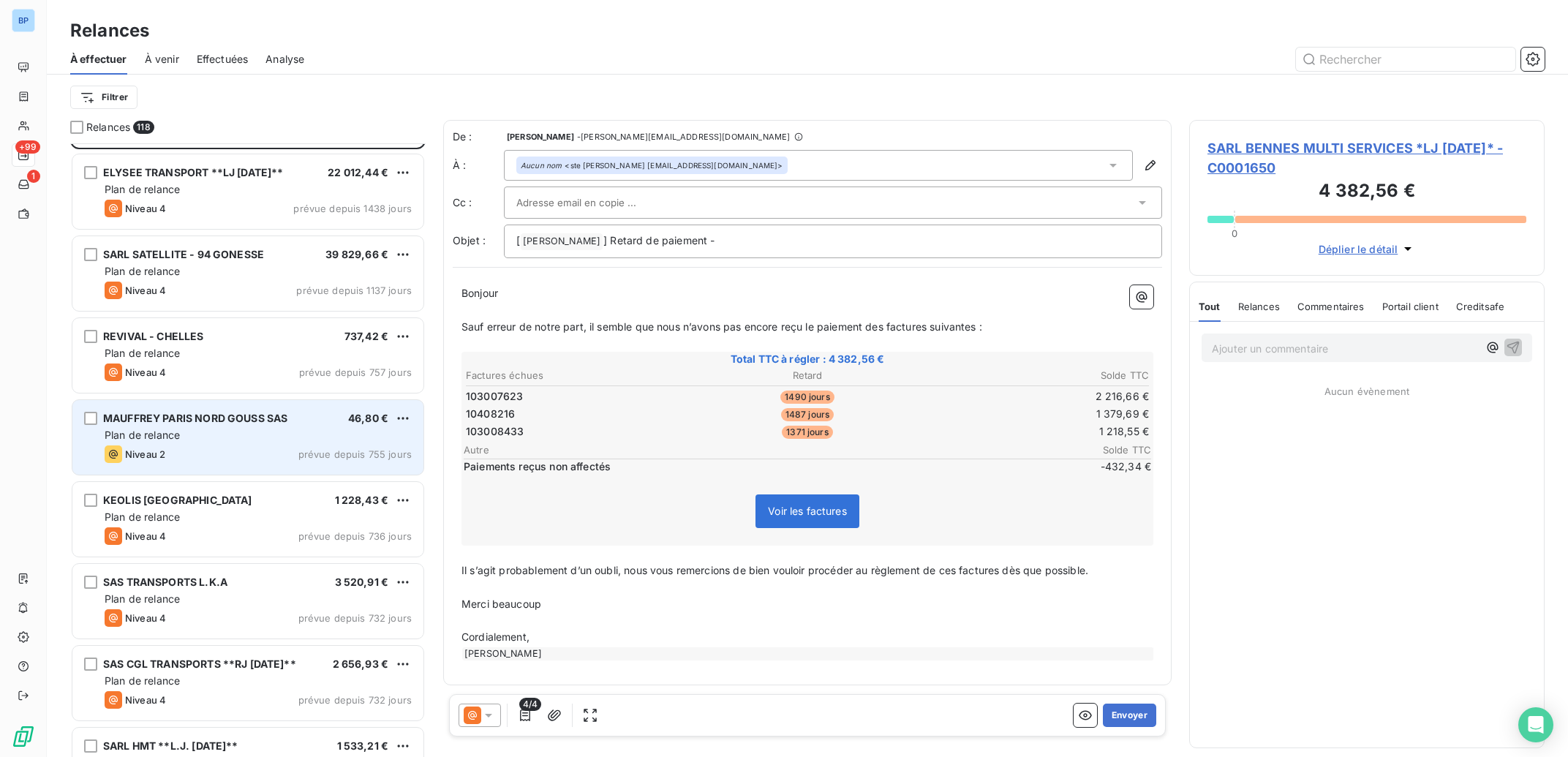
click at [285, 438] on div "Plan de relance" at bounding box center [258, 435] width 307 height 15
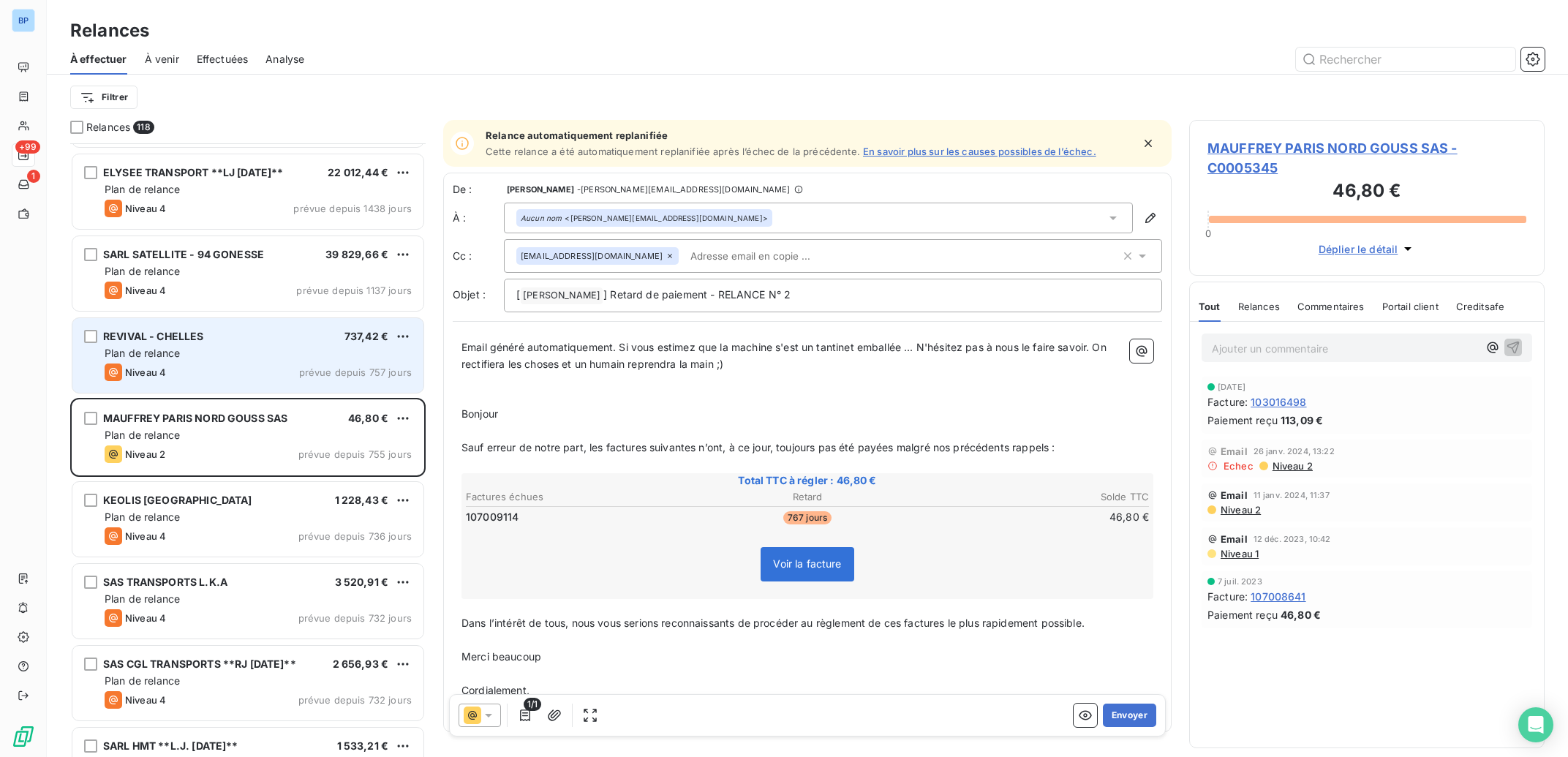
click at [311, 357] on div "Plan de relance" at bounding box center [258, 353] width 307 height 15
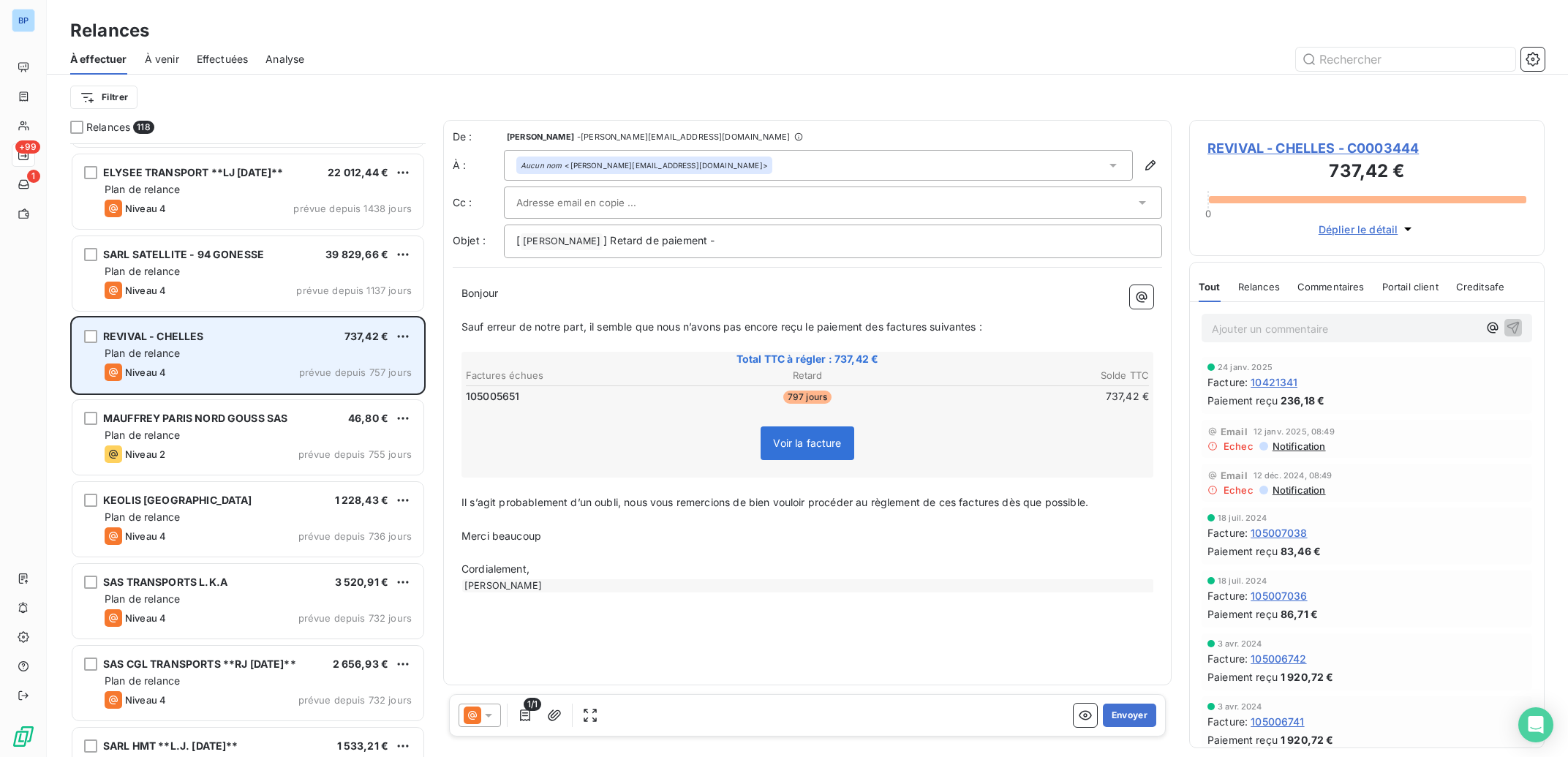
scroll to position [1, 1]
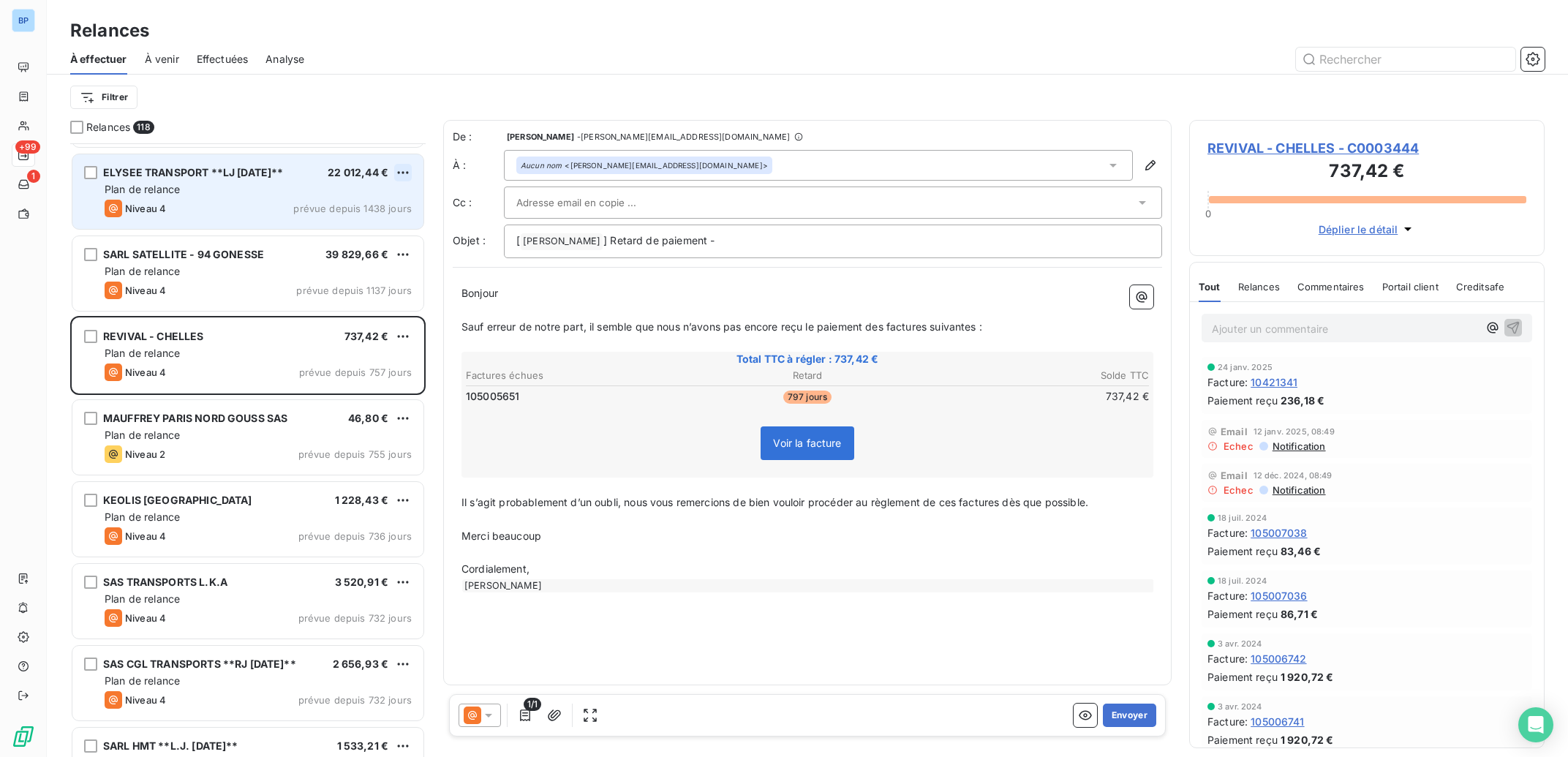
click at [401, 170] on html "BP +99 1 Relances À effectuer À venir Effectuées Analyse Filtrer Relances 118 S…" at bounding box center [784, 378] width 1568 height 757
click at [355, 227] on div "Passer cette action" at bounding box center [340, 228] width 131 height 24
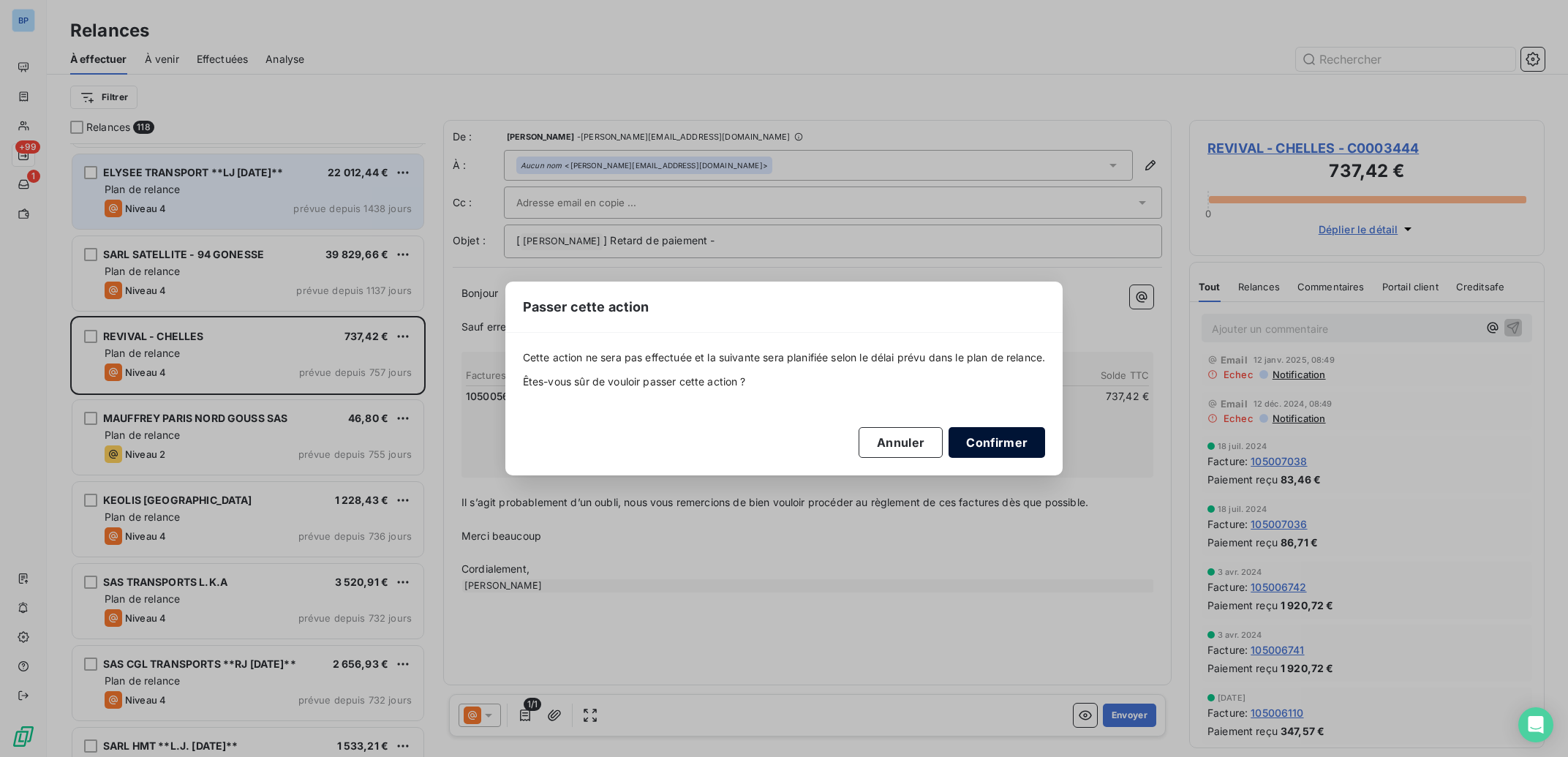
click at [1001, 439] on button "Confirmer" at bounding box center [997, 442] width 96 height 31
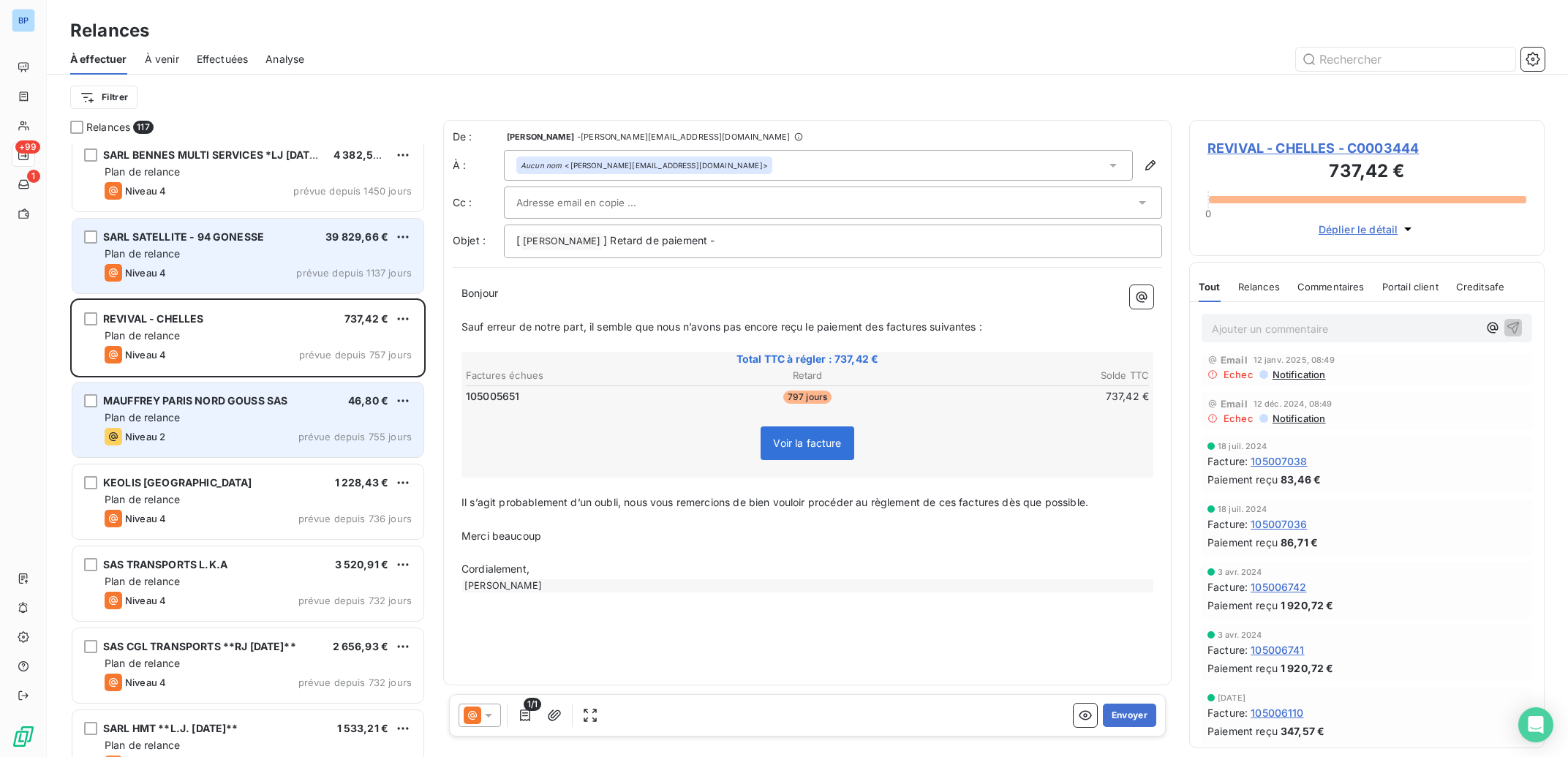
scroll to position [0, 0]
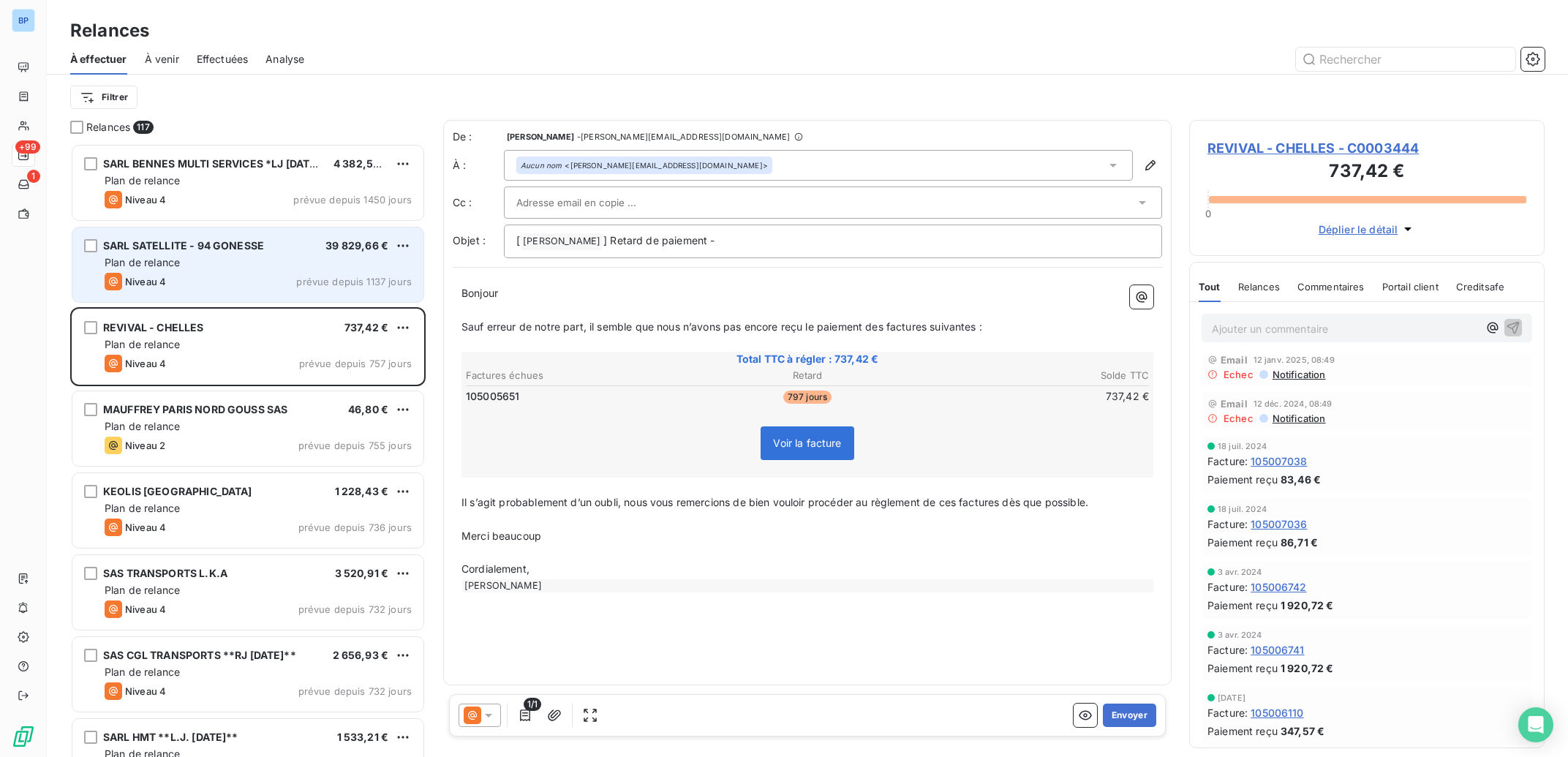
click at [409, 162] on html "BP +99 1 Relances À effectuer À venir Effectuées Analyse Filtrer Relances 117 S…" at bounding box center [784, 378] width 1568 height 757
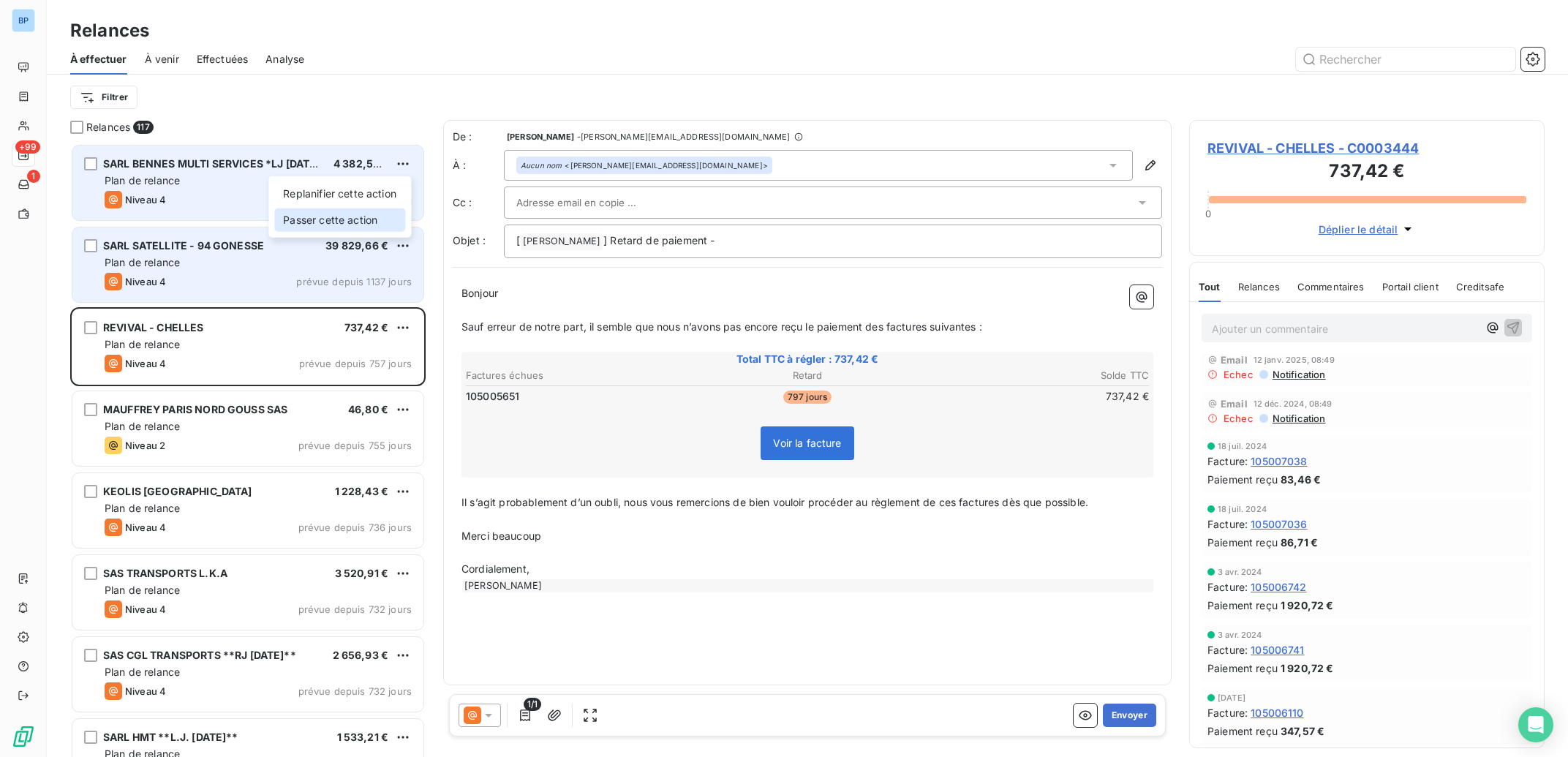
click at [373, 216] on div "Passer cette action" at bounding box center [340, 220] width 131 height 24
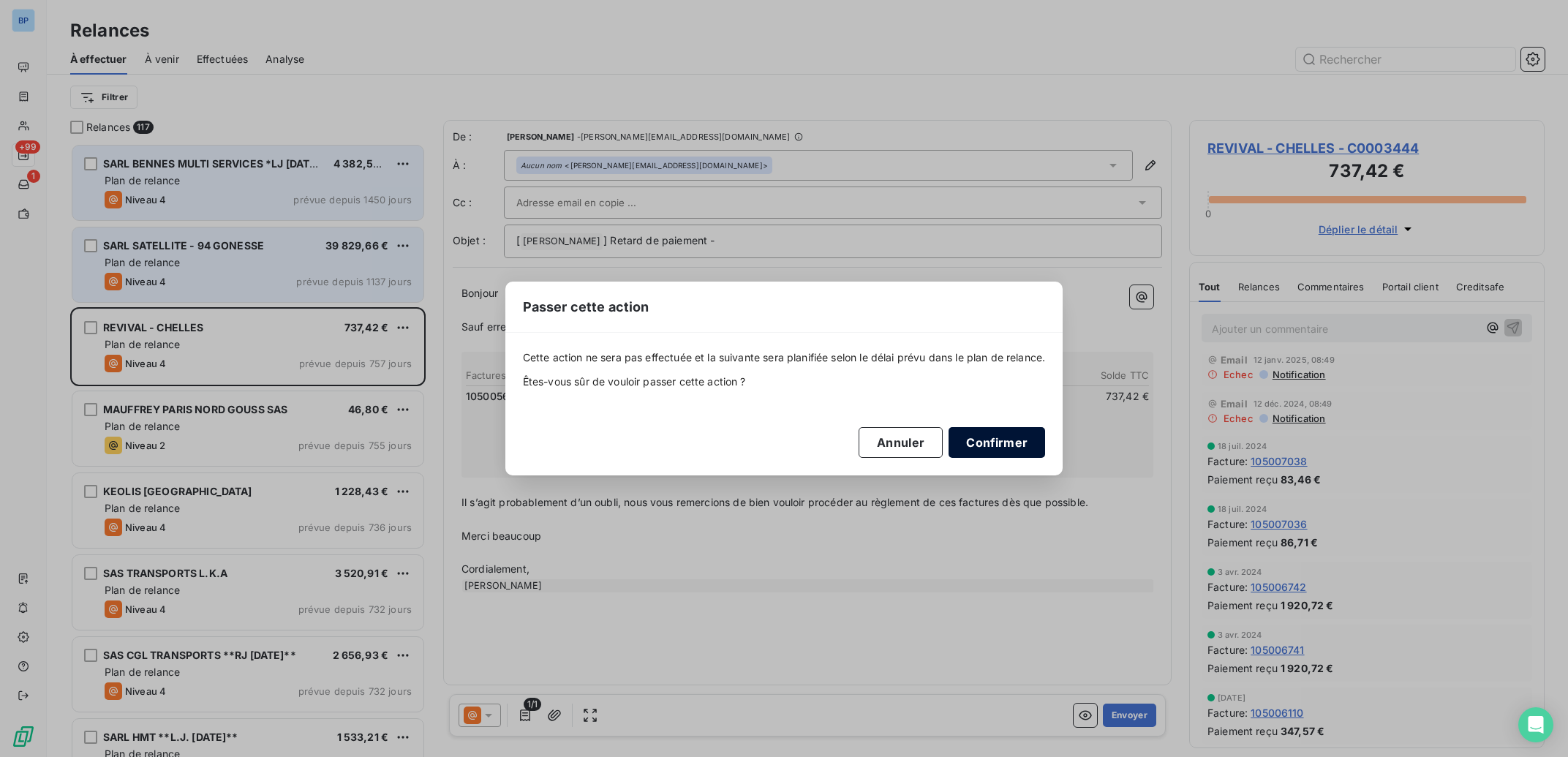
click at [1004, 442] on button "Confirmer" at bounding box center [997, 442] width 96 height 31
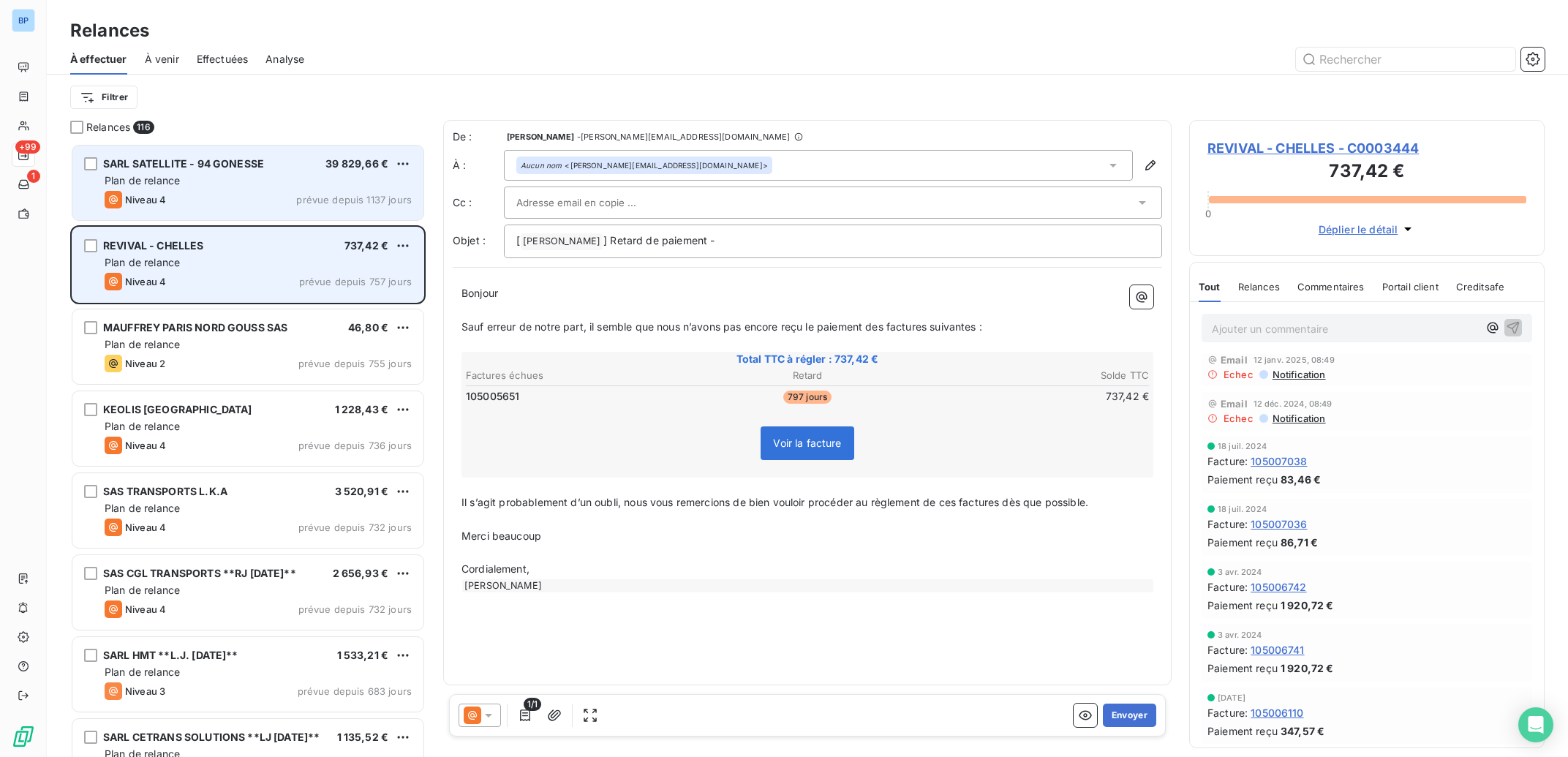
click at [381, 185] on div "Plan de relance" at bounding box center [258, 180] width 307 height 15
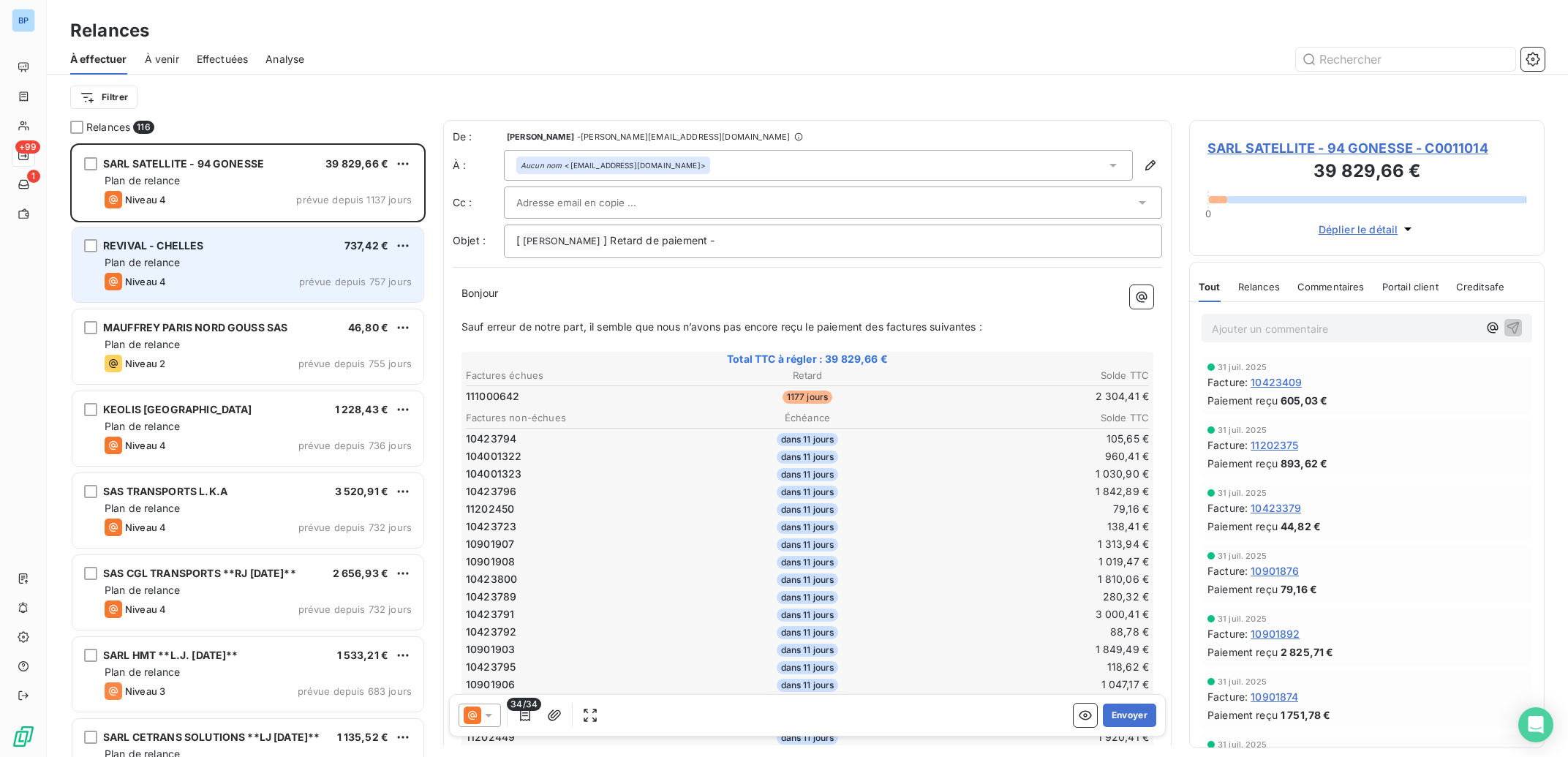
click at [310, 270] on div "REVIVAL - CHELLES 737,42 € Plan de relance Niveau 4 prévue depuis 757 jours" at bounding box center [248, 265] width 351 height 74
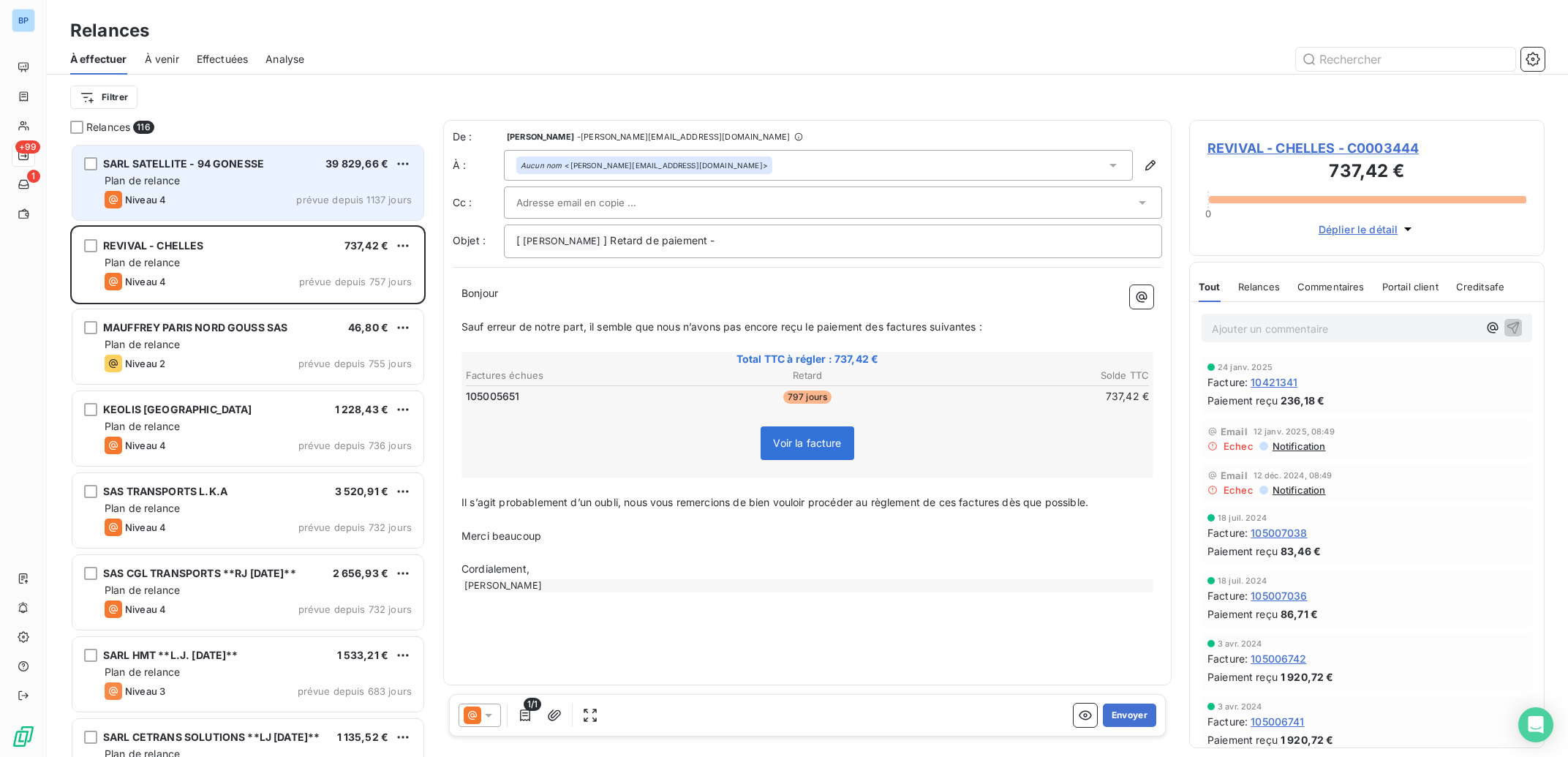
click at [316, 191] on div "SARL SATELLITE - 94 GONESSE 39 829,66 € Plan de relance Niveau 4 prévue depuis …" at bounding box center [248, 183] width 351 height 74
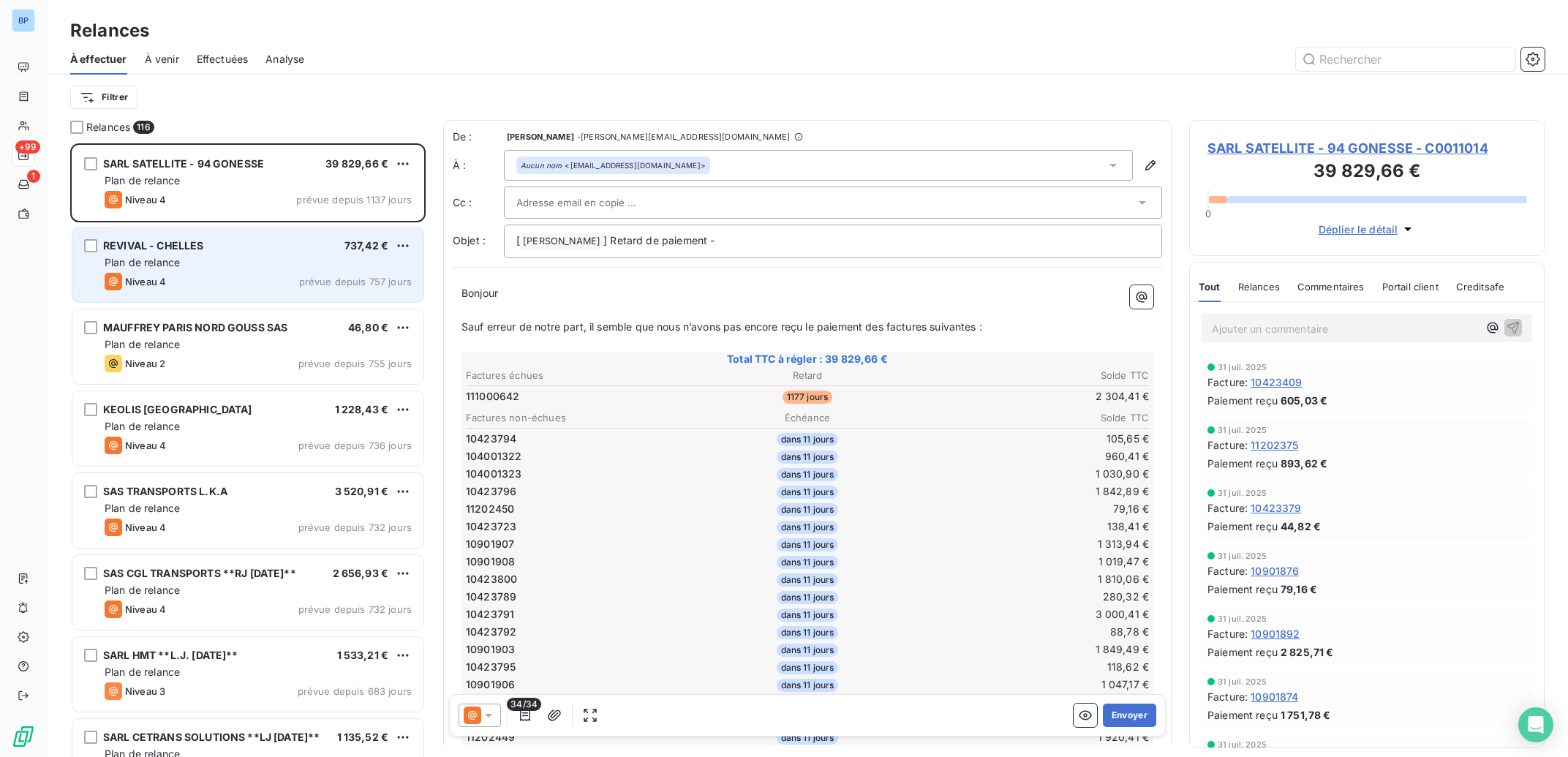
click at [321, 259] on div "Plan de relance" at bounding box center [258, 262] width 307 height 15
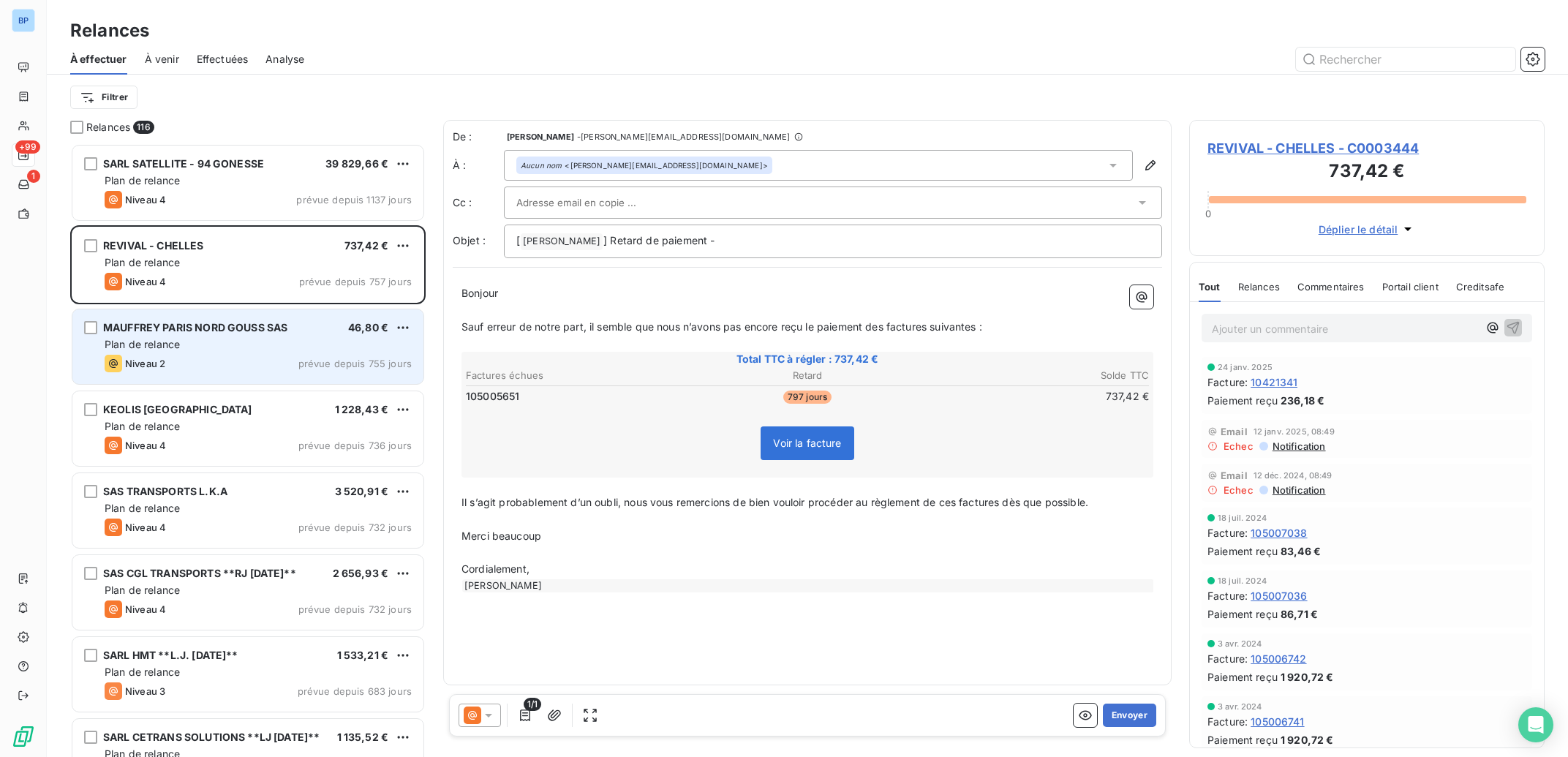
click at [344, 365] on span "prévue depuis 755 jours" at bounding box center [355, 363] width 113 height 12
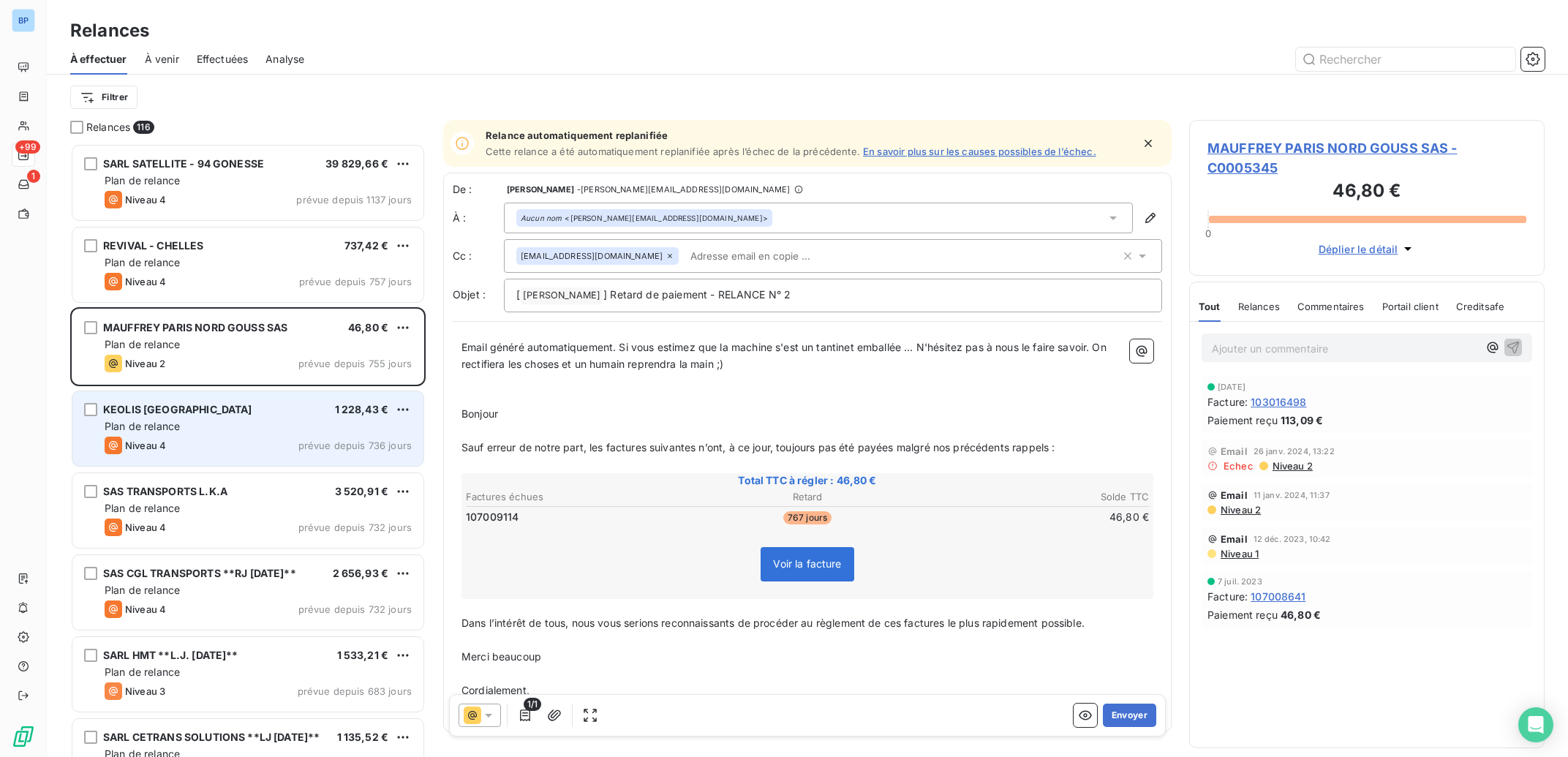
click at [328, 439] on div "Niveau 4 prévue depuis 736 jours" at bounding box center [258, 445] width 307 height 17
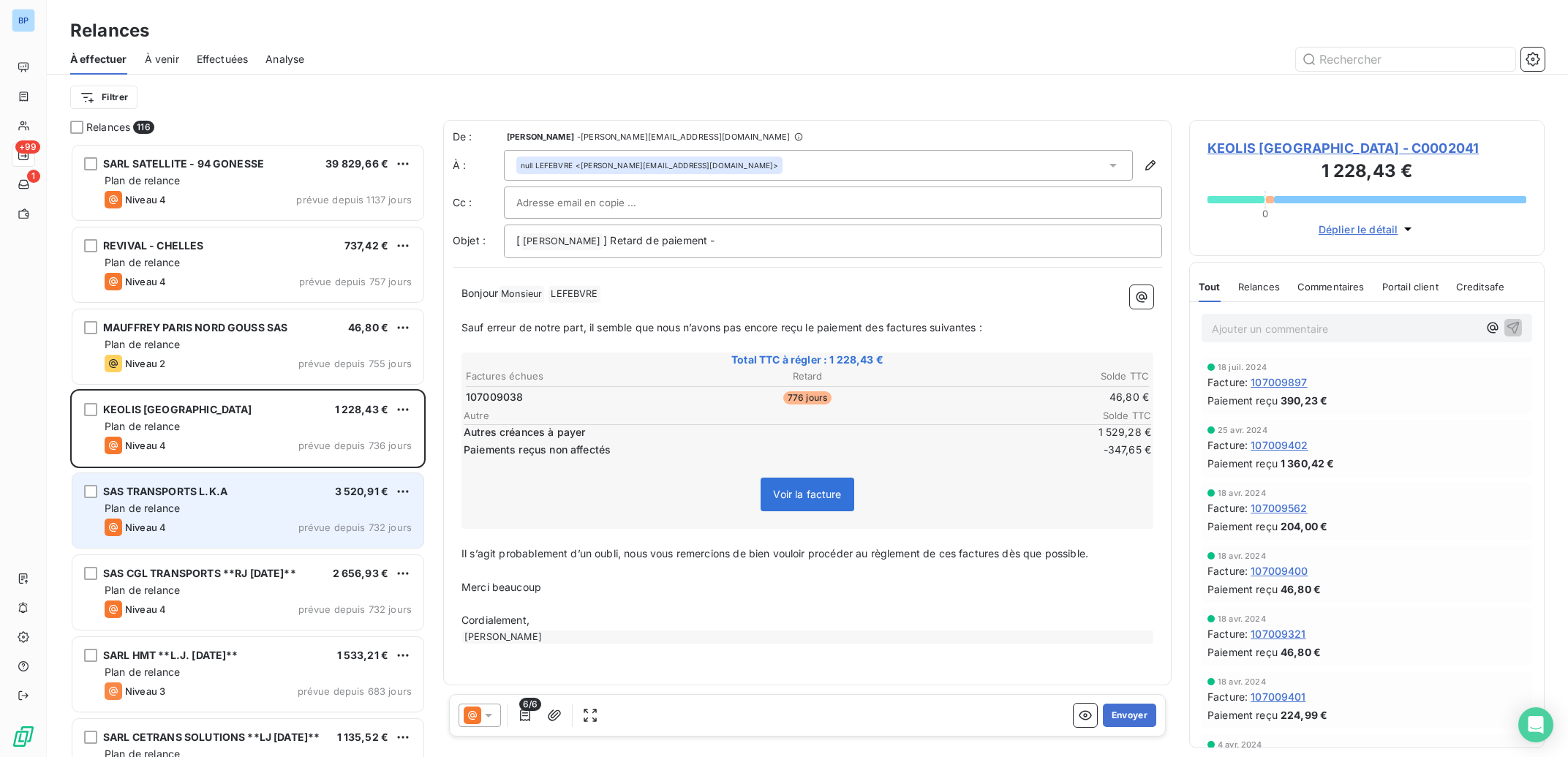
click at [328, 496] on div "SAS TRANSPORTS L.K.A 3 520,91 €" at bounding box center [258, 491] width 307 height 13
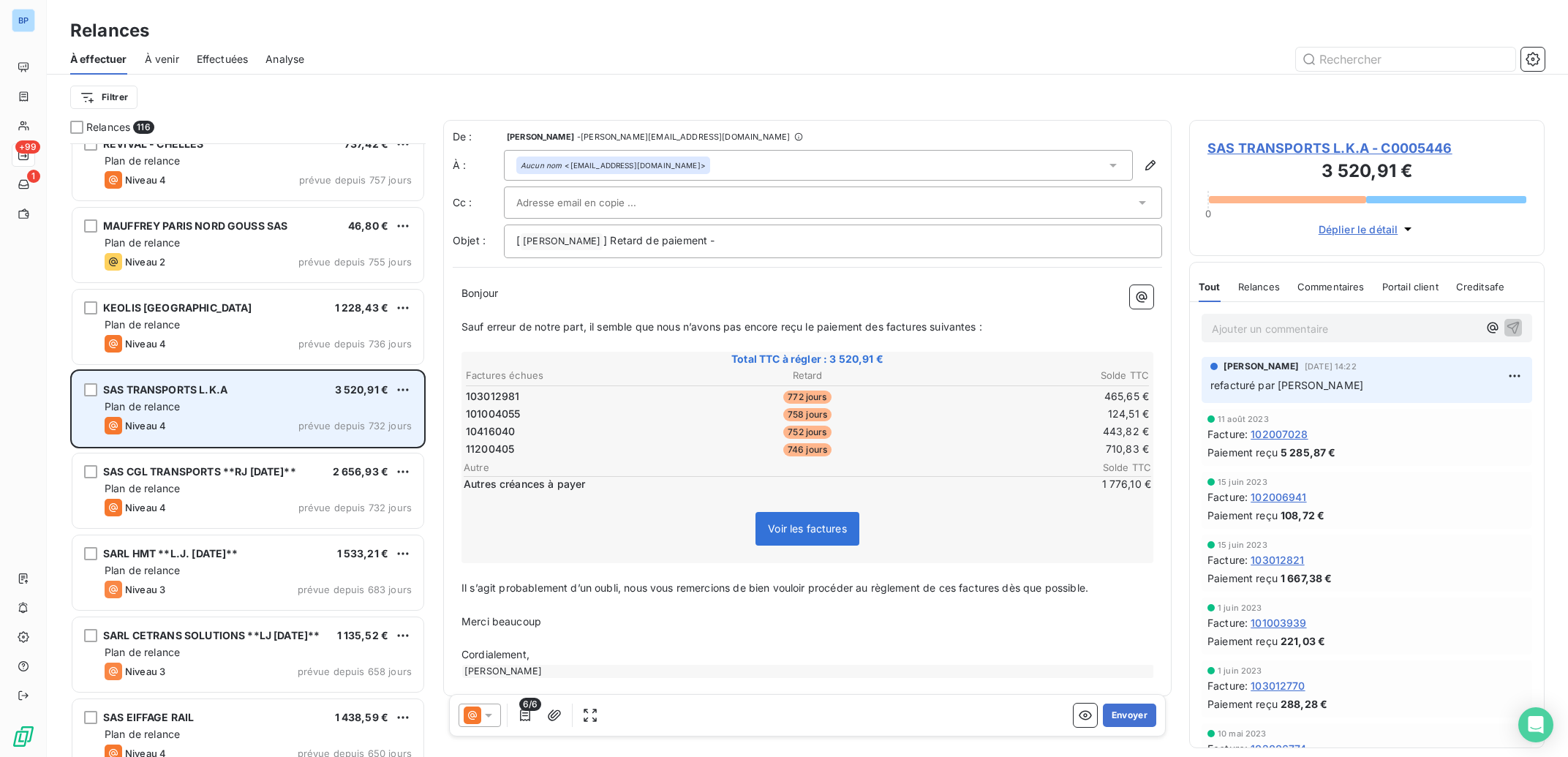
scroll to position [148, 0]
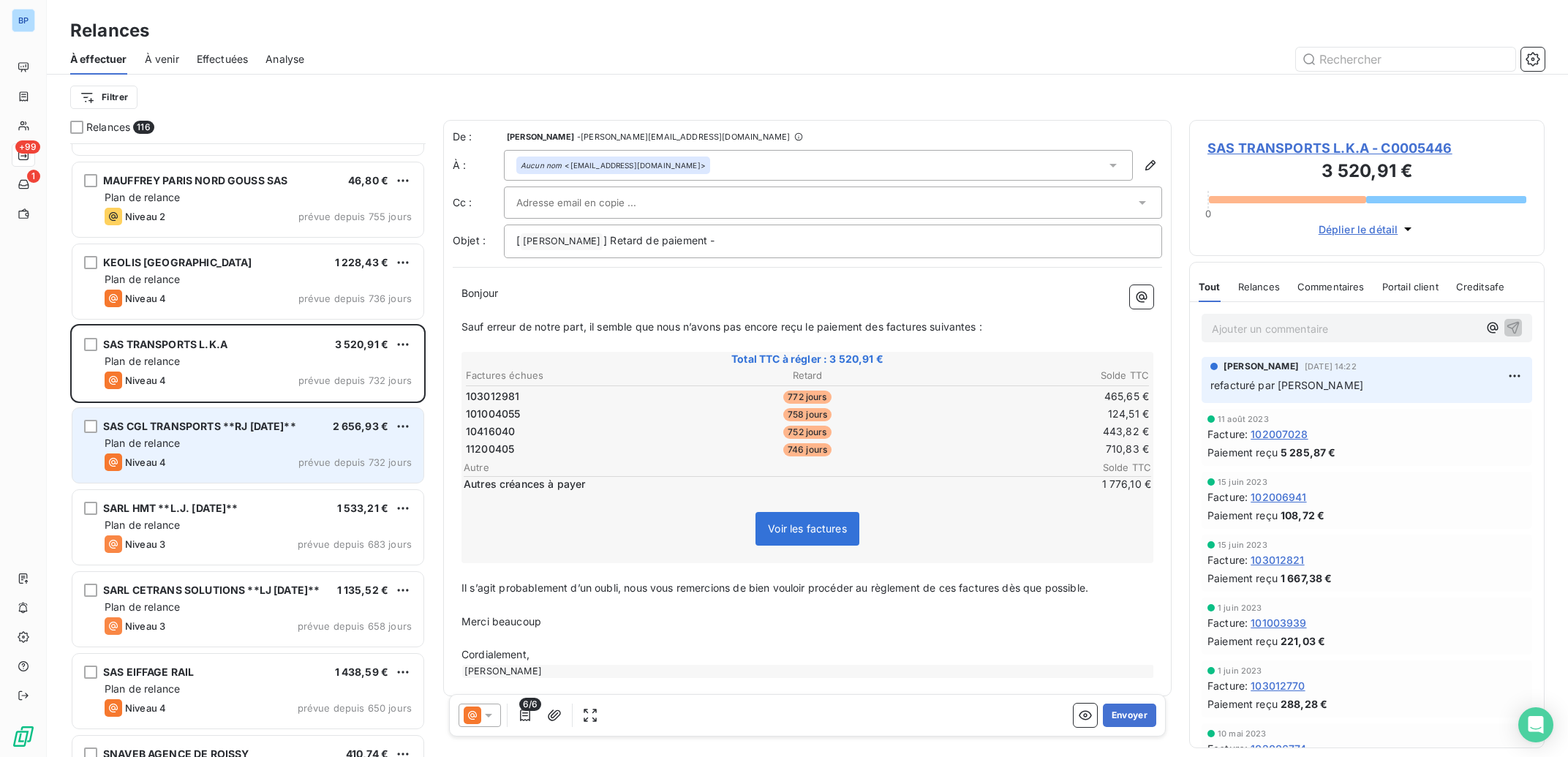
click at [343, 454] on div "Niveau 4 prévue depuis 732 jours" at bounding box center [258, 462] width 307 height 17
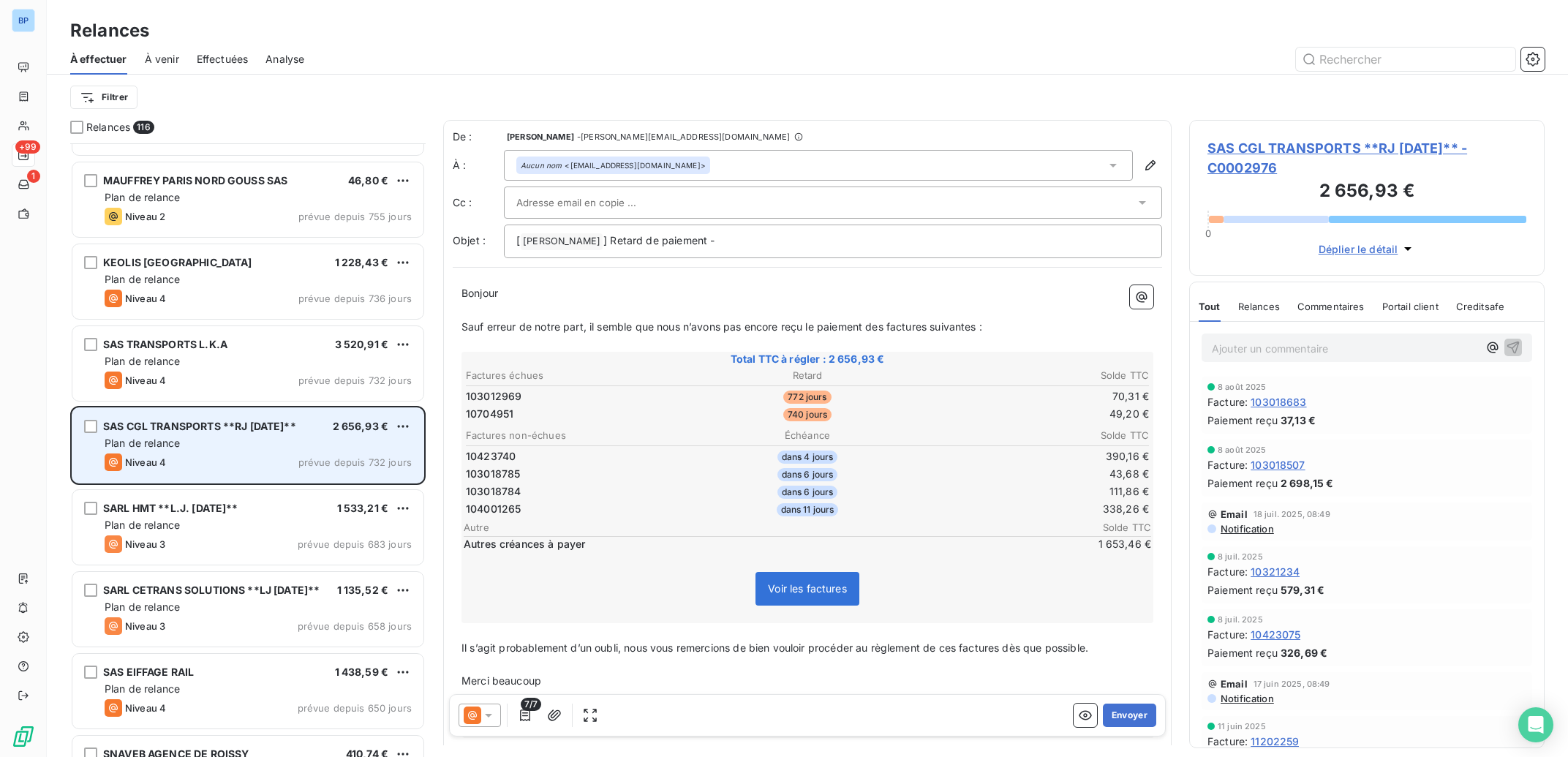
scroll to position [220, 0]
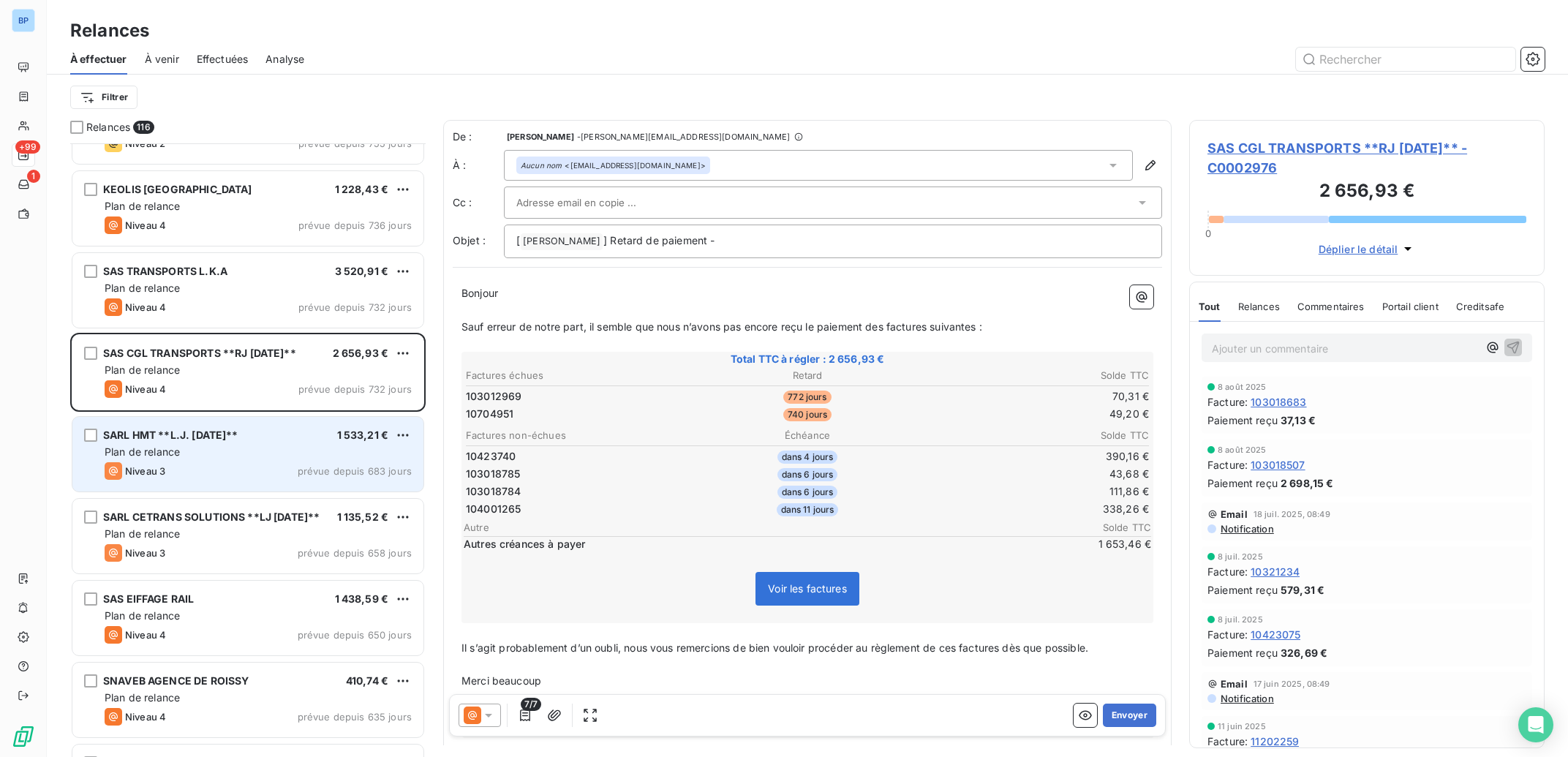
click at [337, 454] on div "Plan de relance" at bounding box center [258, 452] width 307 height 15
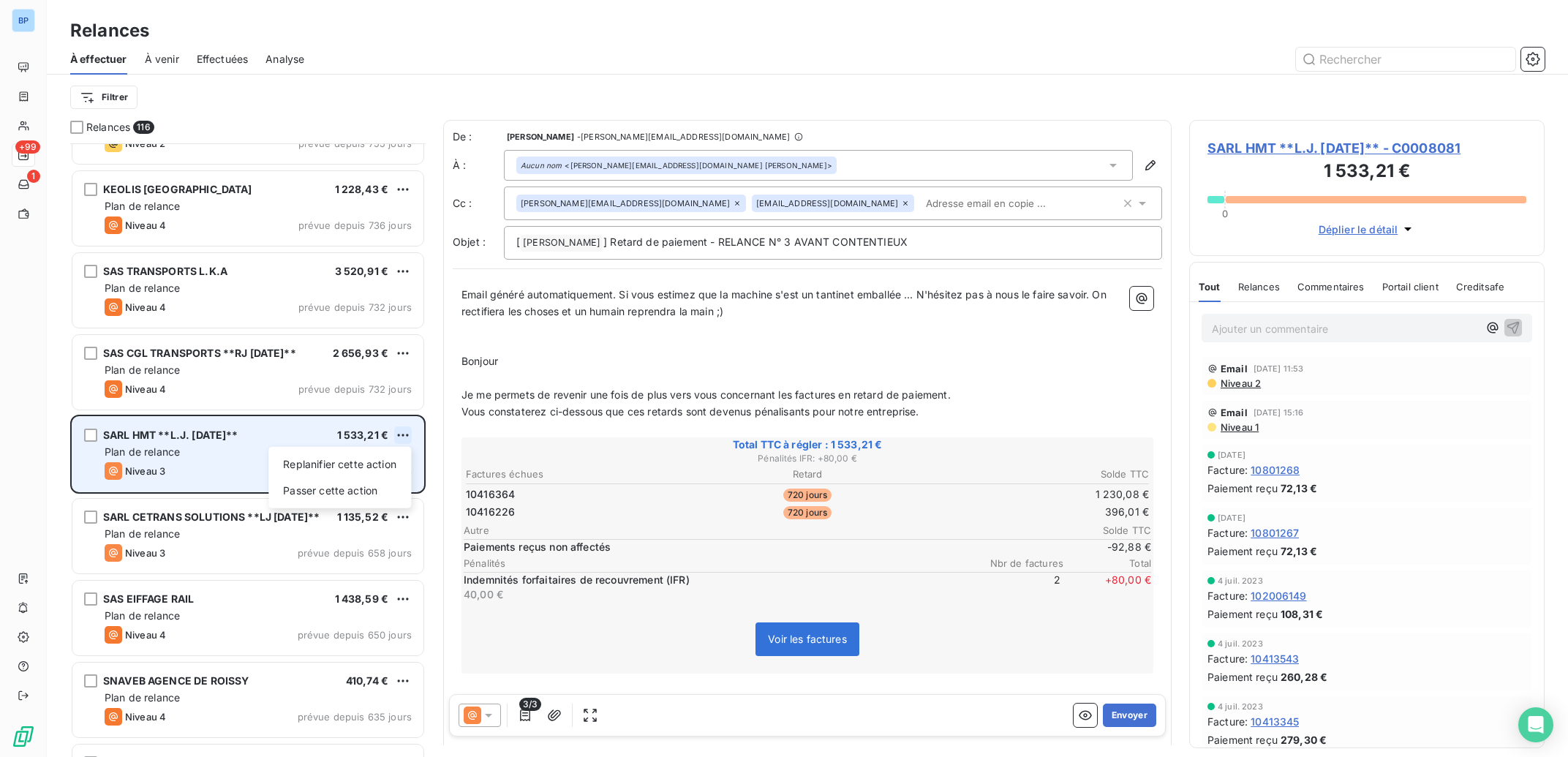
click at [412, 432] on html "BP +99 1 Relances À effectuer À venir Effectuées Analyse Filtrer Relances 116 R…" at bounding box center [784, 378] width 1568 height 757
click at [360, 489] on div "Passer cette action" at bounding box center [340, 491] width 131 height 24
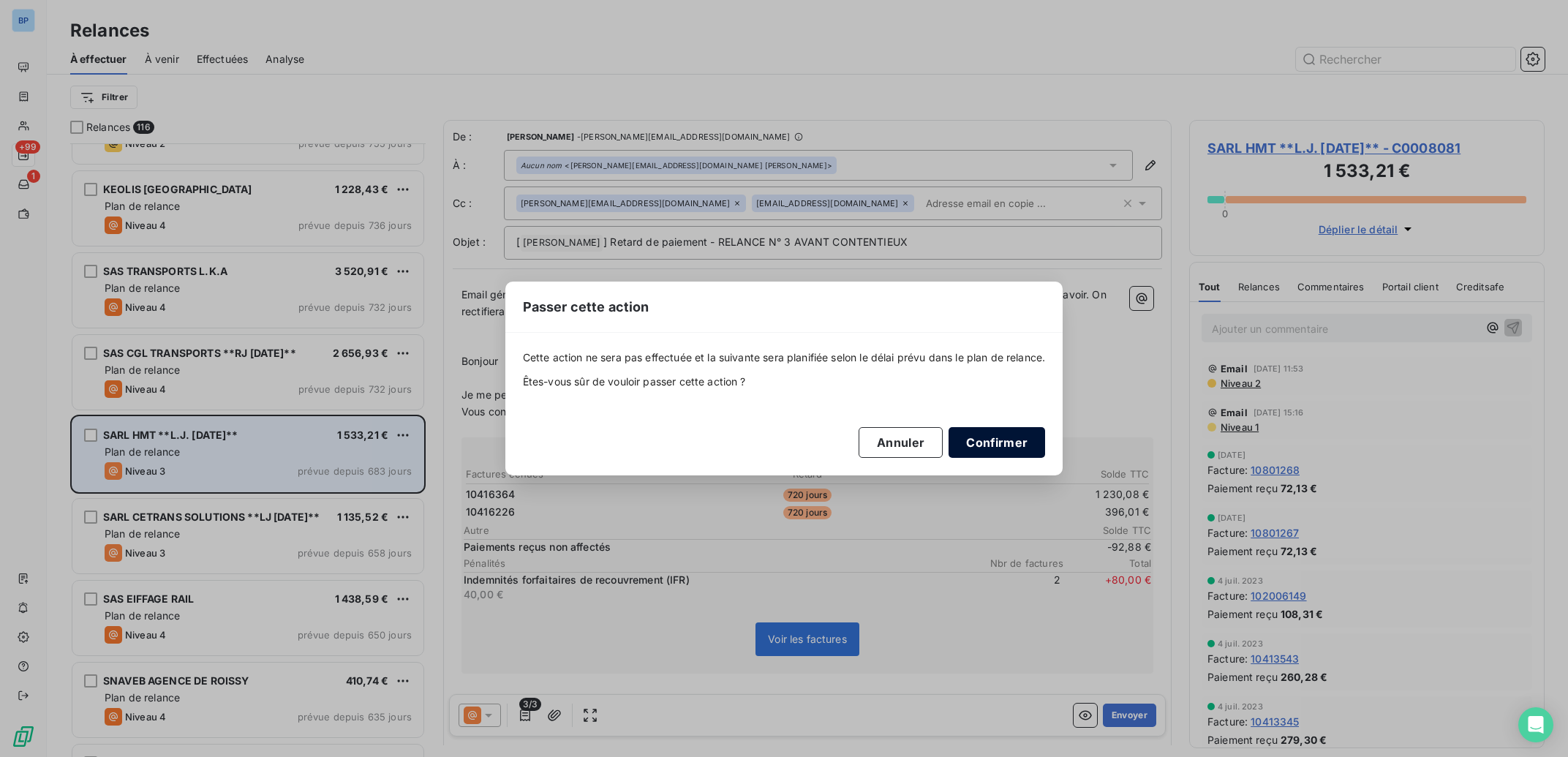
click at [968, 439] on button "Confirmer" at bounding box center [997, 442] width 96 height 31
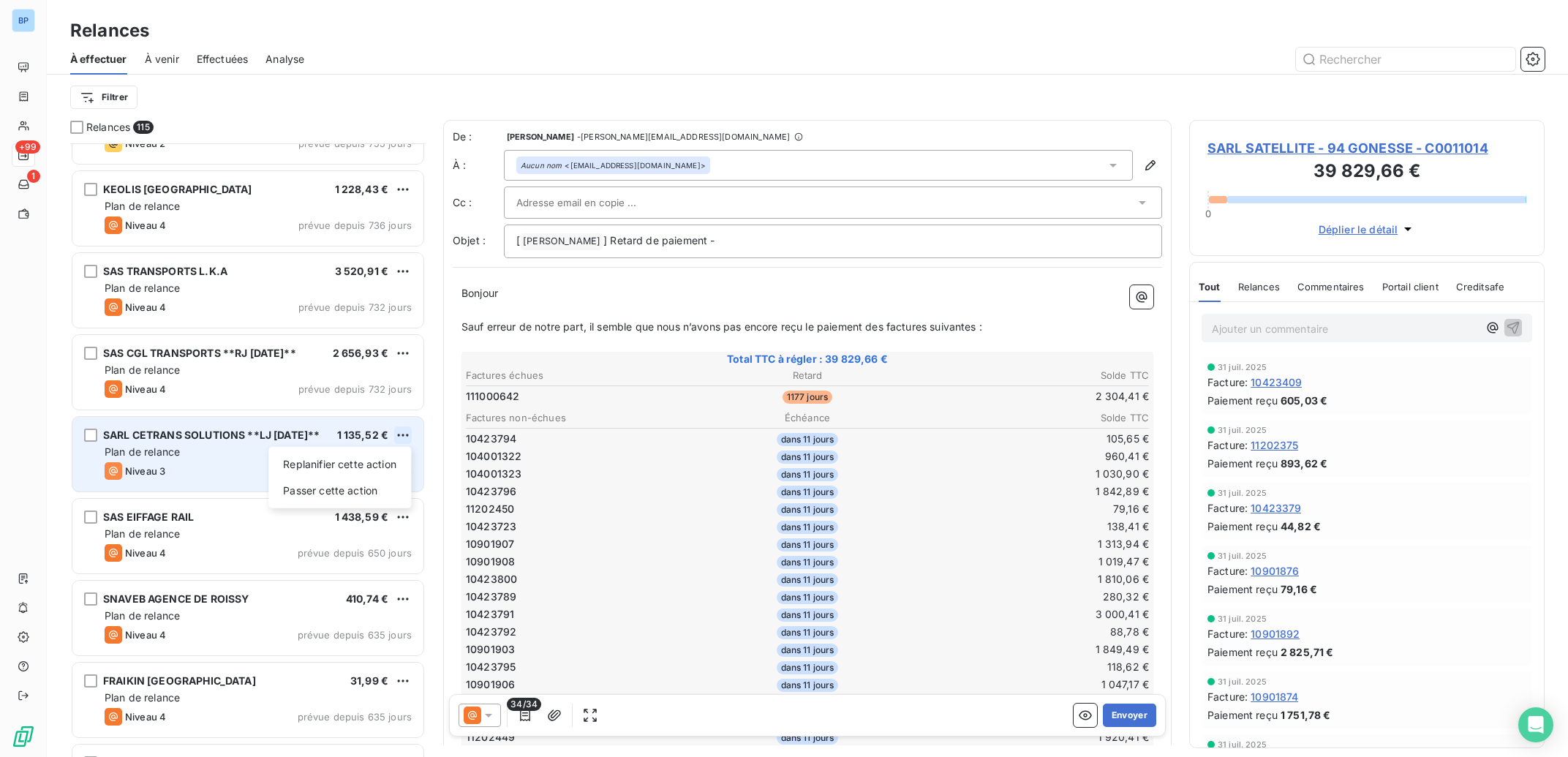
click at [405, 433] on html "BP +99 1 Relances À effectuer À venir Effectuées Analyse Filtrer Relances 115 R…" at bounding box center [784, 378] width 1568 height 757
click at [367, 489] on div "Passer cette action" at bounding box center [340, 491] width 131 height 24
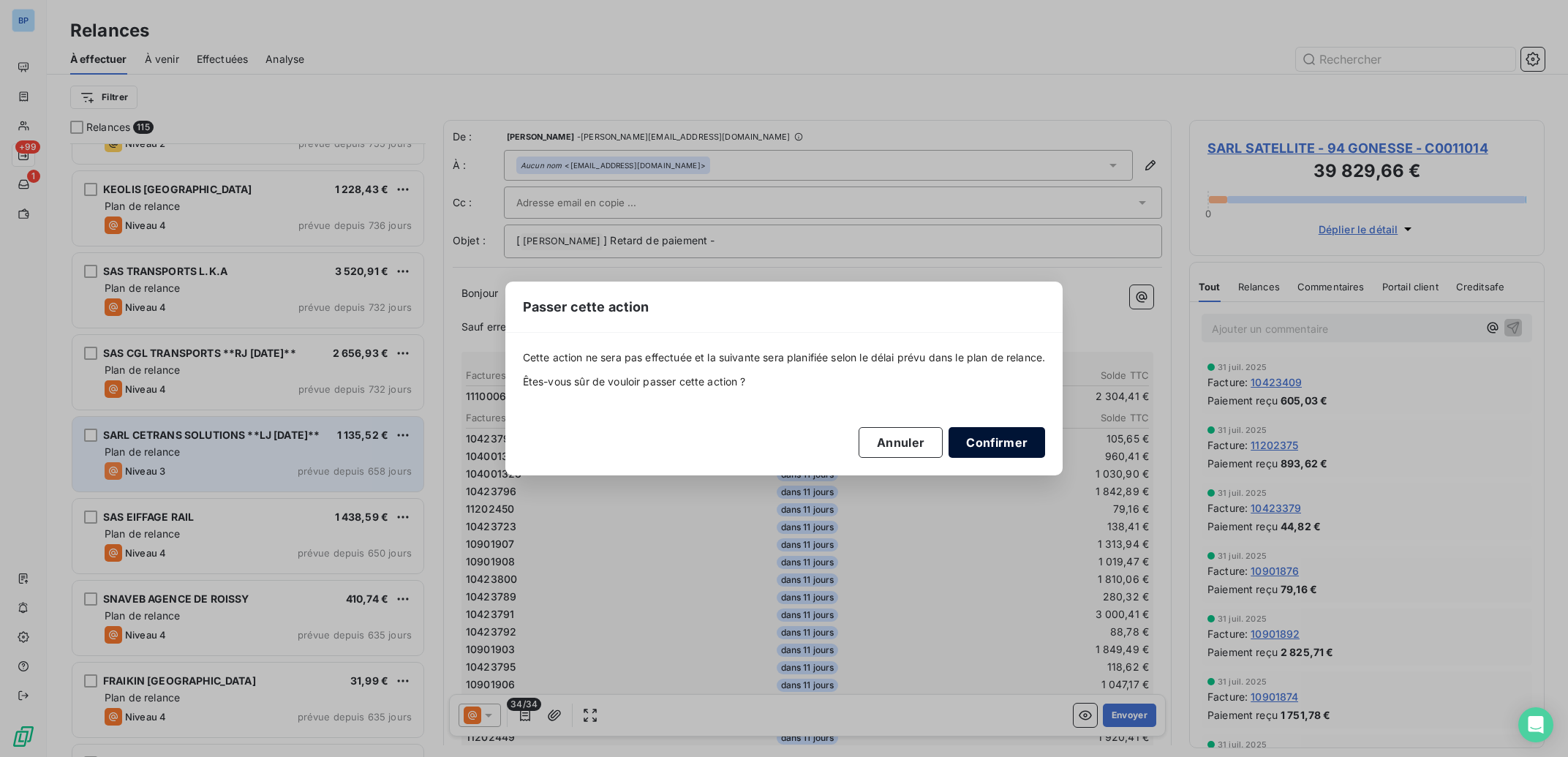
click at [979, 446] on button "Confirmer" at bounding box center [997, 442] width 96 height 31
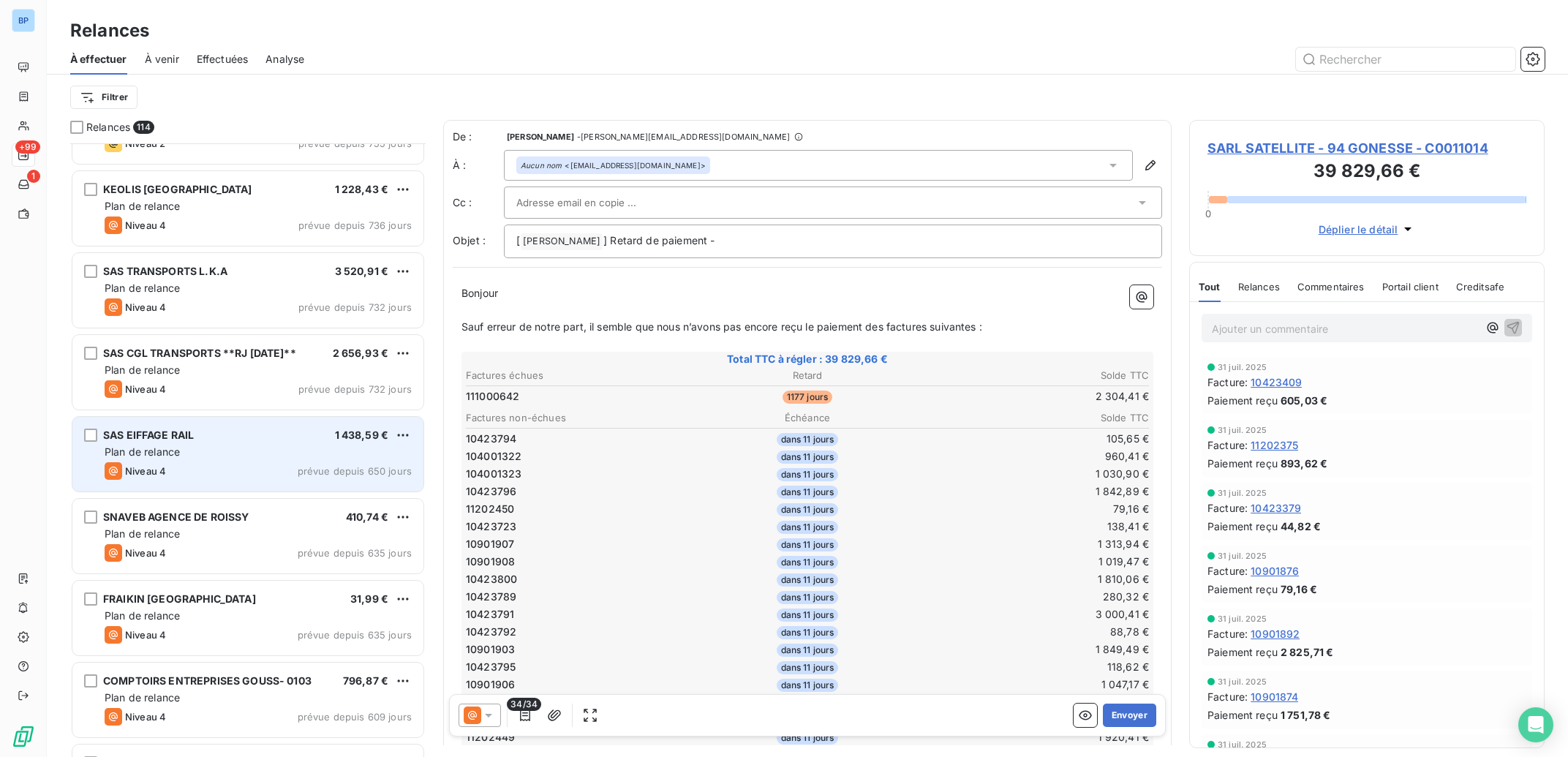
click at [296, 465] on div "Niveau 4 prévue depuis 650 jours" at bounding box center [258, 471] width 307 height 17
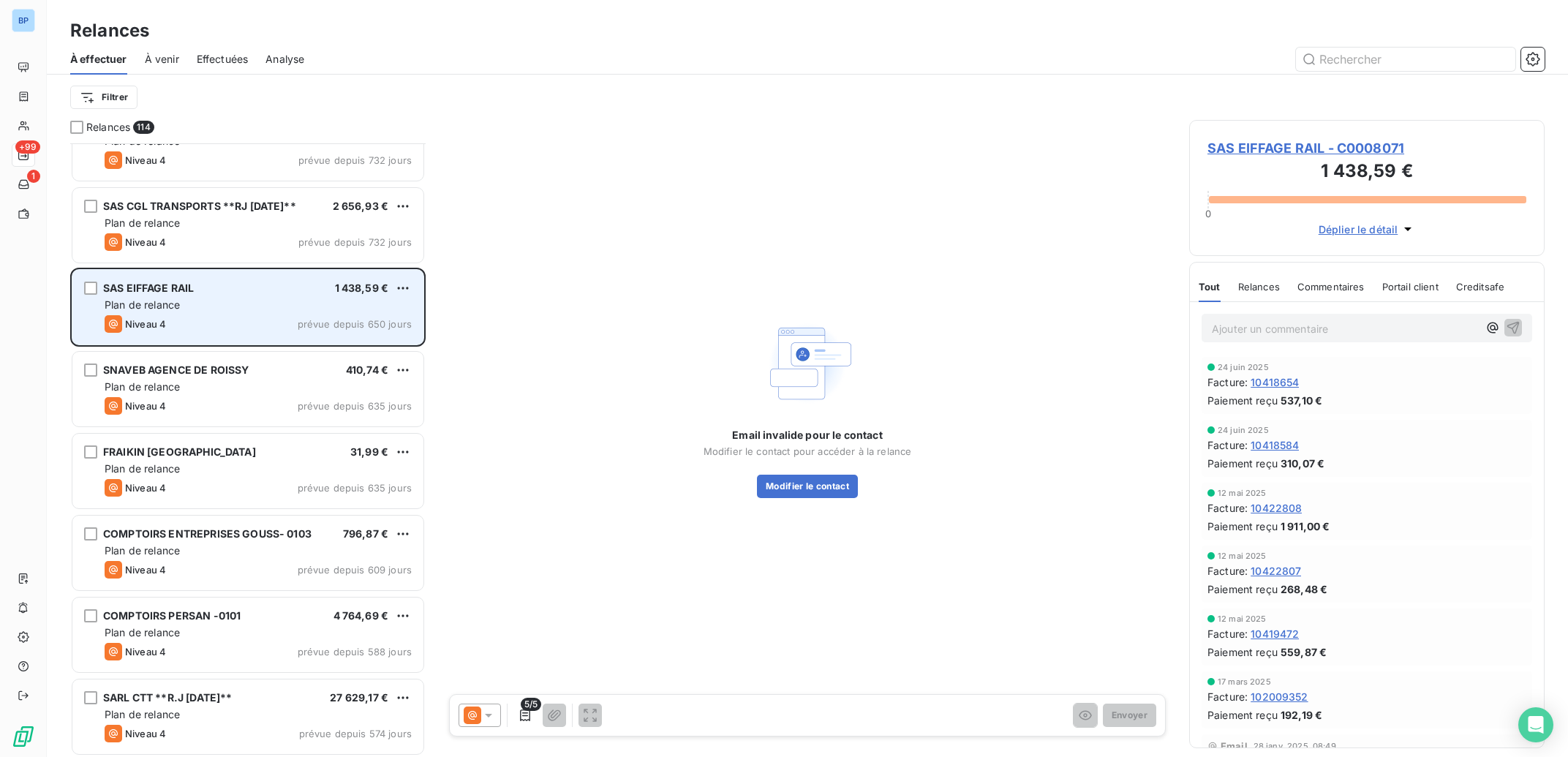
click at [301, 465] on div "Plan de relance" at bounding box center [258, 469] width 307 height 15
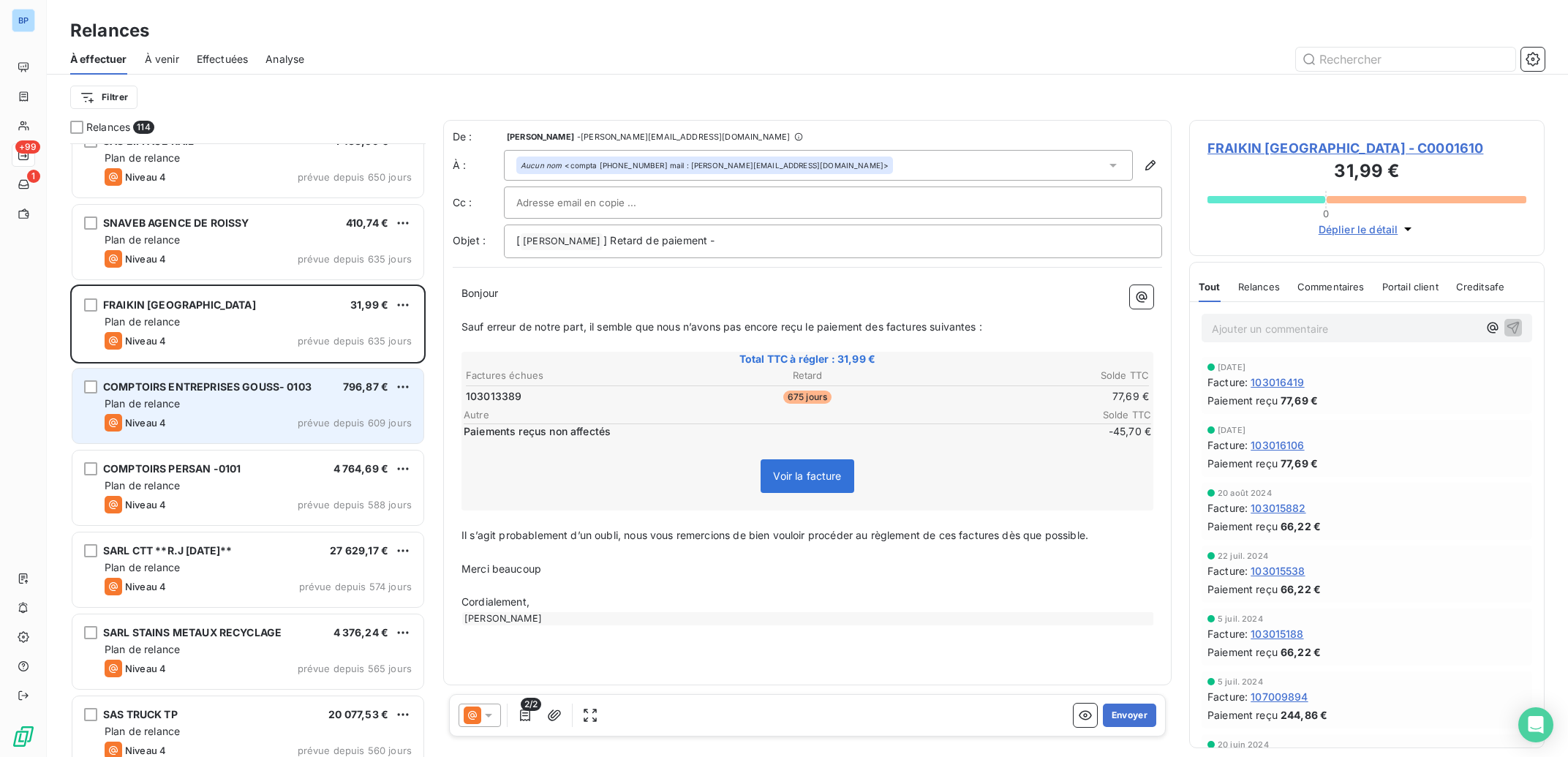
click at [340, 412] on div "COMPTOIRS ENTREPRISES GOUSS- 0103 796,87 € Plan de relance Niveau 4 prévue depu…" at bounding box center [248, 405] width 351 height 74
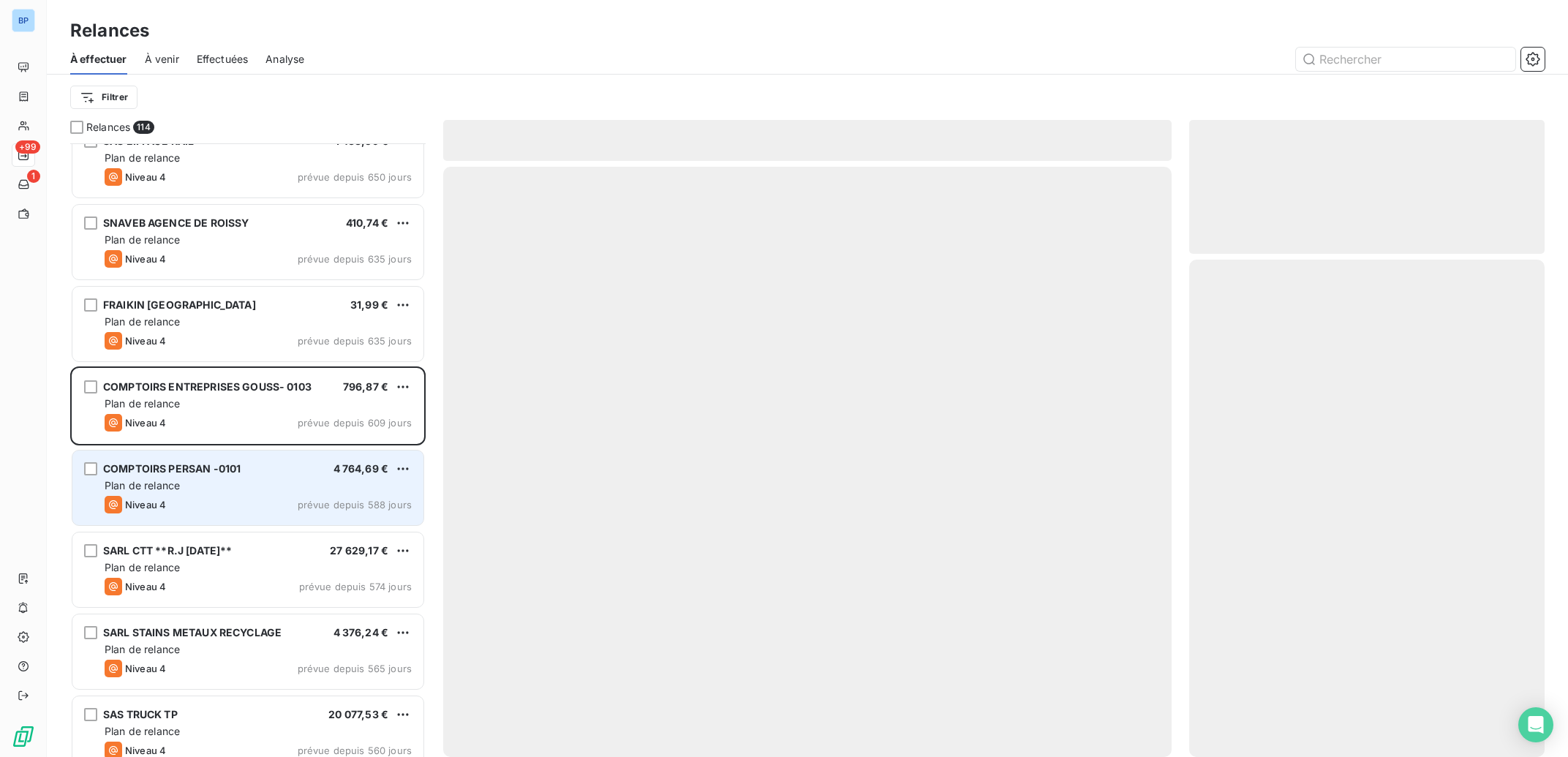
click at [330, 488] on div "Plan de relance" at bounding box center [258, 485] width 307 height 15
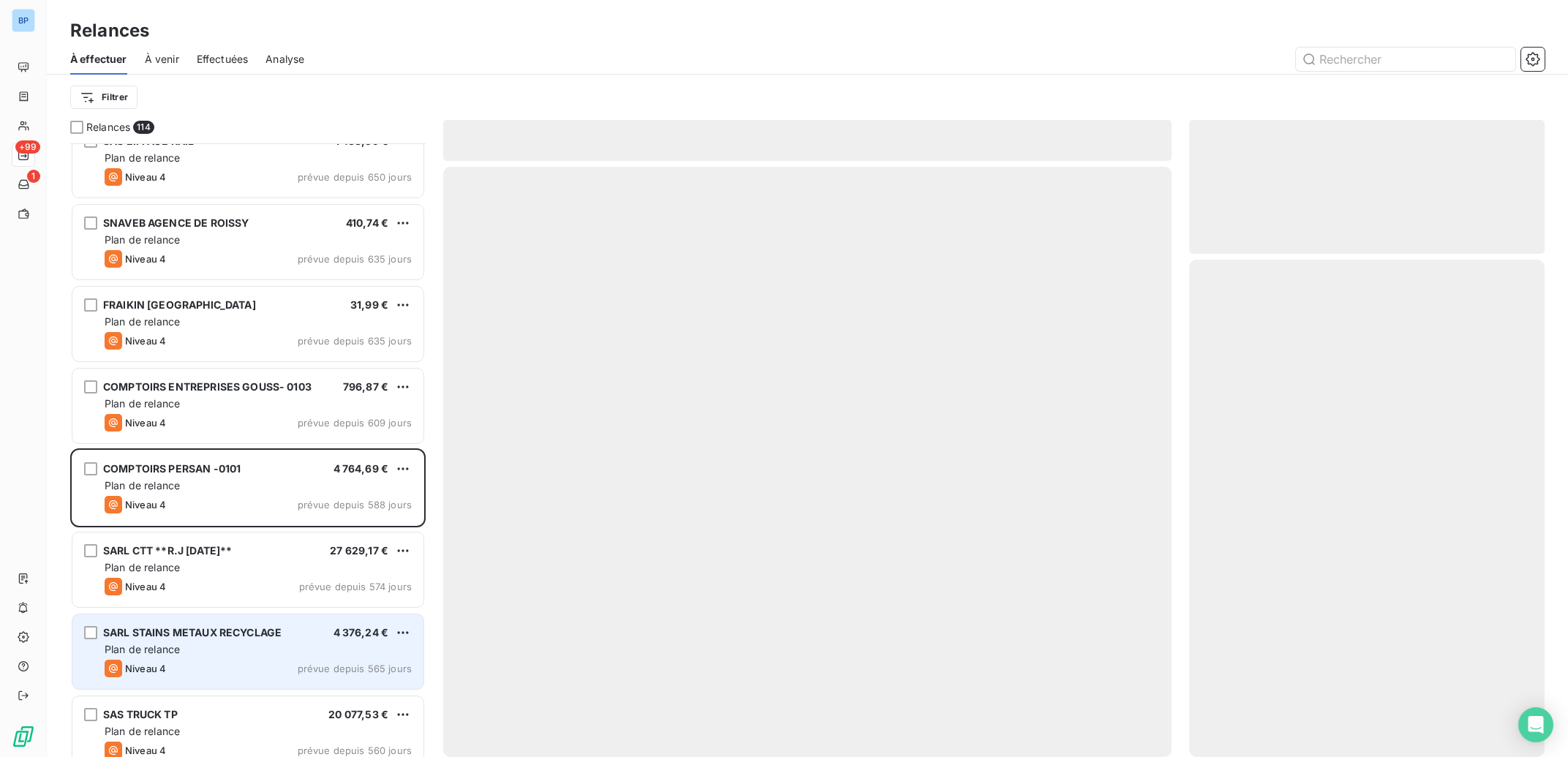
click at [328, 614] on div "SARL STAINS METAUX RECYCLAGE 4 376,24 € Plan de relance Niveau 4 prévue depuis …" at bounding box center [248, 651] width 352 height 76
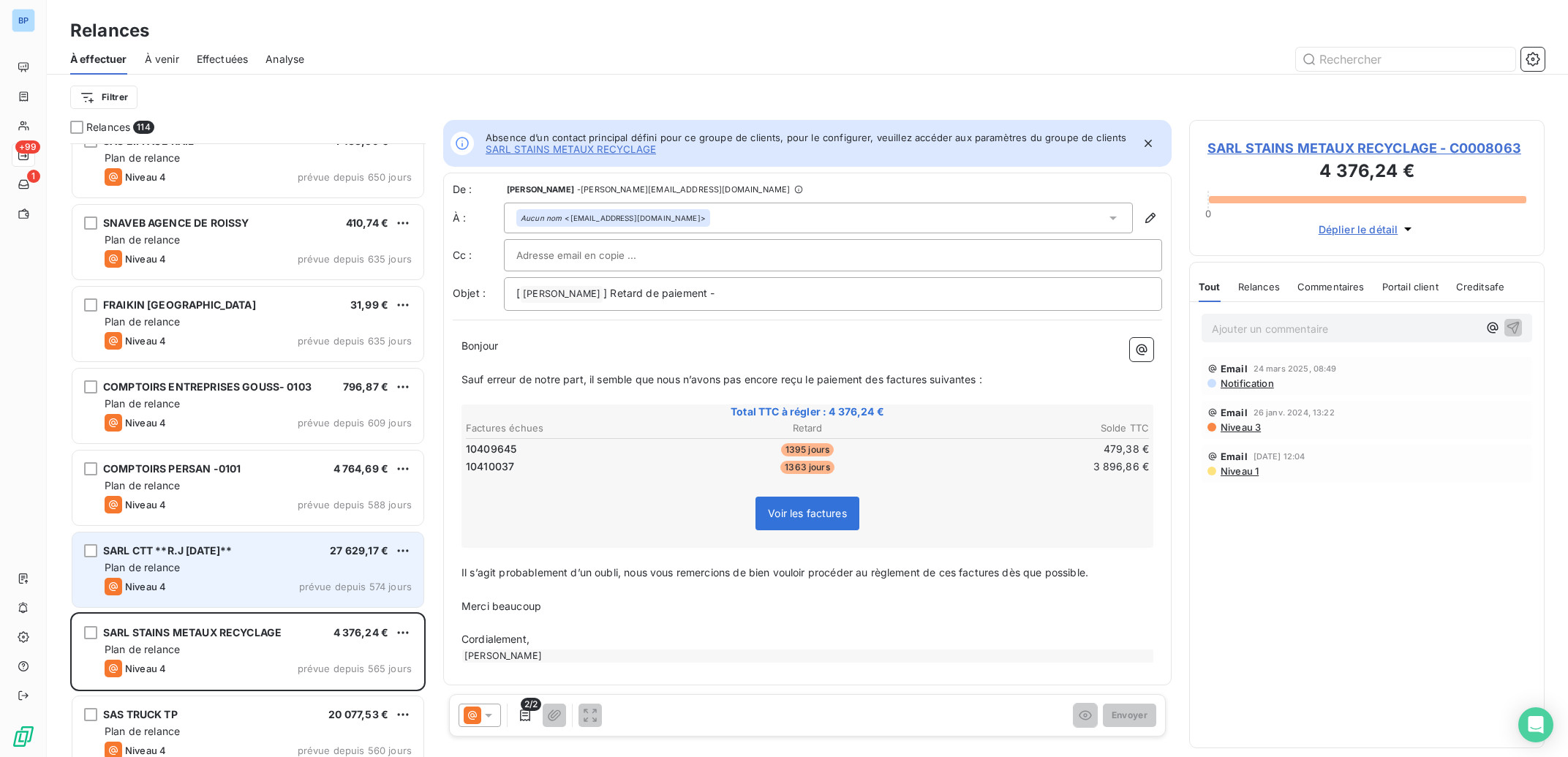
click at [331, 593] on div "Niveau 4 prévue depuis 574 jours" at bounding box center [258, 586] width 307 height 17
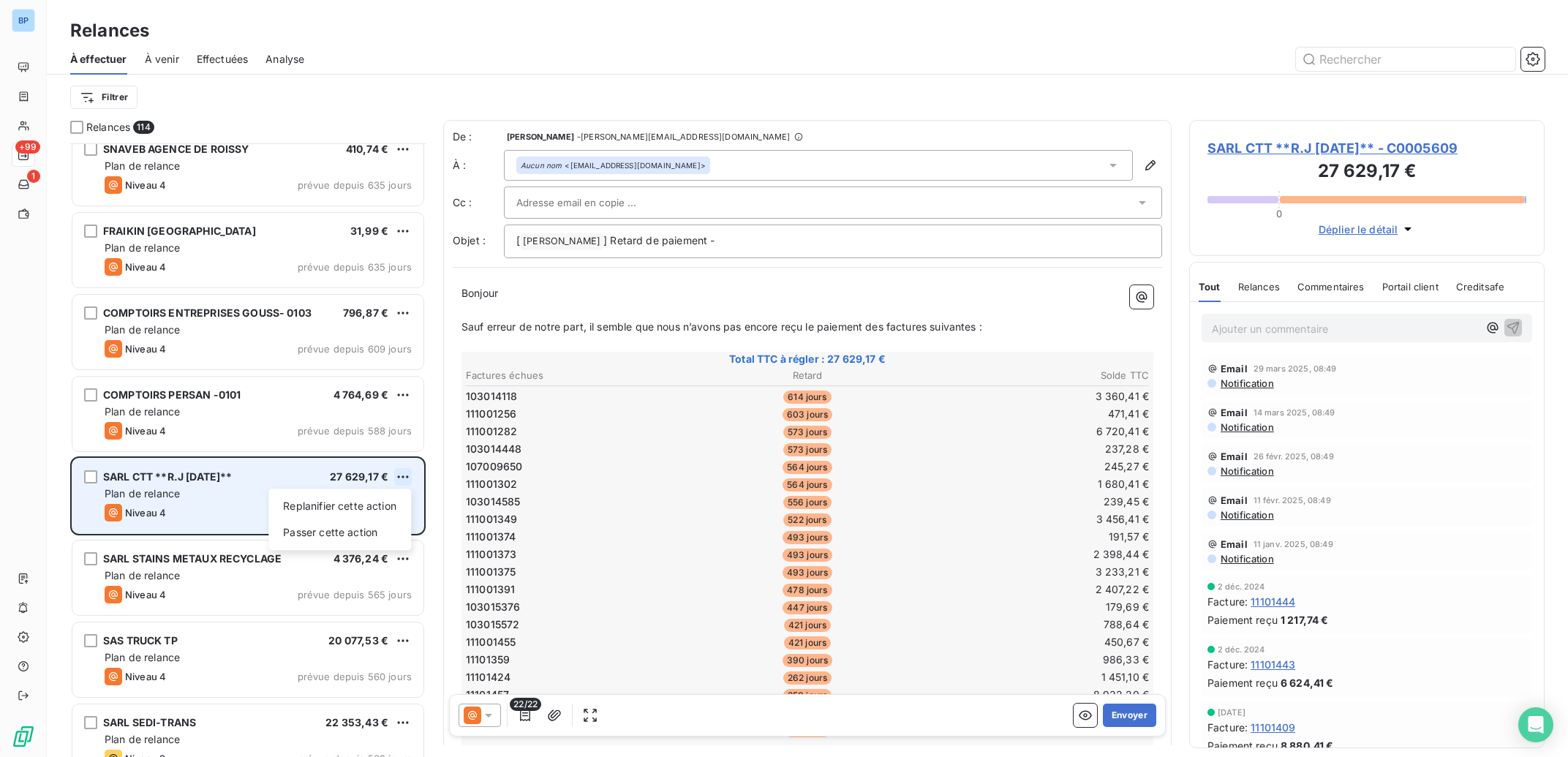
click at [403, 474] on html "BP +99 1 Relances À effectuer À venir Effectuées Analyse Filtrer Relances 114 S…" at bounding box center [784, 378] width 1568 height 757
click at [368, 531] on div "Passer cette action" at bounding box center [340, 533] width 131 height 24
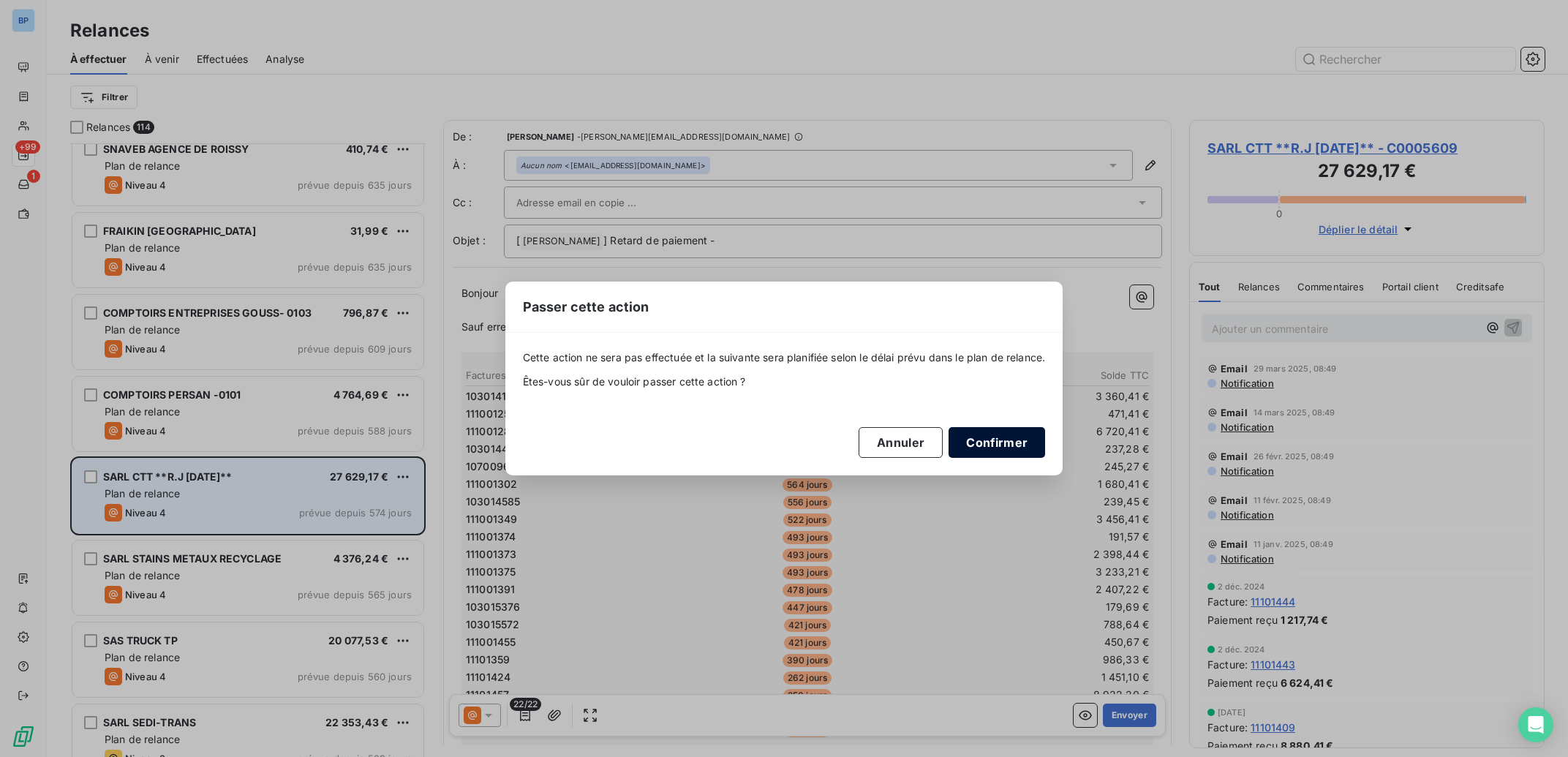
click at [1005, 439] on button "Confirmer" at bounding box center [997, 442] width 96 height 31
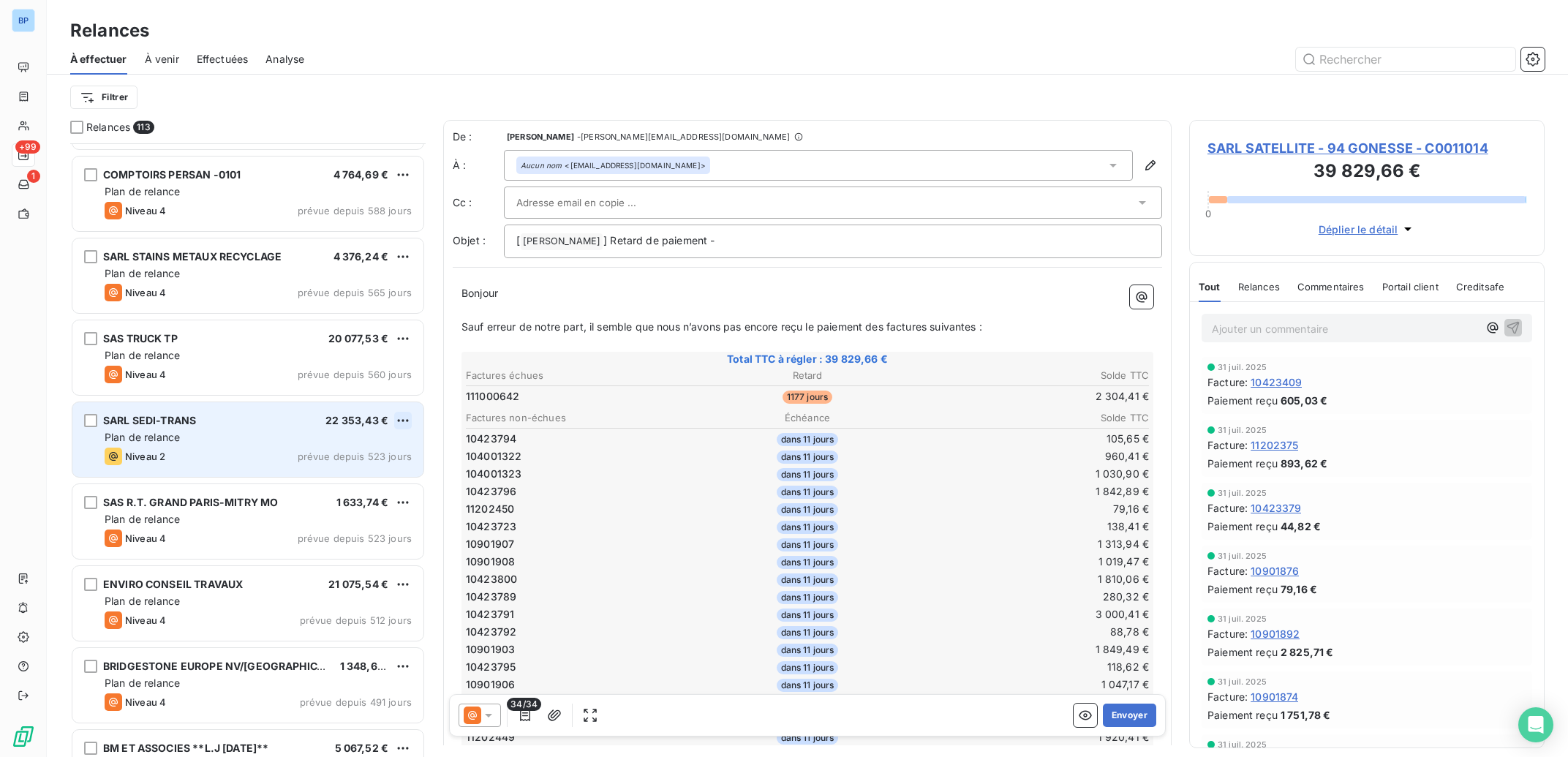
click at [405, 416] on html "BP +99 1 Relances À effectuer À venir Effectuées Analyse Filtrer Relances 113 F…" at bounding box center [784, 378] width 1568 height 757
click at [348, 476] on div "Passer cette action" at bounding box center [340, 476] width 131 height 24
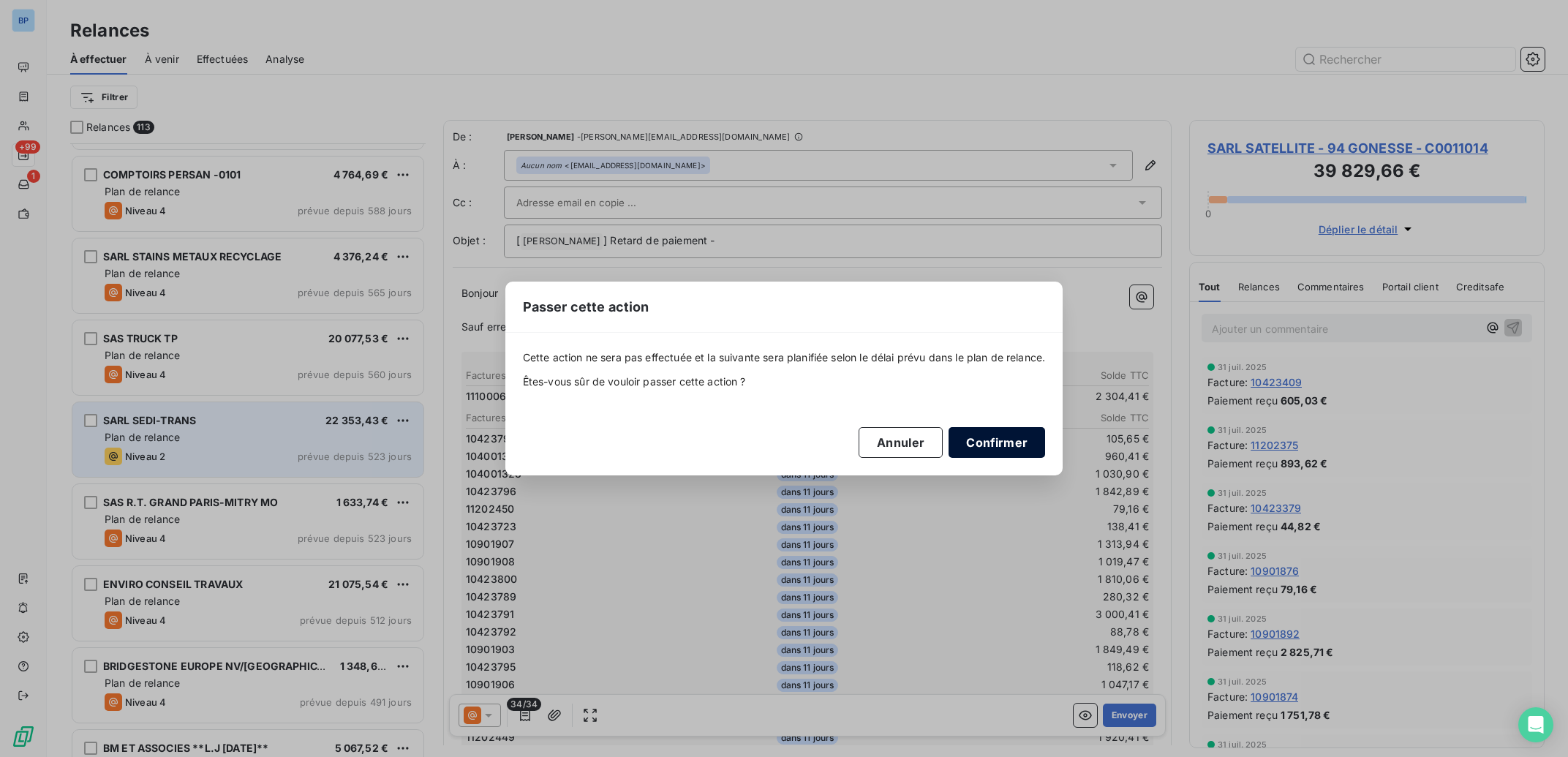
click at [997, 442] on button "Confirmer" at bounding box center [997, 442] width 96 height 31
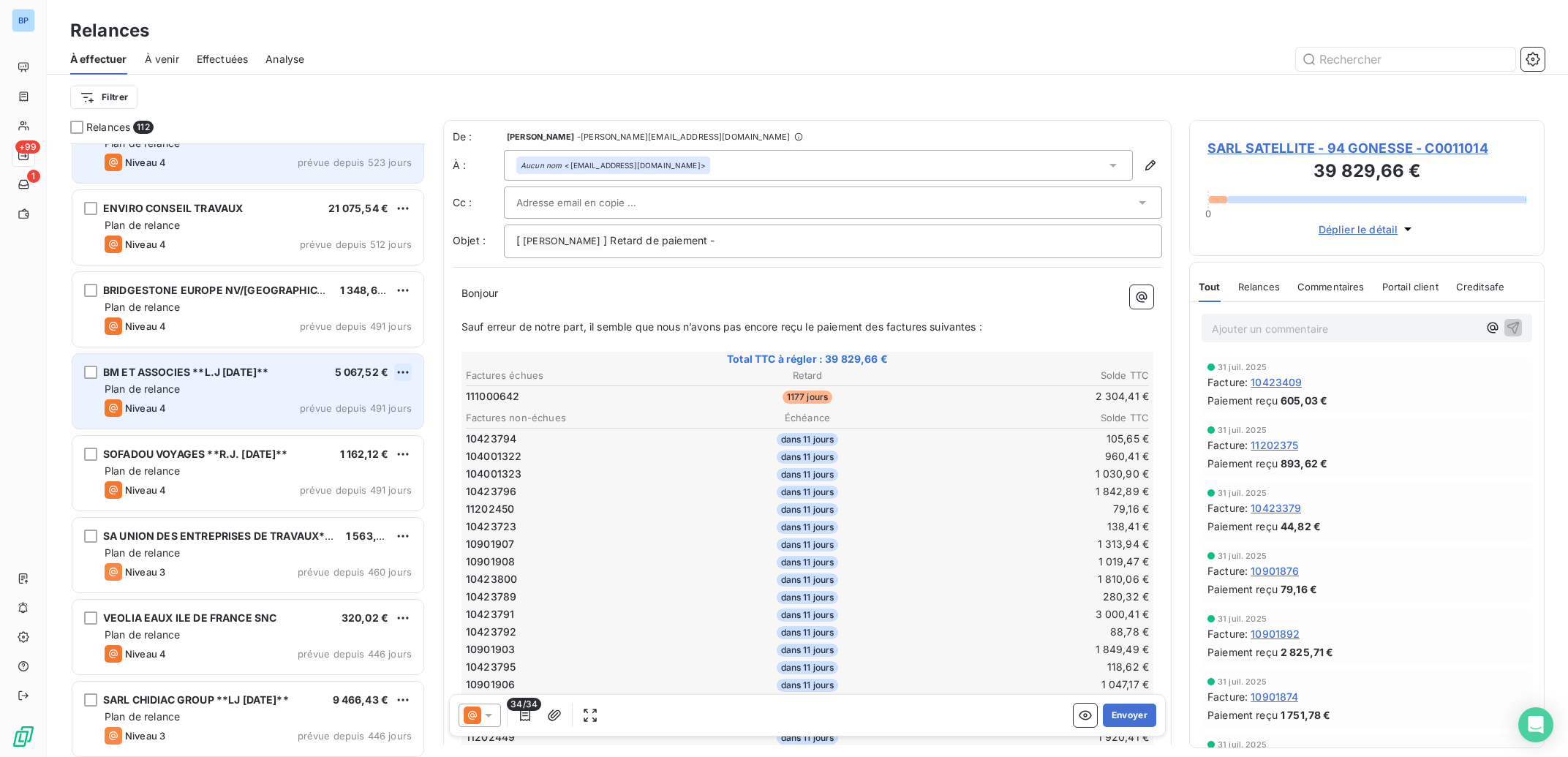
click at [406, 370] on html "BP +99 1 Relances À effectuer À venir Effectuées Analyse Filtrer Relances 112 S…" at bounding box center [784, 378] width 1568 height 757
click at [371, 421] on div "Passer cette action" at bounding box center [340, 428] width 131 height 24
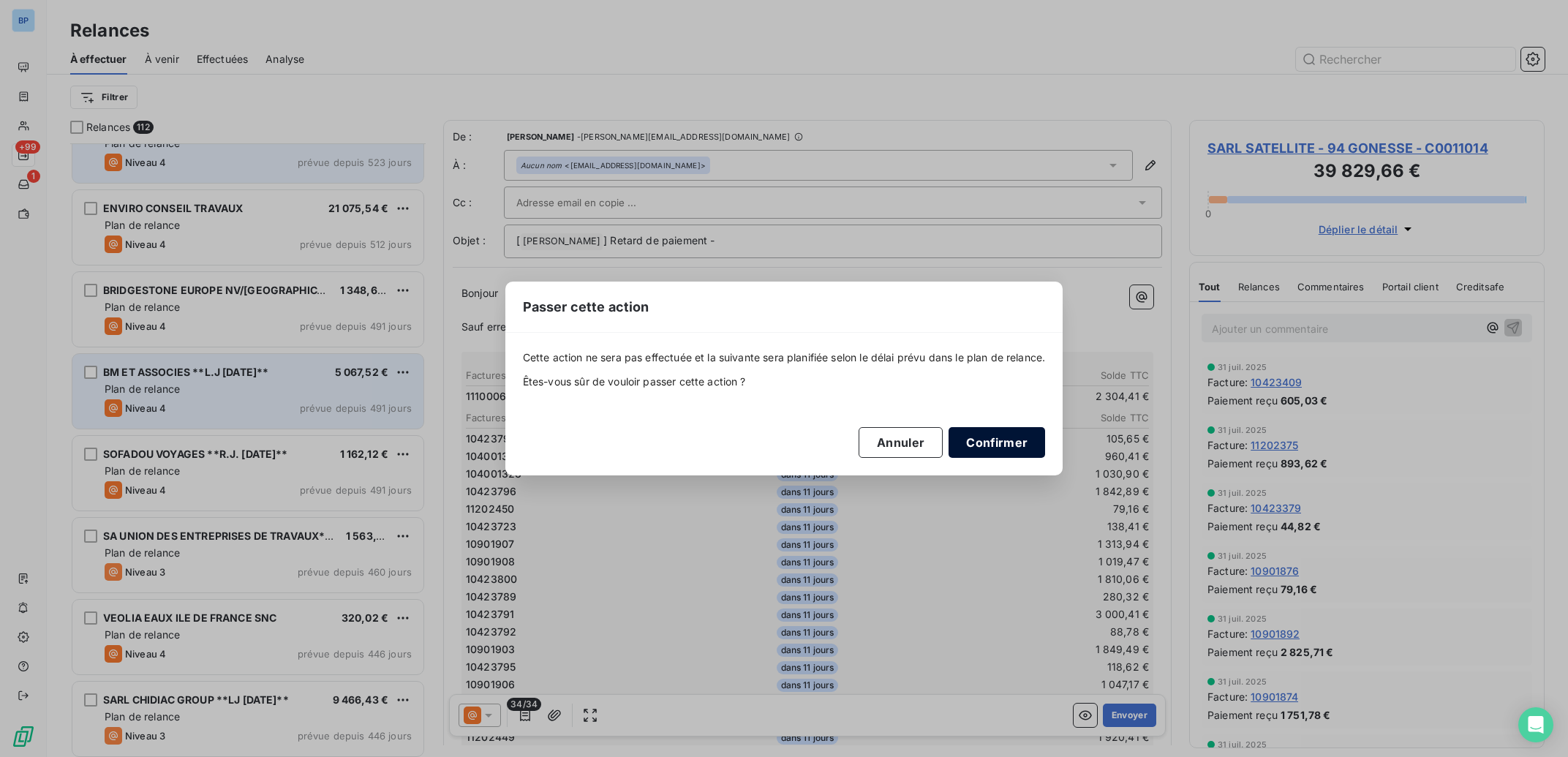
click at [1004, 435] on button "Confirmer" at bounding box center [997, 442] width 96 height 31
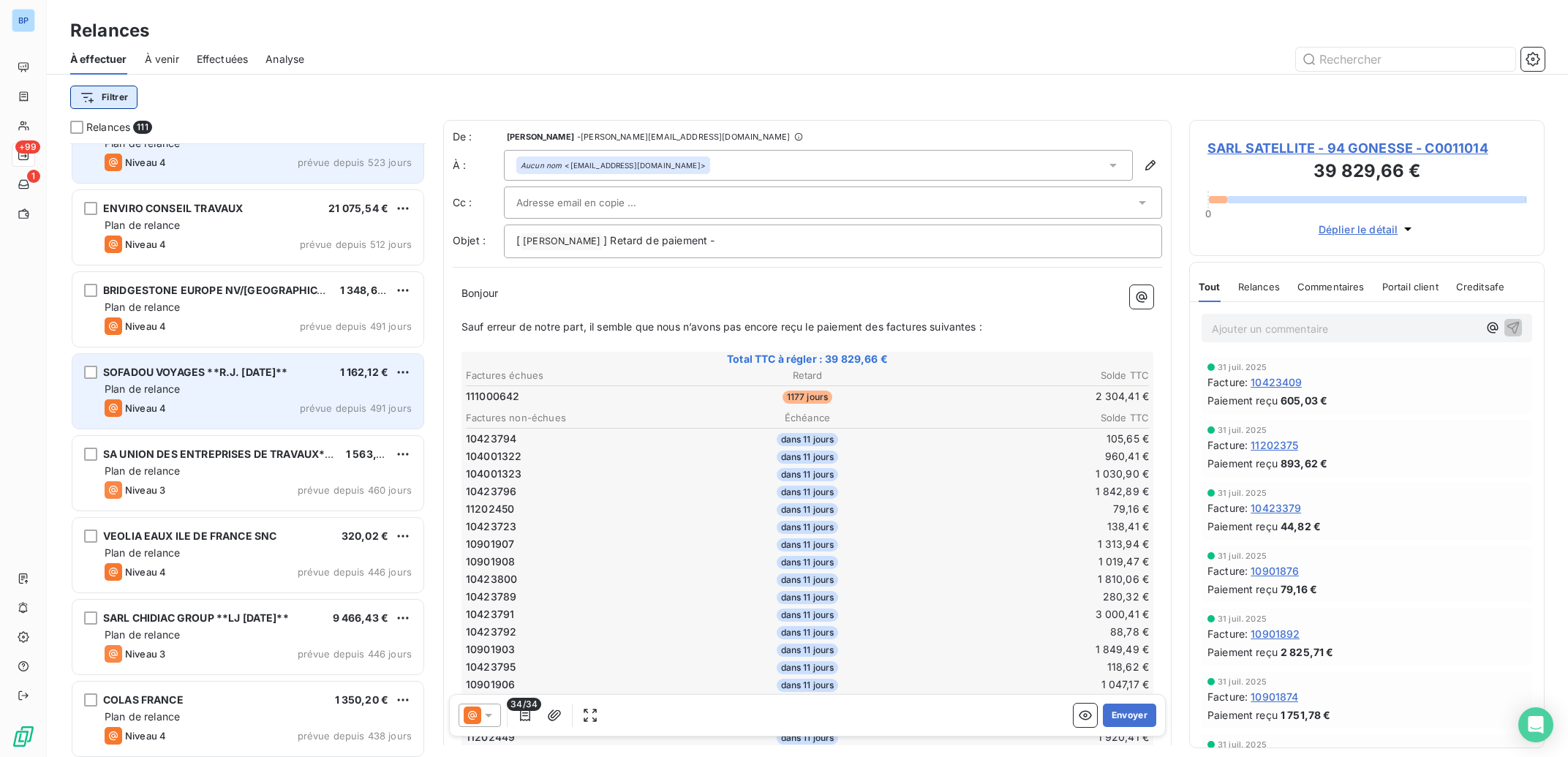
click at [112, 98] on html "BP +99 1 Relances À effectuer À venir Effectuées Analyse Filtrer Relances 111 S…" at bounding box center [784, 378] width 1568 height 757
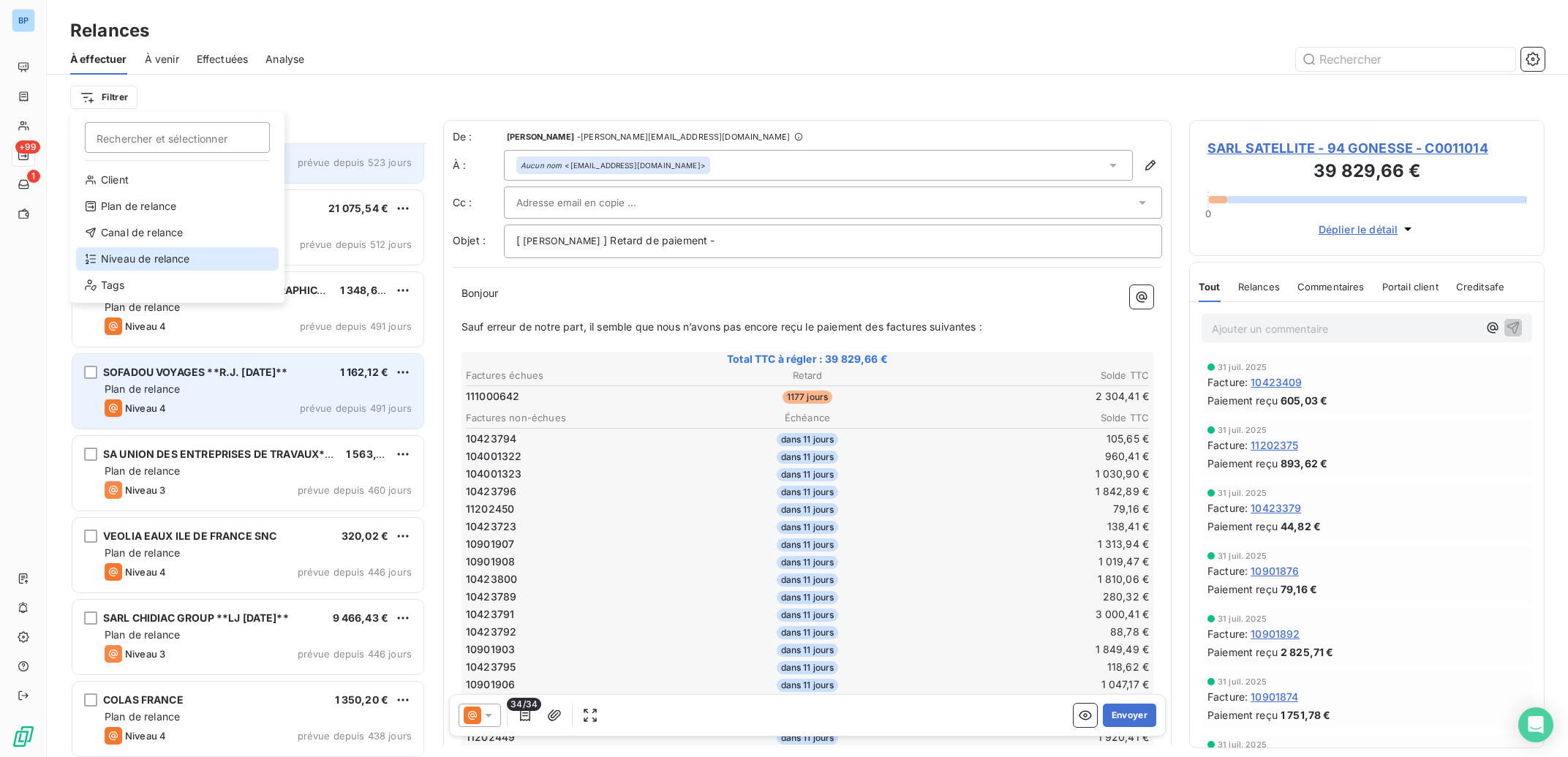
click at [139, 263] on div "Niveau de relance" at bounding box center [177, 259] width 202 height 24
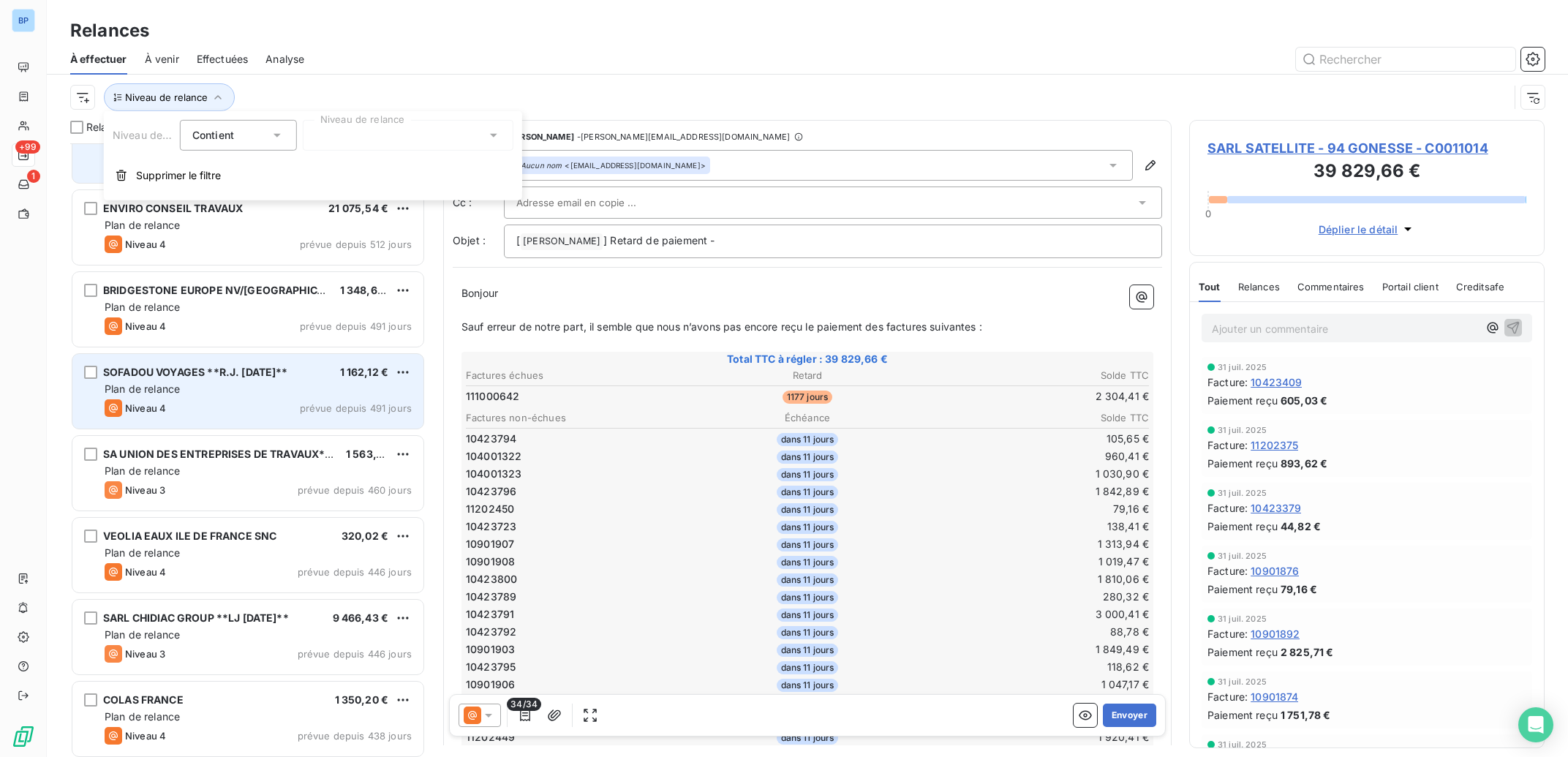
click at [273, 137] on icon at bounding box center [277, 135] width 15 height 15
click at [435, 126] on div at bounding box center [408, 135] width 210 height 31
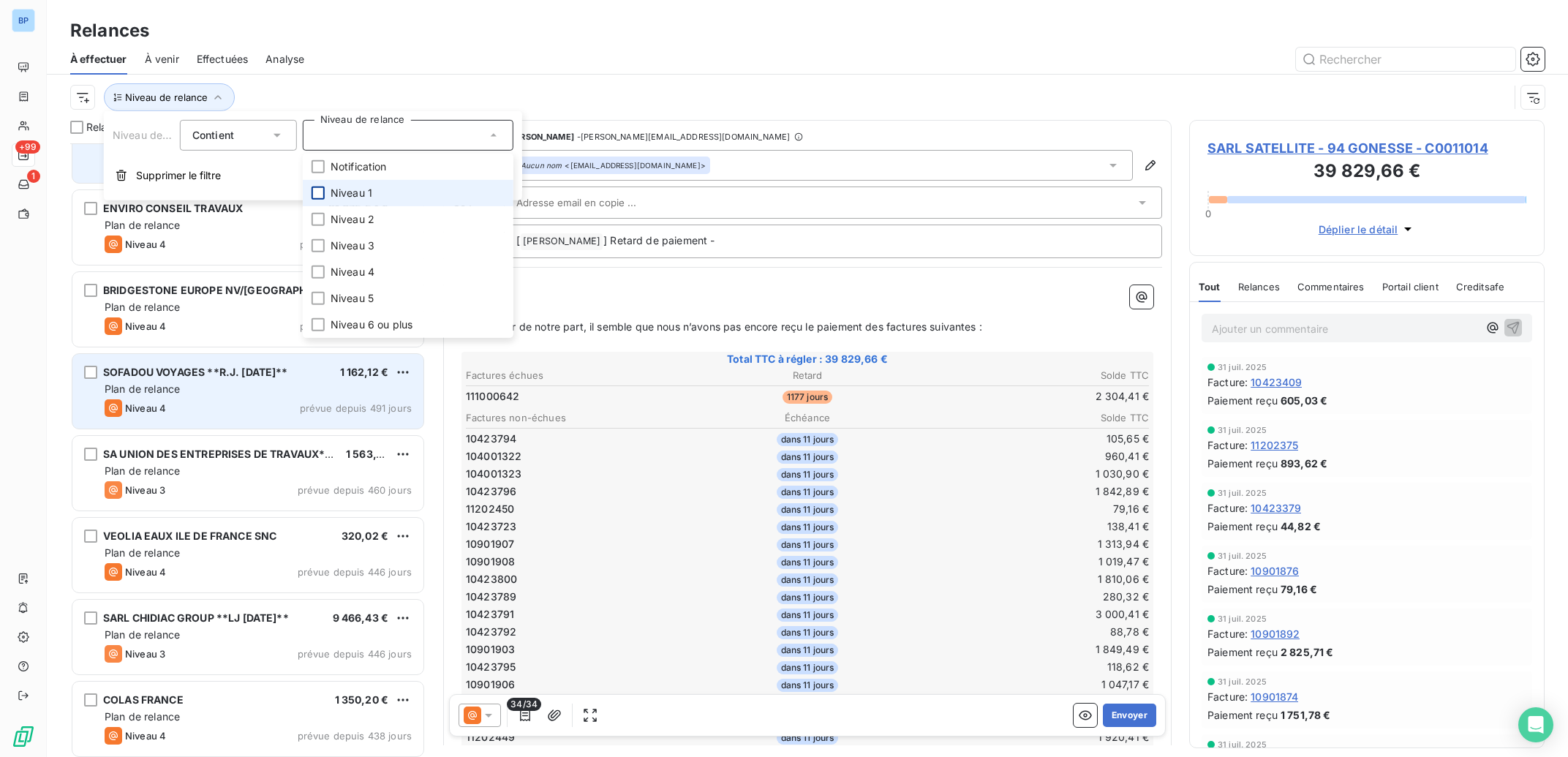
click at [318, 191] on div at bounding box center [318, 193] width 13 height 13
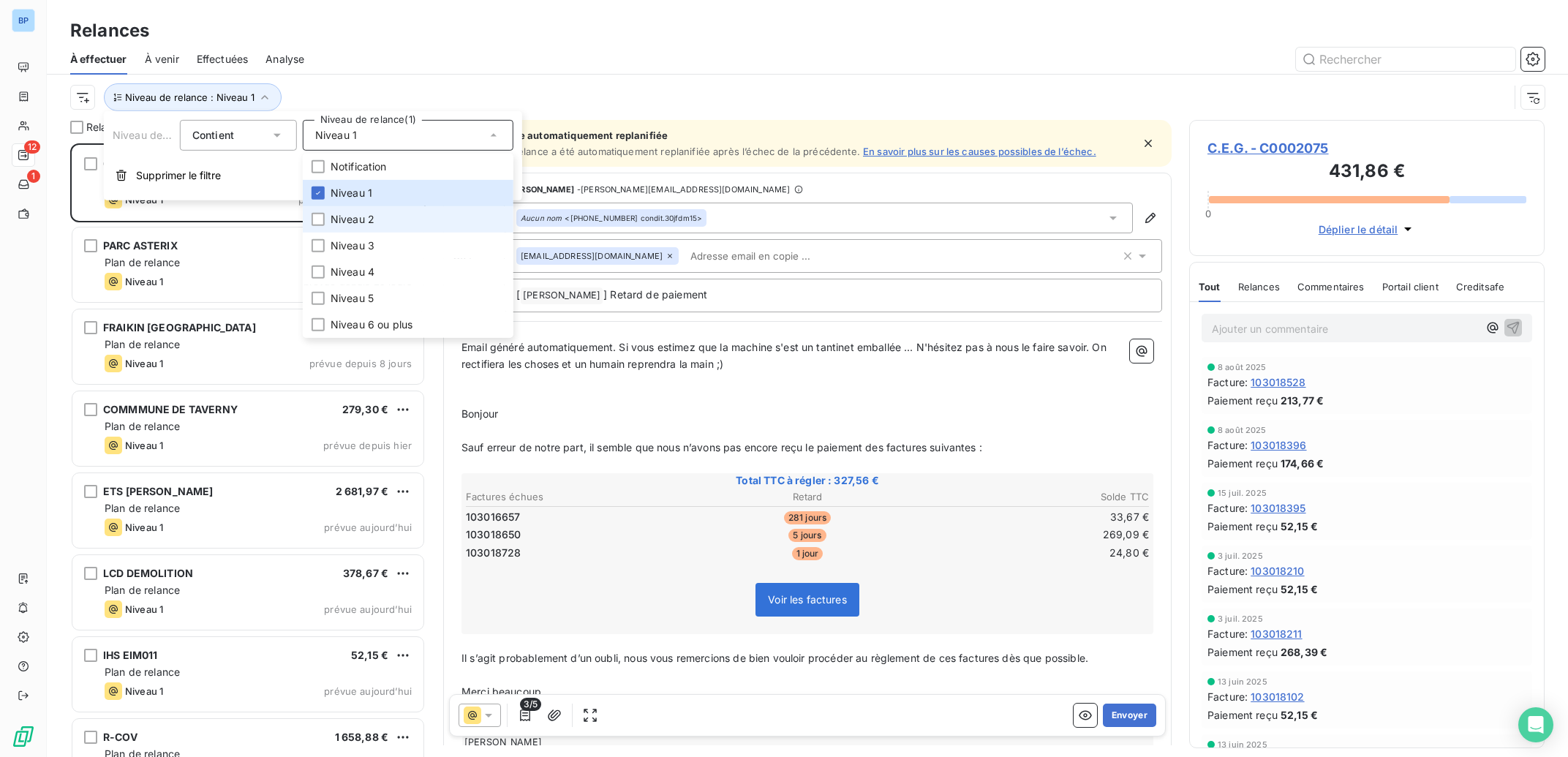
click at [318, 226] on li "Niveau 2" at bounding box center [408, 219] width 210 height 26
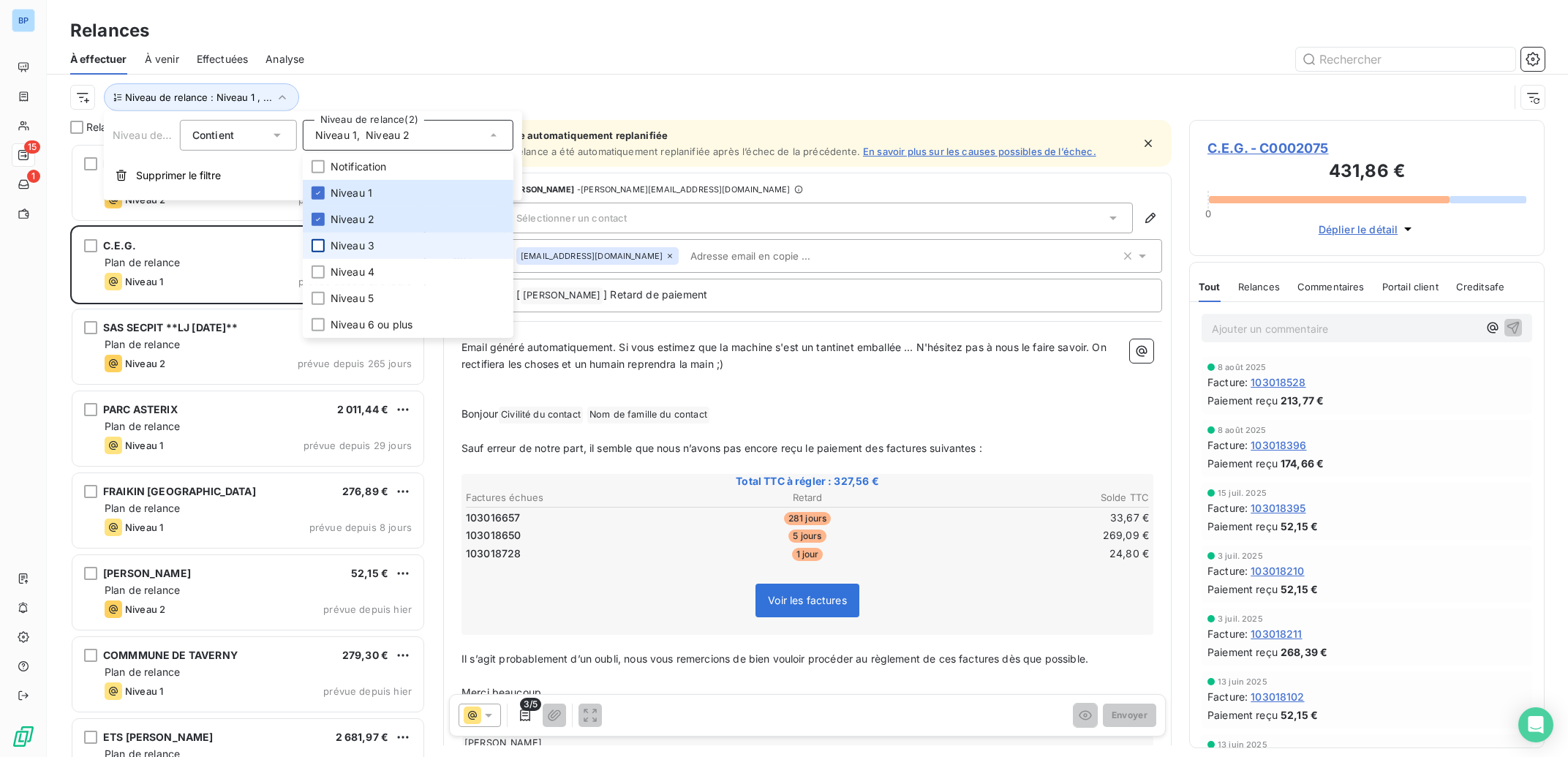
click at [318, 247] on div at bounding box center [318, 246] width 13 height 13
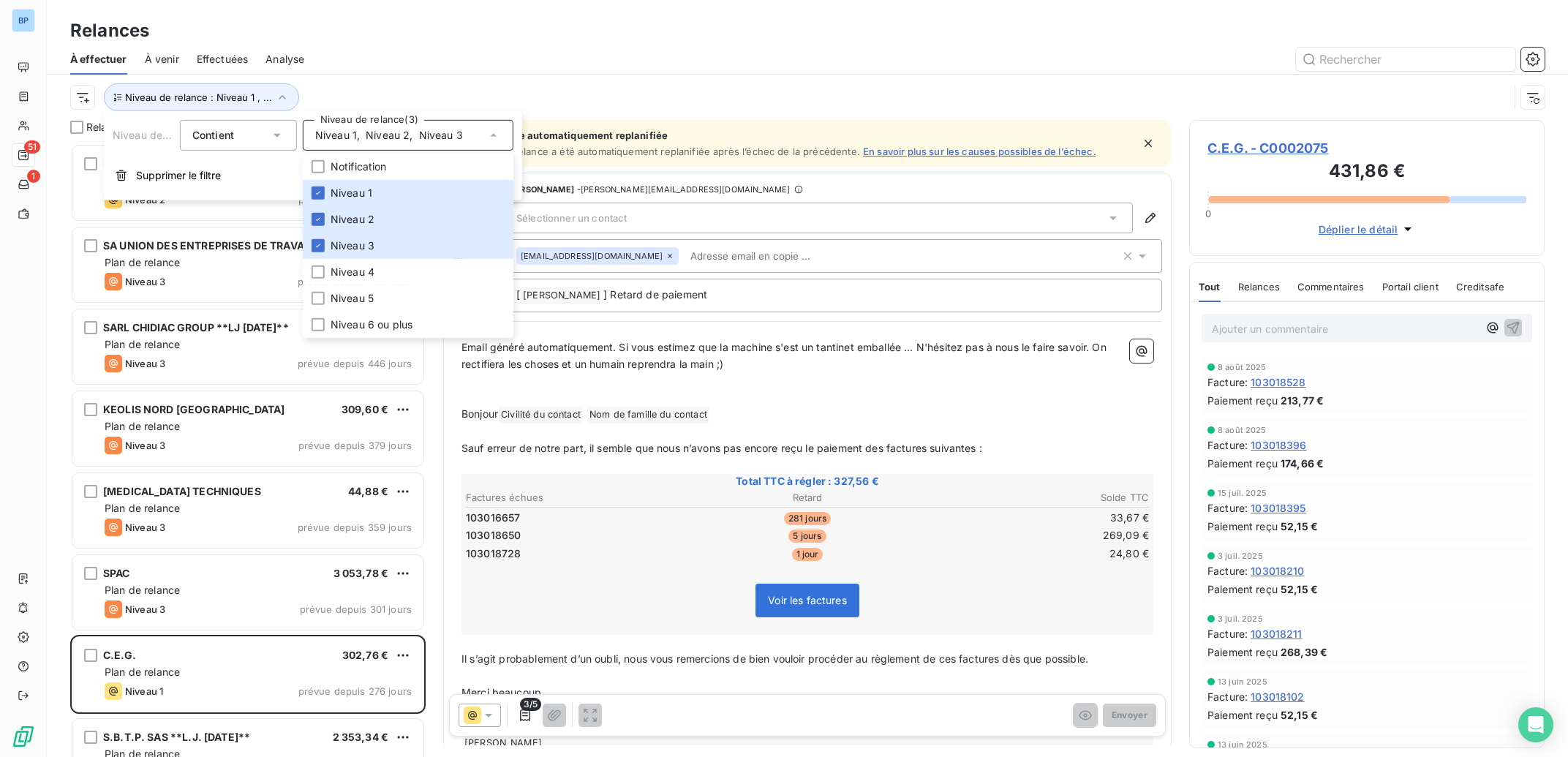
click at [772, 14] on div "Relances À effectuer À venir Effectuées Analyse Niveau de relance : Niveau 1 , …" at bounding box center [807, 60] width 1521 height 120
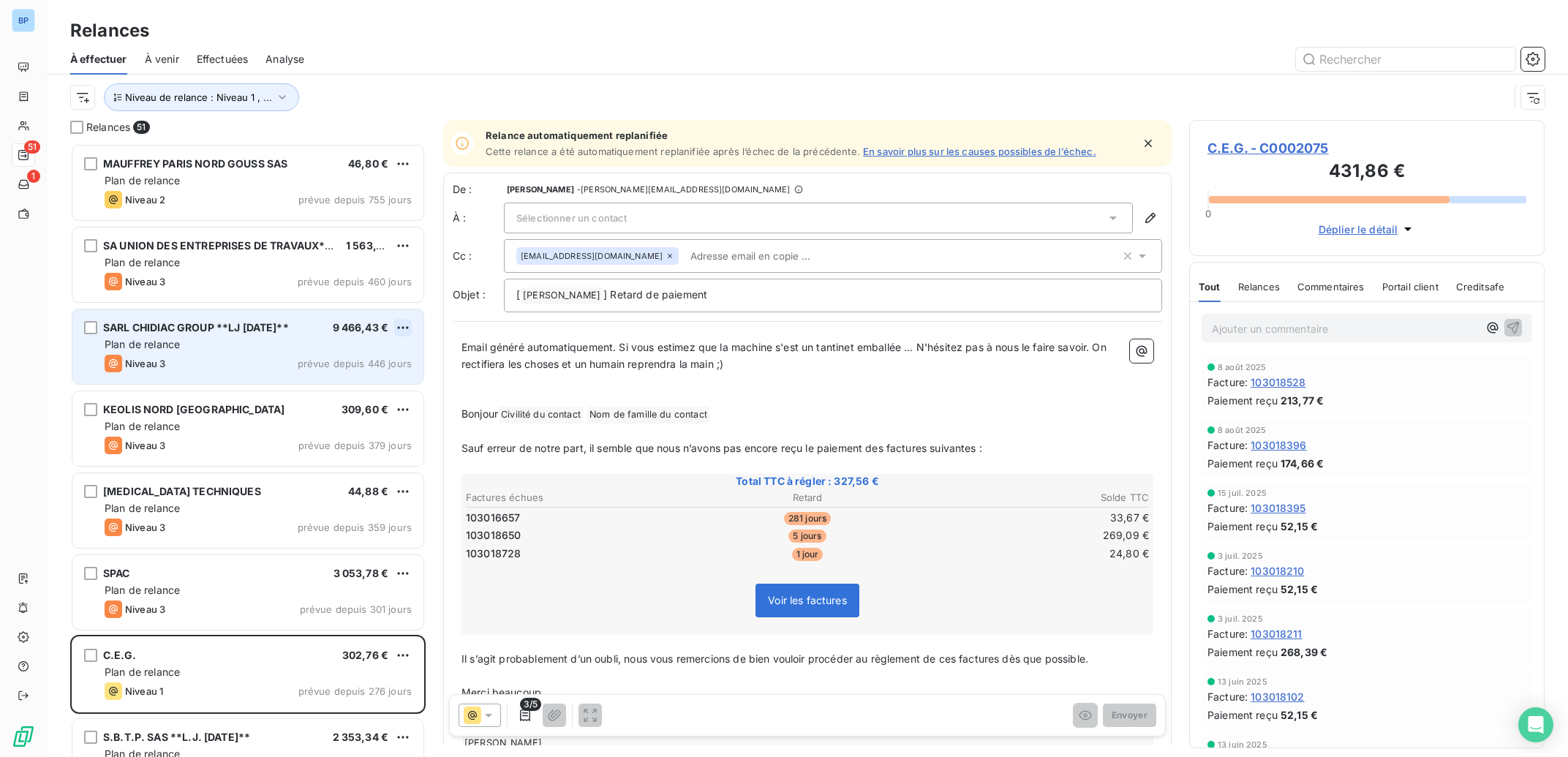
click at [409, 326] on html "BP 51 1 Relances À effectuer À venir Effectuées Analyse Niveau de relance : Niv…" at bounding box center [784, 378] width 1568 height 757
click at [367, 379] on div "Passer cette action" at bounding box center [340, 383] width 131 height 24
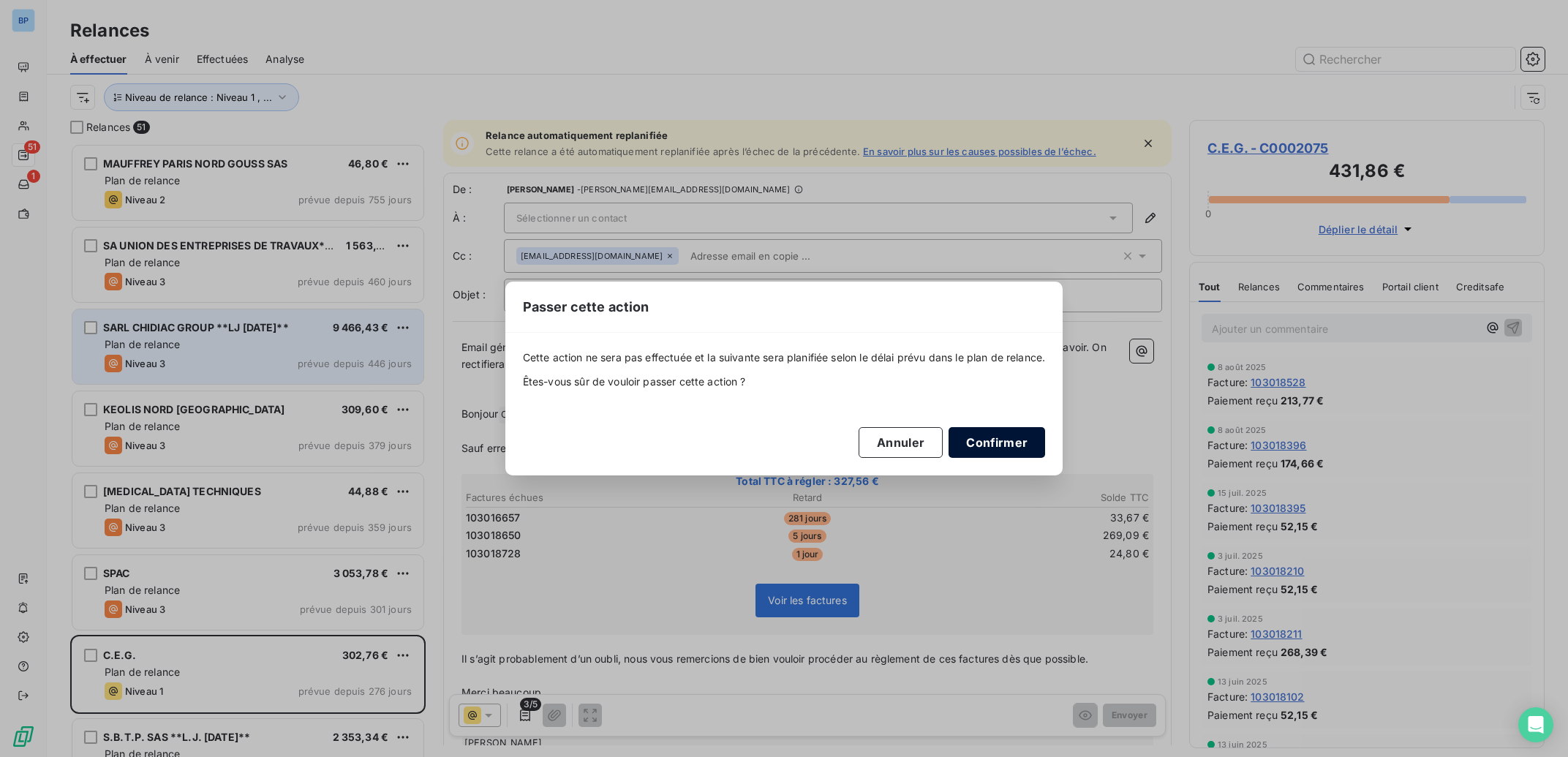
click at [983, 442] on button "Confirmer" at bounding box center [997, 442] width 96 height 31
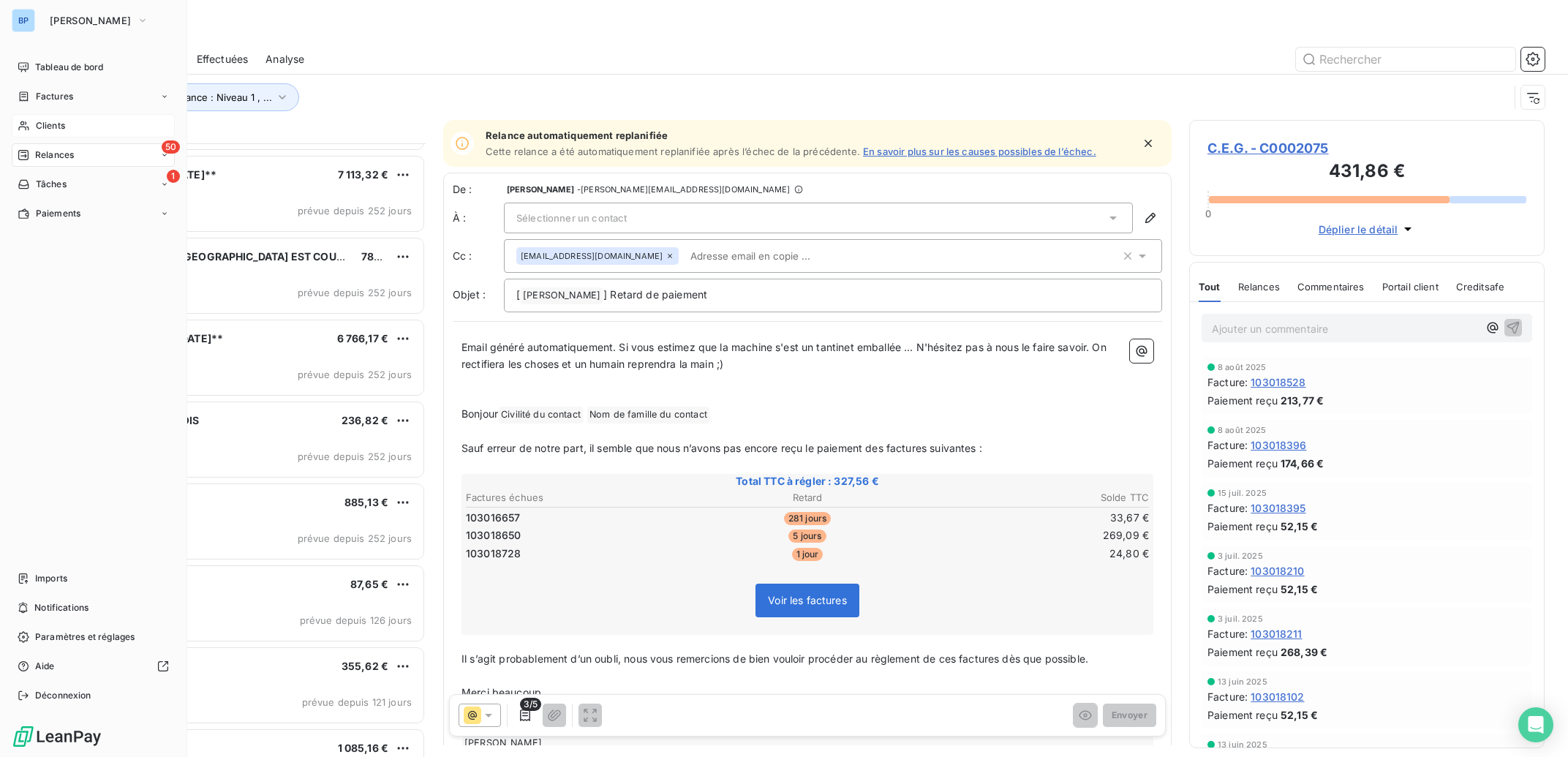
click at [63, 124] on span "Clients" at bounding box center [50, 126] width 29 height 13
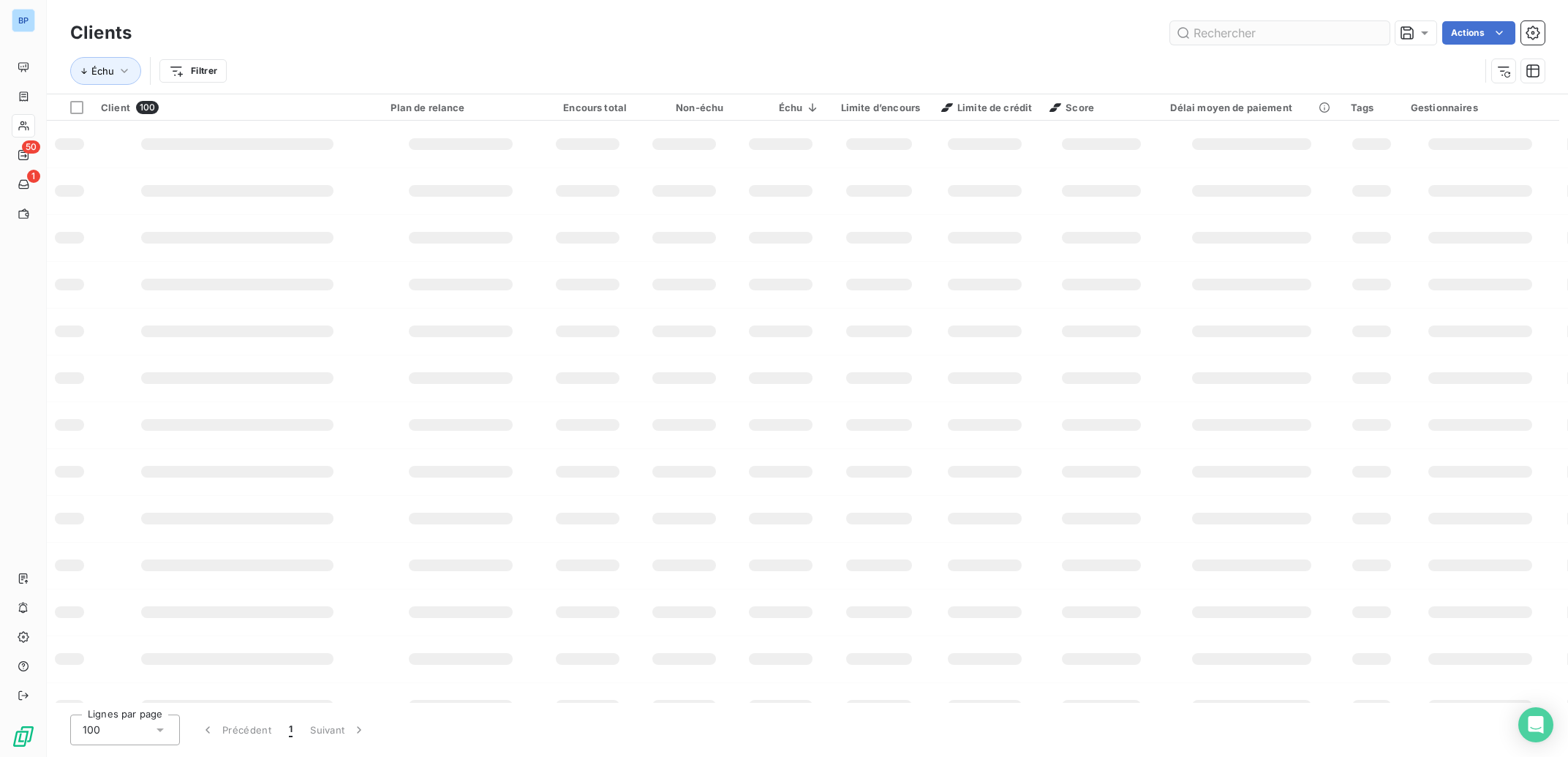
click at [1234, 24] on input "text" at bounding box center [1280, 33] width 220 height 24
click at [1233, 33] on input "text" at bounding box center [1280, 33] width 220 height 24
click at [1231, 33] on input "text" at bounding box center [1280, 33] width 220 height 24
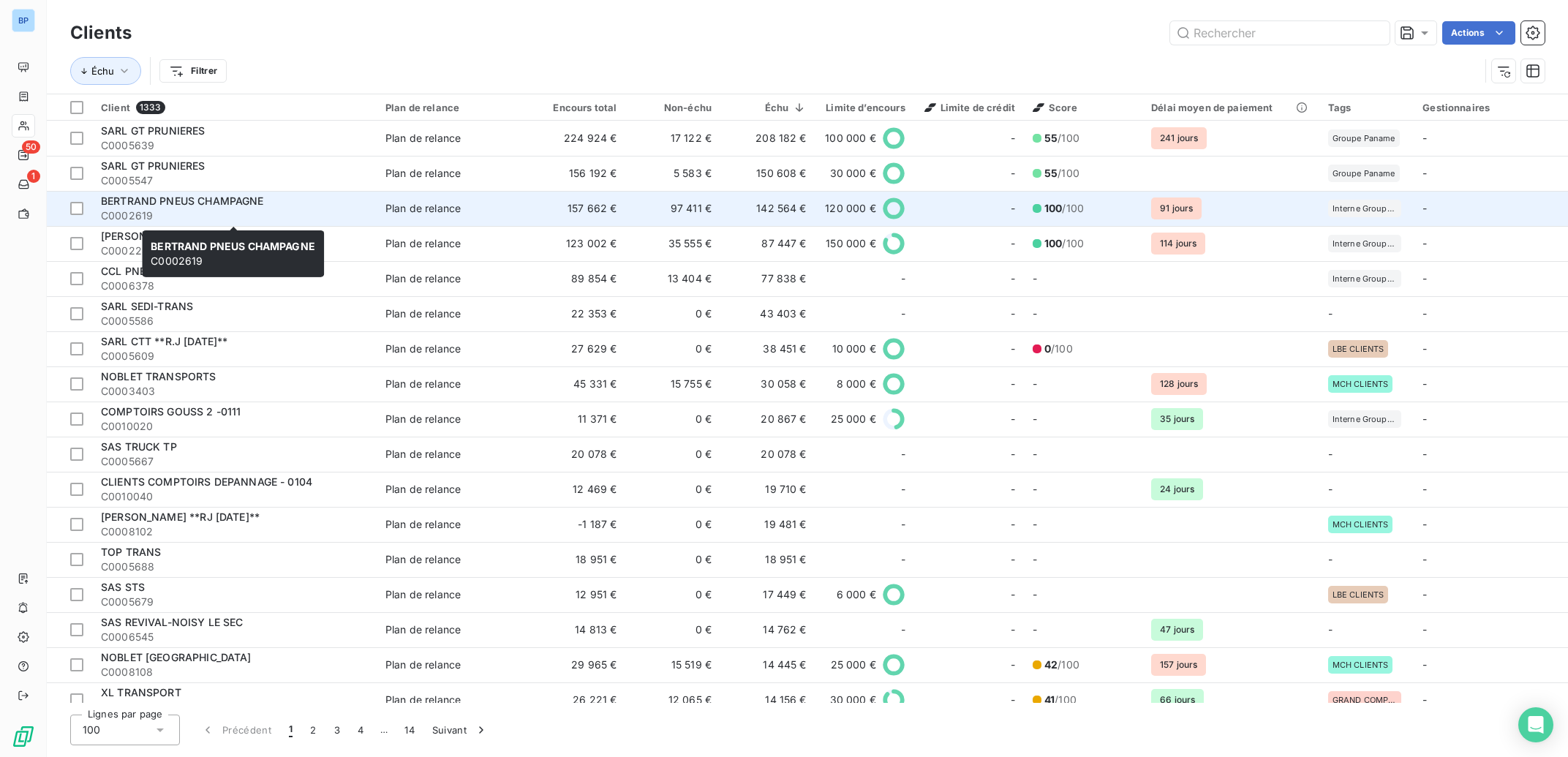
click at [139, 210] on span "C0002619" at bounding box center [235, 216] width 267 height 15
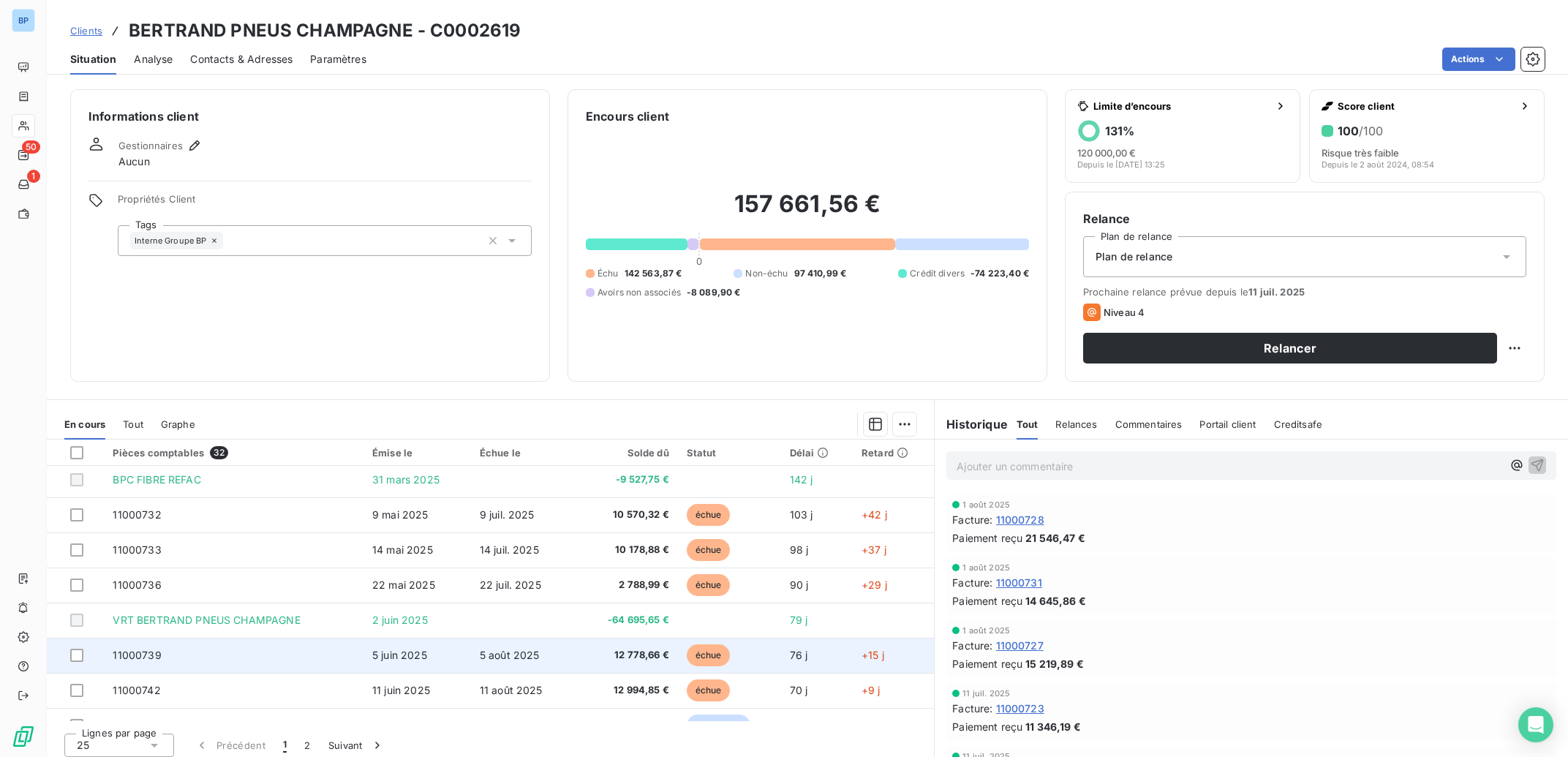
scroll to position [623, 0]
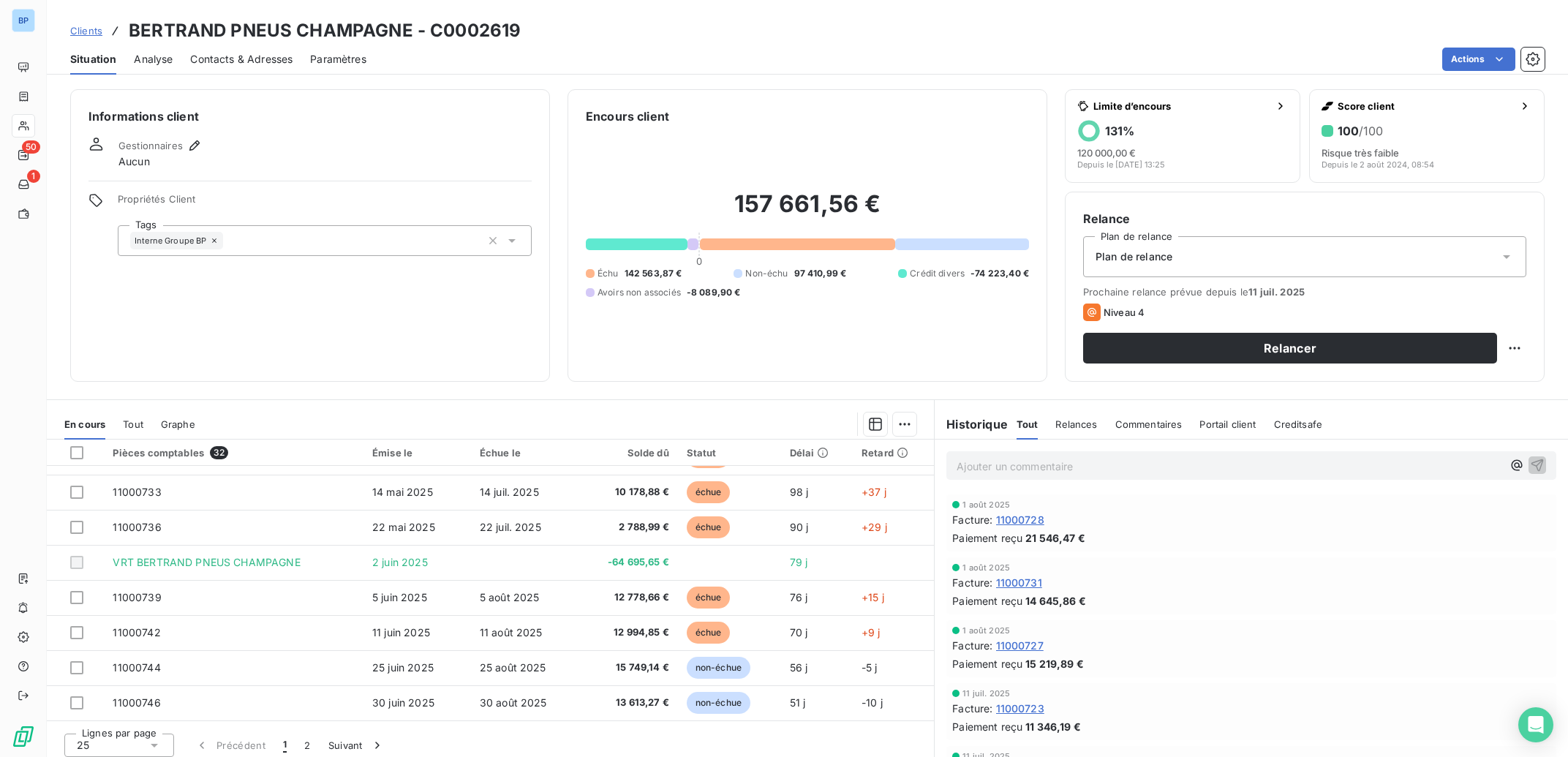
click at [1189, 545] on div "Paiement reçu 21 546,47 €" at bounding box center [1251, 537] width 598 height 15
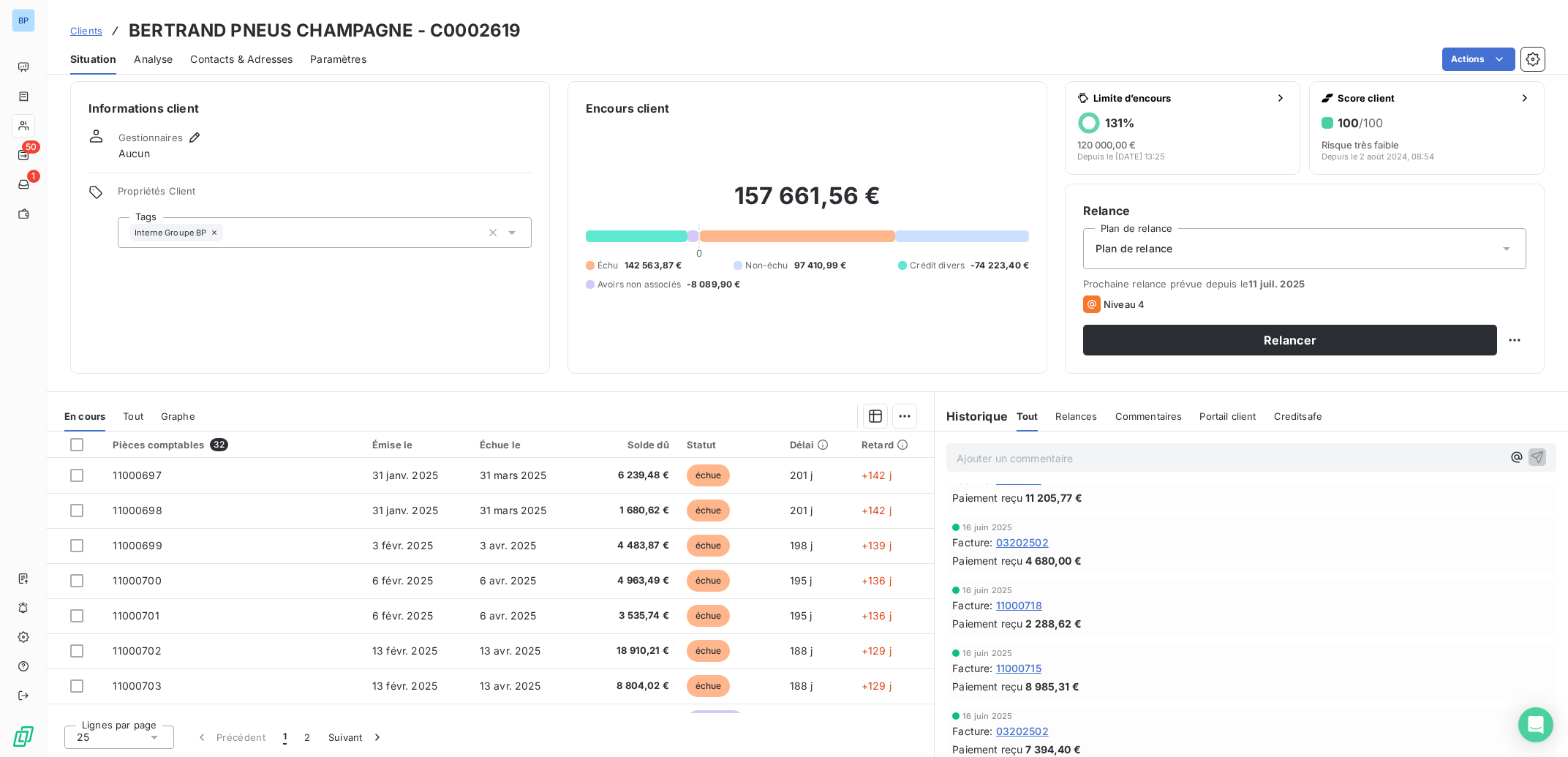
scroll to position [808, 0]
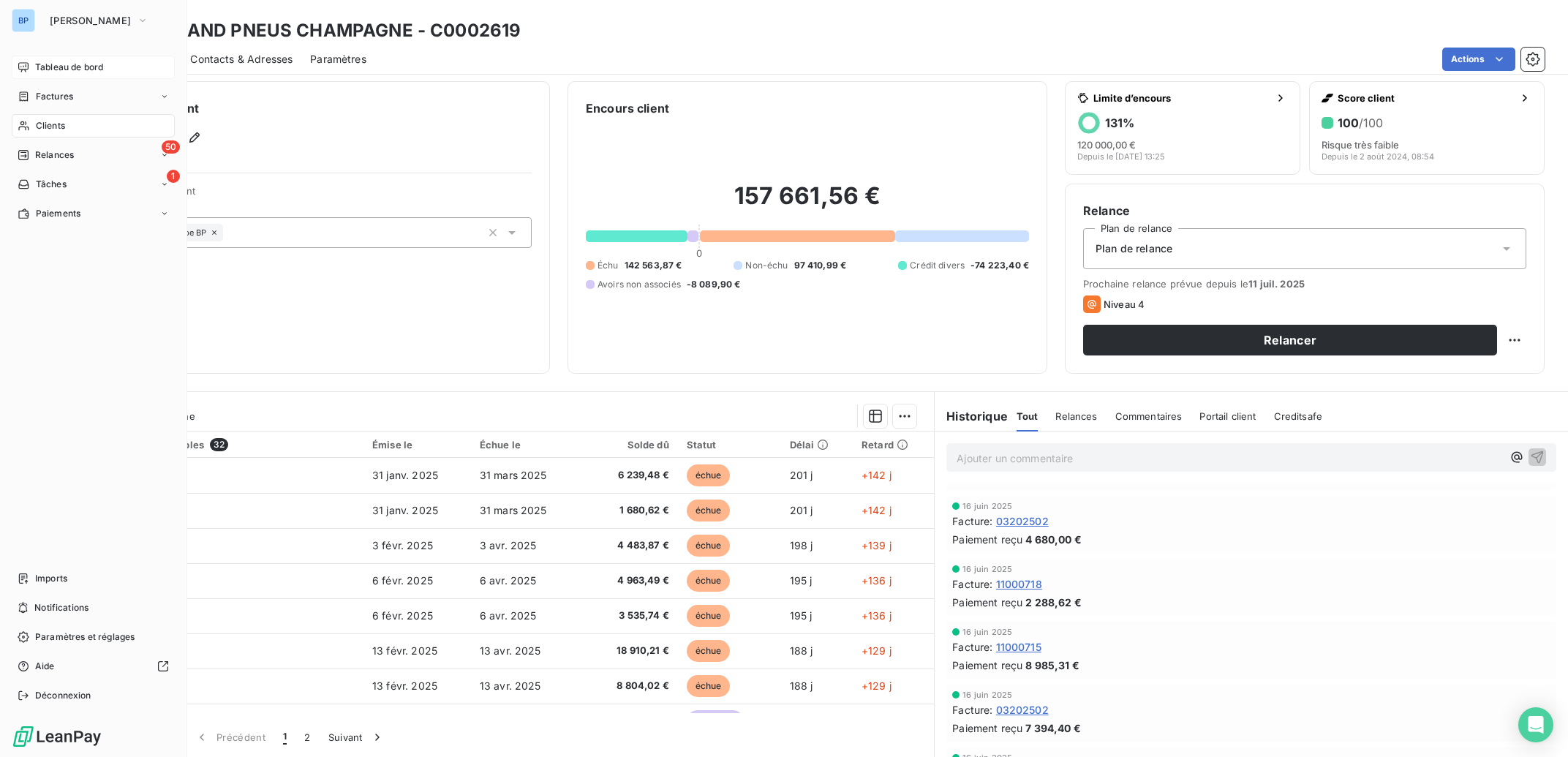
click at [61, 71] on span "Tableau de bord" at bounding box center [69, 67] width 68 height 13
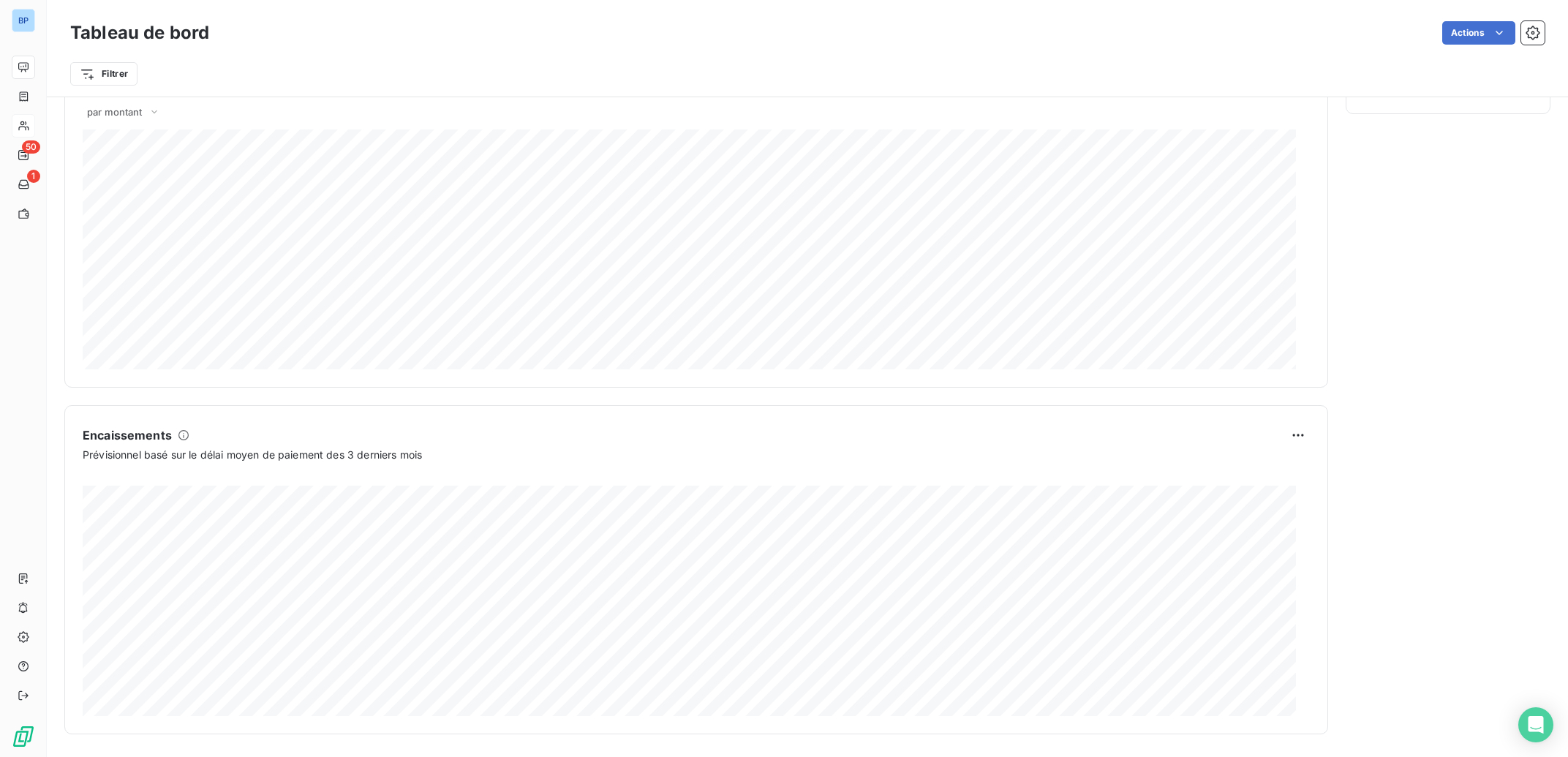
scroll to position [668, 0]
